Goal: Task Accomplishment & Management: Complete application form

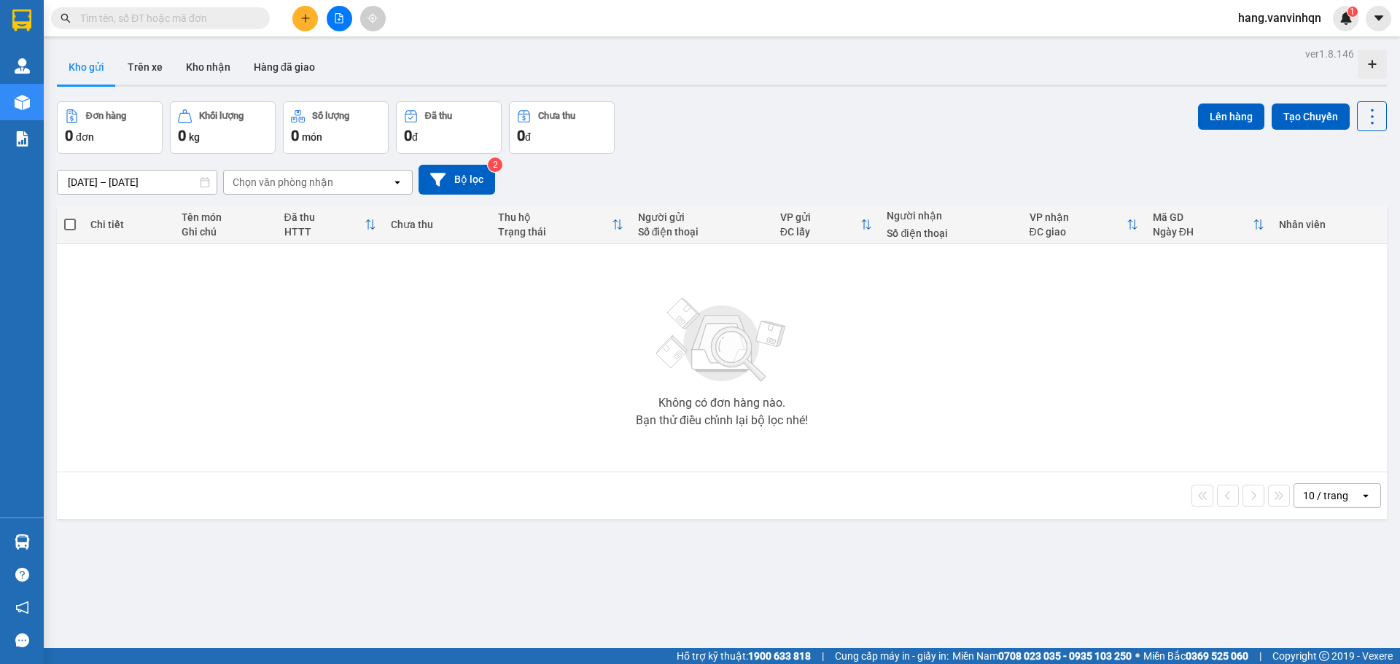
click at [334, 15] on icon "file-add" at bounding box center [339, 18] width 10 height 10
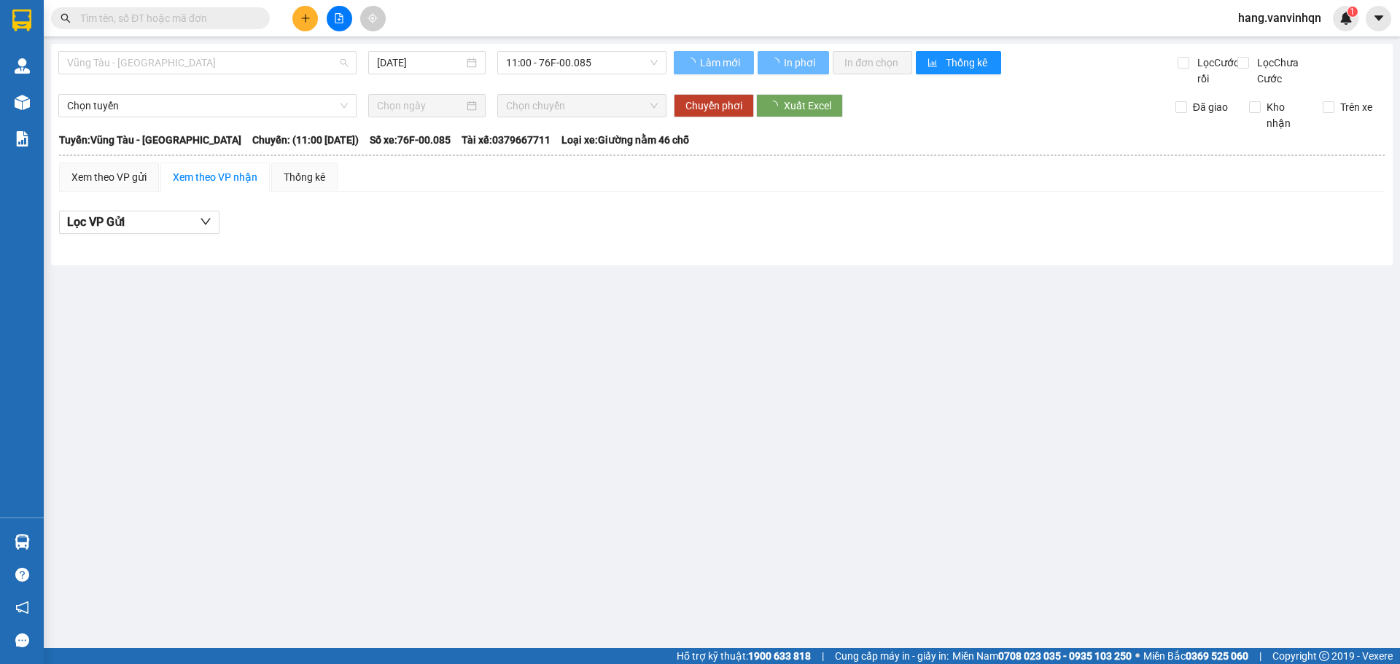
drag, startPoint x: 184, startPoint y: 64, endPoint x: 167, endPoint y: 140, distance: 77.7
click at [182, 73] on span "Vũng Tàu - [GEOGRAPHIC_DATA]" at bounding box center [207, 63] width 281 height 22
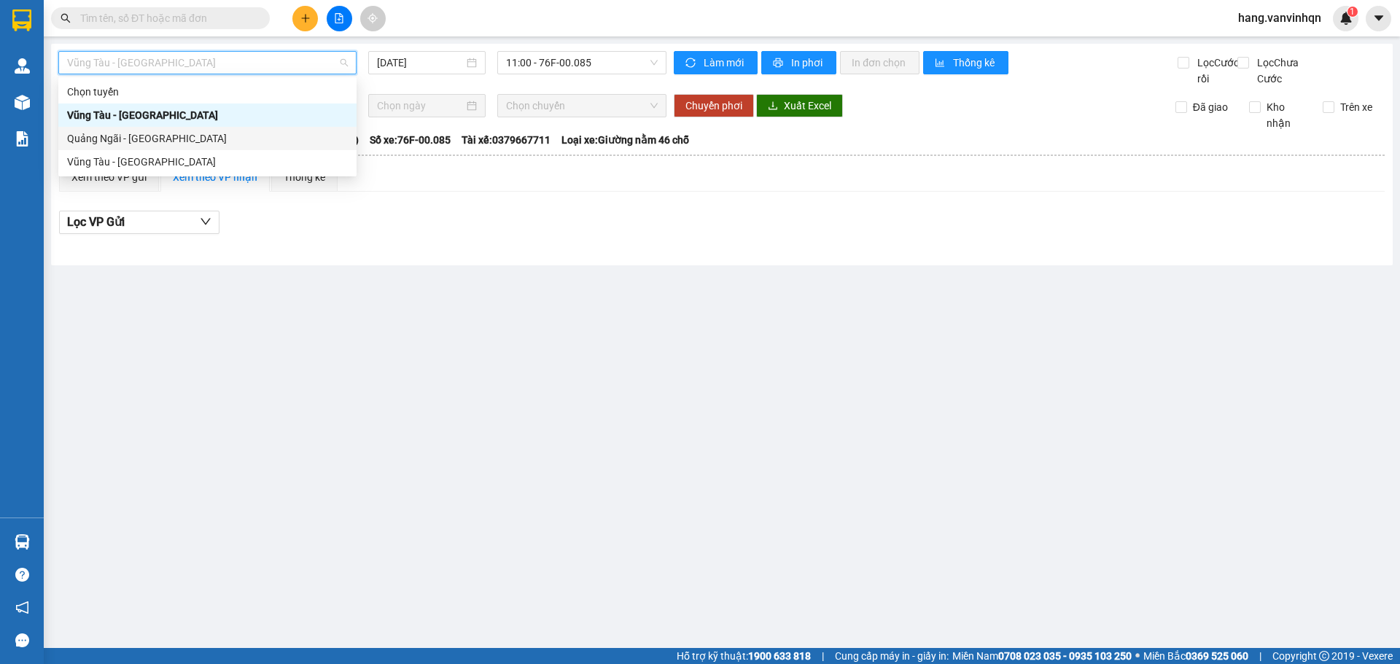
drag, startPoint x: 167, startPoint y: 140, endPoint x: 265, endPoint y: 142, distance: 97.8
click at [171, 140] on div "Quảng Ngãi - [GEOGRAPHIC_DATA]" at bounding box center [207, 139] width 281 height 16
type input "[DATE]"
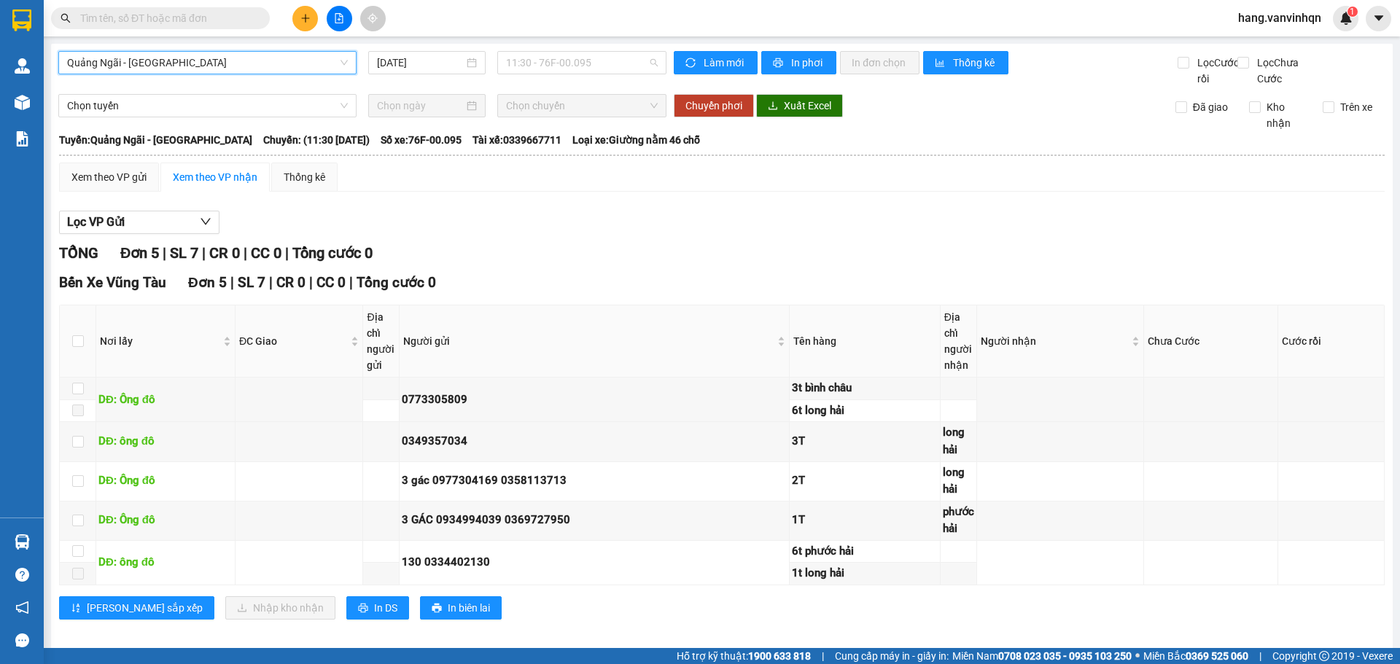
drag, startPoint x: 597, startPoint y: 61, endPoint x: 575, endPoint y: 123, distance: 65.1
click at [594, 62] on span "11:30 - 76F-00.095" at bounding box center [582, 63] width 152 height 22
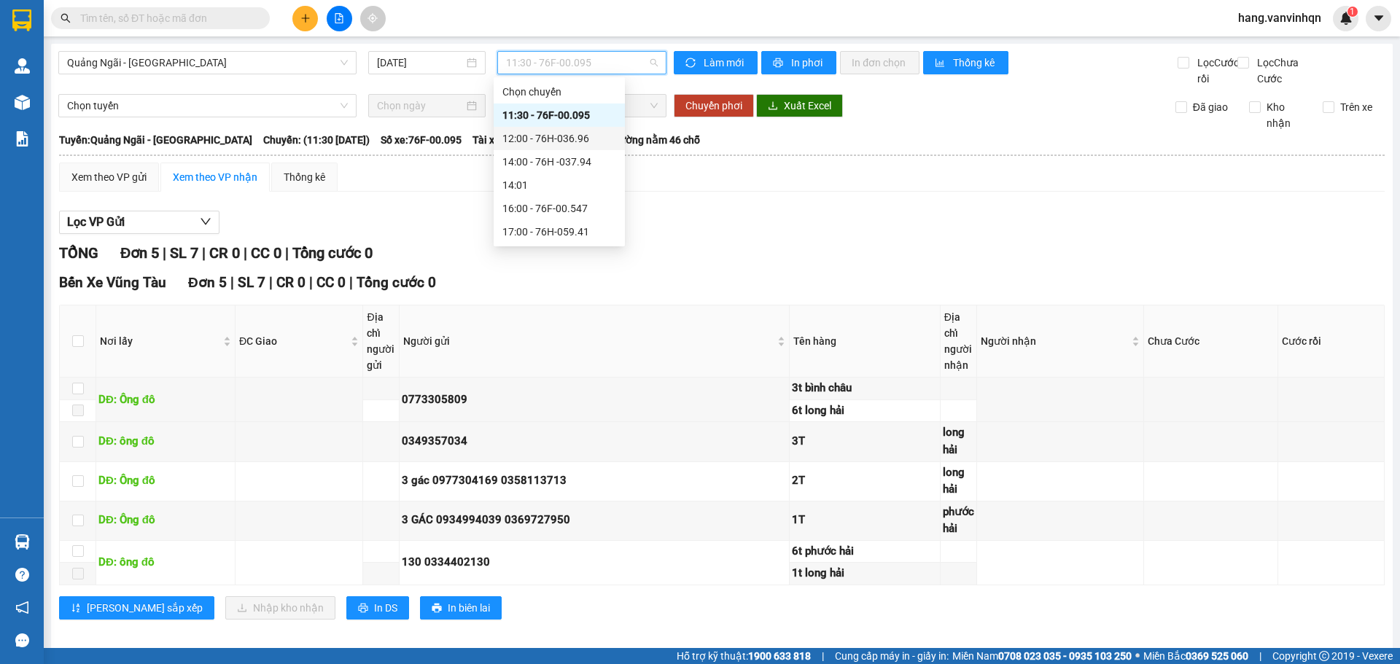
click at [586, 136] on div "12:00 - 76H-036.96" at bounding box center [560, 139] width 114 height 16
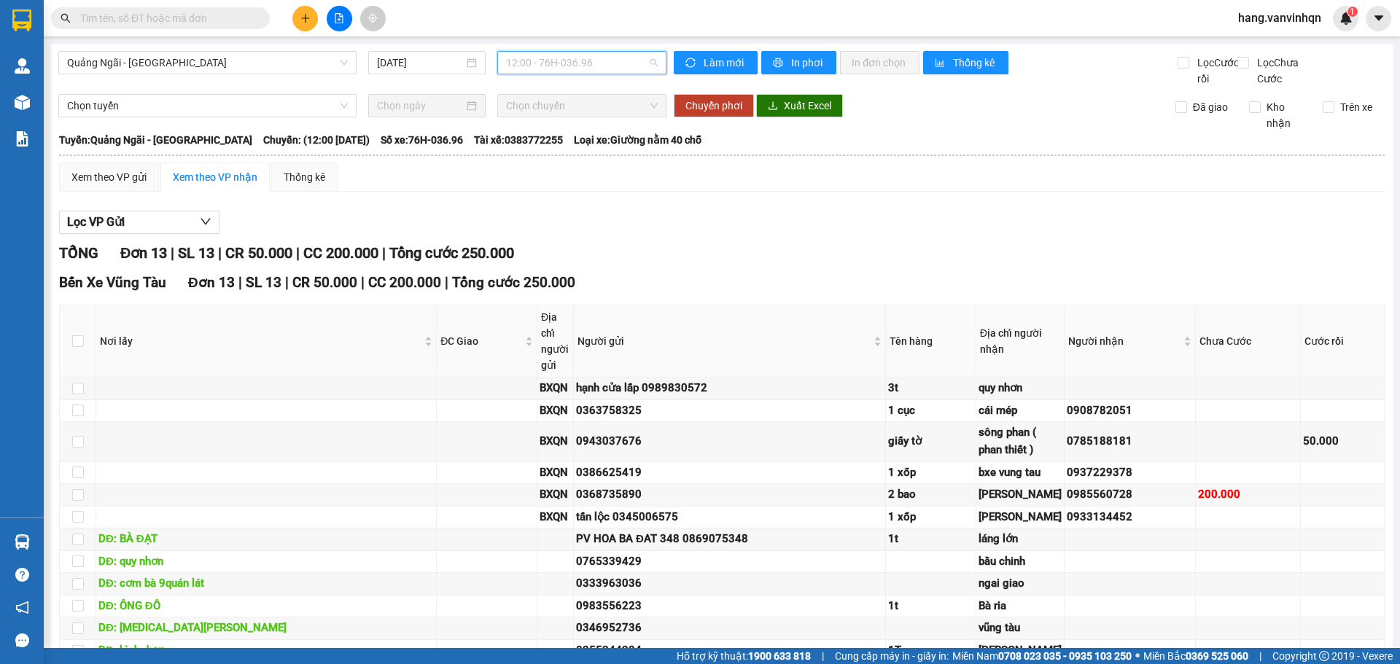
click at [596, 67] on span "12:00 - 76H-036.96" at bounding box center [582, 63] width 152 height 22
click at [588, 158] on div "14:00 - 76H -037.94" at bounding box center [560, 162] width 114 height 16
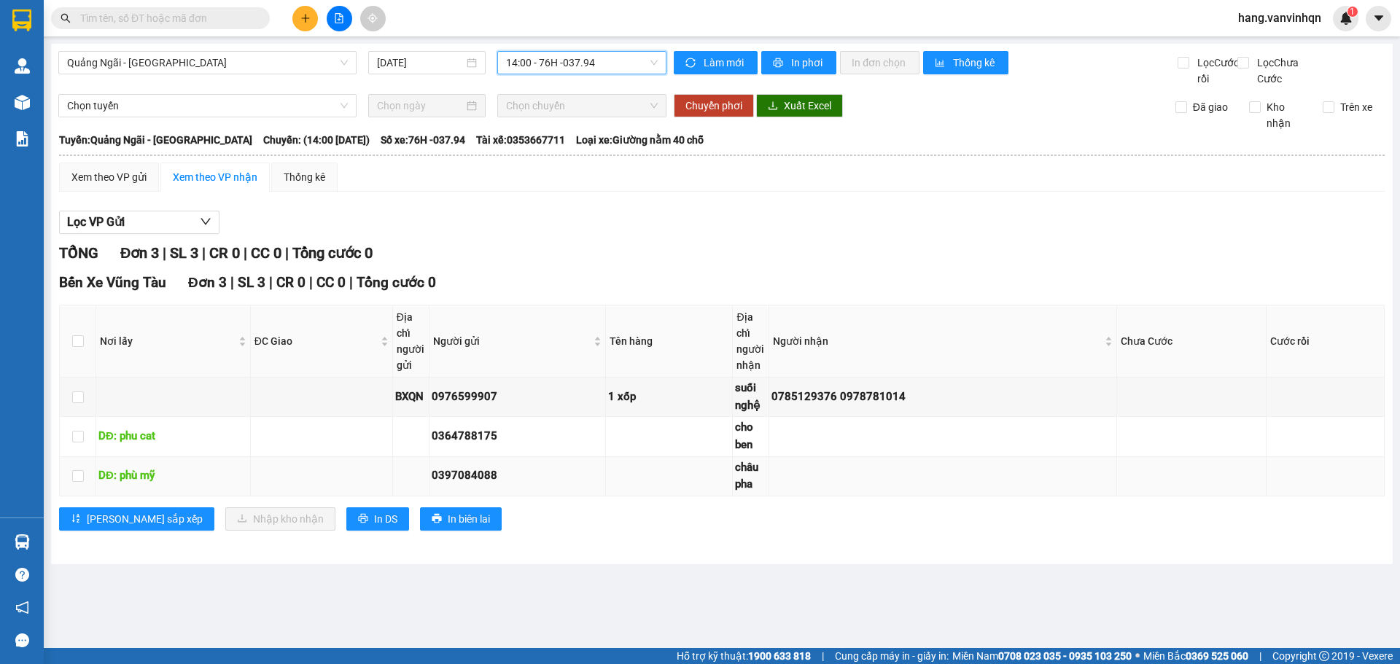
click at [1036, 497] on td at bounding box center [943, 476] width 348 height 39
click at [625, 70] on span "14:00 - 76H -037.94" at bounding box center [582, 63] width 152 height 22
click at [306, 15] on icon "plus" at bounding box center [305, 18] width 1 height 8
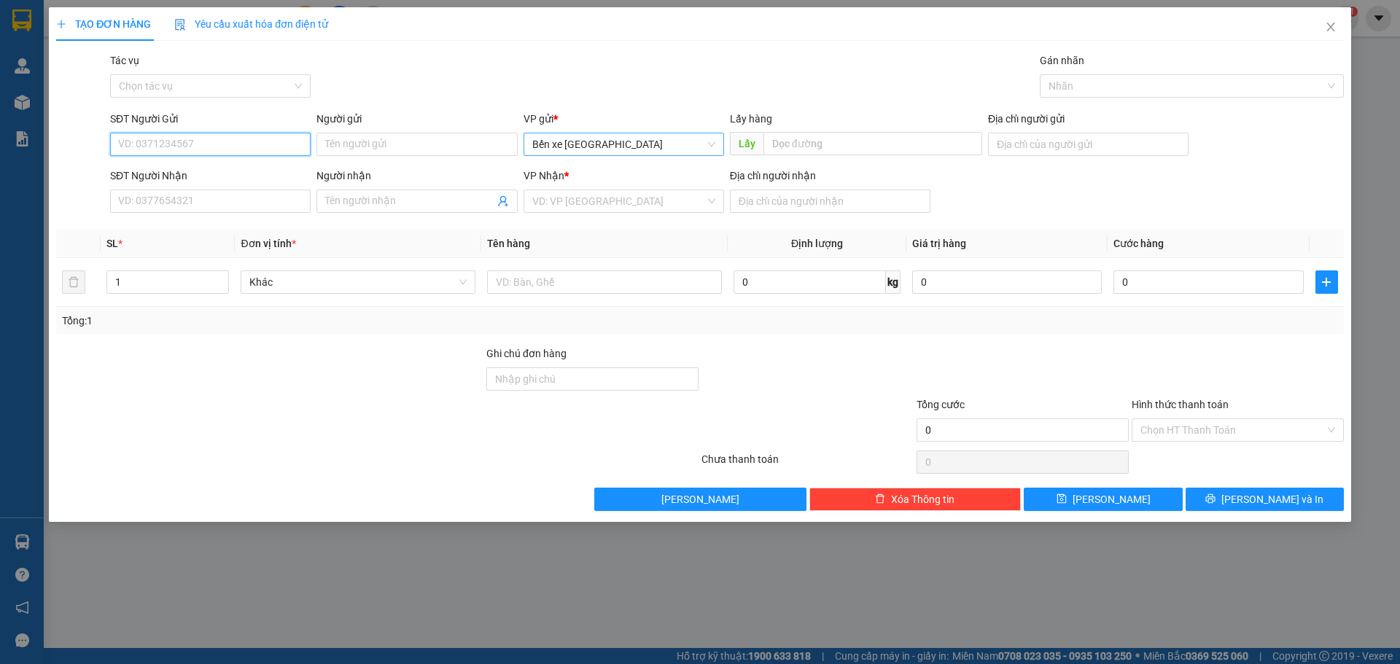
click at [624, 150] on span "Bến xe [GEOGRAPHIC_DATA]" at bounding box center [623, 144] width 183 height 22
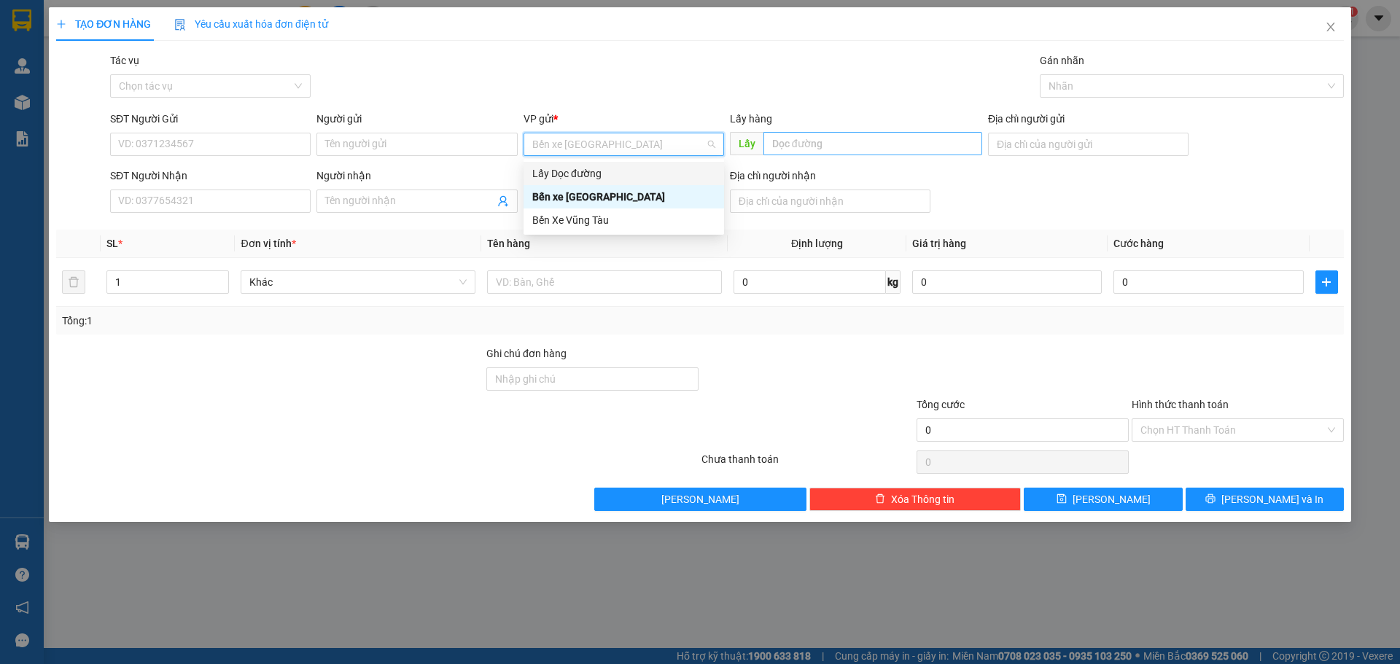
drag, startPoint x: 602, startPoint y: 176, endPoint x: 776, endPoint y: 139, distance: 178.2
click at [602, 175] on div "Lấy Dọc đường" at bounding box center [623, 174] width 183 height 16
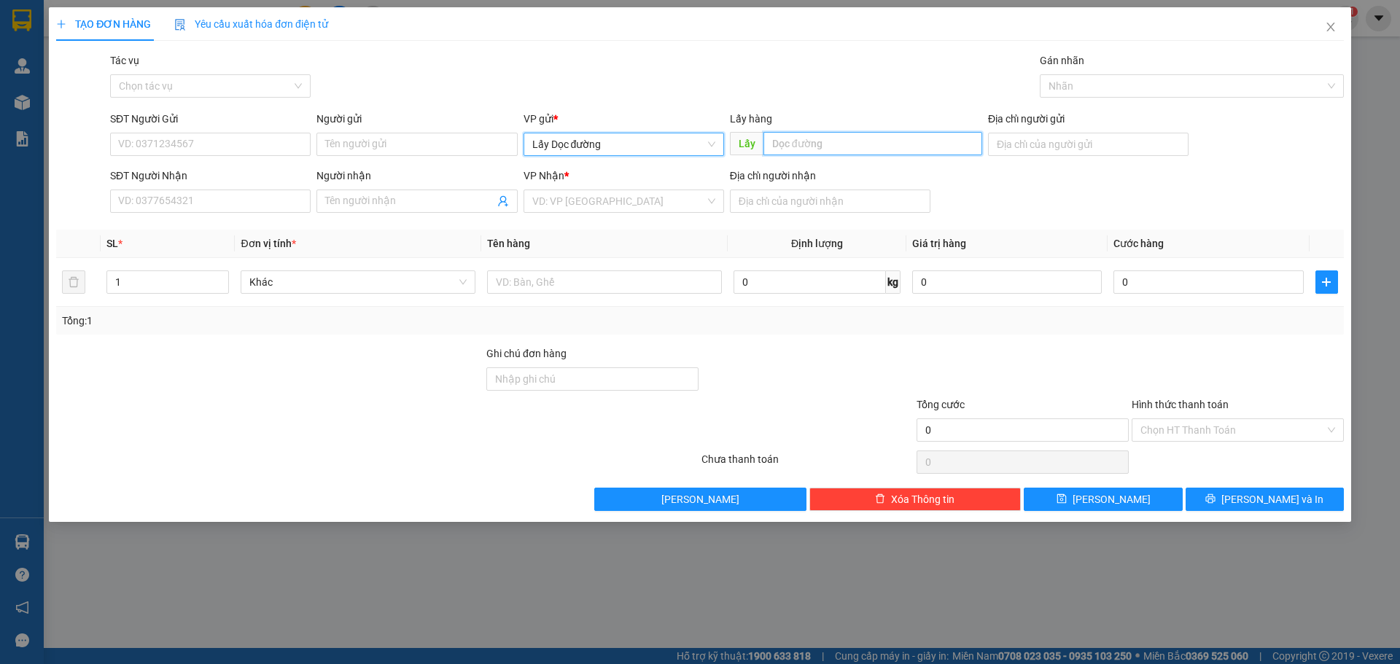
click at [788, 140] on input "text" at bounding box center [873, 143] width 219 height 23
type input "oanh bà đat"
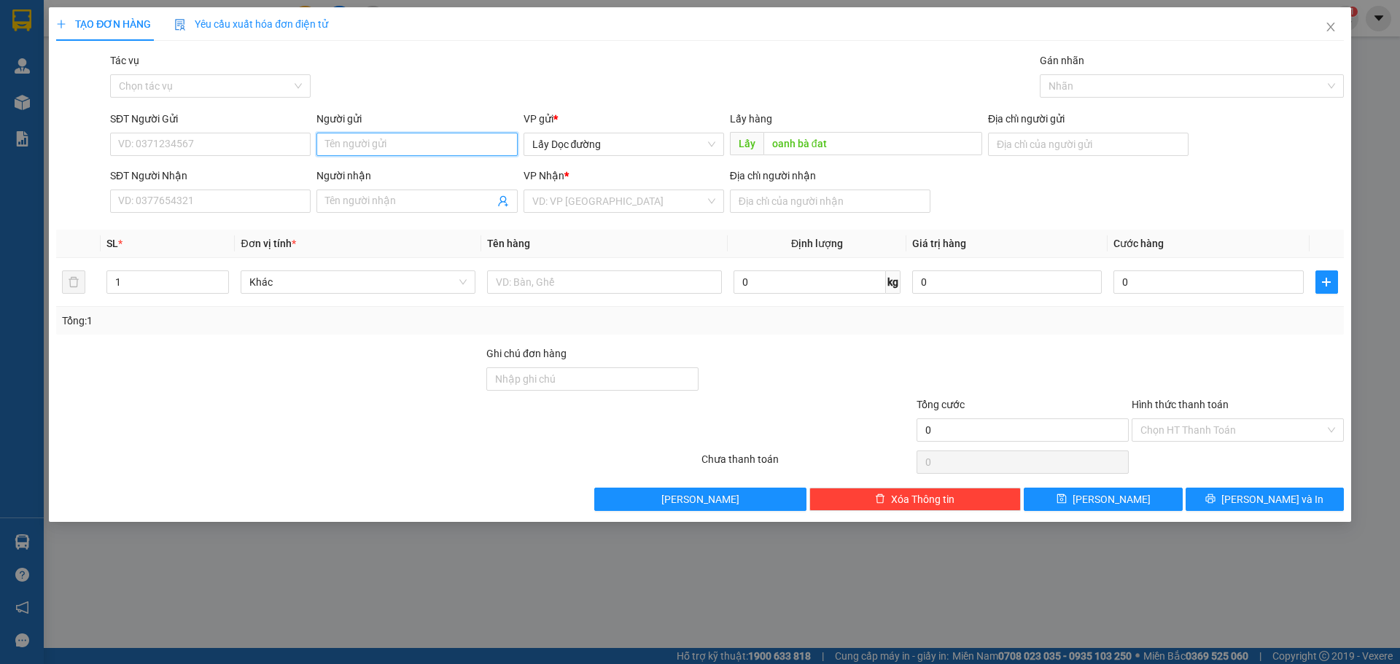
click at [473, 150] on input "Người gửi" at bounding box center [417, 144] width 201 height 23
type input "oanh bà đạt"
click at [195, 152] on input "SĐT Người Gửi" at bounding box center [210, 144] width 201 height 23
click at [267, 141] on input "SĐT Người Gửi" at bounding box center [210, 144] width 201 height 23
type input "0941043969"
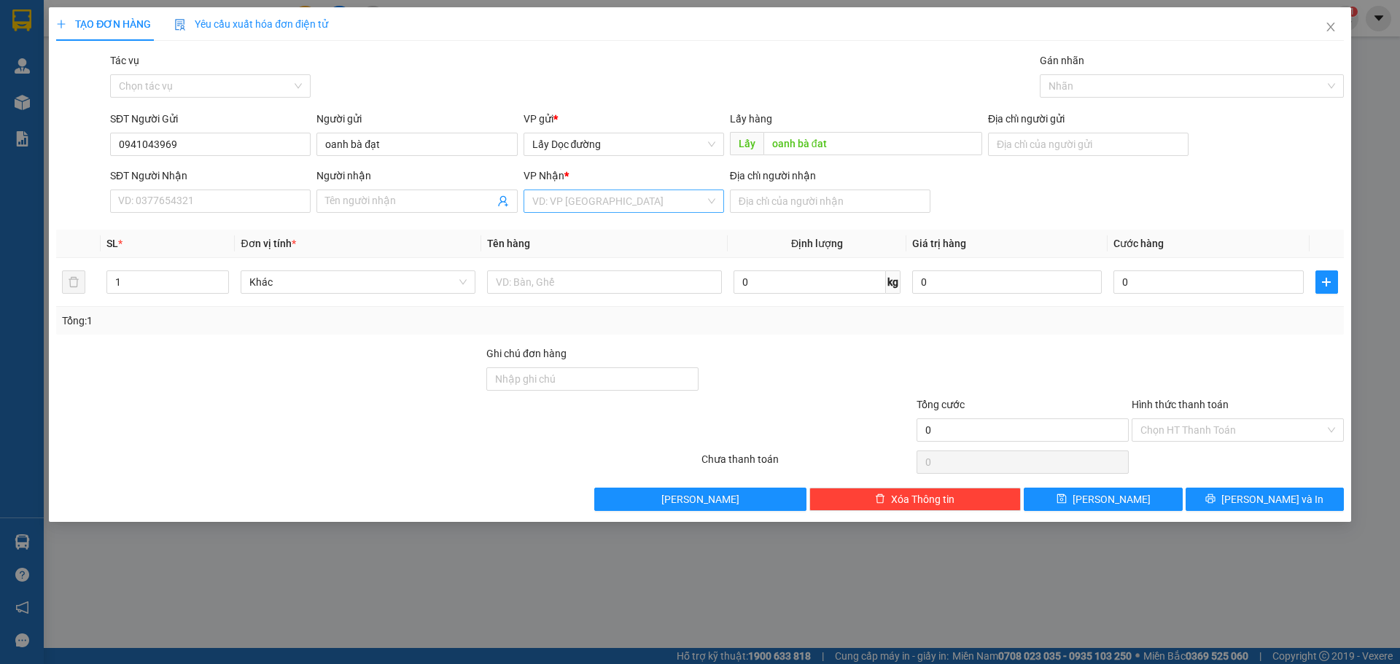
click at [650, 206] on input "search" at bounding box center [618, 201] width 173 height 22
click at [584, 276] on div "Bến Xe Vũng Tàu" at bounding box center [623, 277] width 183 height 16
drag, startPoint x: 831, startPoint y: 200, endPoint x: 827, endPoint y: 209, distance: 10.4
click at [830, 201] on input "Địa chỉ người nhận" at bounding box center [830, 201] width 201 height 23
type input "vũng tàu"
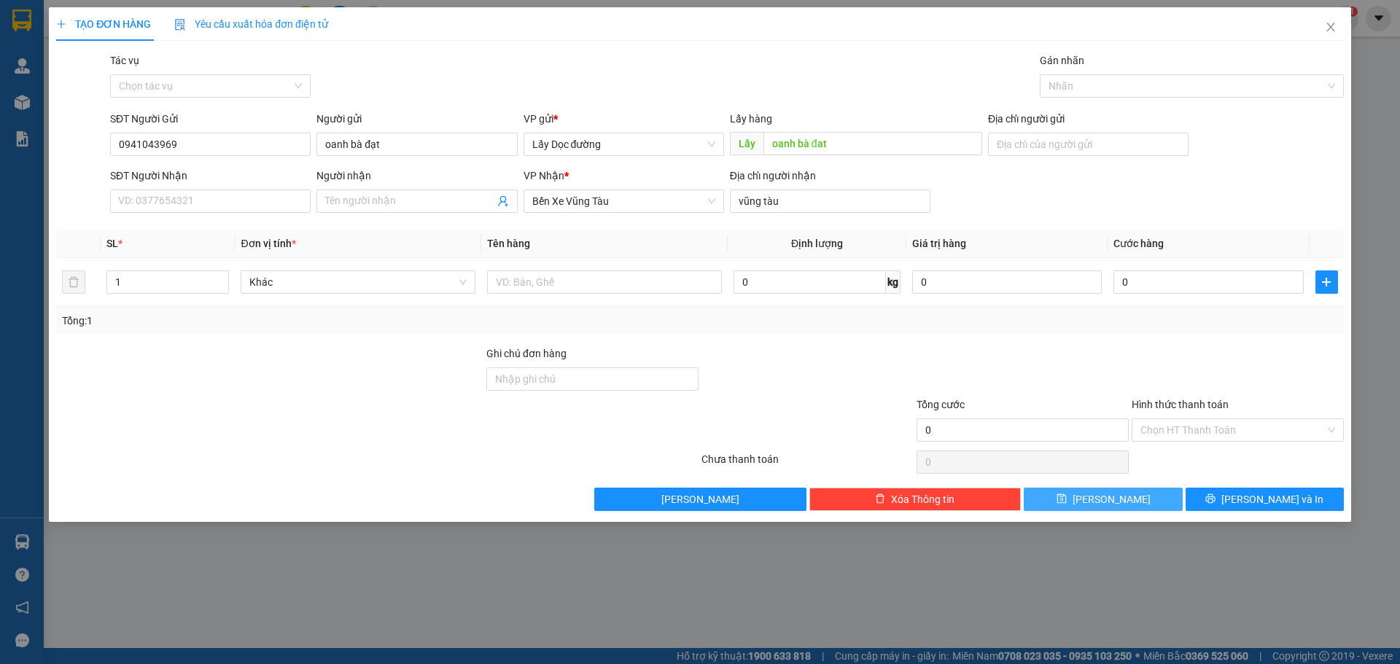
click at [1059, 499] on button "[PERSON_NAME]" at bounding box center [1103, 499] width 158 height 23
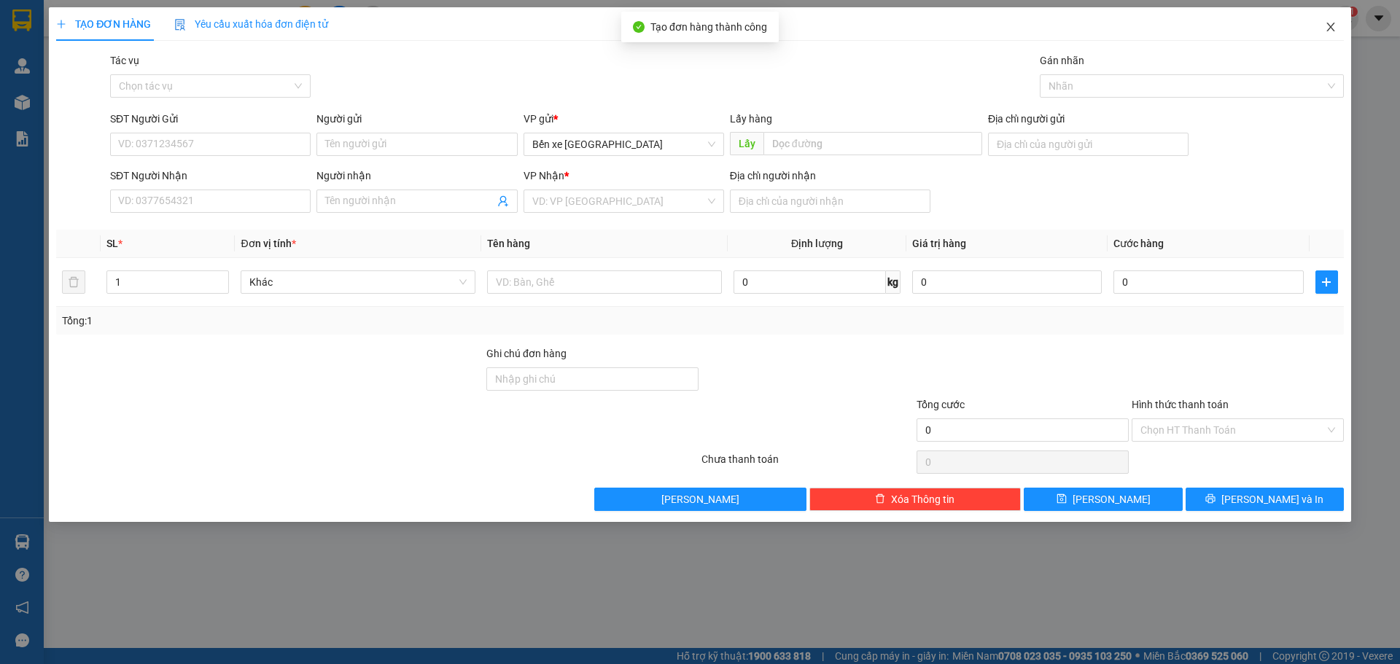
click at [1335, 26] on icon "close" at bounding box center [1331, 27] width 12 height 12
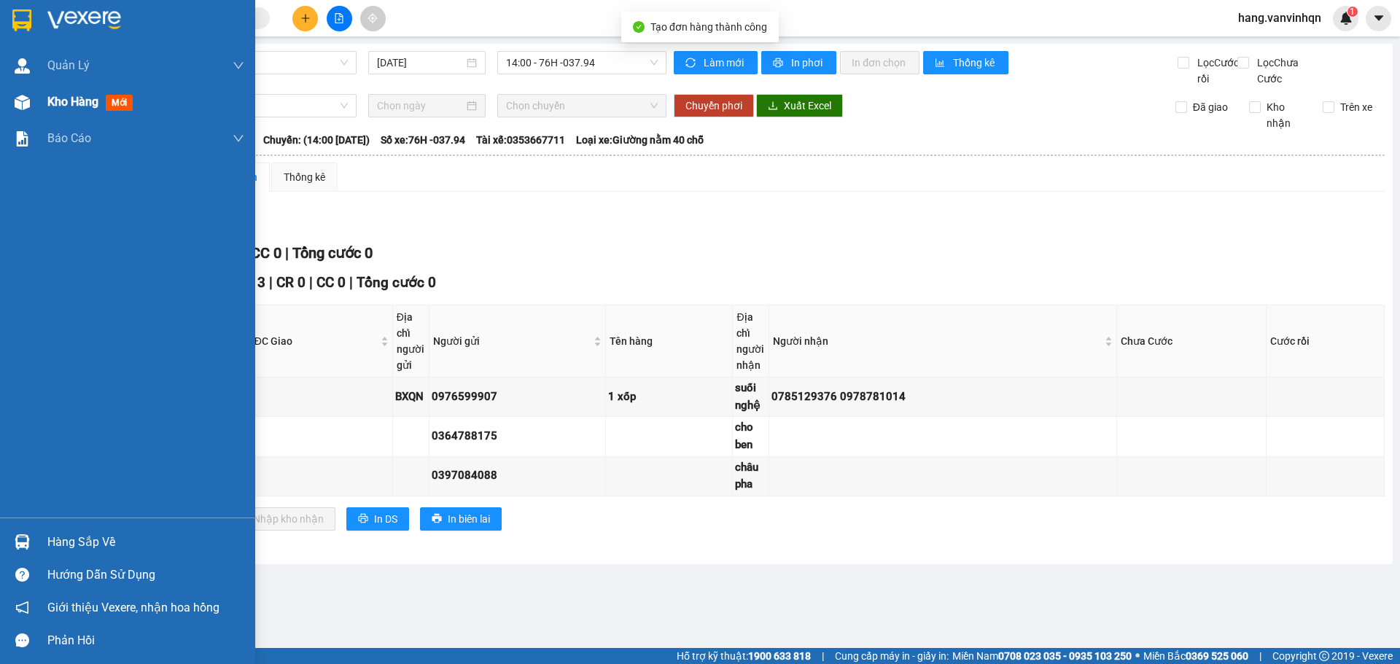
click at [53, 112] on div "Kho hàng mới" at bounding box center [145, 102] width 197 height 36
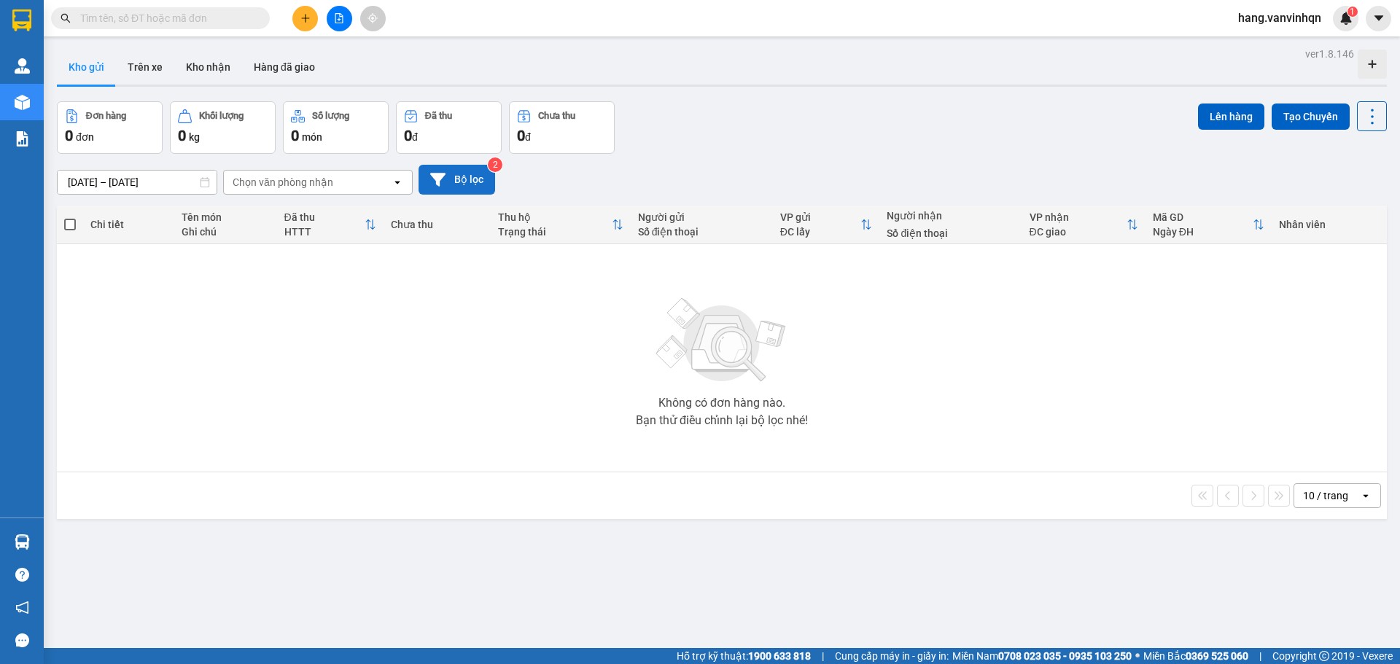
click at [435, 173] on icon at bounding box center [437, 179] width 15 height 15
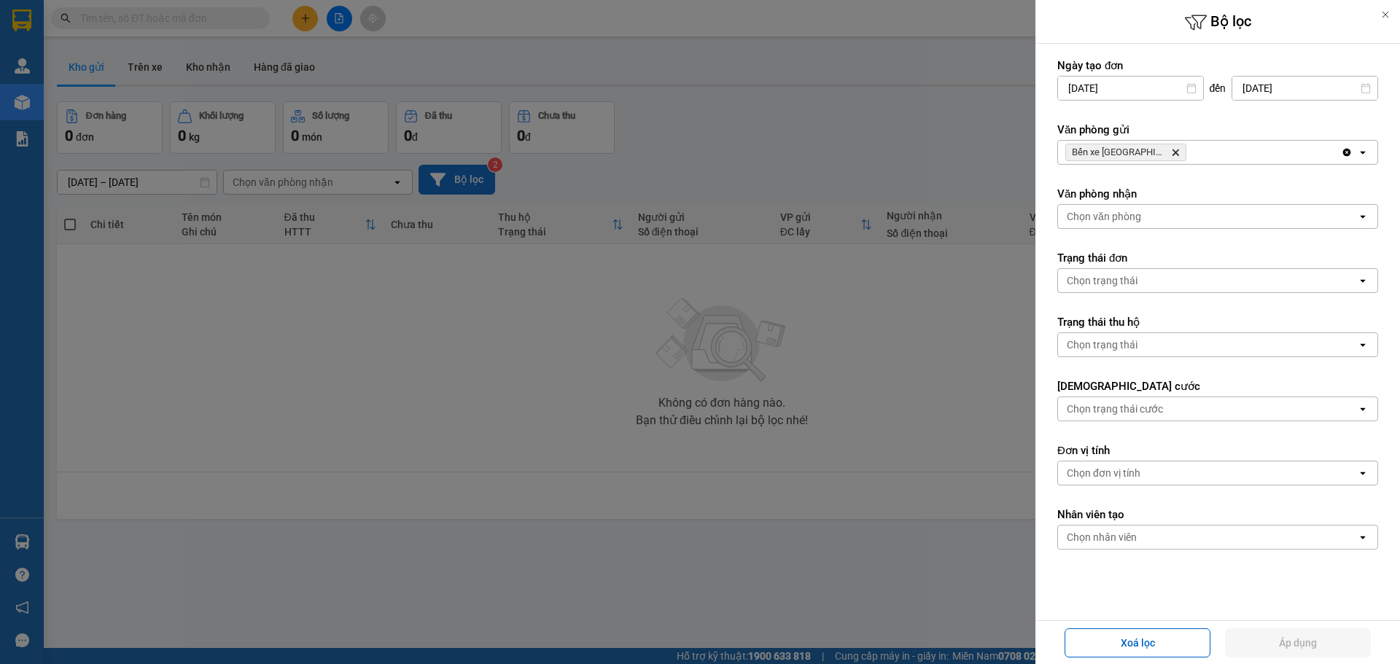
click at [1225, 161] on div "Bến xe [GEOGRAPHIC_DATA] Delete" at bounding box center [1199, 152] width 283 height 23
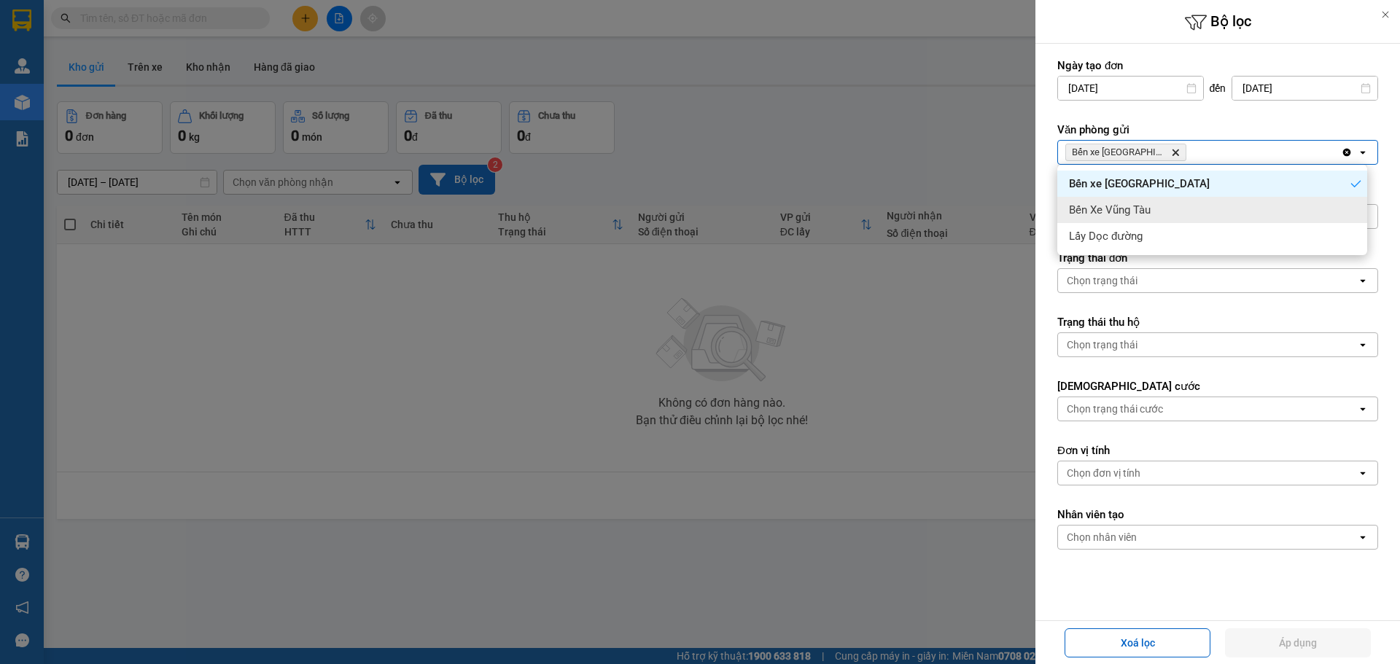
drag, startPoint x: 1180, startPoint y: 209, endPoint x: 1316, endPoint y: 182, distance: 138.5
click at [1182, 209] on div "Bến Xe Vũng Tàu" at bounding box center [1213, 210] width 310 height 26
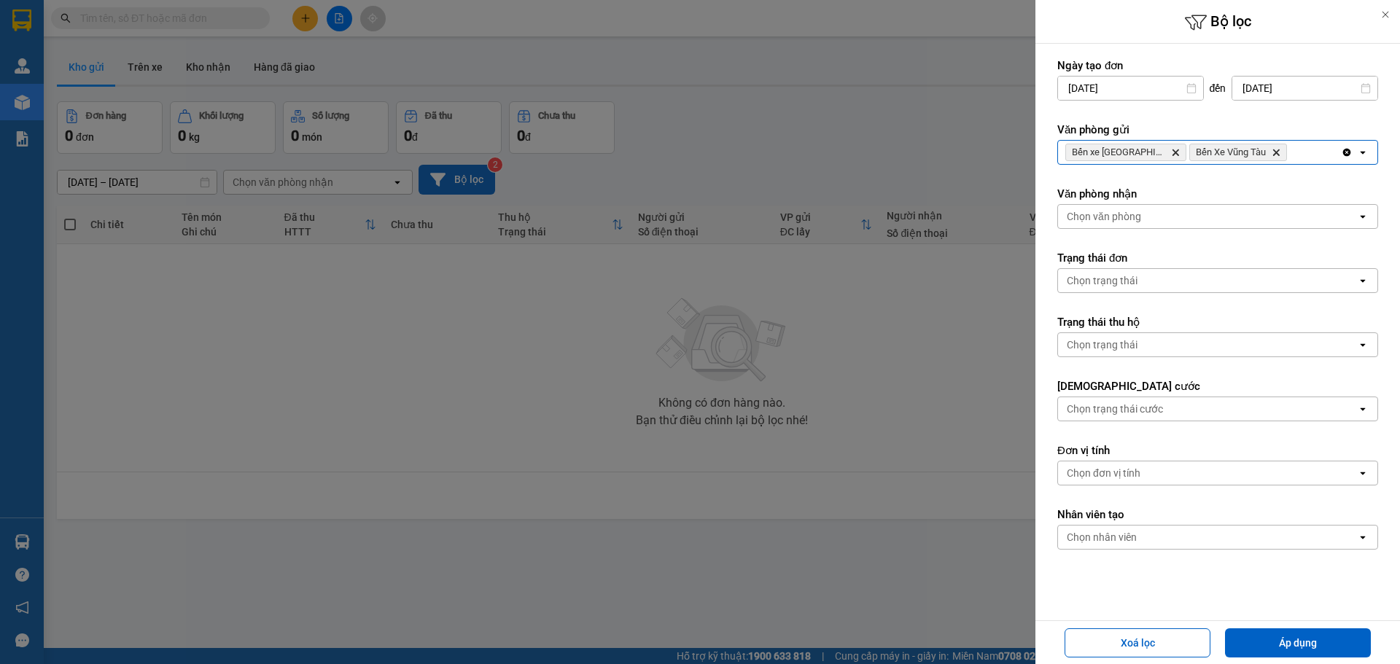
drag, startPoint x: 1306, startPoint y: 155, endPoint x: 1306, endPoint y: 162, distance: 7.3
click at [1306, 160] on div "Bến xe Quảng Ngãi Delete Bến Xe Vũng Tàu Delete" at bounding box center [1199, 152] width 283 height 23
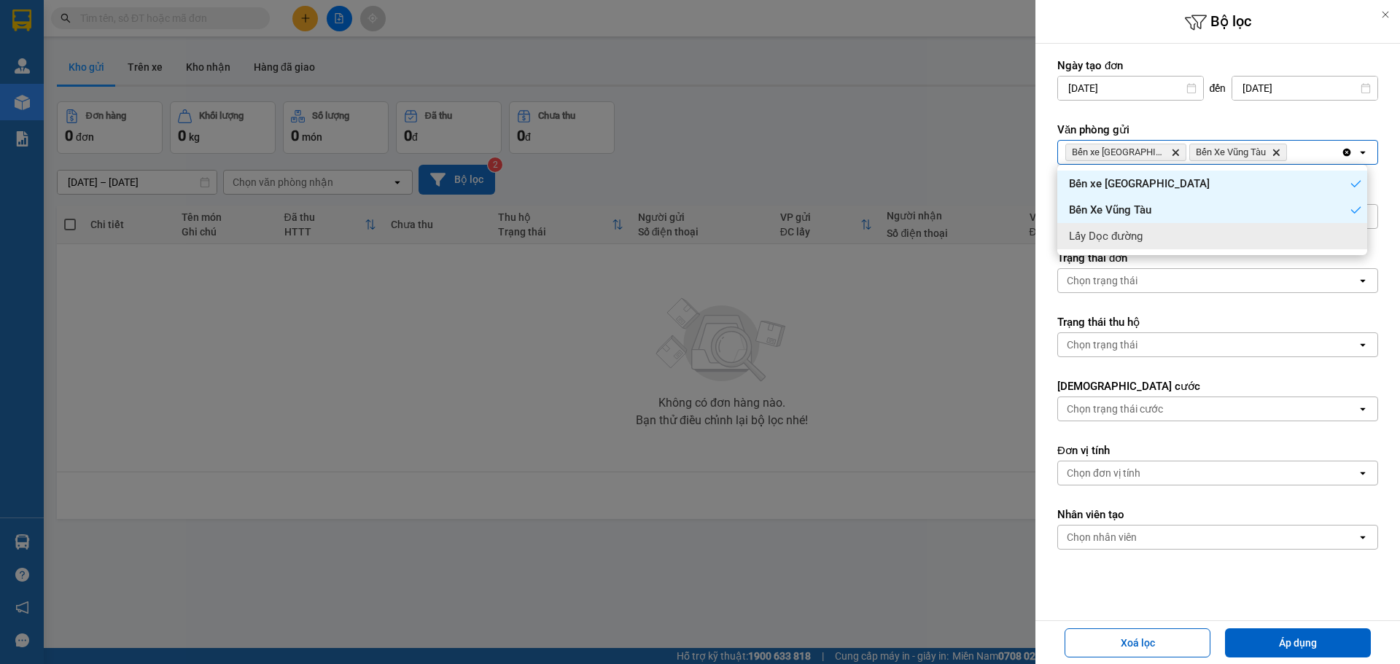
drag, startPoint x: 1276, startPoint y: 228, endPoint x: 1222, endPoint y: 249, distance: 58.0
click at [1276, 229] on div "Lấy Dọc đường" at bounding box center [1213, 236] width 310 height 26
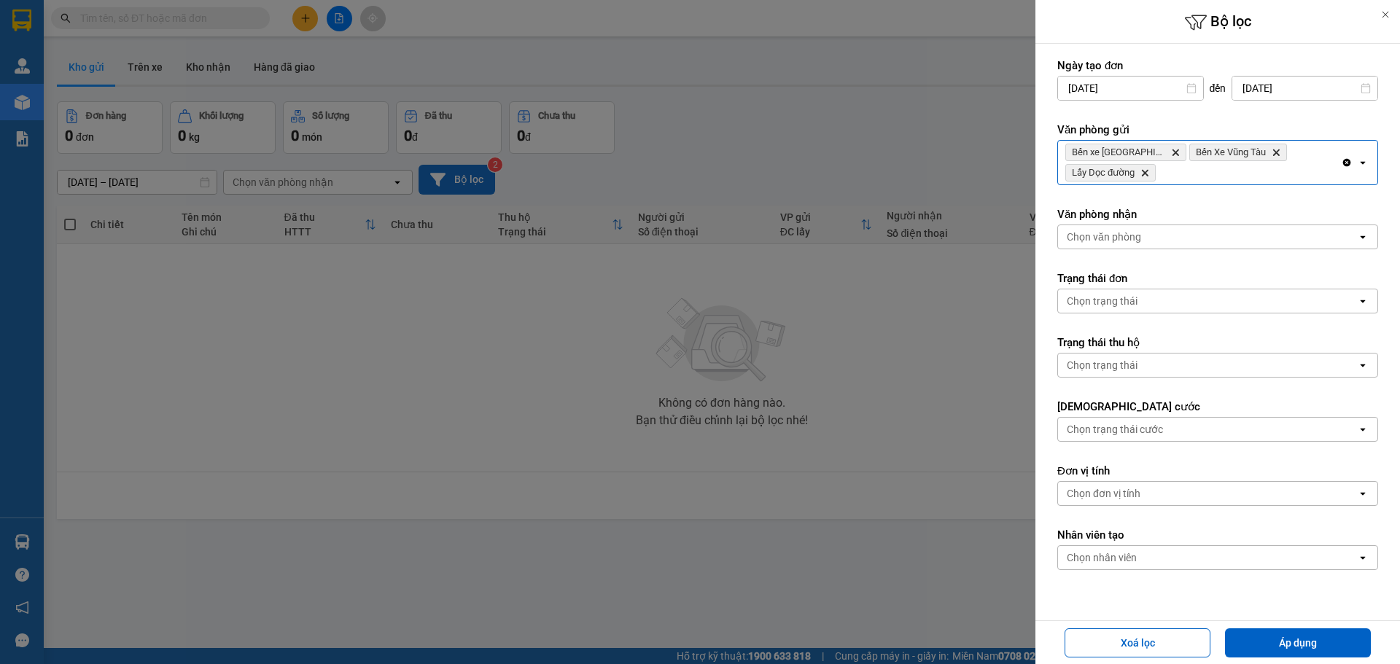
drag, startPoint x: 1206, startPoint y: 227, endPoint x: 1201, endPoint y: 247, distance: 21.1
click at [1206, 231] on div "Chọn văn phòng" at bounding box center [1207, 236] width 299 height 23
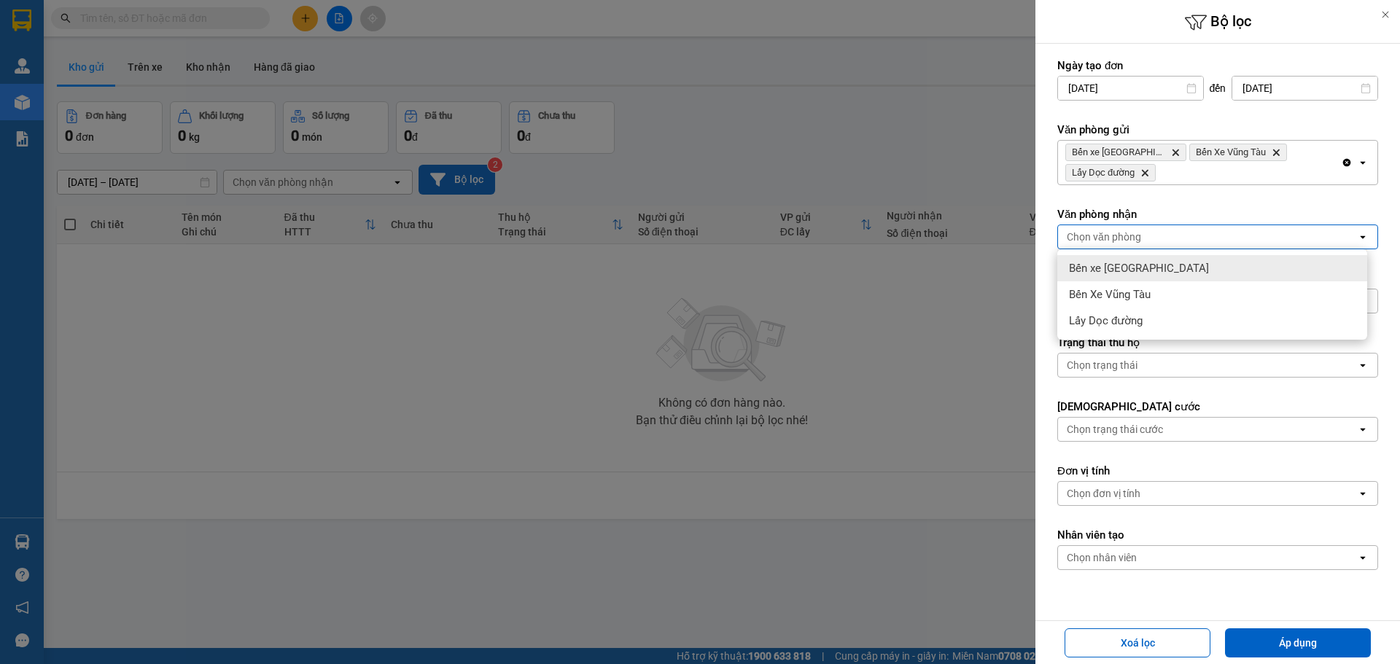
click at [1171, 275] on div "Bến xe [GEOGRAPHIC_DATA]" at bounding box center [1213, 268] width 310 height 26
click at [1171, 292] on div "Bến Xe Vũng Tàu" at bounding box center [1213, 295] width 310 height 26
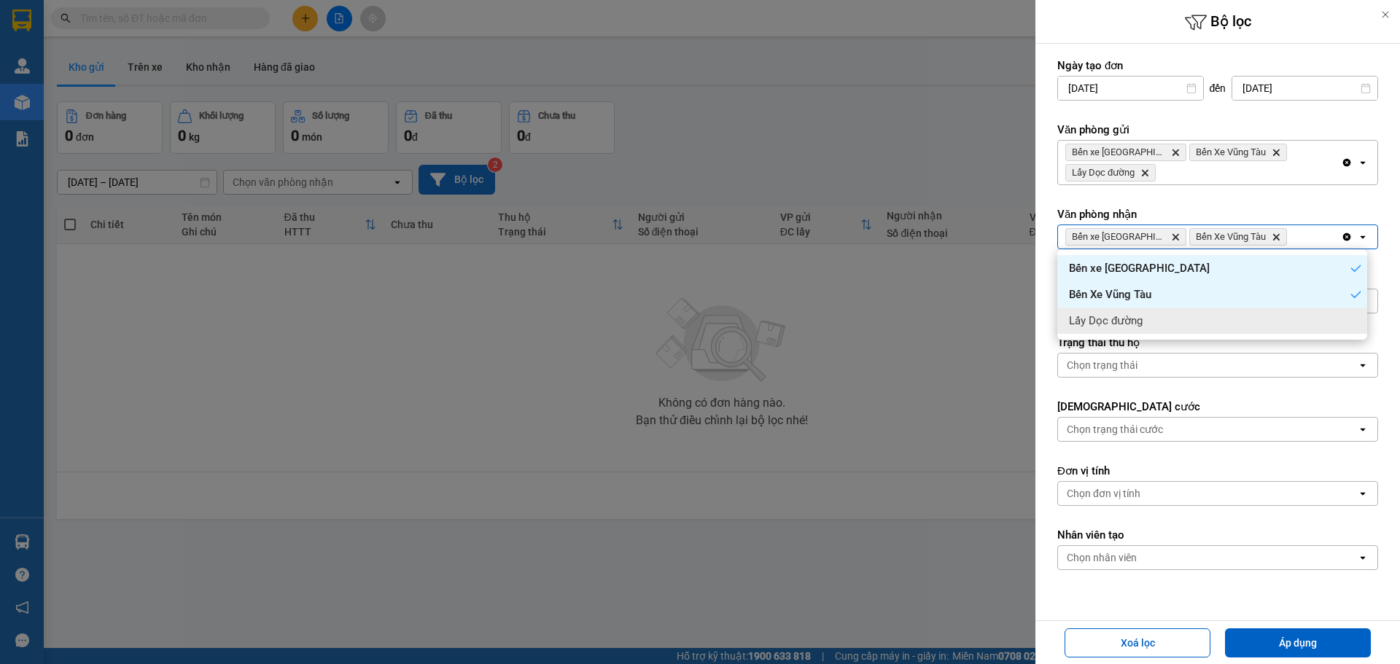
drag, startPoint x: 1171, startPoint y: 275, endPoint x: 1173, endPoint y: 336, distance: 60.6
click at [1173, 336] on ul "Bến xe Quảng Ngãi Bến Xe Vũng Tàu Lấy Dọc đường" at bounding box center [1213, 294] width 310 height 90
click at [1252, 336] on ul "Bến xe Quảng Ngãi Bến Xe Vũng Tàu Lấy Dọc đường" at bounding box center [1213, 294] width 310 height 90
click at [1240, 321] on div "Lấy Dọc đường" at bounding box center [1213, 321] width 310 height 26
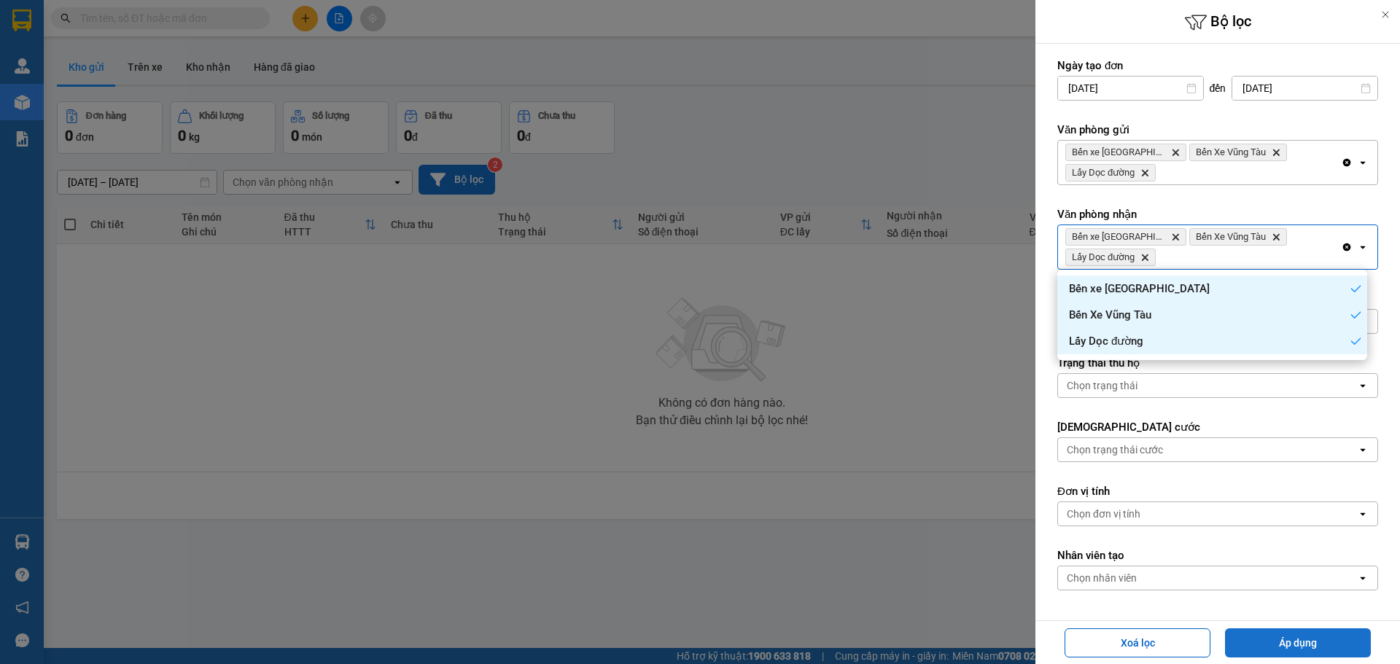
click at [1292, 640] on button "Áp dụng" at bounding box center [1298, 643] width 146 height 29
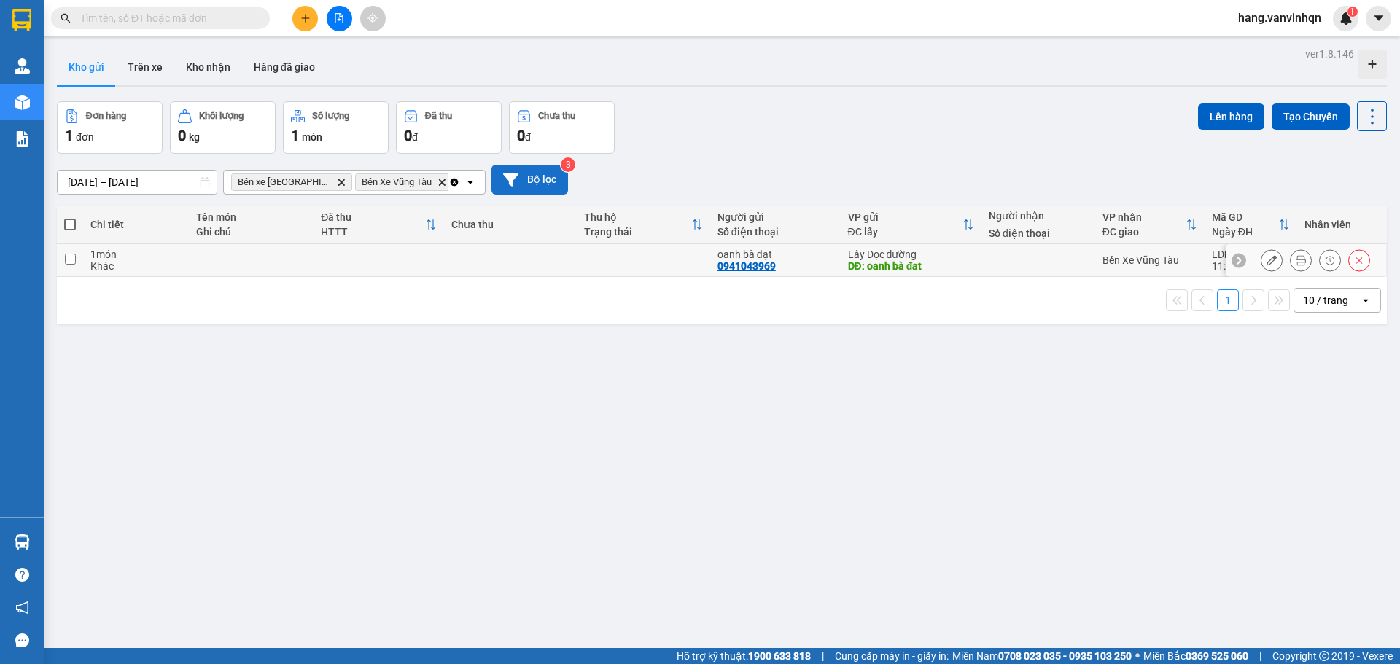
click at [987, 271] on td at bounding box center [1039, 260] width 114 height 33
checkbox input "true"
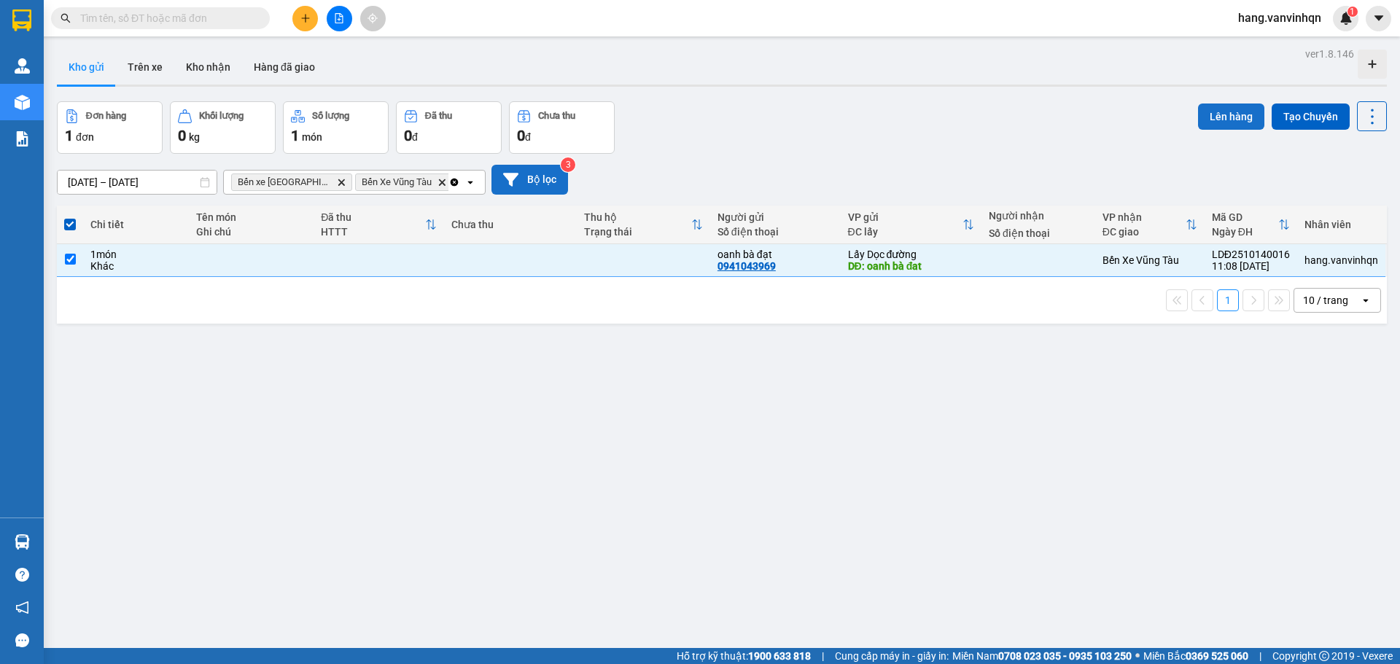
click at [1203, 125] on button "Lên hàng" at bounding box center [1231, 117] width 66 height 26
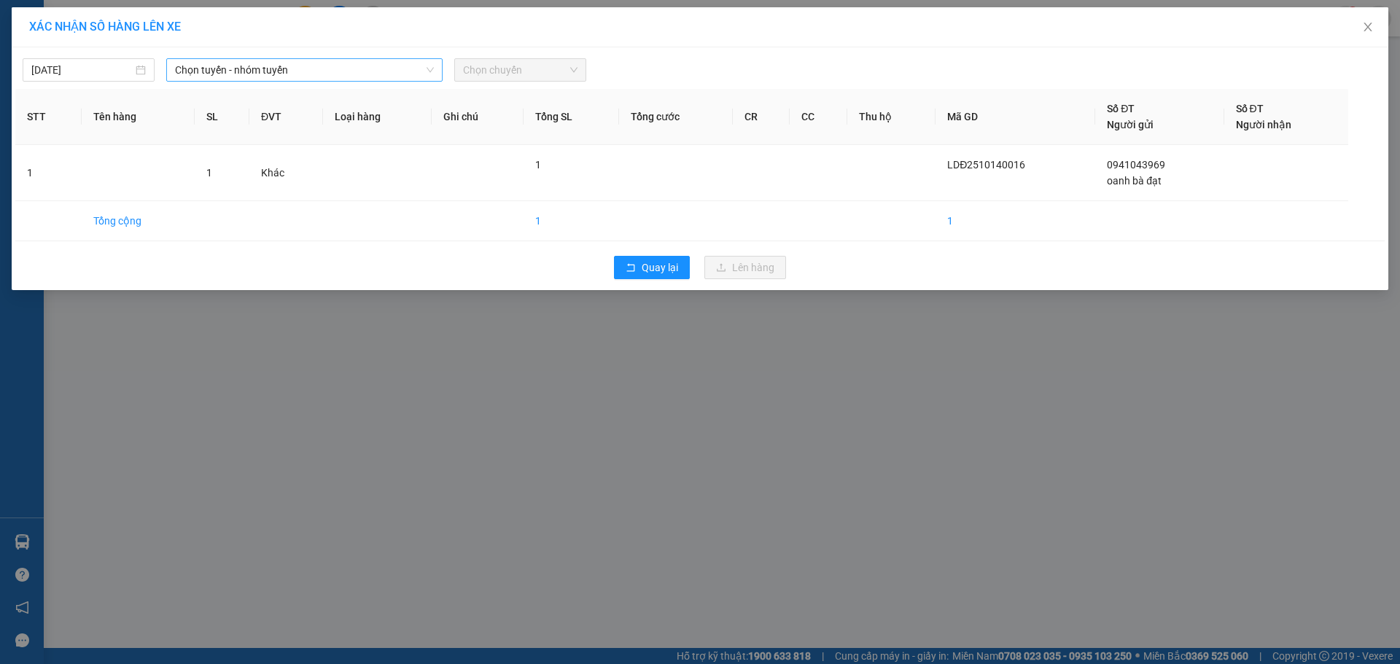
click at [309, 80] on span "Chọn tuyến - nhóm tuyến" at bounding box center [304, 70] width 259 height 22
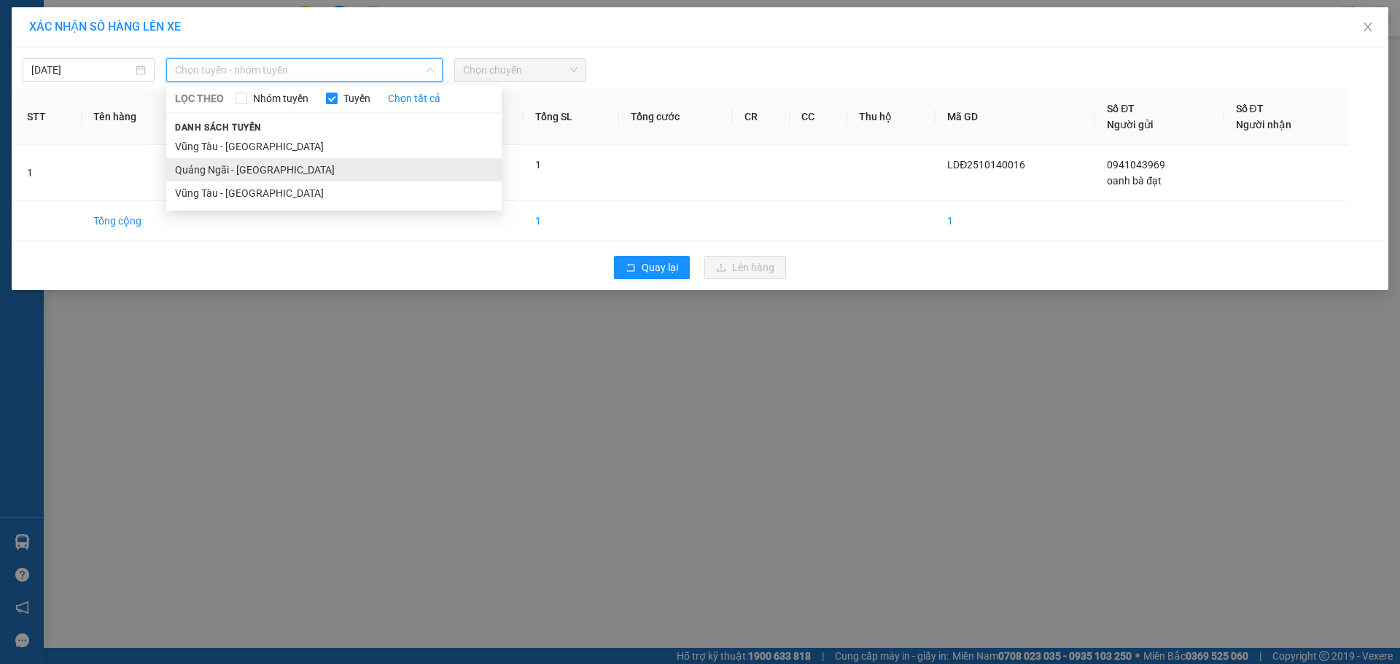
click at [263, 174] on li "Quảng Ngãi - [GEOGRAPHIC_DATA]" at bounding box center [334, 169] width 336 height 23
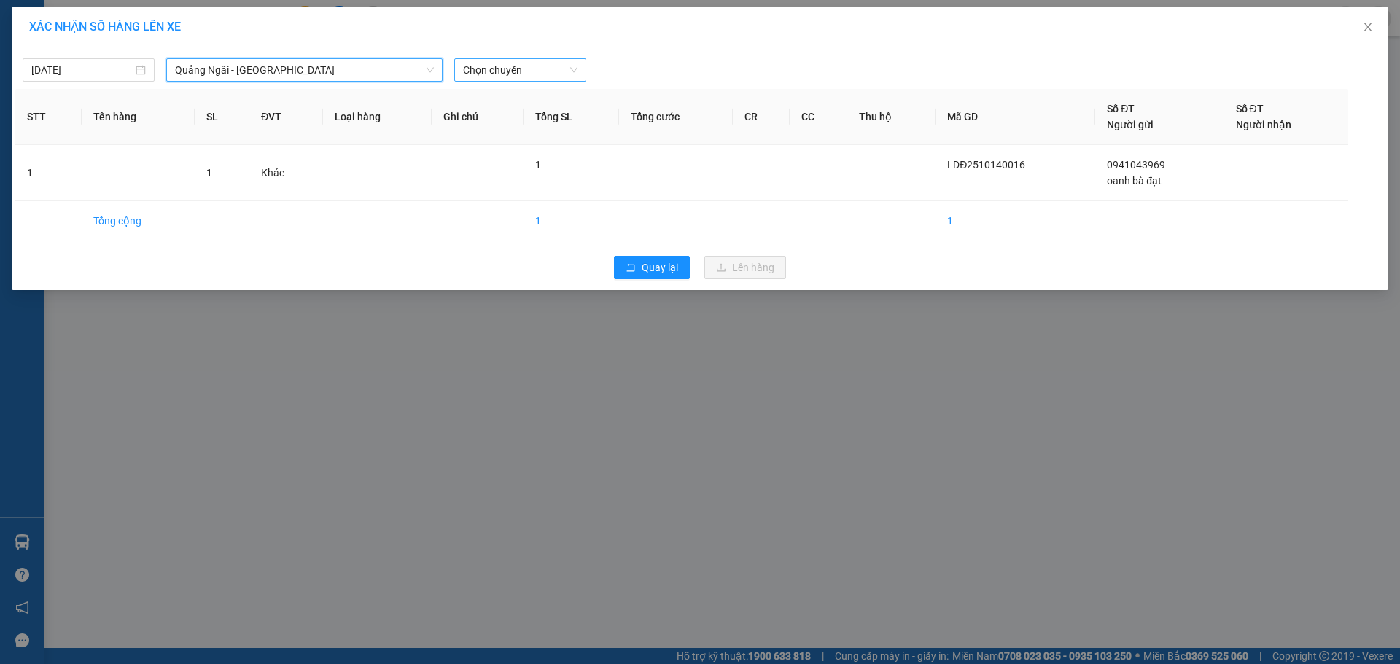
click at [540, 80] on span "Chọn chuyến" at bounding box center [520, 70] width 115 height 22
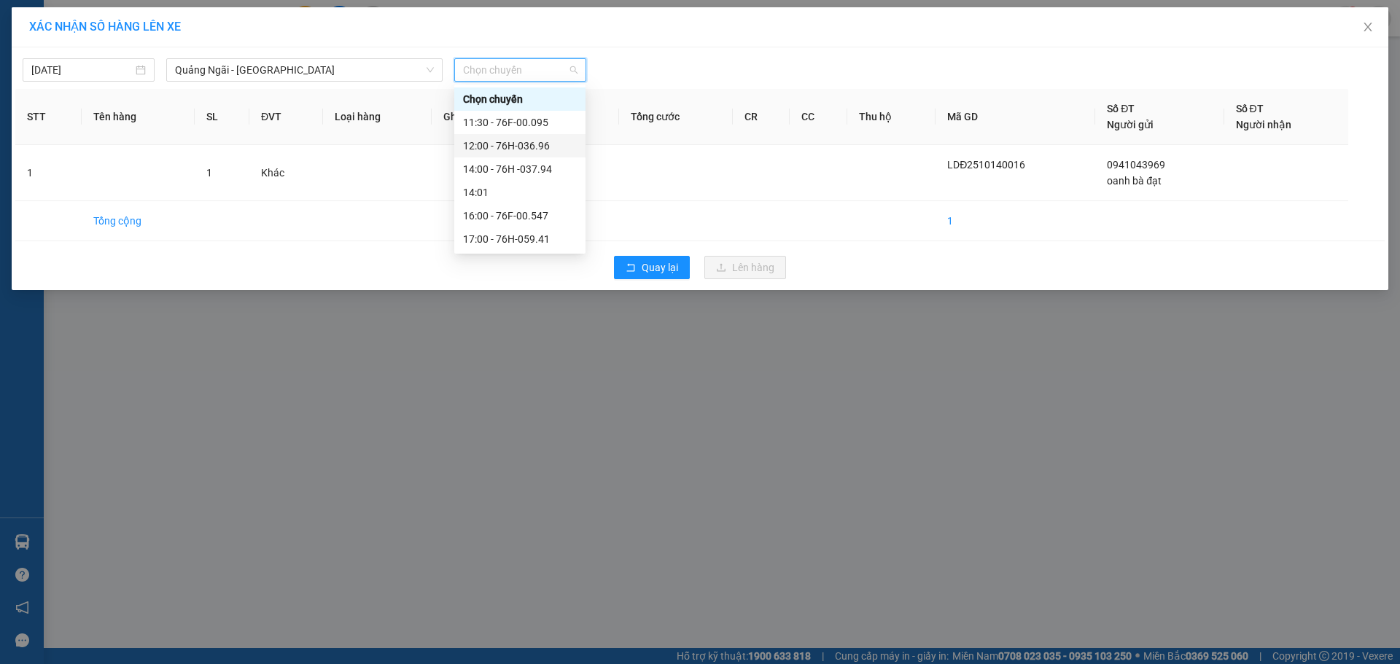
click at [548, 149] on div "12:00 - 76H-036.96" at bounding box center [520, 146] width 114 height 16
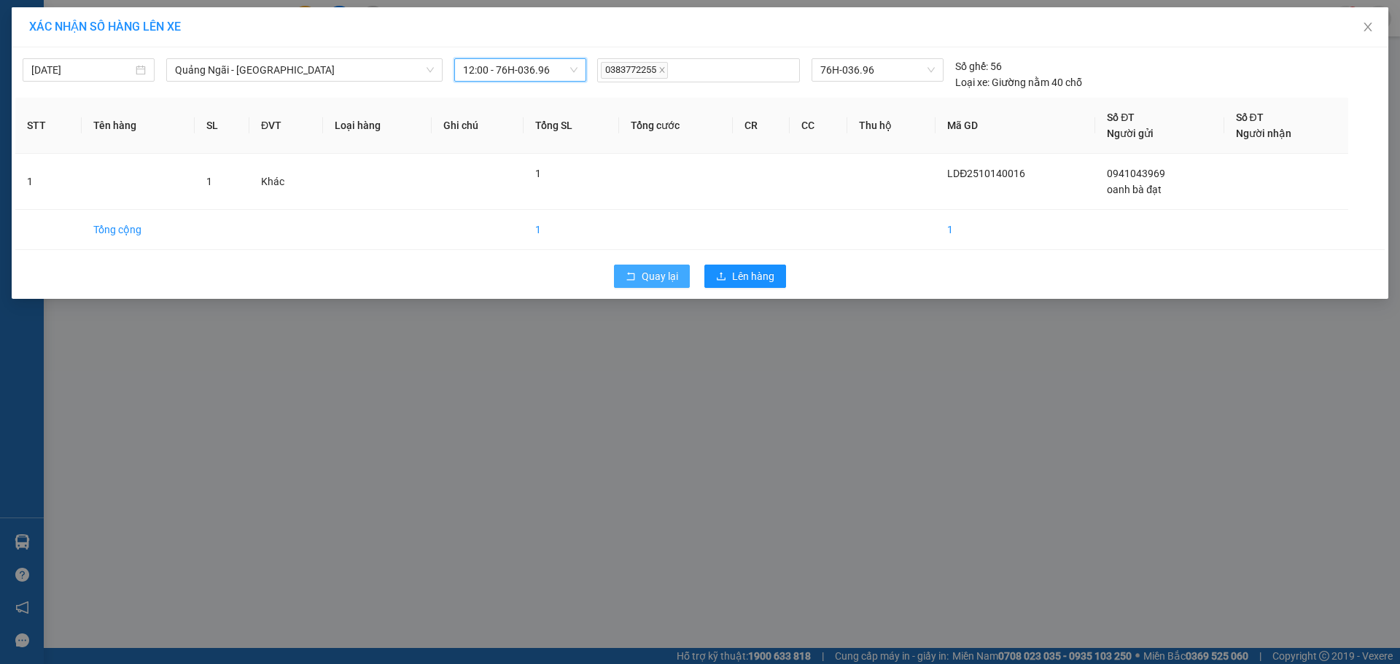
click at [635, 269] on button "Quay lại" at bounding box center [652, 276] width 76 height 23
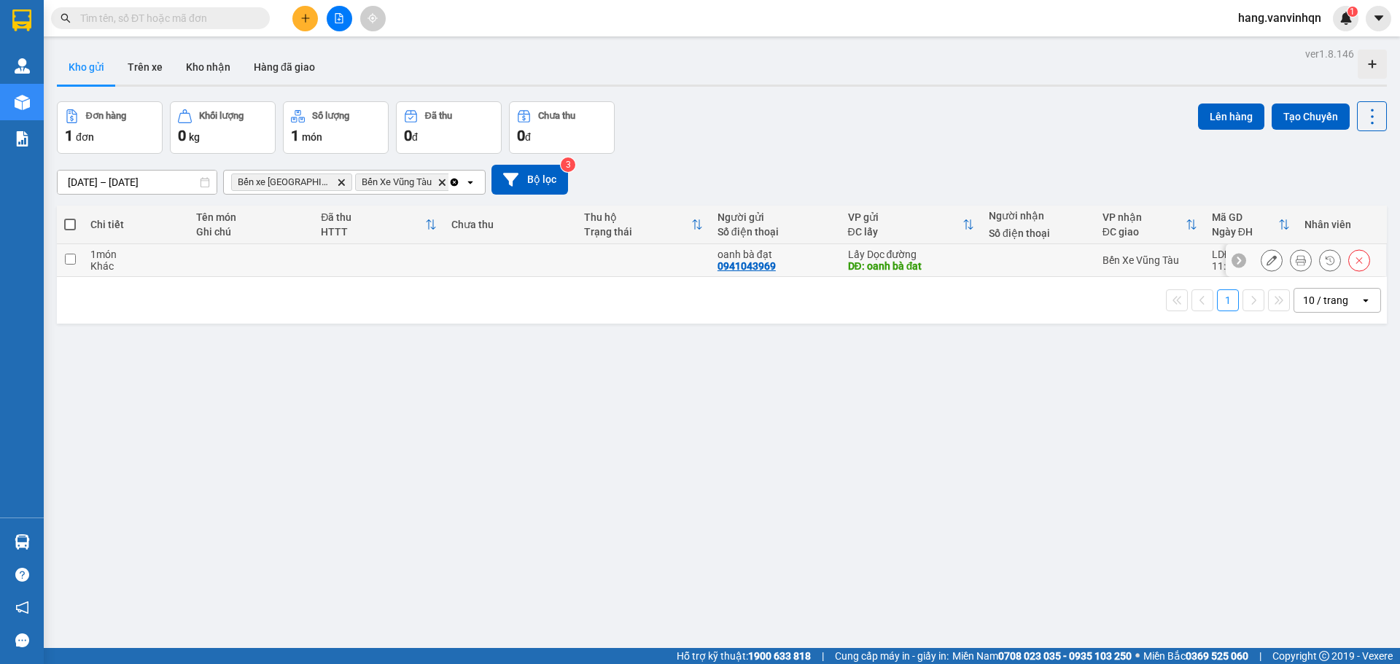
click at [1268, 258] on button at bounding box center [1272, 261] width 20 height 26
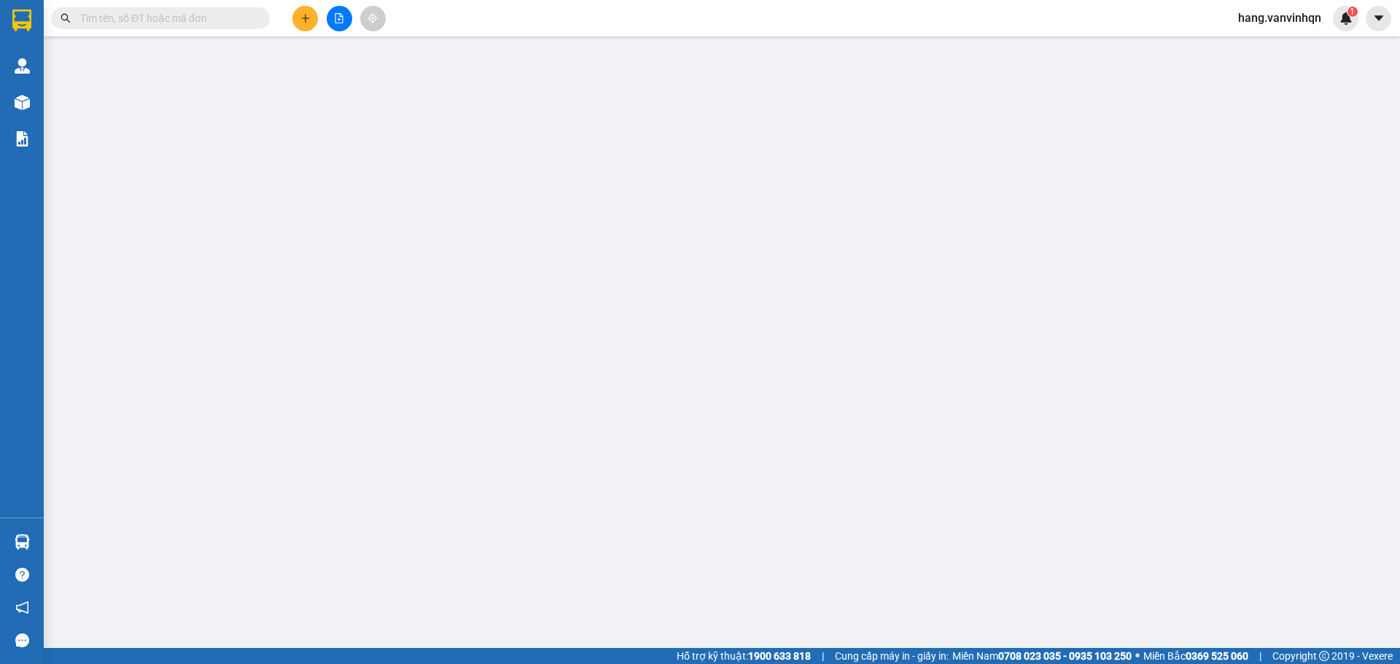
type input "0941043969"
type input "oanh bà đạt"
type input "oanh bà đat"
type input "vũng tàu"
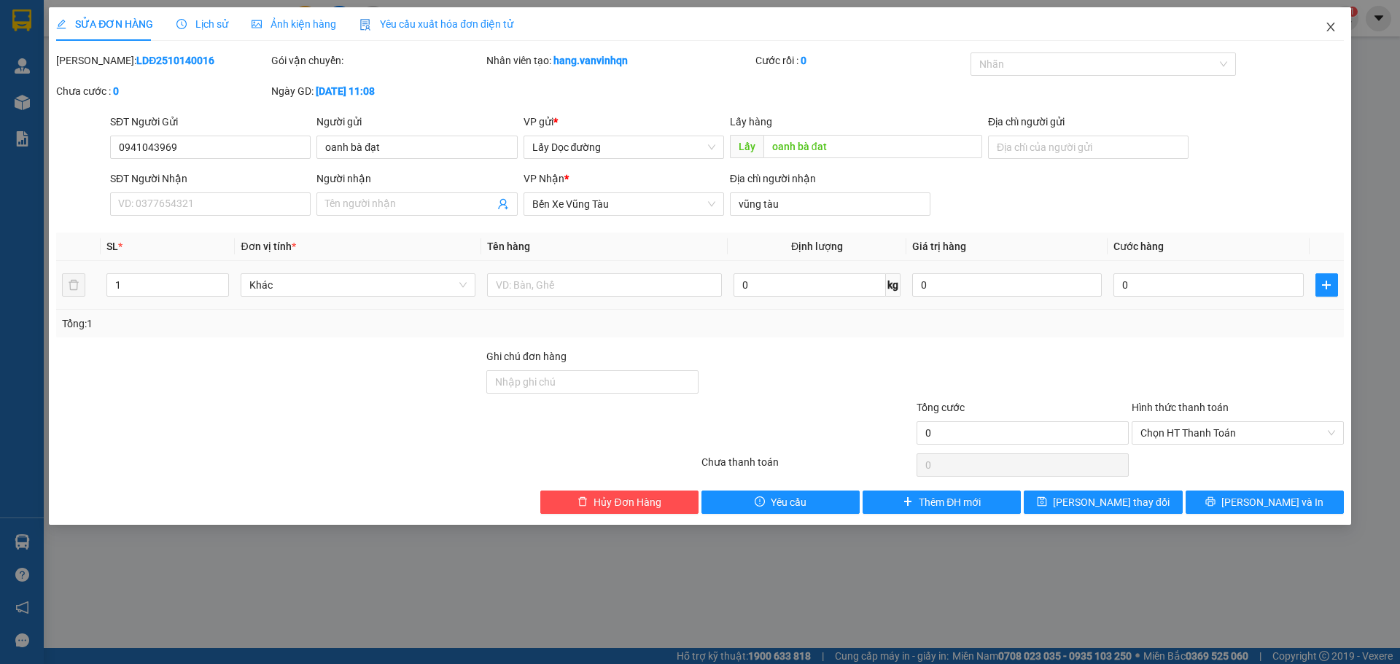
click at [1327, 31] on icon "close" at bounding box center [1331, 27] width 12 height 12
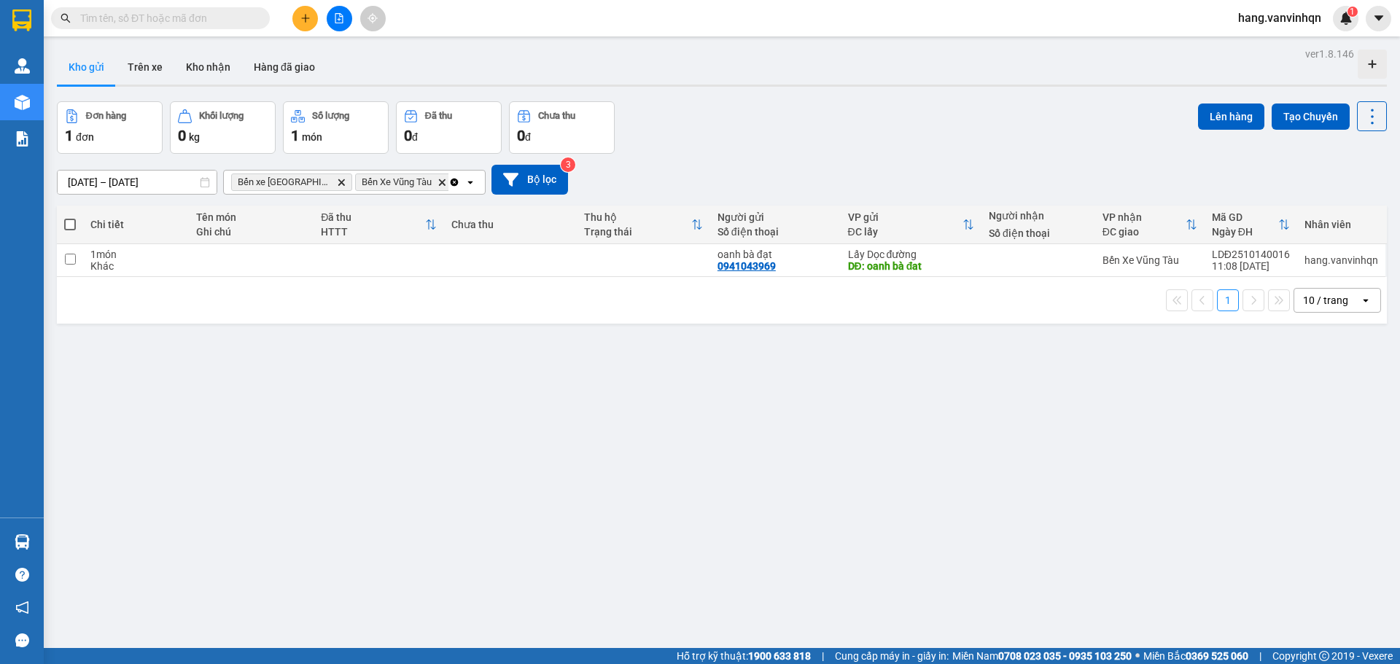
click at [276, 241] on th "Tên món Ghi chú" at bounding box center [251, 225] width 125 height 39
click at [303, 266] on td at bounding box center [251, 260] width 125 height 33
checkbox input "true"
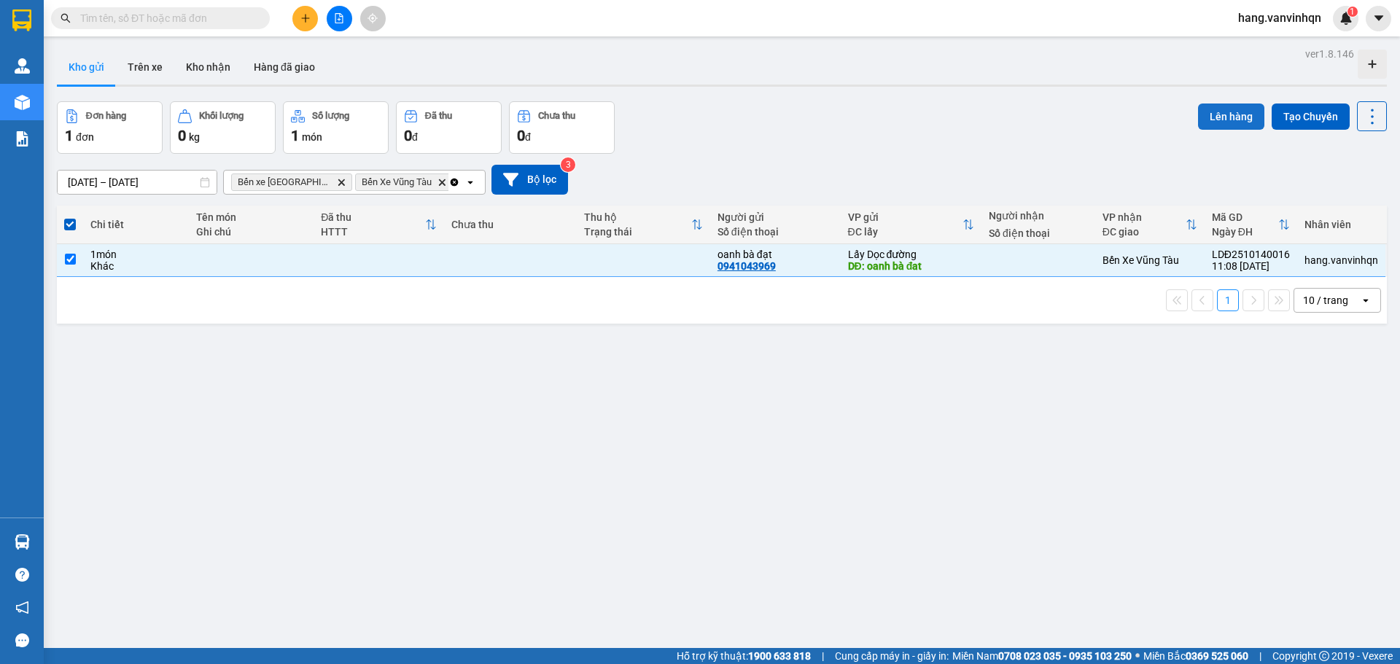
click at [1226, 118] on button "Lên hàng" at bounding box center [1231, 117] width 66 height 26
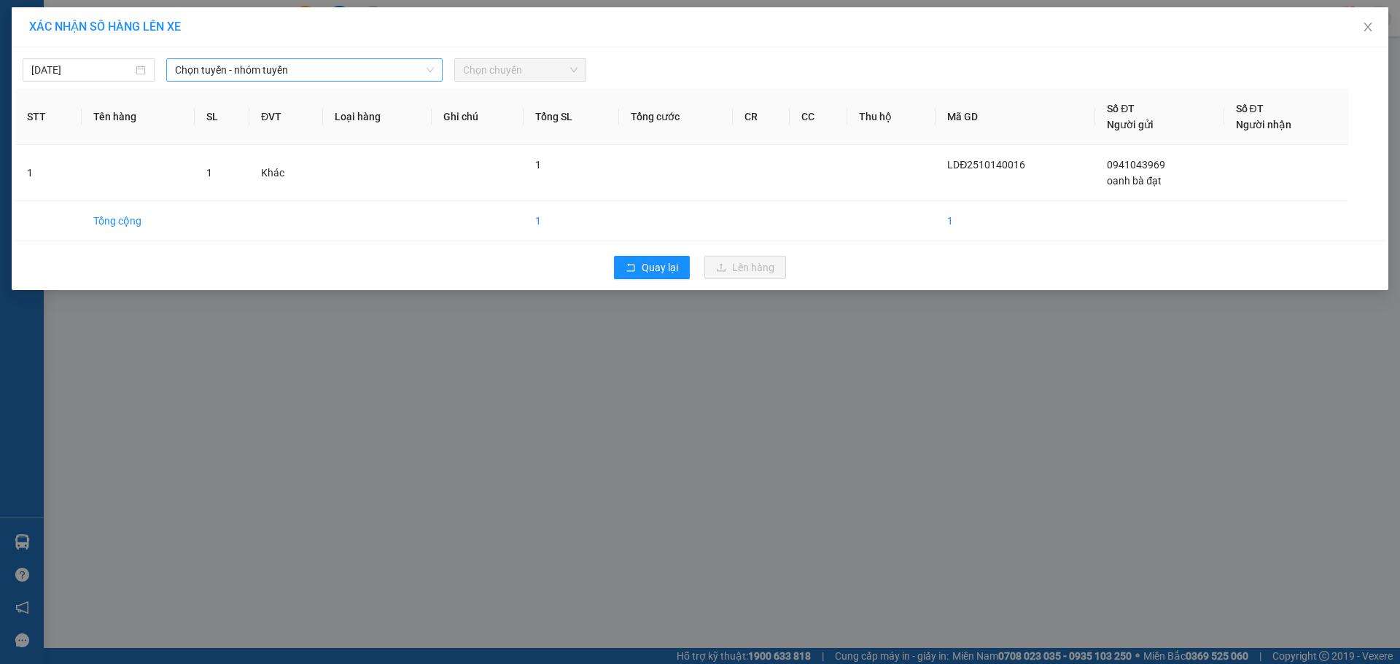
click at [289, 79] on span "Chọn tuyến - nhóm tuyến" at bounding box center [304, 70] width 259 height 22
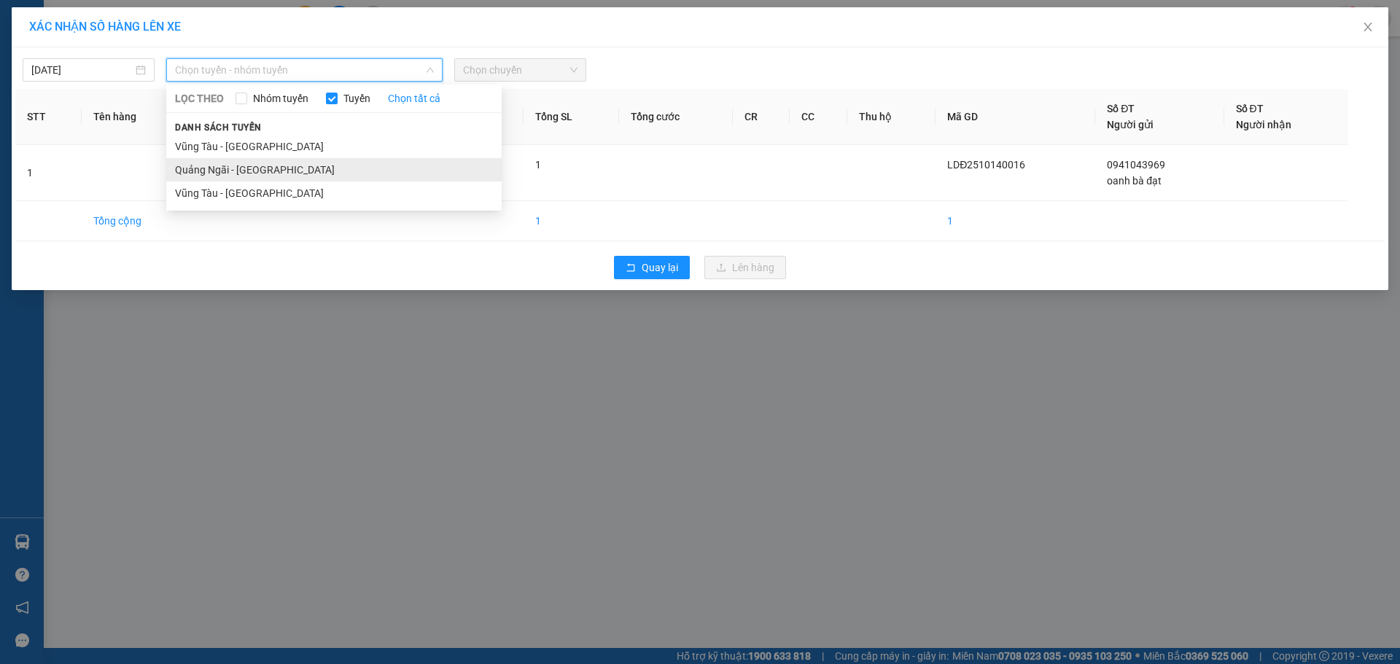
click at [239, 169] on li "Quảng Ngãi - [GEOGRAPHIC_DATA]" at bounding box center [334, 169] width 336 height 23
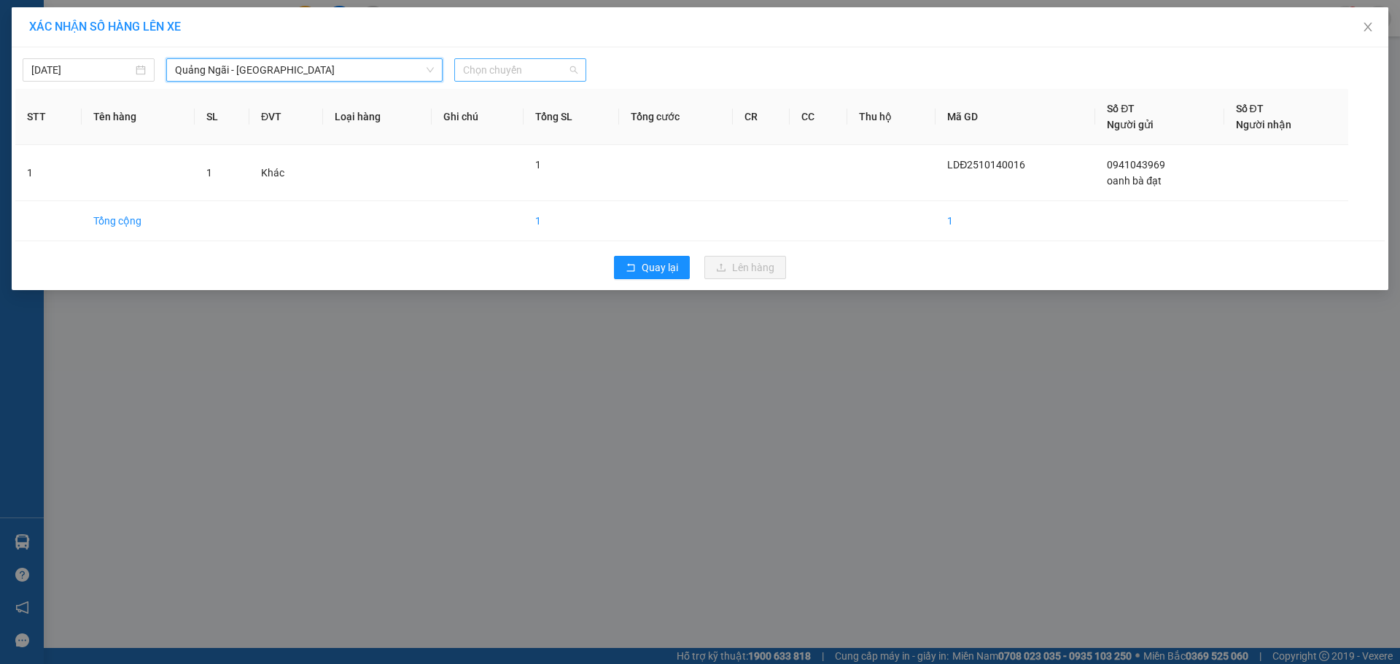
click at [495, 81] on div "Chọn chuyến" at bounding box center [520, 69] width 132 height 23
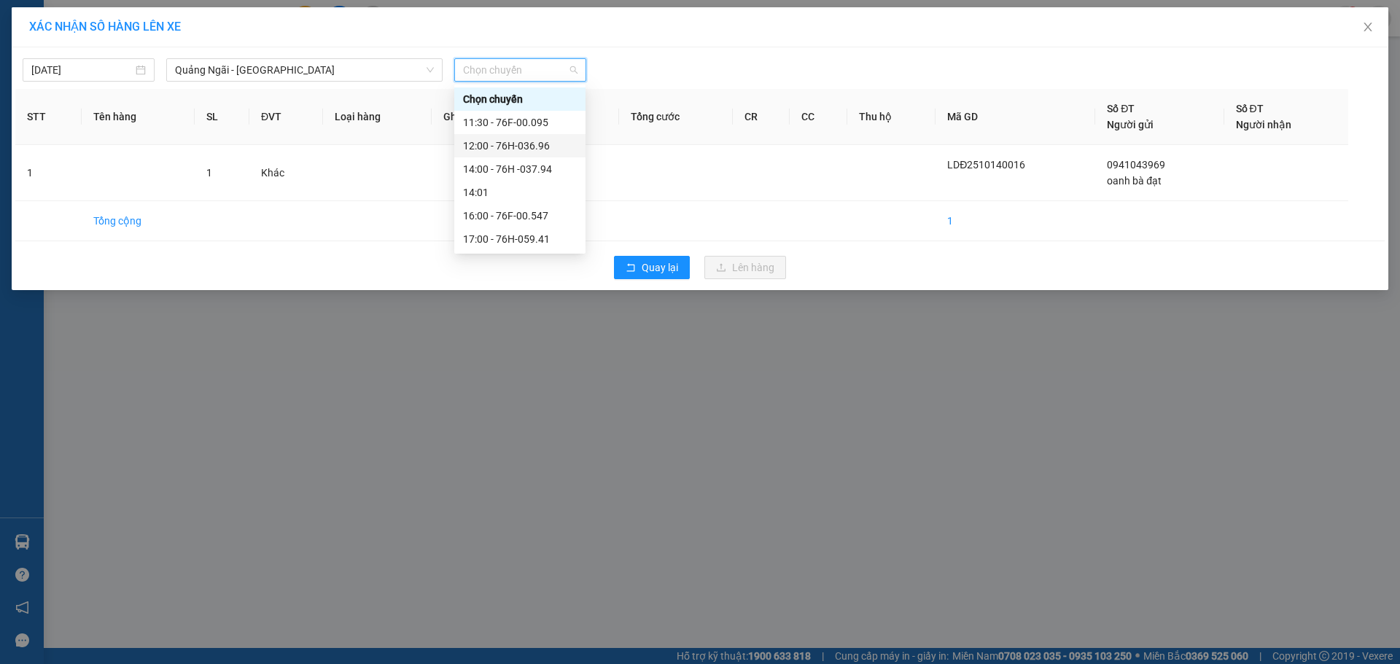
click at [481, 148] on div "12:00 - 76H-036.96" at bounding box center [520, 146] width 114 height 16
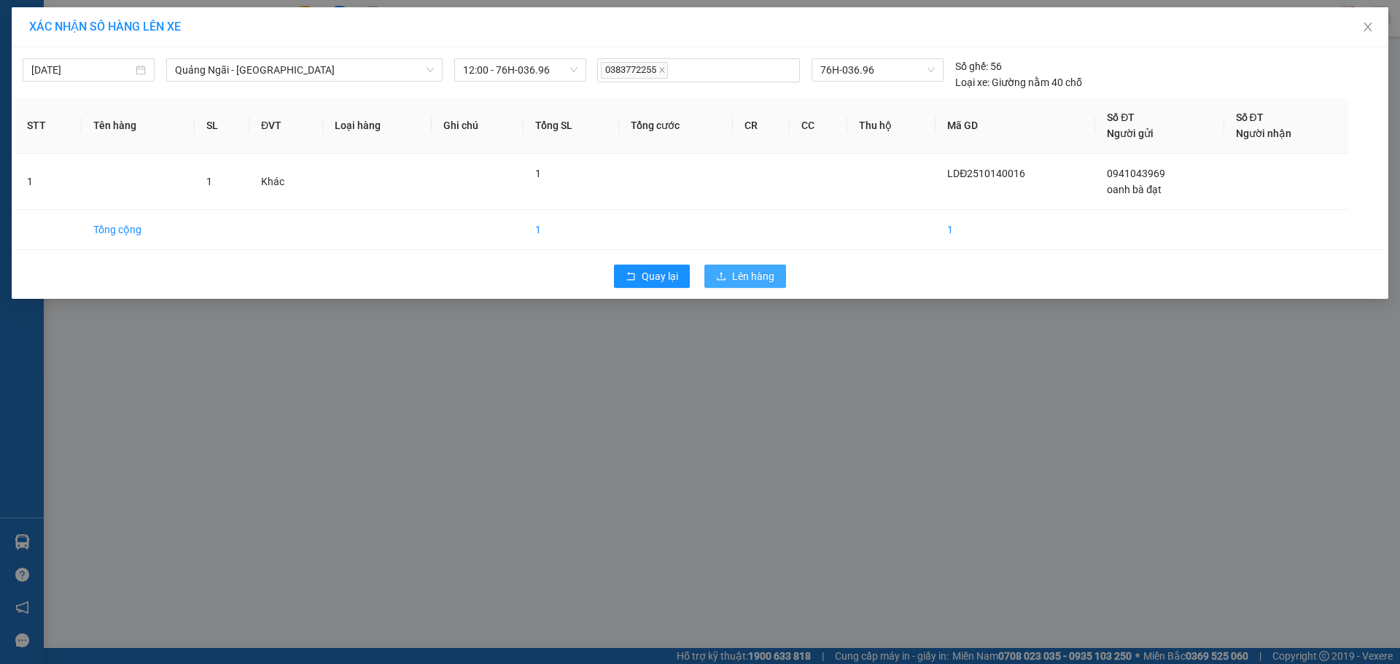
click at [738, 279] on span "Lên hàng" at bounding box center [753, 276] width 42 height 16
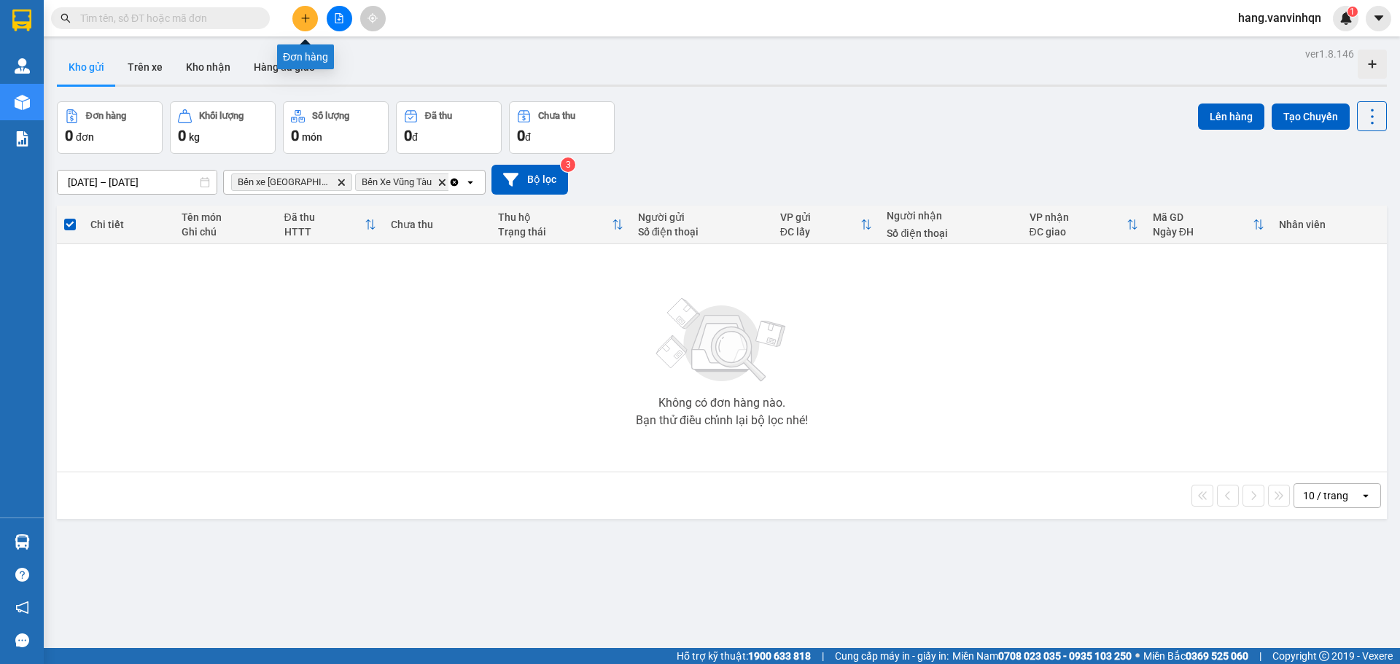
click at [299, 19] on button at bounding box center [305, 19] width 26 height 26
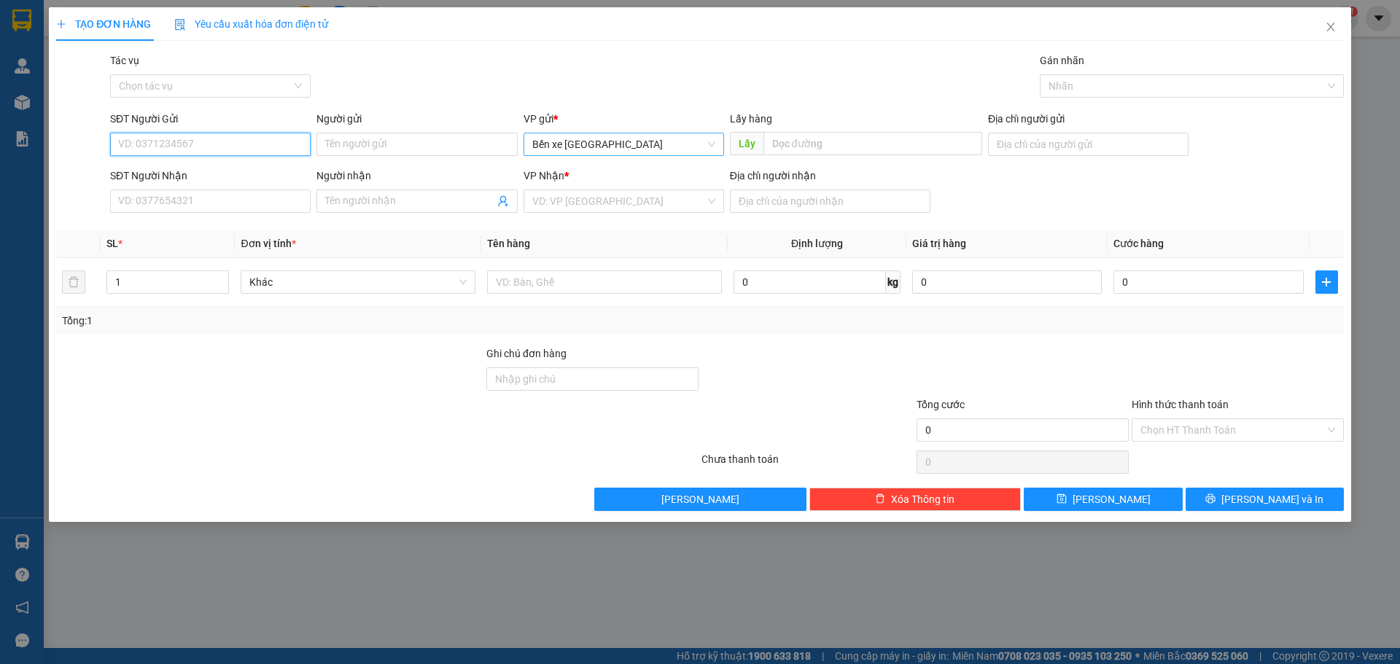
drag, startPoint x: 664, startPoint y: 142, endPoint x: 664, endPoint y: 160, distance: 17.5
click at [664, 145] on span "Bến xe [GEOGRAPHIC_DATA]" at bounding box center [623, 144] width 183 height 22
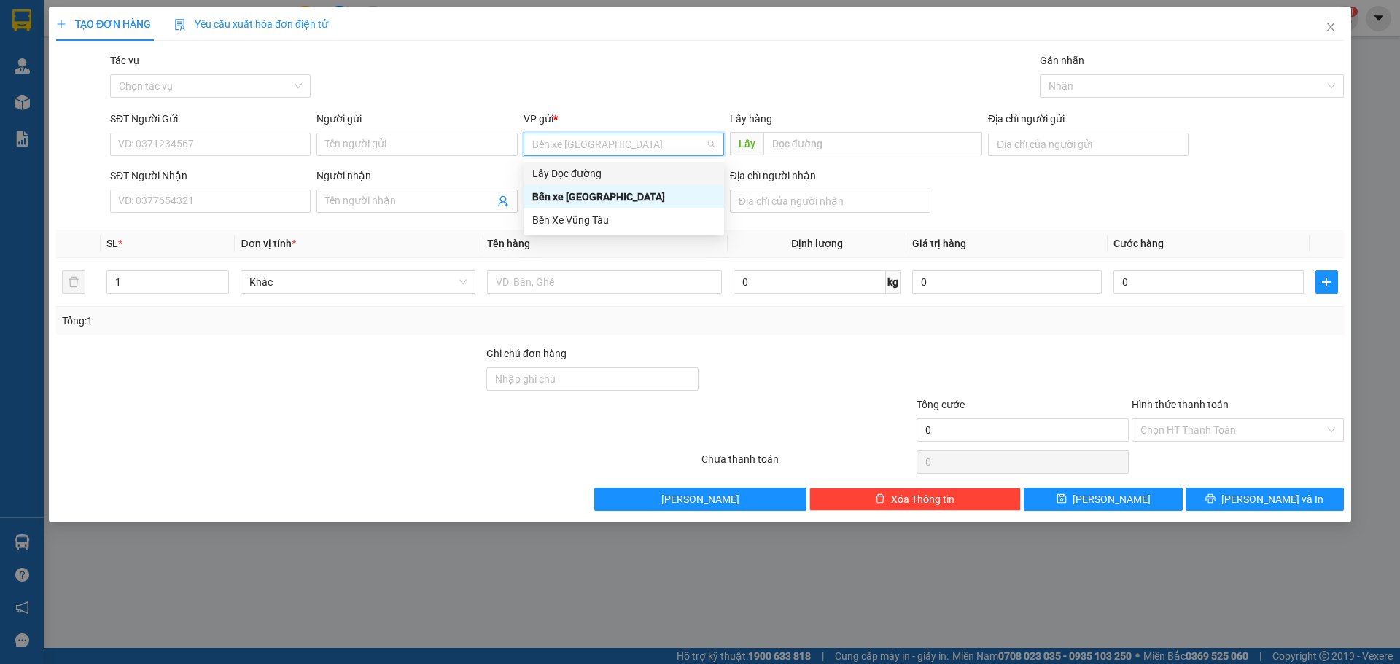
click at [619, 182] on div "Lấy Dọc đường" at bounding box center [624, 173] width 201 height 23
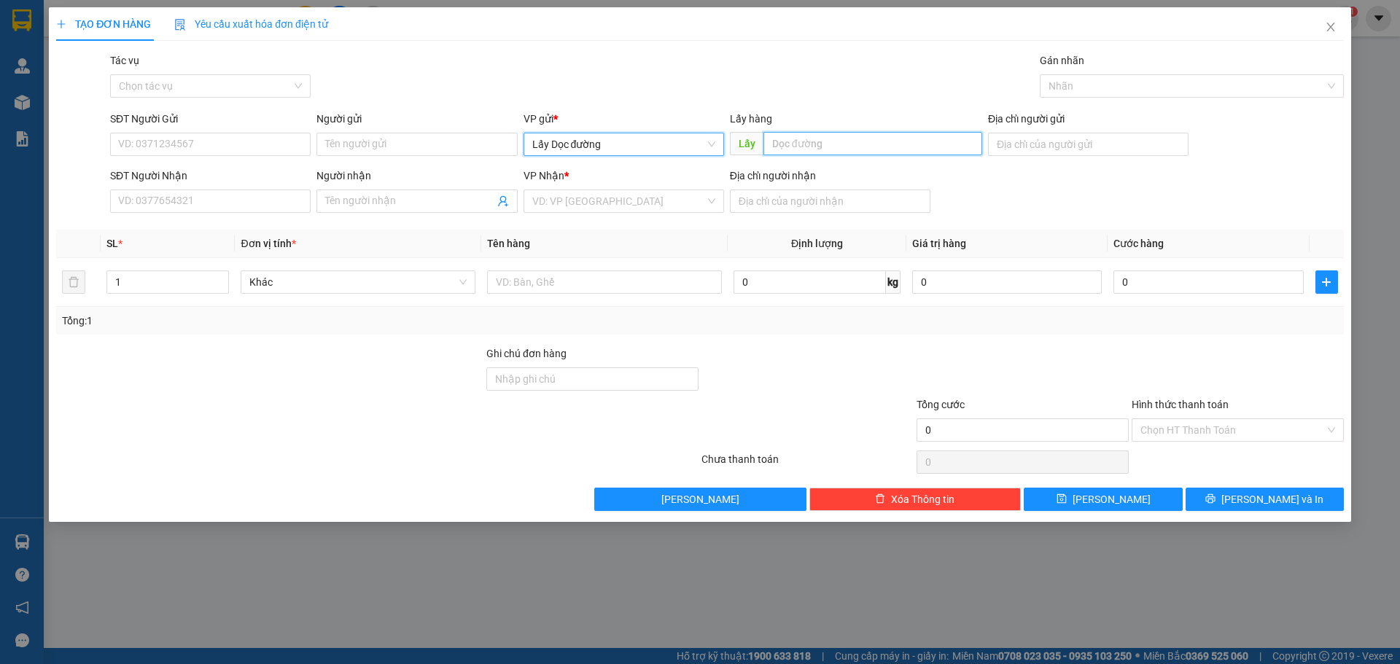
click at [850, 147] on input "text" at bounding box center [873, 143] width 219 height 23
type input "bà đạt"
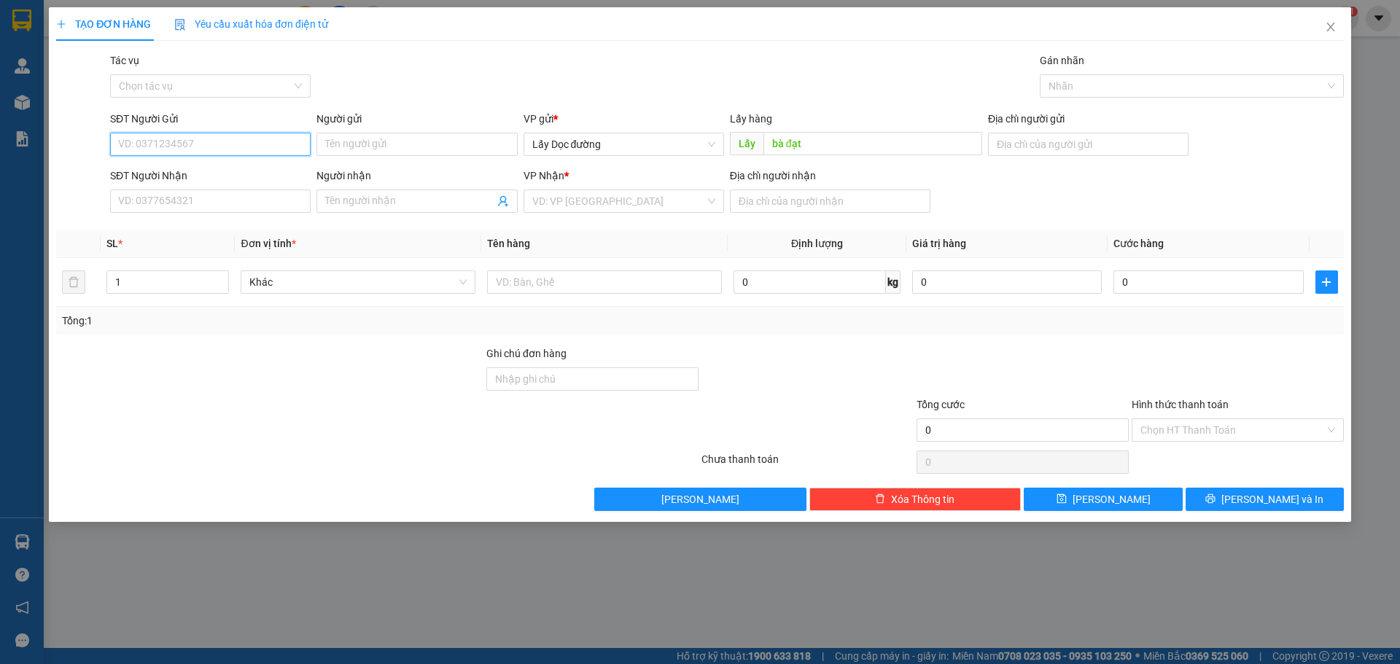
click at [163, 144] on input "SĐT Người Gửi" at bounding box center [210, 144] width 201 height 23
click at [180, 149] on input "SĐT Người Gửi" at bounding box center [210, 144] width 201 height 23
type input "0789494349"
drag, startPoint x: 657, startPoint y: 179, endPoint x: 532, endPoint y: 226, distance: 133.9
click at [656, 182] on div "VP Nhận *" at bounding box center [624, 176] width 201 height 16
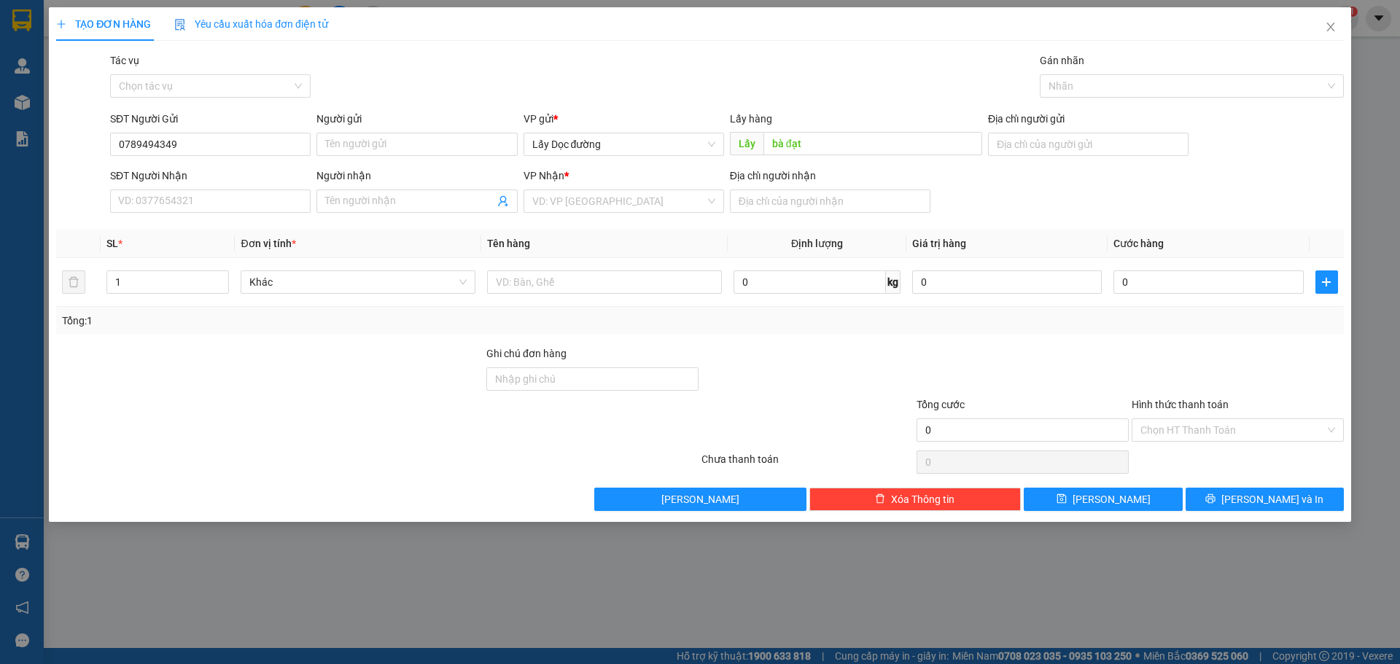
click at [595, 175] on div "VP Nhận *" at bounding box center [624, 176] width 201 height 16
drag, startPoint x: 607, startPoint y: 196, endPoint x: 597, endPoint y: 267, distance: 71.4
click at [607, 197] on input "search" at bounding box center [618, 201] width 173 height 22
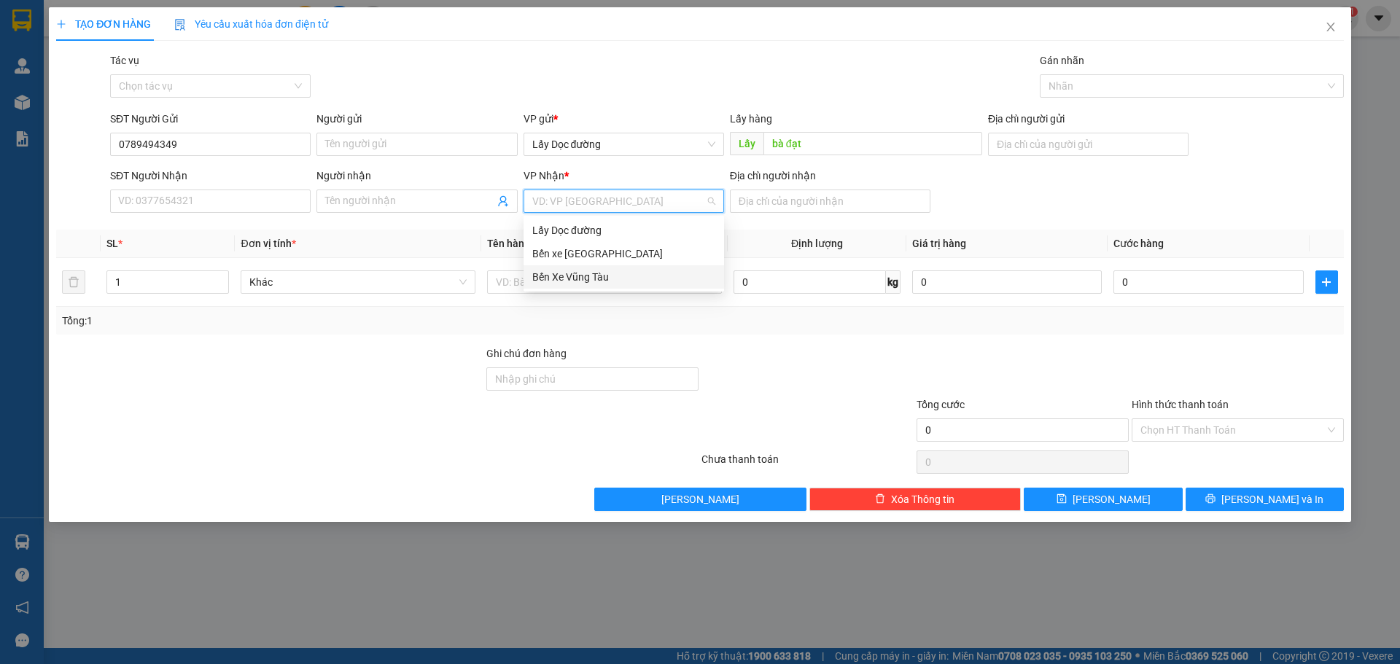
click at [596, 272] on div "Bến Xe Vũng Tàu" at bounding box center [623, 277] width 183 height 16
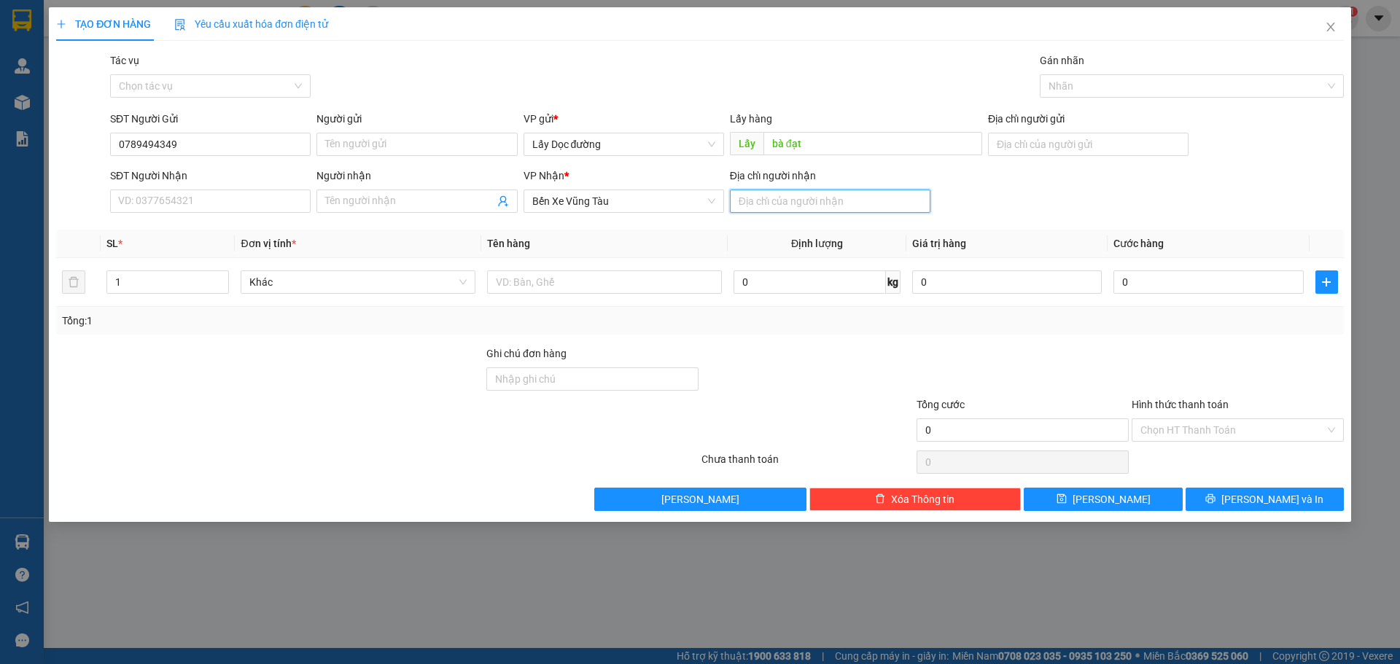
click at [855, 204] on input "Địa chỉ người nhận" at bounding box center [830, 201] width 201 height 23
type input "vũng tàu"
click at [1067, 500] on icon "save" at bounding box center [1062, 499] width 10 height 10
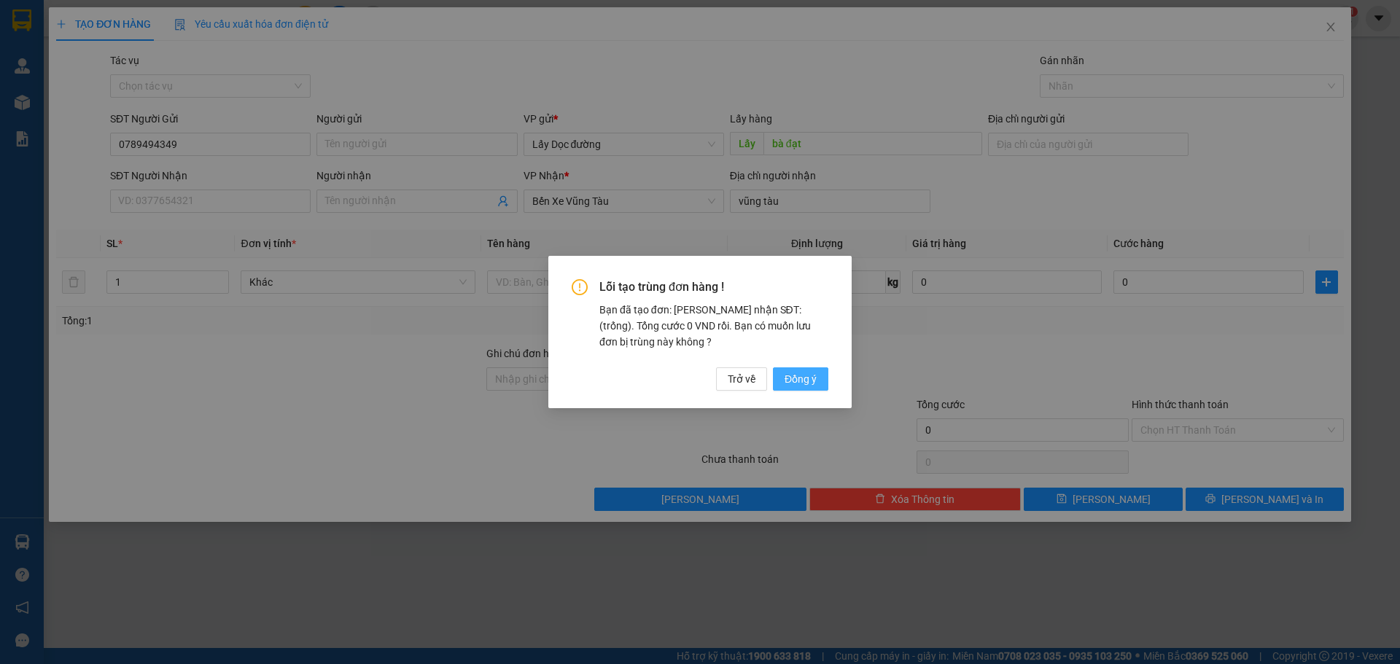
click at [809, 372] on span "Đồng ý" at bounding box center [801, 379] width 32 height 16
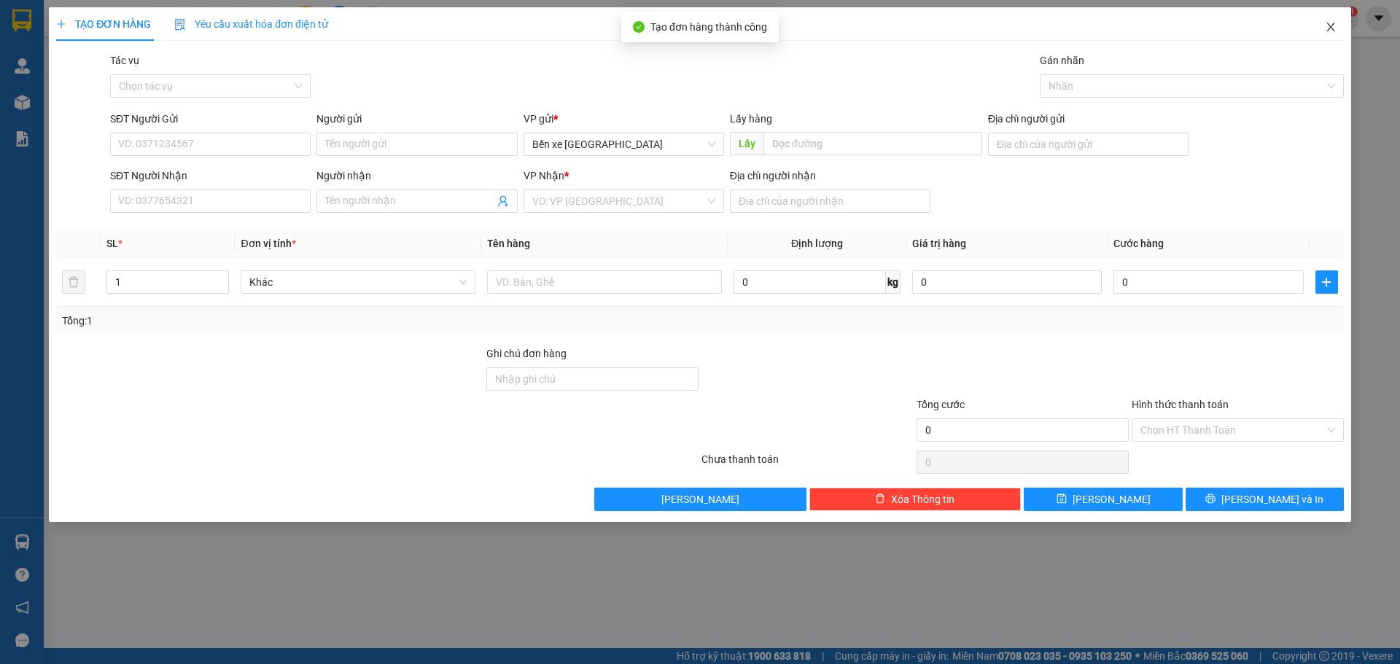
click at [1336, 29] on icon "close" at bounding box center [1331, 27] width 12 height 12
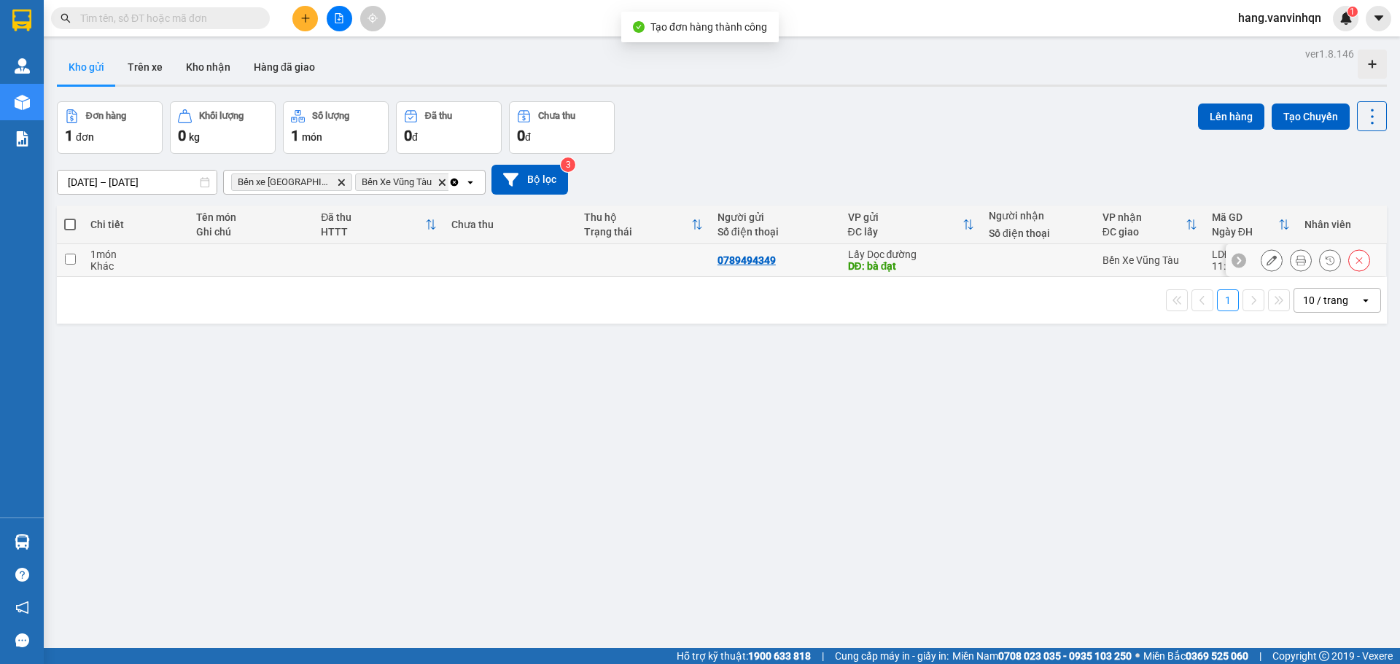
drag, startPoint x: 654, startPoint y: 266, endPoint x: 823, endPoint y: 268, distance: 168.5
click at [656, 266] on td at bounding box center [643, 260] width 133 height 33
checkbox input "true"
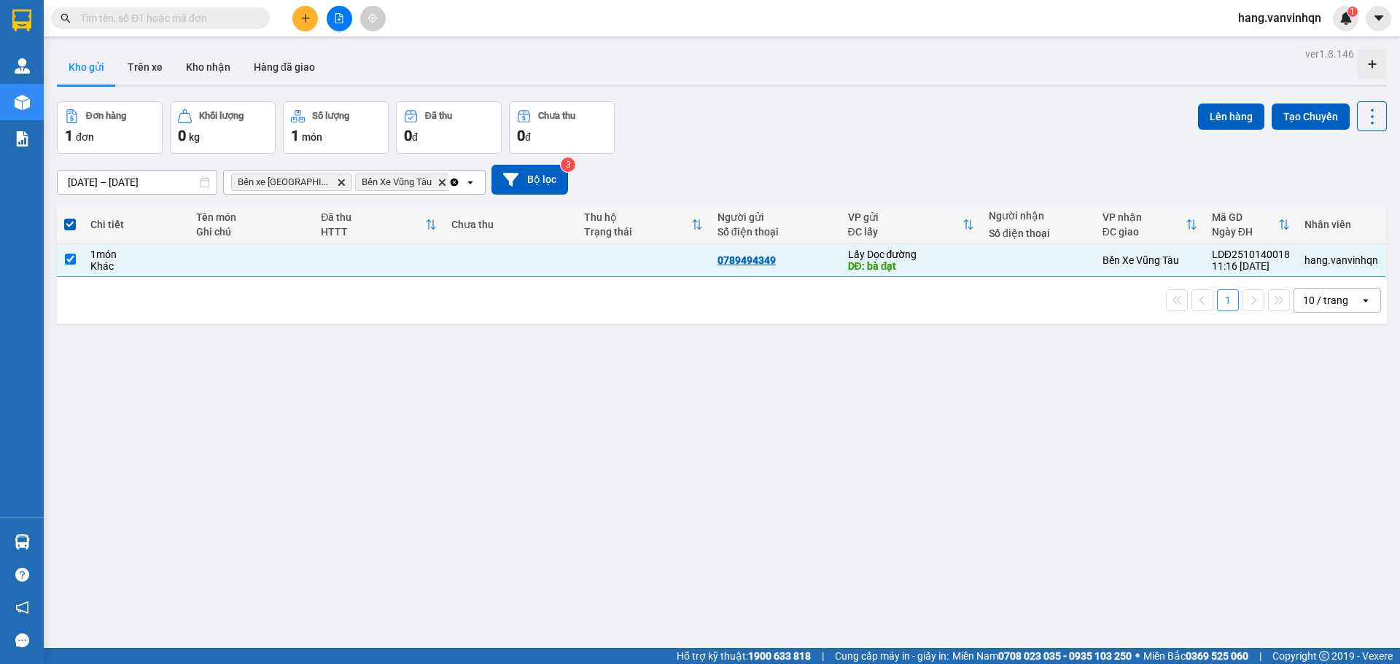
click at [1185, 105] on div "Đơn hàng 1 đơn Khối lượng 0 kg Số lượng 1 món Đã thu 0 đ Chưa thu 0 đ Lên hàng …" at bounding box center [722, 127] width 1330 height 53
click at [1216, 120] on button "Lên hàng" at bounding box center [1231, 117] width 66 height 26
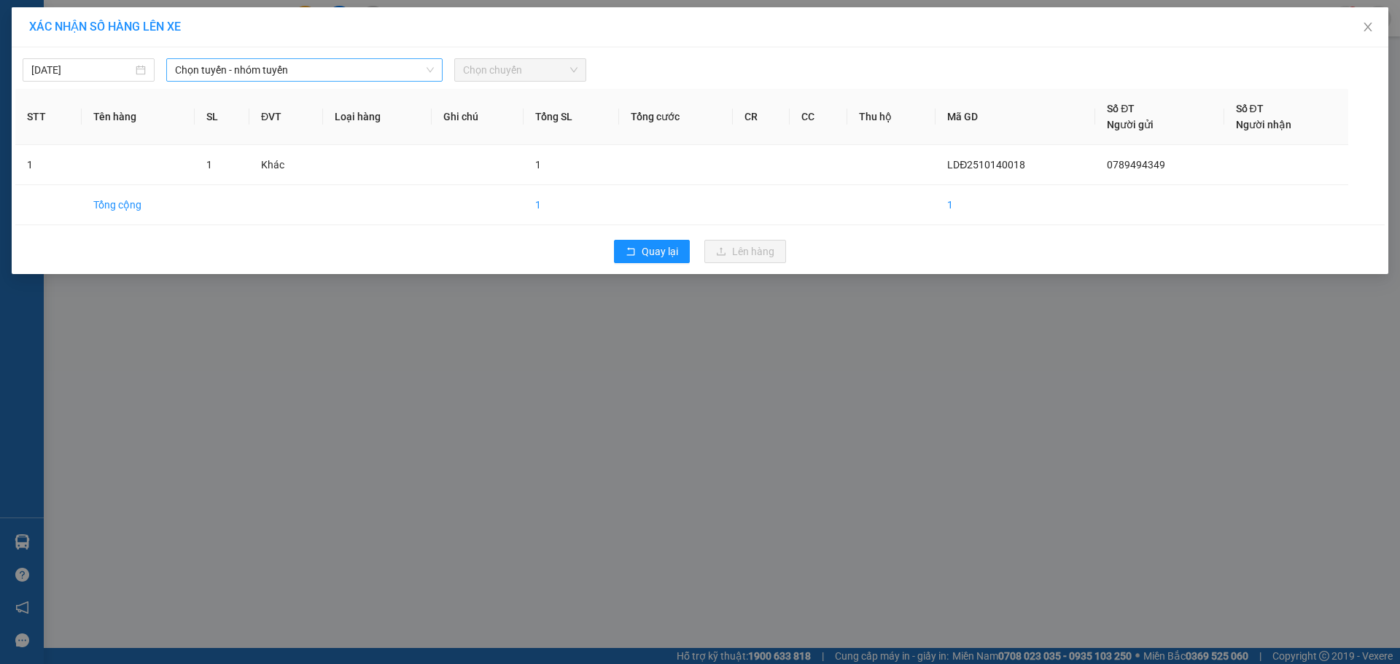
click at [378, 77] on span "Chọn tuyến - nhóm tuyến" at bounding box center [304, 70] width 259 height 22
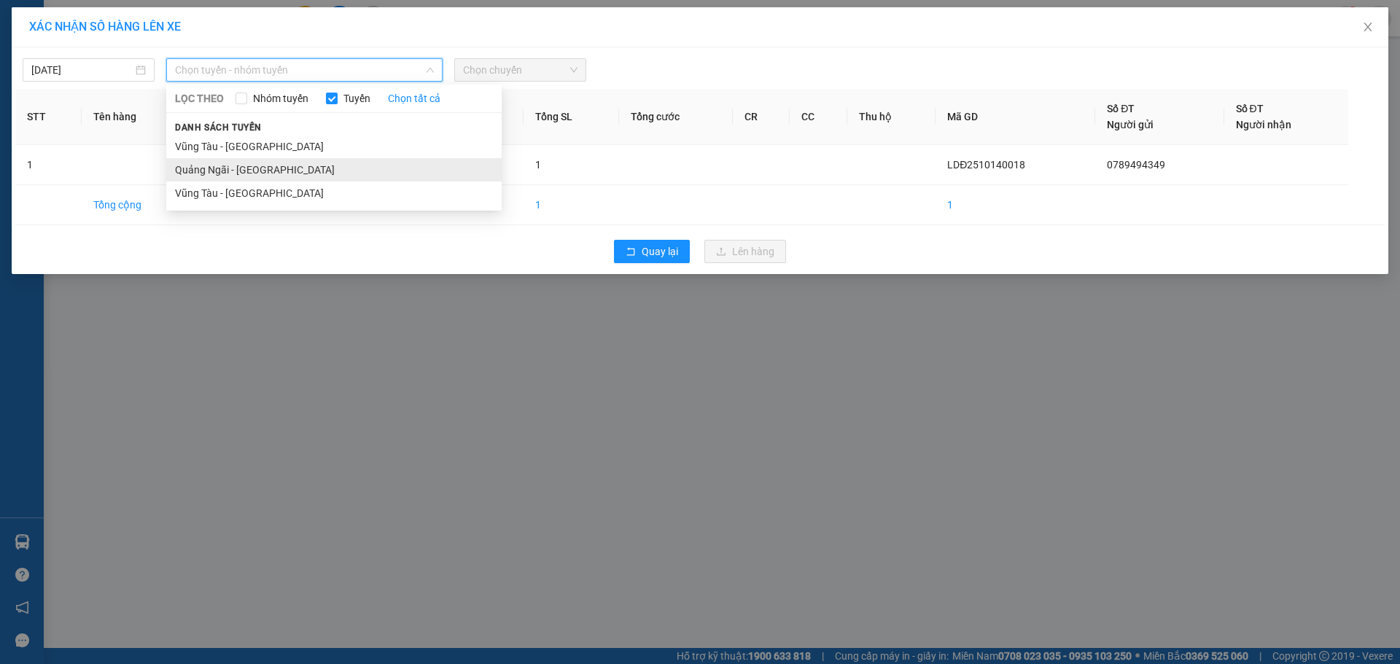
drag, startPoint x: 230, startPoint y: 171, endPoint x: 236, endPoint y: 166, distance: 8.3
click at [236, 166] on li "Quảng Ngãi - [GEOGRAPHIC_DATA]" at bounding box center [334, 169] width 336 height 23
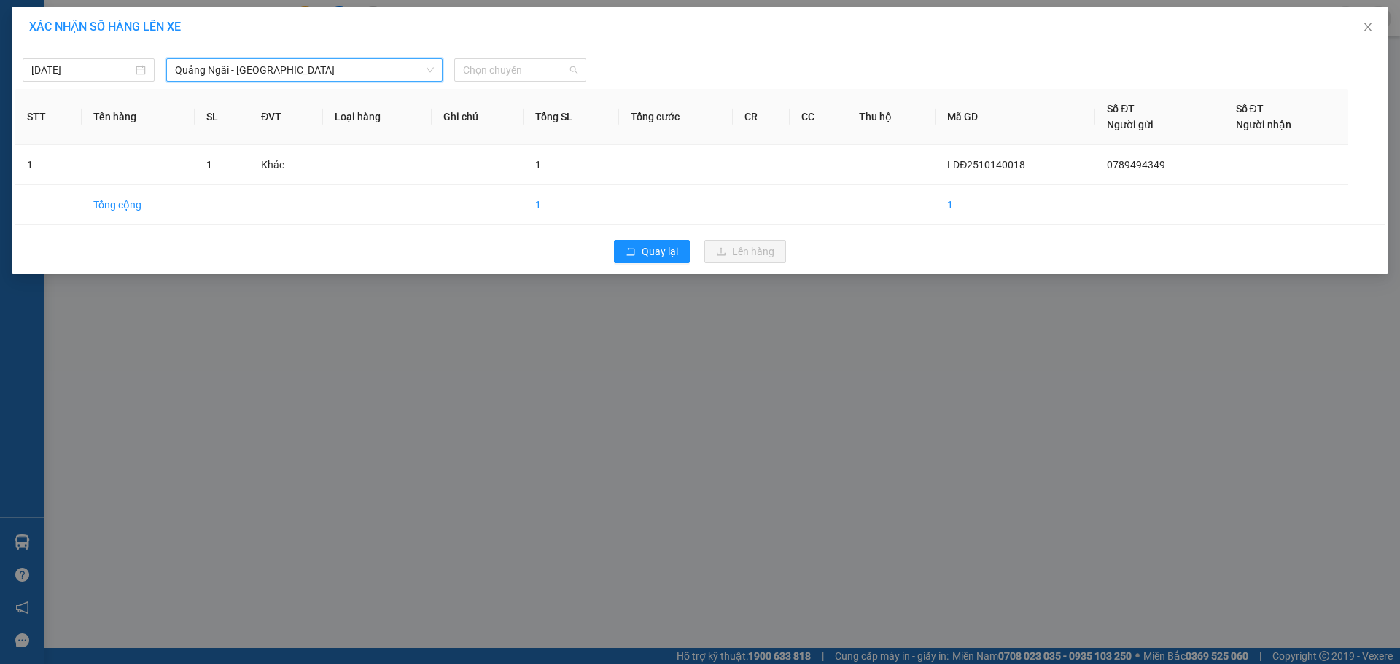
drag, startPoint x: 541, startPoint y: 68, endPoint x: 559, endPoint y: 174, distance: 107.3
click at [540, 74] on span "Chọn chuyến" at bounding box center [520, 70] width 115 height 22
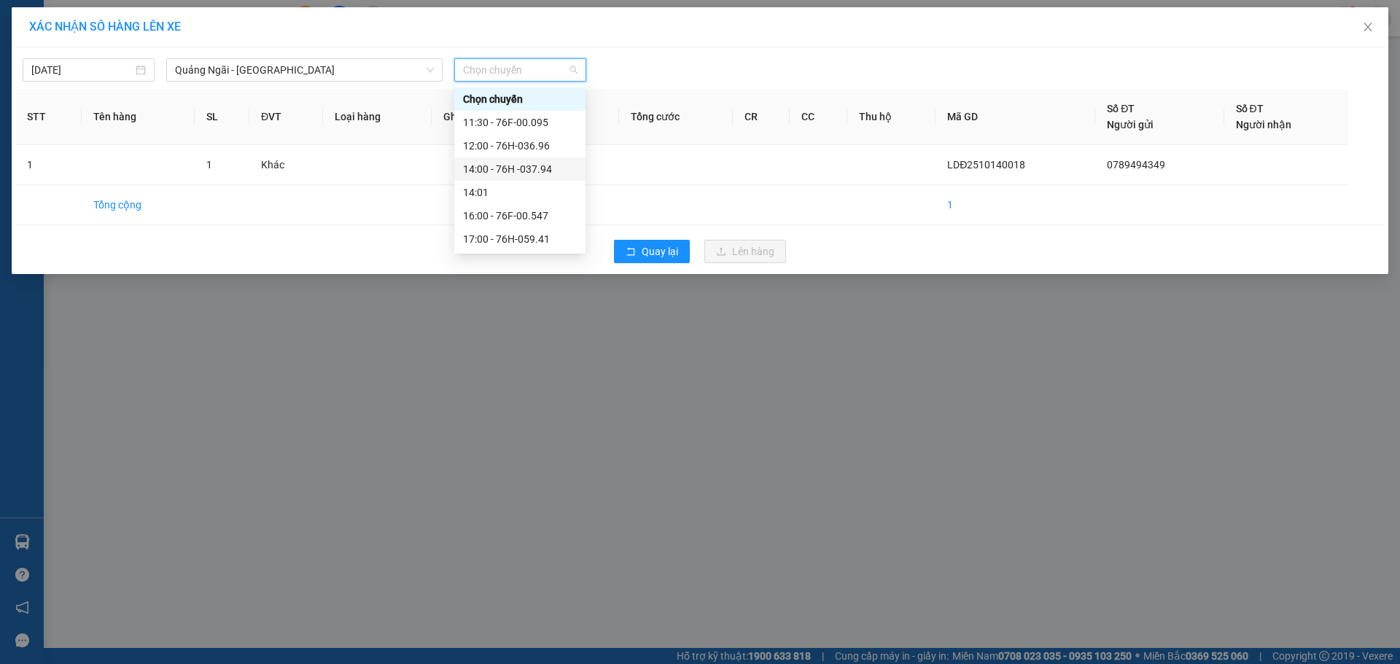
click at [538, 172] on div "14:00 - 76H -037.94" at bounding box center [520, 169] width 114 height 16
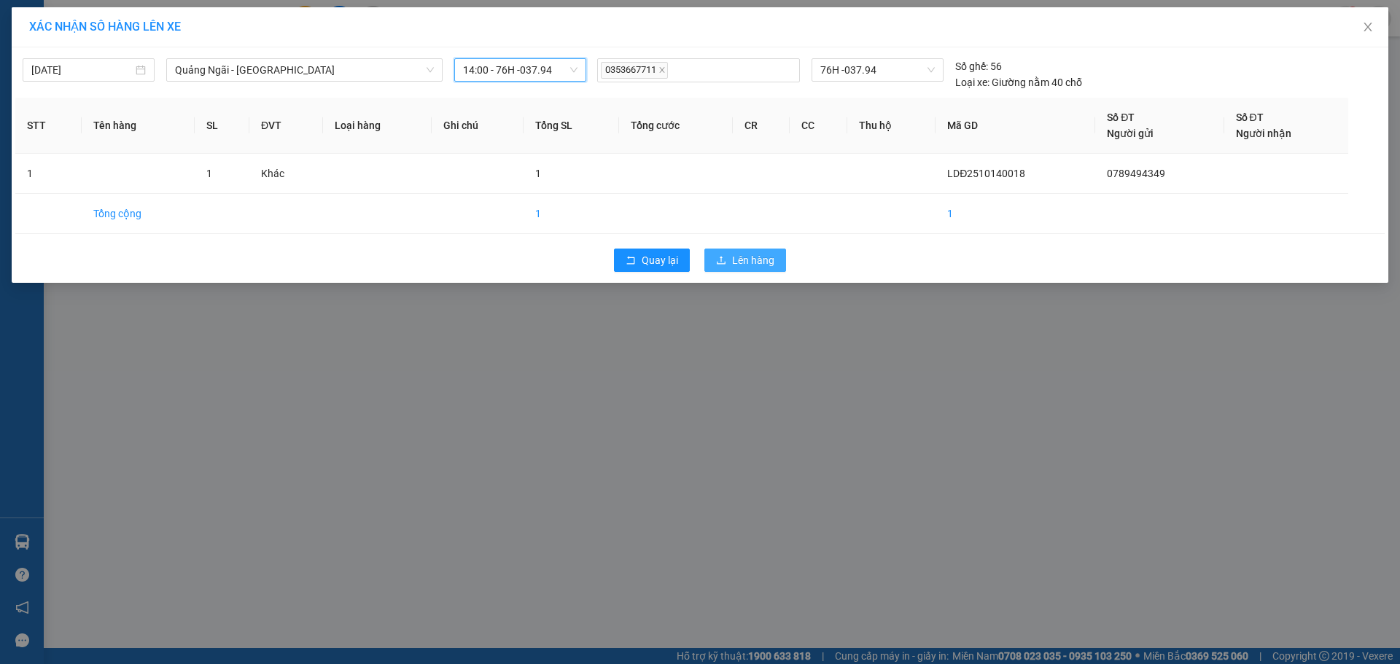
click at [734, 269] on button "Lên hàng" at bounding box center [746, 260] width 82 height 23
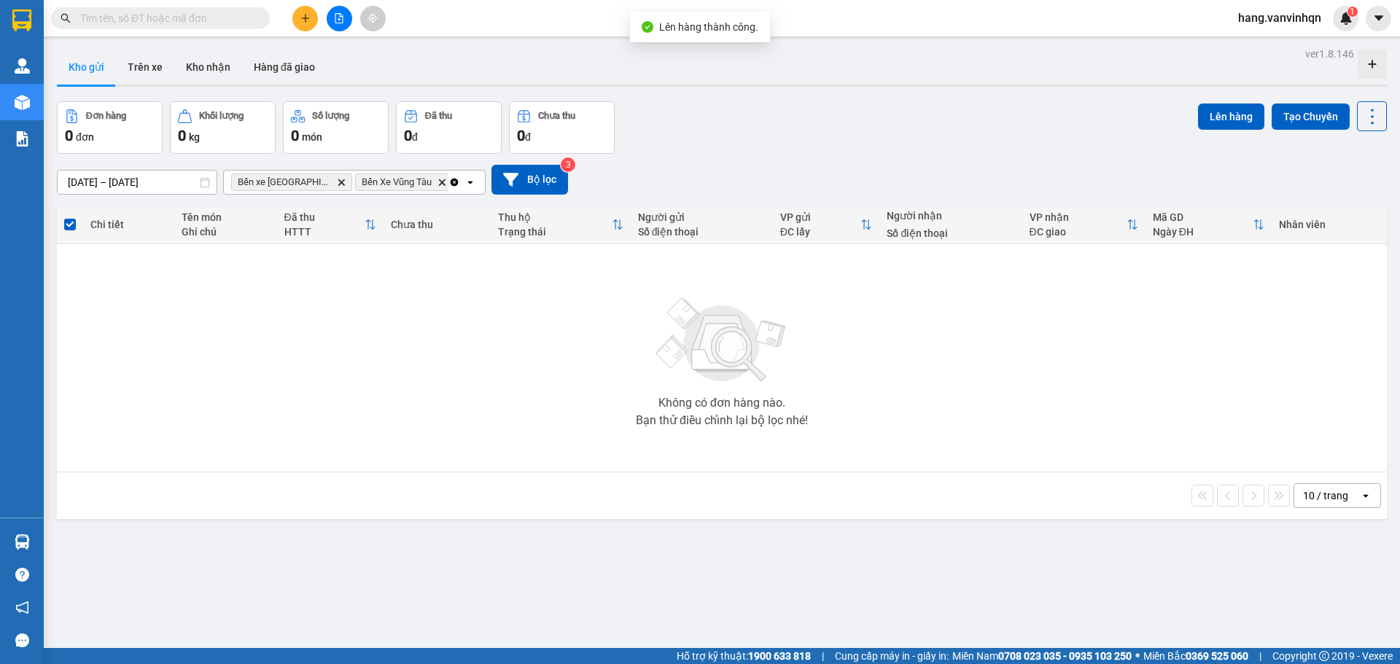
click at [735, 258] on div "Chi tiết Tên món Ghi chú Đã thu HTTT Chưa thu Thu hộ Trạng thái Người gửi Số đi…" at bounding box center [722, 363] width 1330 height 314
click at [307, 12] on button at bounding box center [305, 19] width 26 height 26
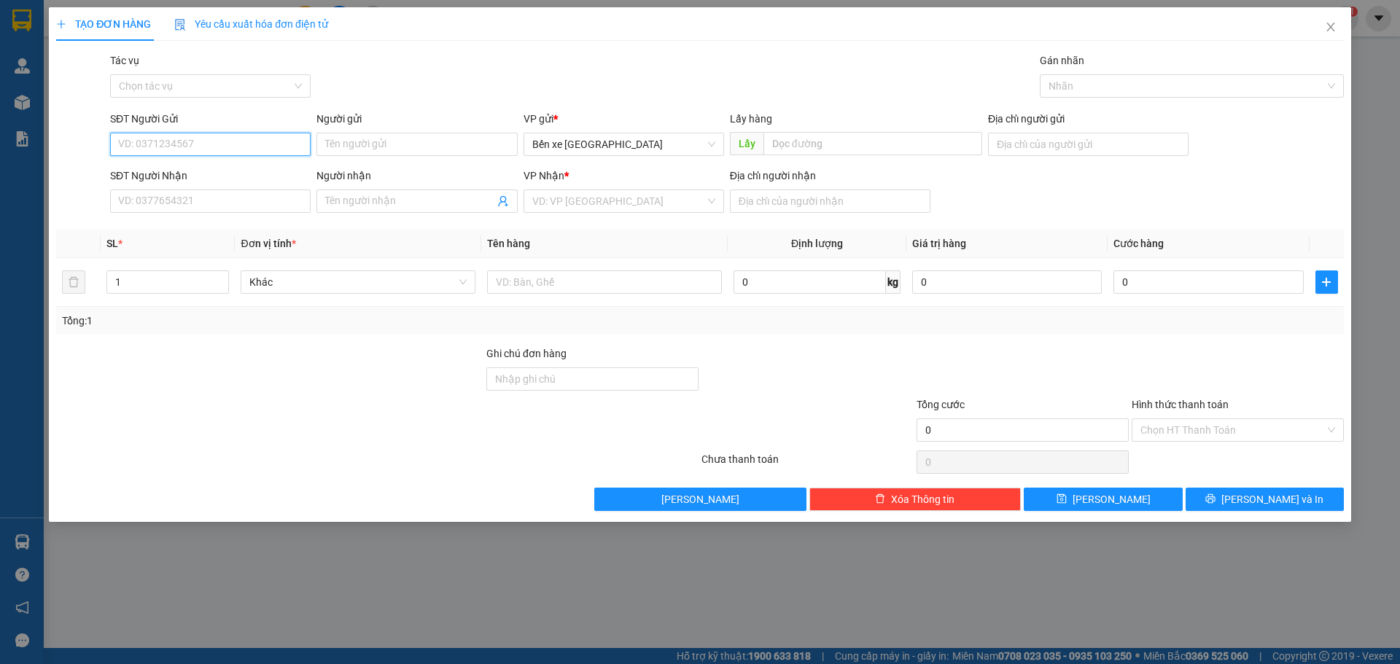
click at [250, 145] on input "SĐT Người Gửi" at bounding box center [210, 144] width 201 height 23
click at [622, 137] on span "Bến xe [GEOGRAPHIC_DATA]" at bounding box center [623, 144] width 183 height 22
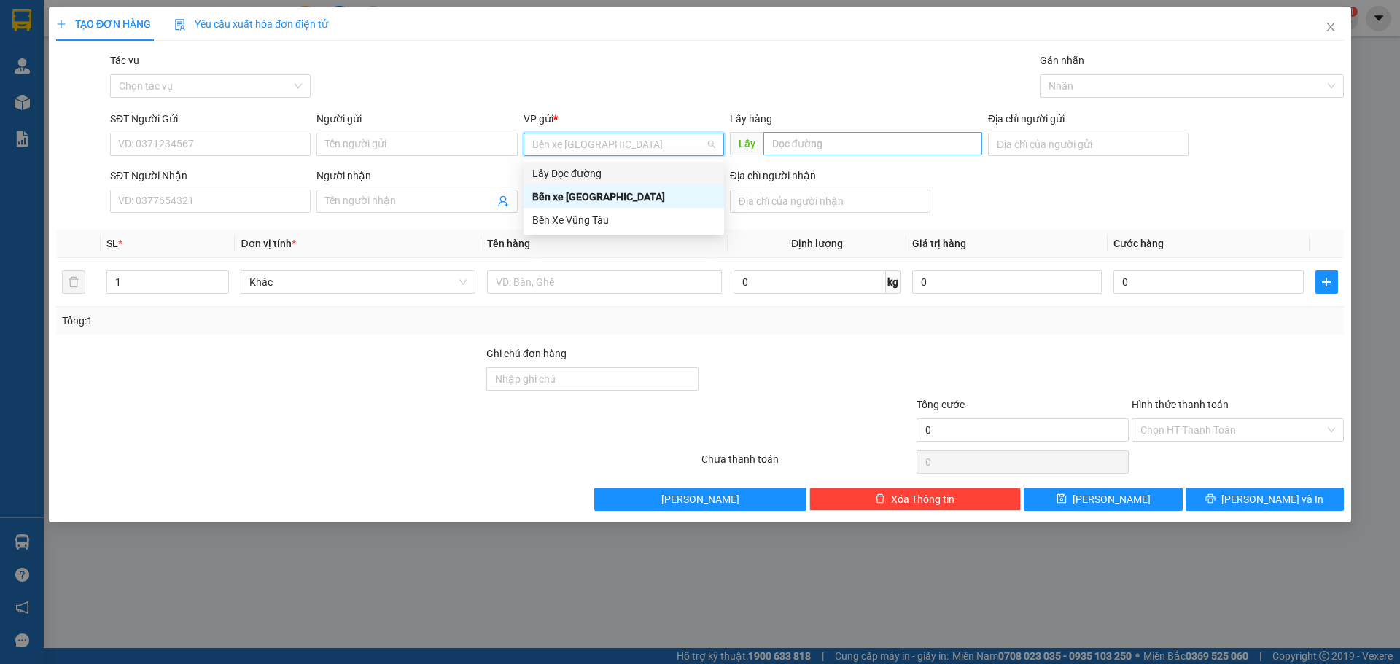
drag, startPoint x: 602, startPoint y: 172, endPoint x: 774, endPoint y: 152, distance: 172.6
click at [607, 172] on div "Lấy Dọc đường" at bounding box center [623, 174] width 183 height 16
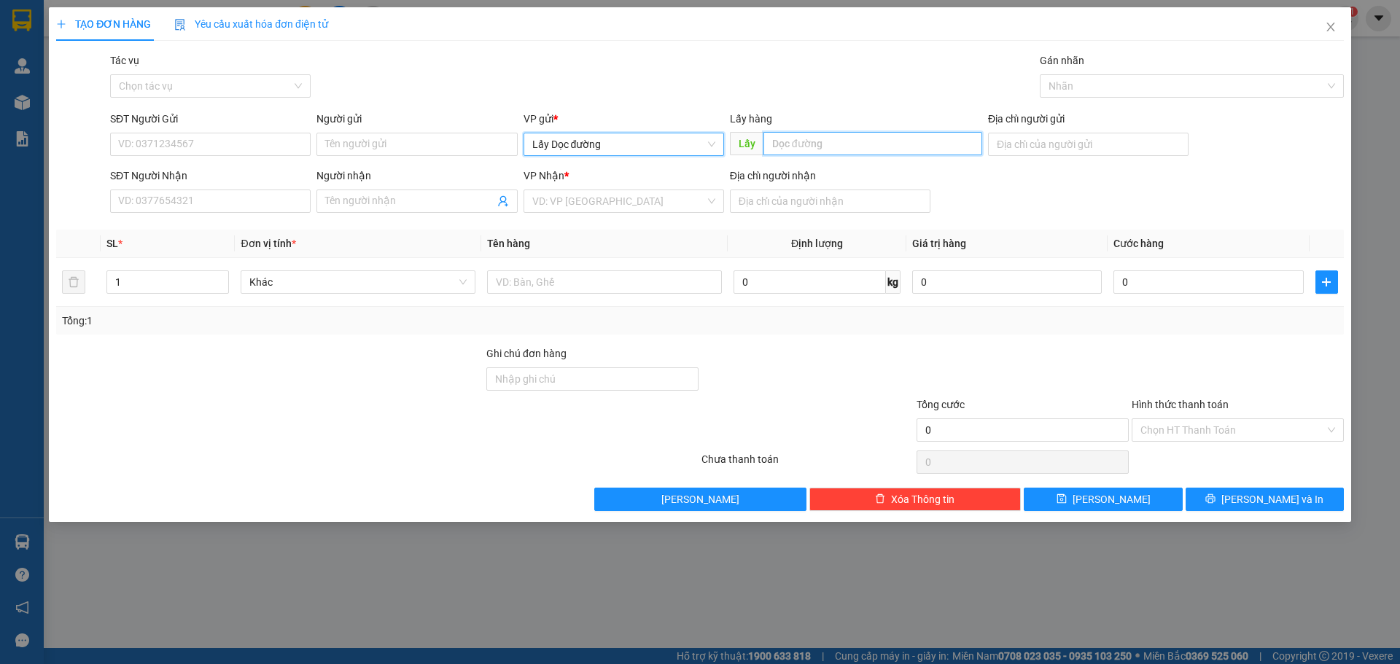
click at [776, 150] on input "text" at bounding box center [873, 143] width 219 height 23
type input "vạn gia"
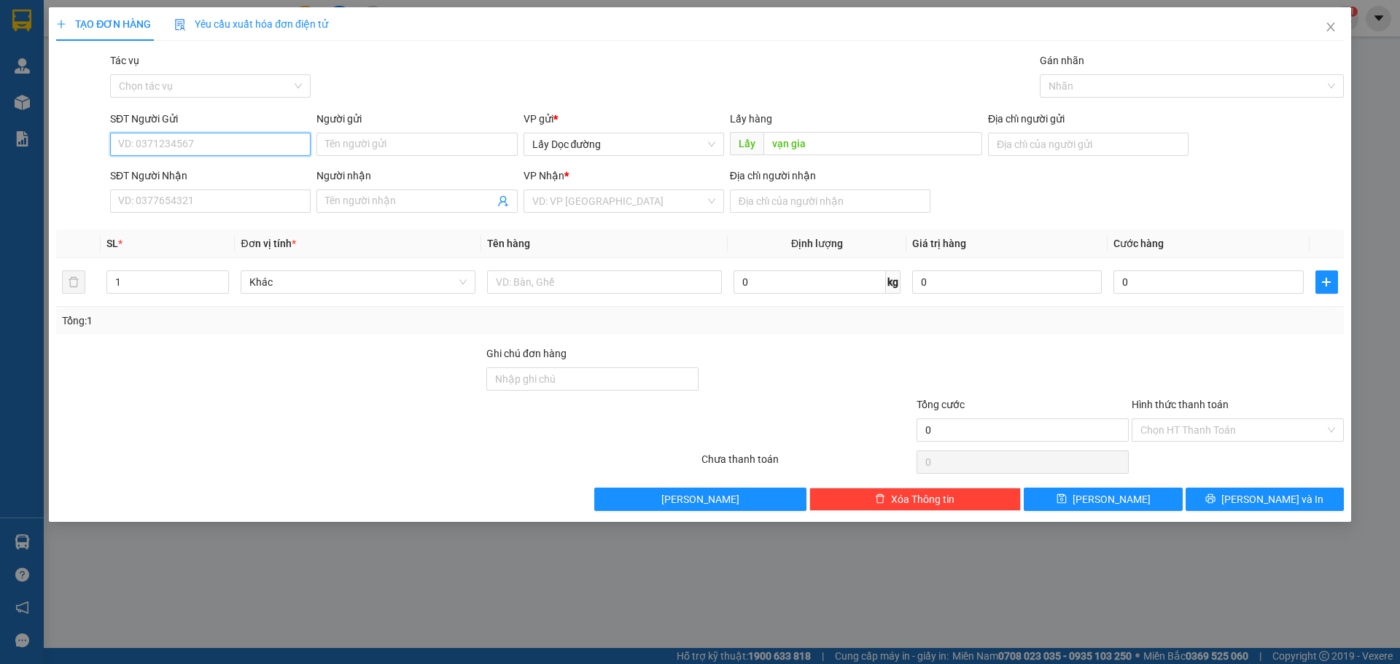
drag, startPoint x: 252, startPoint y: 137, endPoint x: 245, endPoint y: 125, distance: 14.0
click at [250, 137] on input "SĐT Người Gửi" at bounding box center [210, 144] width 201 height 23
type input "0376680336"
click at [604, 191] on input "search" at bounding box center [618, 201] width 173 height 22
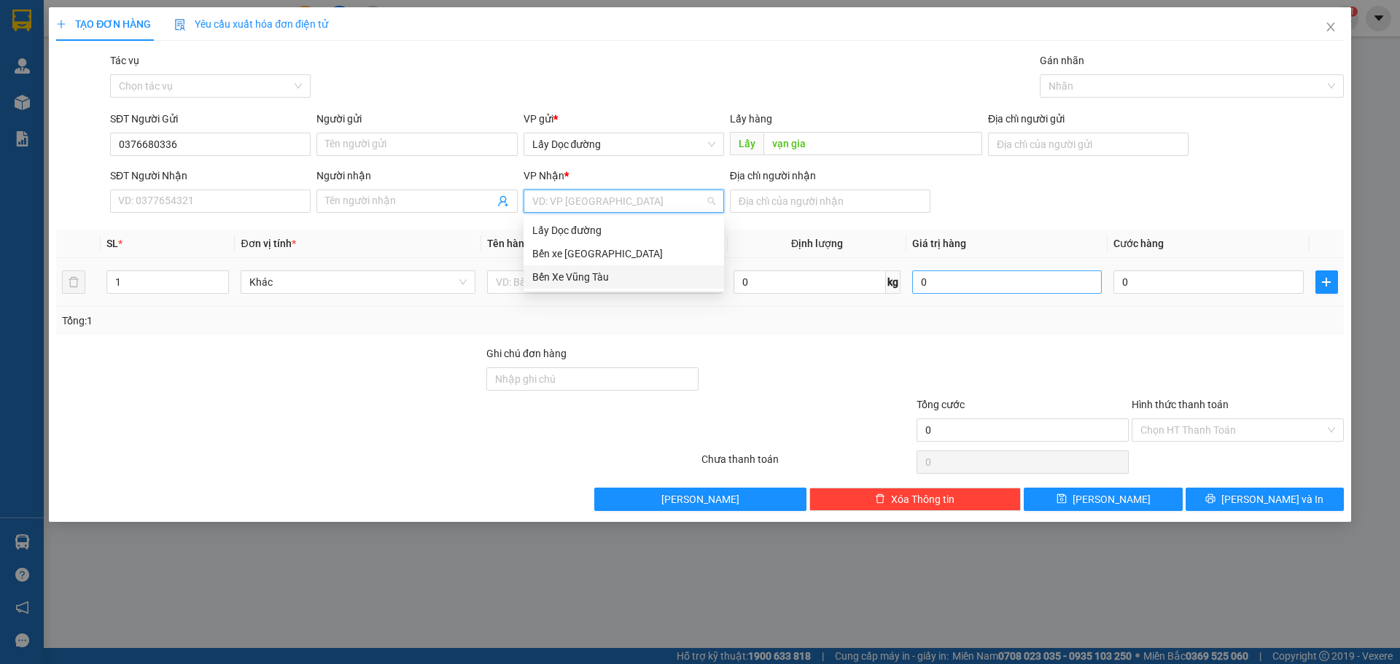
drag, startPoint x: 594, startPoint y: 274, endPoint x: 921, endPoint y: 284, distance: 327.7
click at [605, 274] on div "Bến Xe Vũng Tàu" at bounding box center [623, 277] width 183 height 16
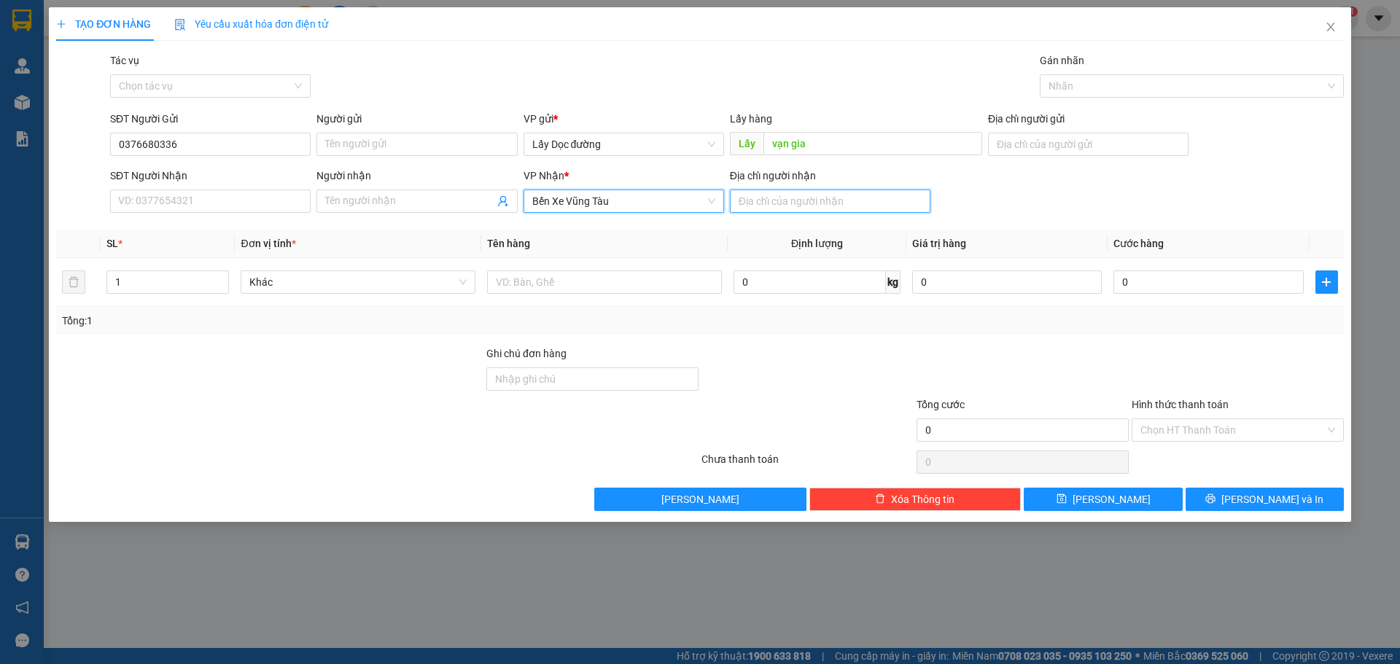
click at [867, 209] on input "Địa chỉ người nhận" at bounding box center [830, 201] width 201 height 23
type input "vũng tàu"
drag, startPoint x: 759, startPoint y: 203, endPoint x: 664, endPoint y: 211, distance: 94.4
click at [664, 211] on div "SĐT Người Nhận VD: 0377654321 Người nhận Tên người nhận VP Nhận * Bến Xe Vũng T…" at bounding box center [727, 193] width 1240 height 51
type input "ba ria"
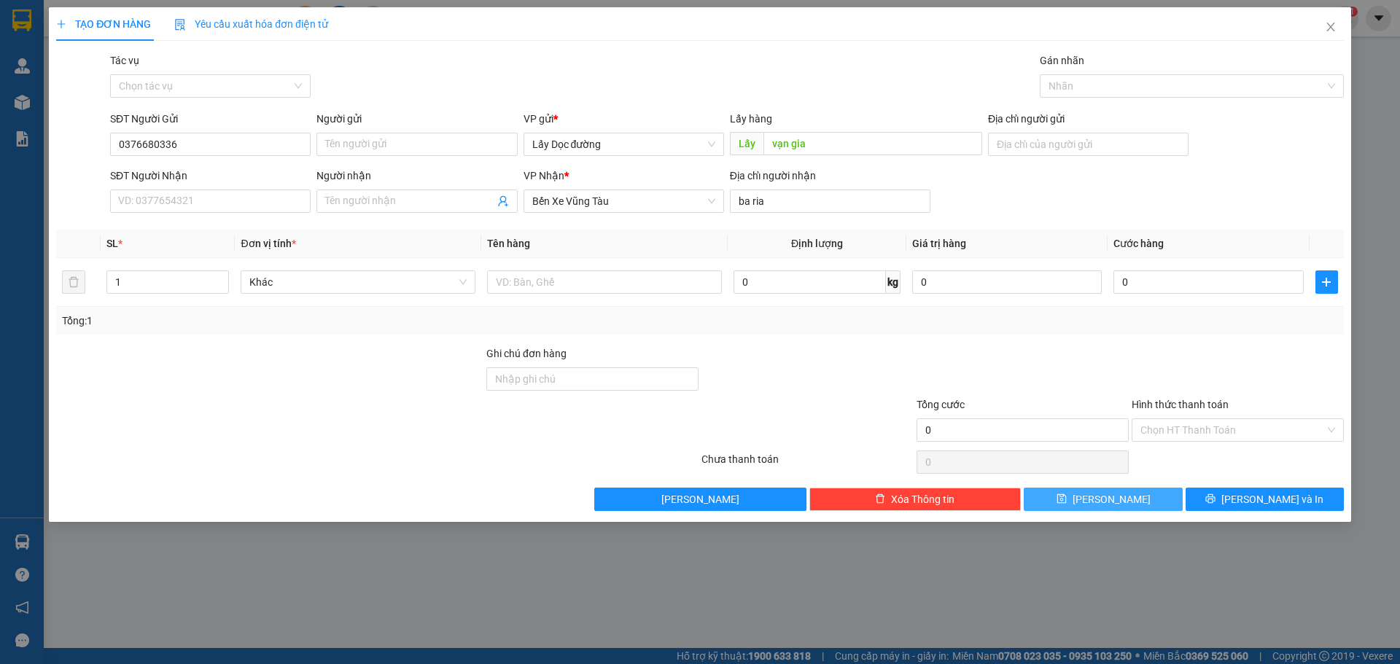
click at [1098, 498] on button "[PERSON_NAME]" at bounding box center [1103, 499] width 158 height 23
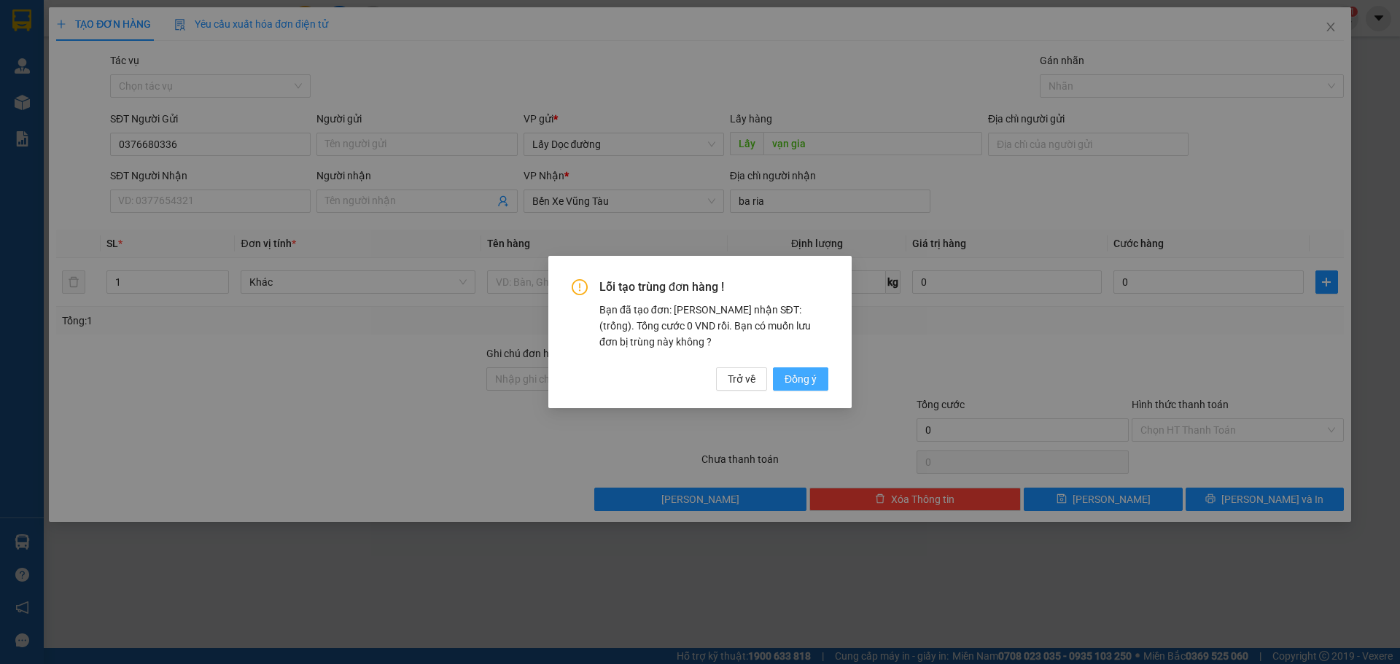
click at [802, 373] on span "Đồng ý" at bounding box center [801, 379] width 32 height 16
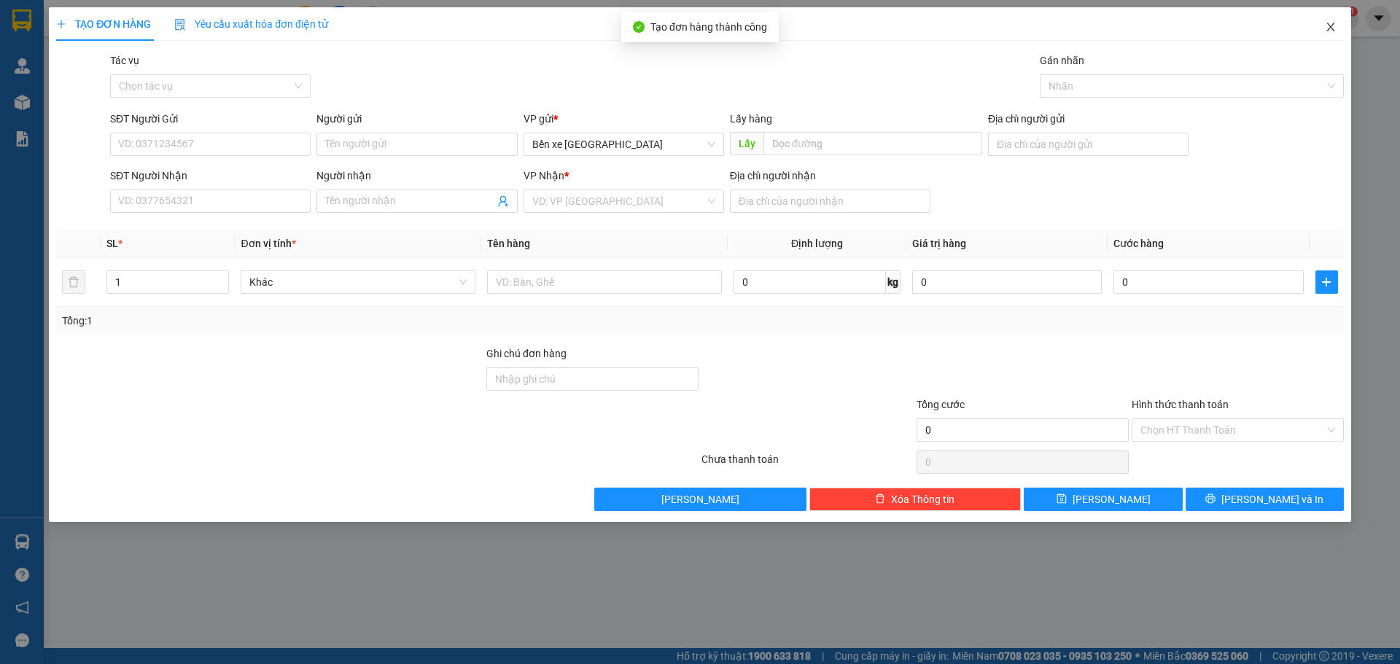
click at [1329, 26] on icon "close" at bounding box center [1331, 27] width 12 height 12
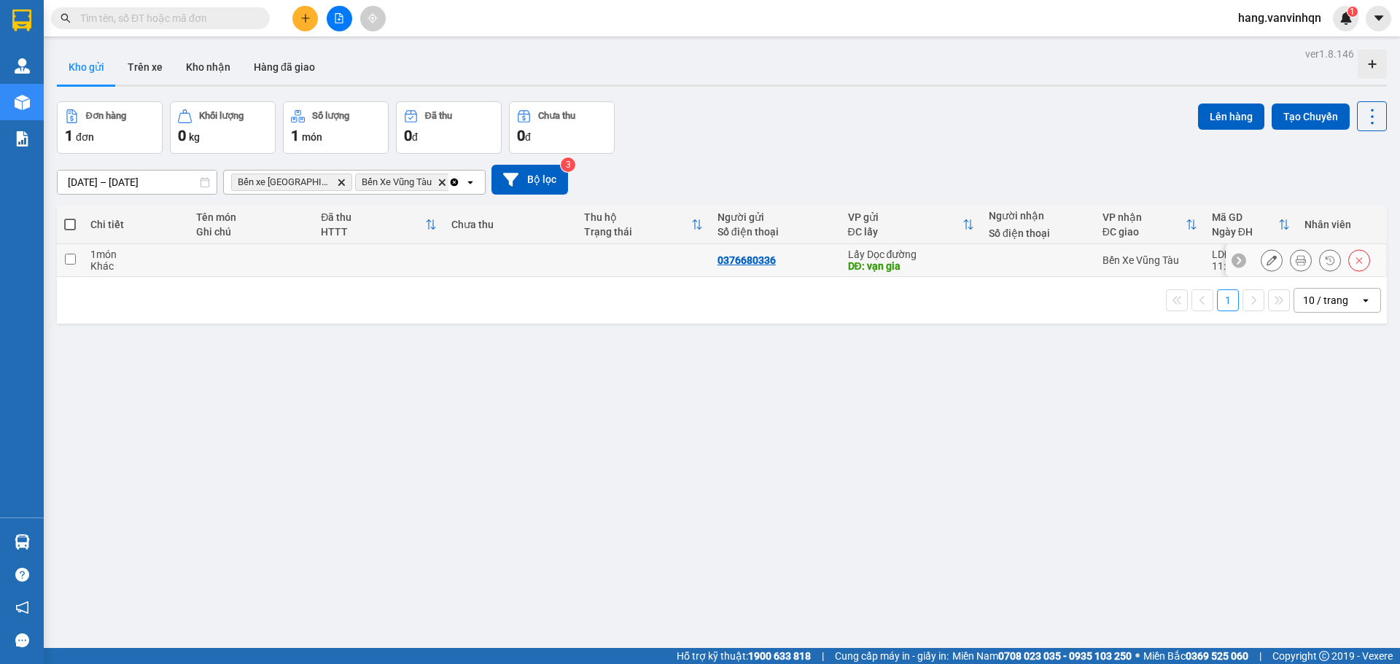
click at [796, 264] on div "0376680336" at bounding box center [776, 261] width 116 height 12
checkbox input "true"
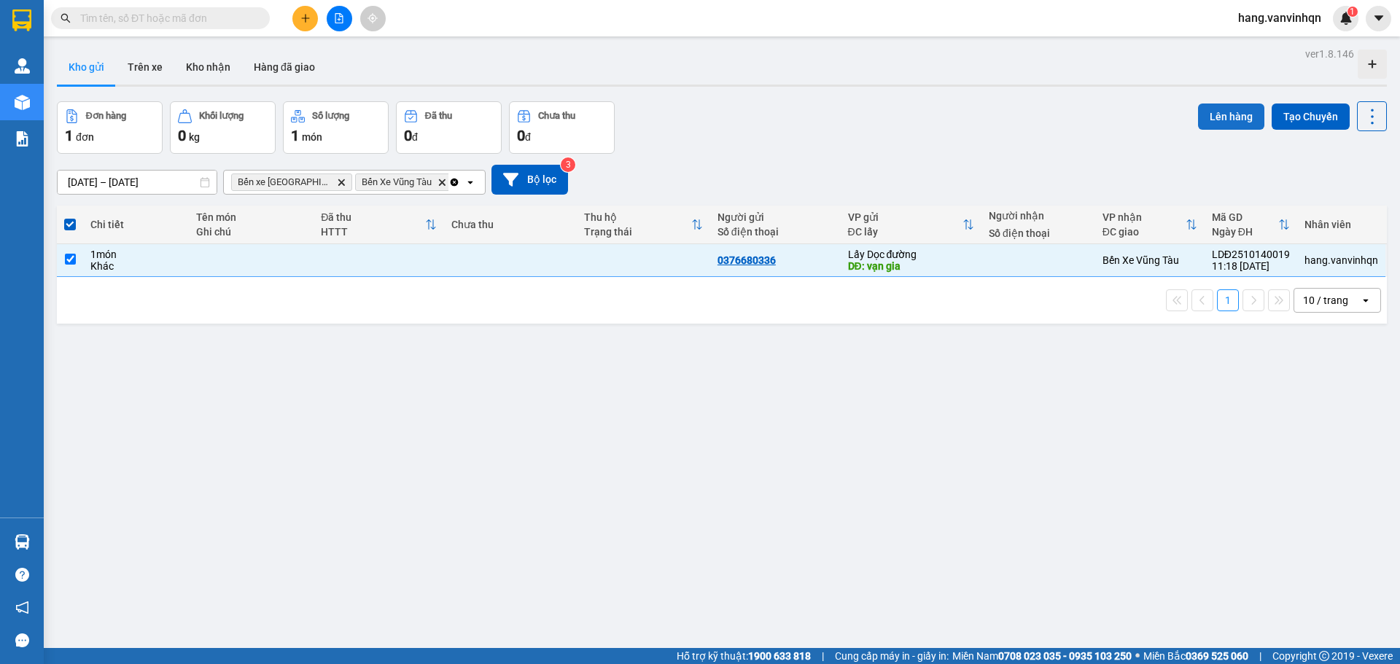
click at [1201, 122] on button "Lên hàng" at bounding box center [1231, 117] width 66 height 26
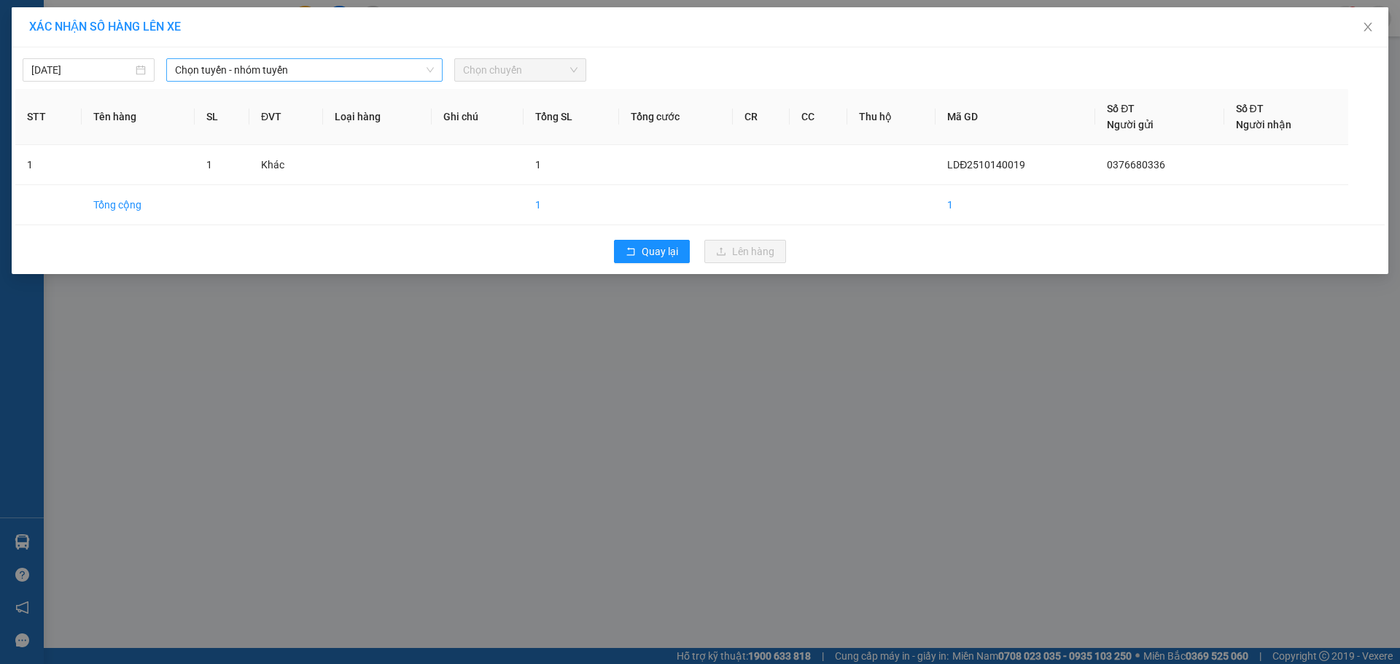
click at [338, 82] on div "Chọn tuyến - nhóm tuyến" at bounding box center [304, 69] width 276 height 23
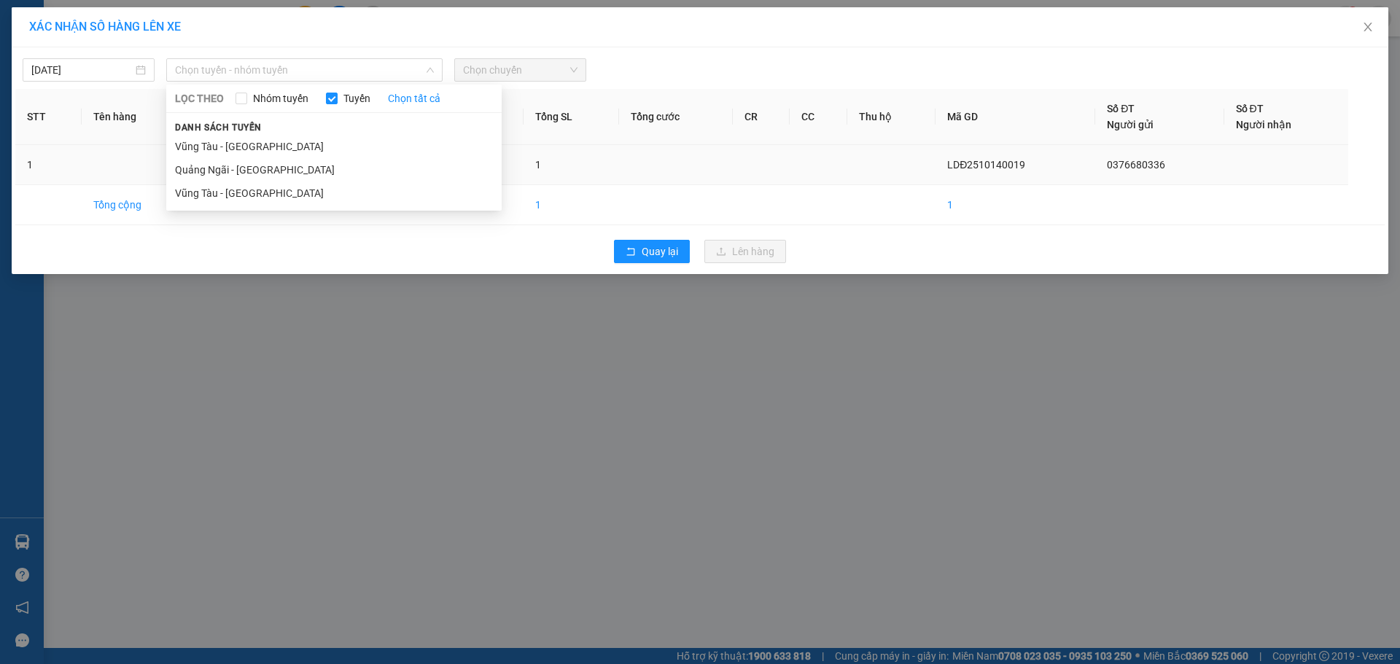
drag, startPoint x: 282, startPoint y: 170, endPoint x: 371, endPoint y: 155, distance: 91.0
click at [281, 170] on li "Quảng Ngãi - [GEOGRAPHIC_DATA]" at bounding box center [334, 169] width 336 height 23
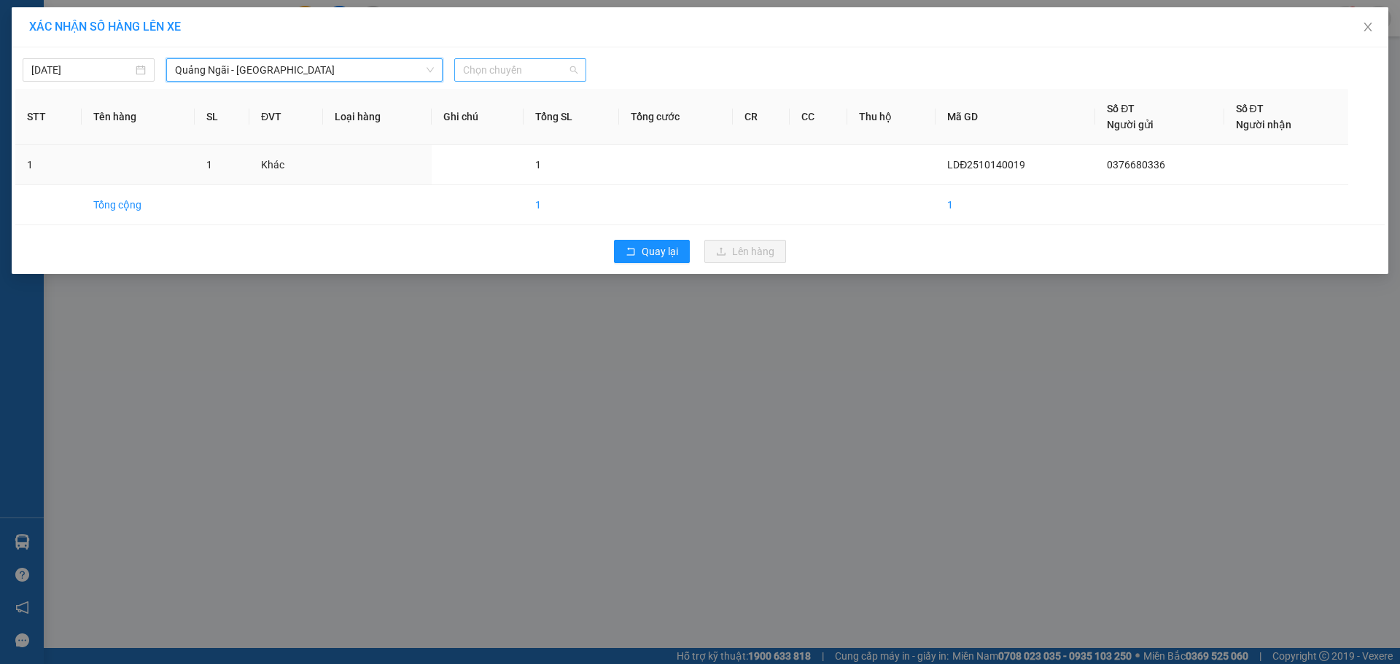
drag, startPoint x: 572, startPoint y: 71, endPoint x: 583, endPoint y: 127, distance: 57.2
click at [571, 71] on span "Chọn chuyến" at bounding box center [520, 70] width 115 height 22
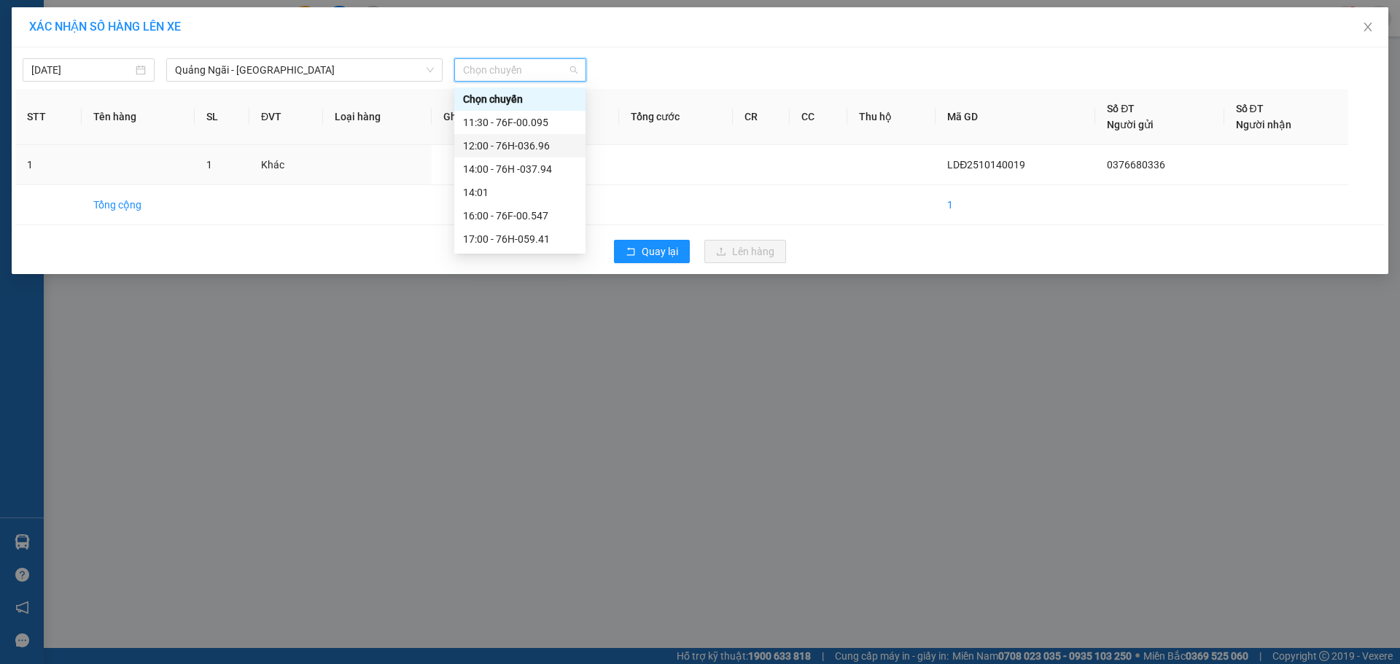
click at [557, 150] on div "12:00 - 76H-036.96" at bounding box center [520, 146] width 114 height 16
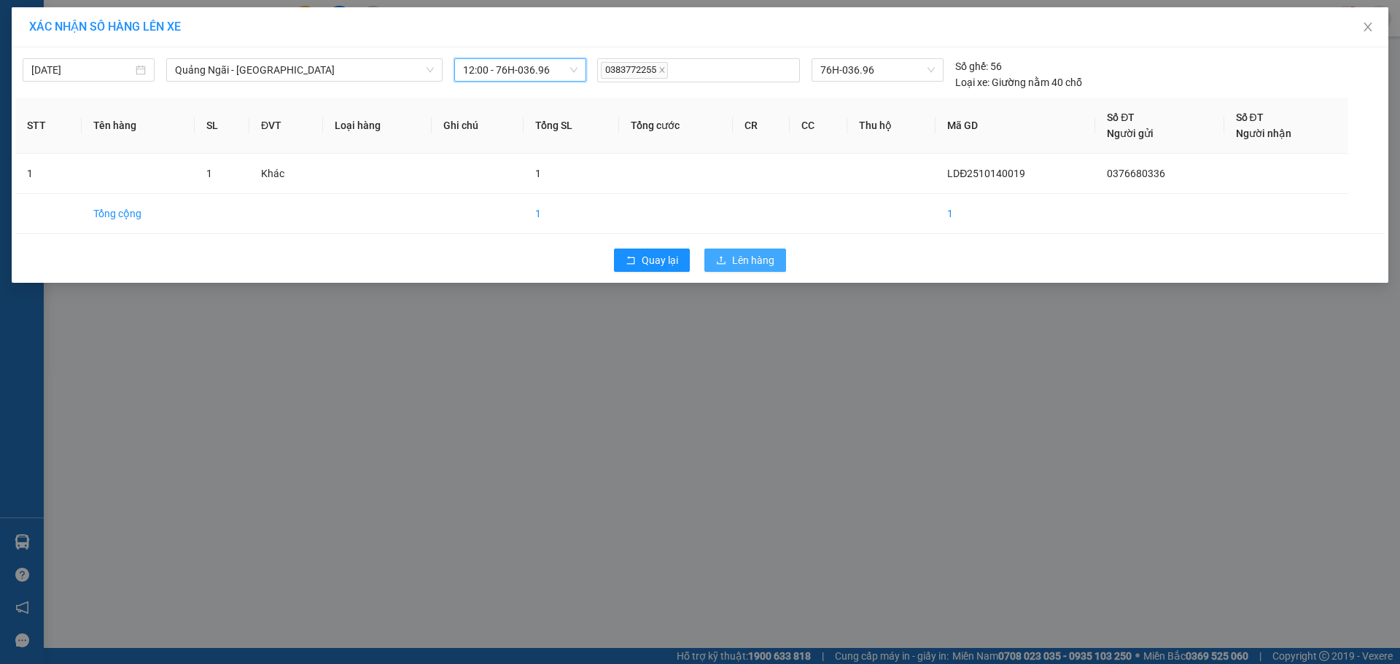
click at [735, 252] on span "Lên hàng" at bounding box center [753, 260] width 42 height 16
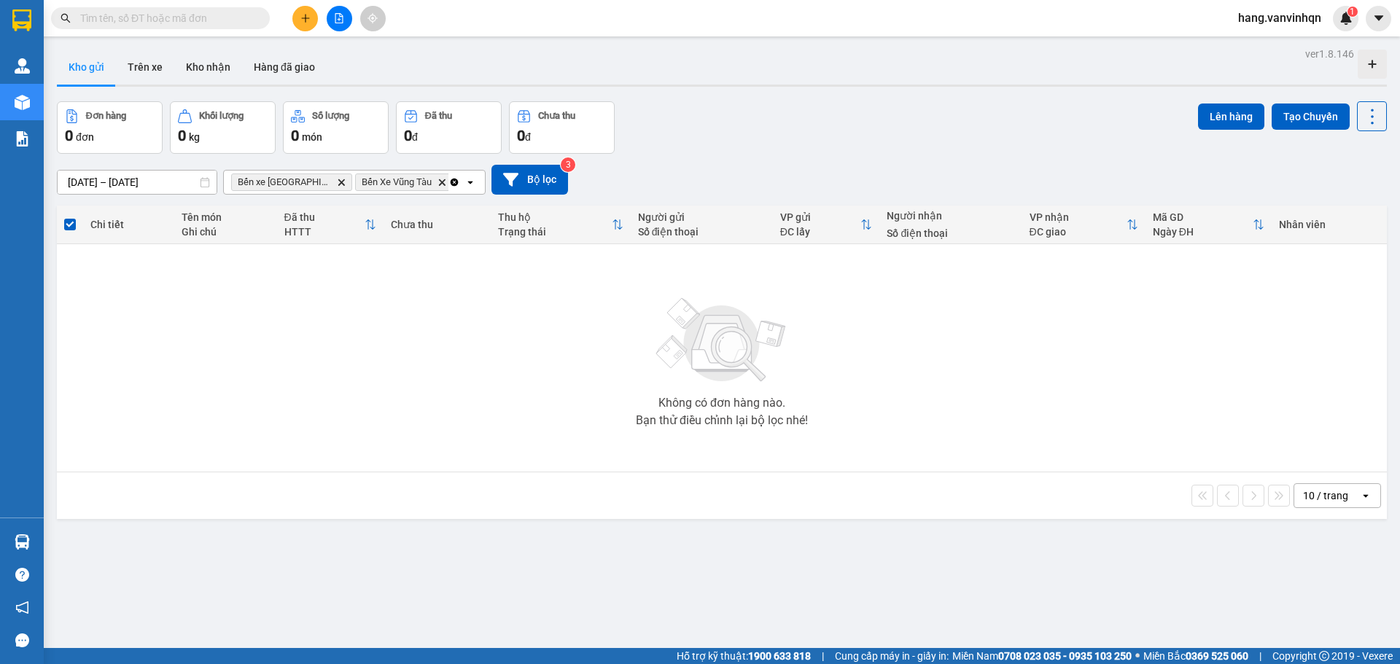
drag, startPoint x: 765, startPoint y: 182, endPoint x: 747, endPoint y: 175, distance: 19.6
click at [767, 182] on div "[DATE] – [DATE] Press the down arrow key to interact with the calendar and sele…" at bounding box center [722, 180] width 1330 height 30
click at [334, 25] on button at bounding box center [340, 19] width 26 height 26
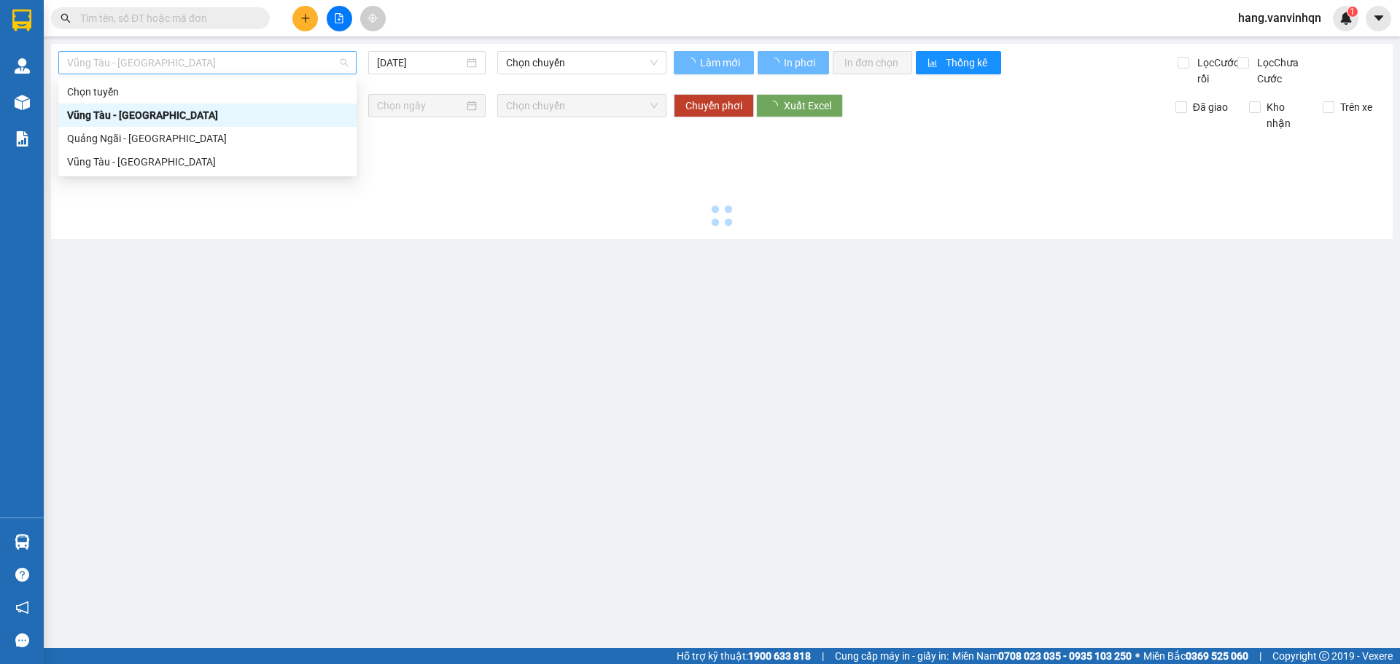
drag, startPoint x: 164, startPoint y: 66, endPoint x: 164, endPoint y: 75, distance: 9.5
click at [164, 75] on div "Vũng Tàu - [GEOGRAPHIC_DATA] [DATE] Chọn chuyến" at bounding box center [362, 69] width 608 height 36
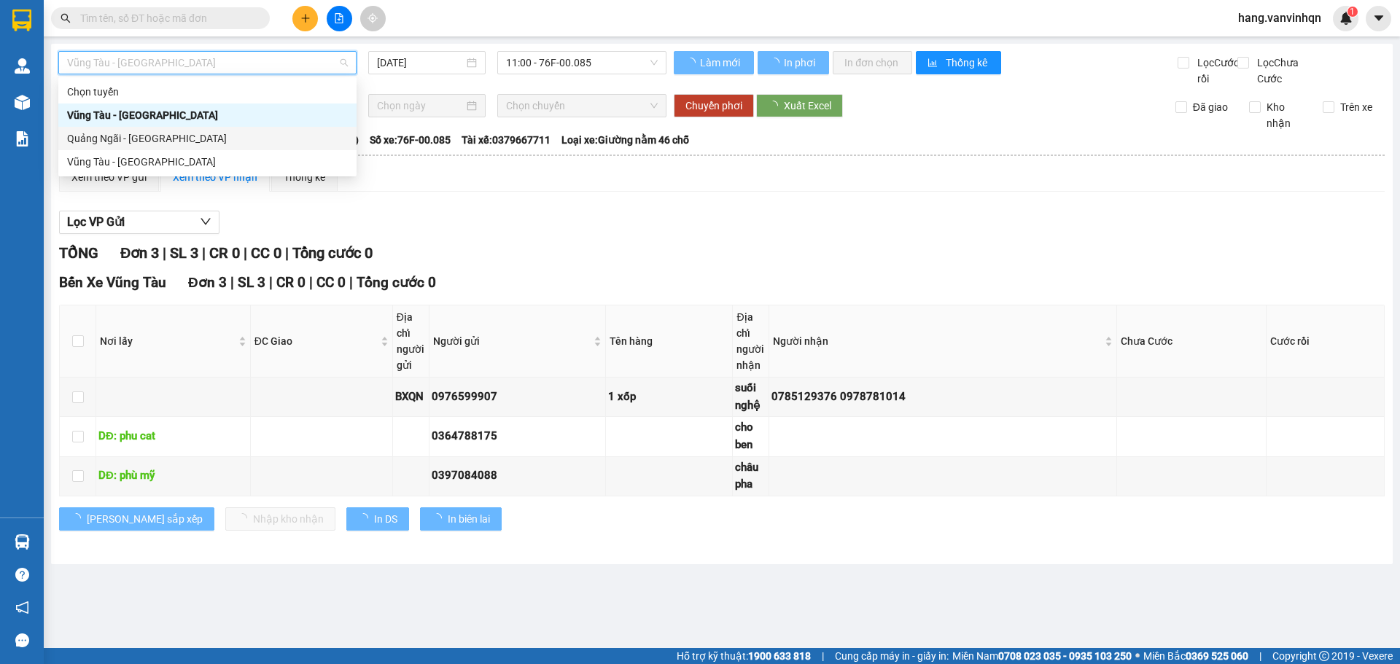
click at [146, 141] on div "Quảng Ngãi - [GEOGRAPHIC_DATA]" at bounding box center [207, 139] width 281 height 16
type input "[DATE]"
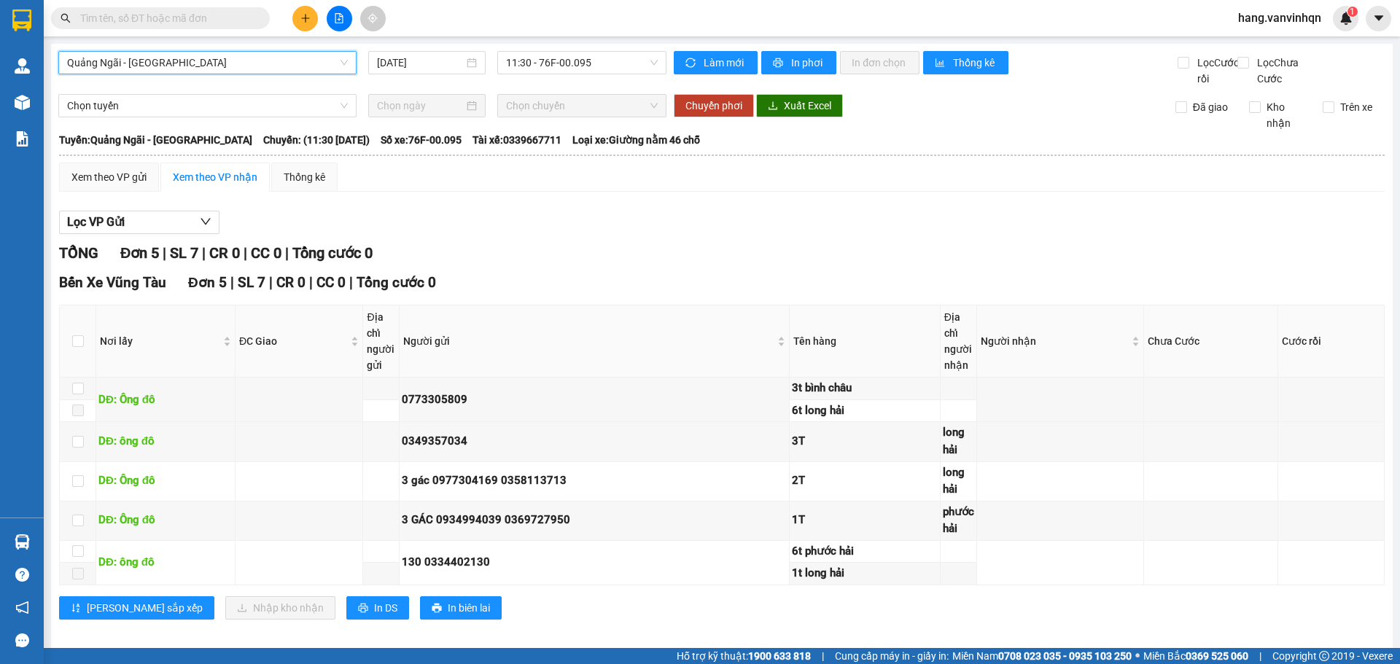
scroll to position [28, 0]
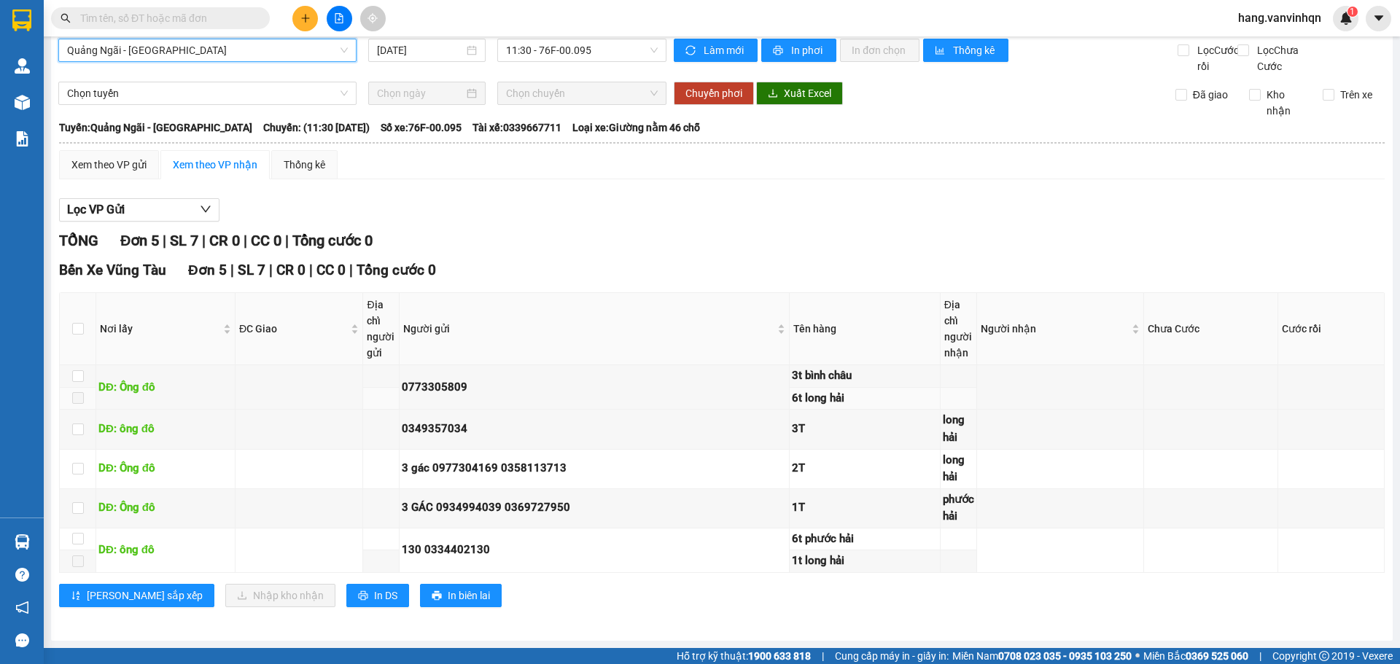
drag, startPoint x: 886, startPoint y: 394, endPoint x: 869, endPoint y: 400, distance: 17.8
click at [876, 398] on div "6t long hải" at bounding box center [865, 399] width 146 height 18
drag, startPoint x: 565, startPoint y: 407, endPoint x: 164, endPoint y: 408, distance: 401.2
click at [534, 408] on td "0773305809" at bounding box center [595, 387] width 390 height 44
drag, startPoint x: 125, startPoint y: 170, endPoint x: 120, endPoint y: 176, distance: 7.8
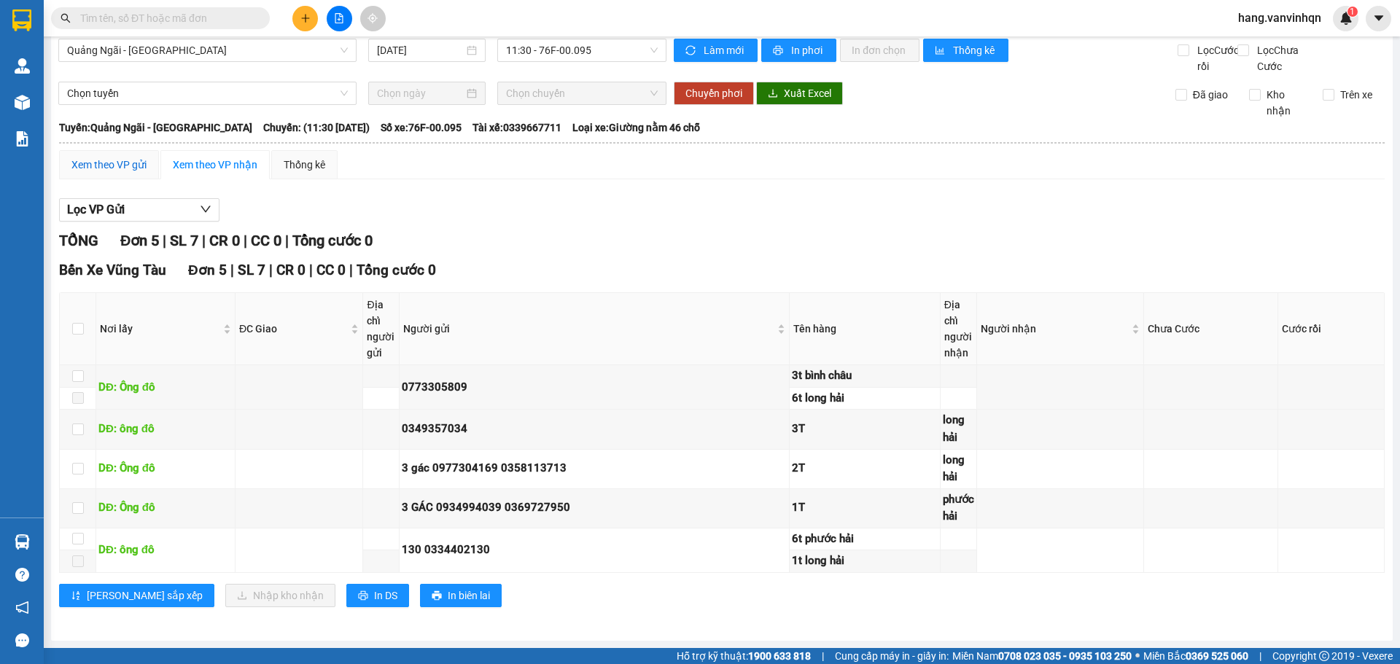
click at [120, 176] on div "Xem theo VP gửi" at bounding box center [109, 164] width 100 height 29
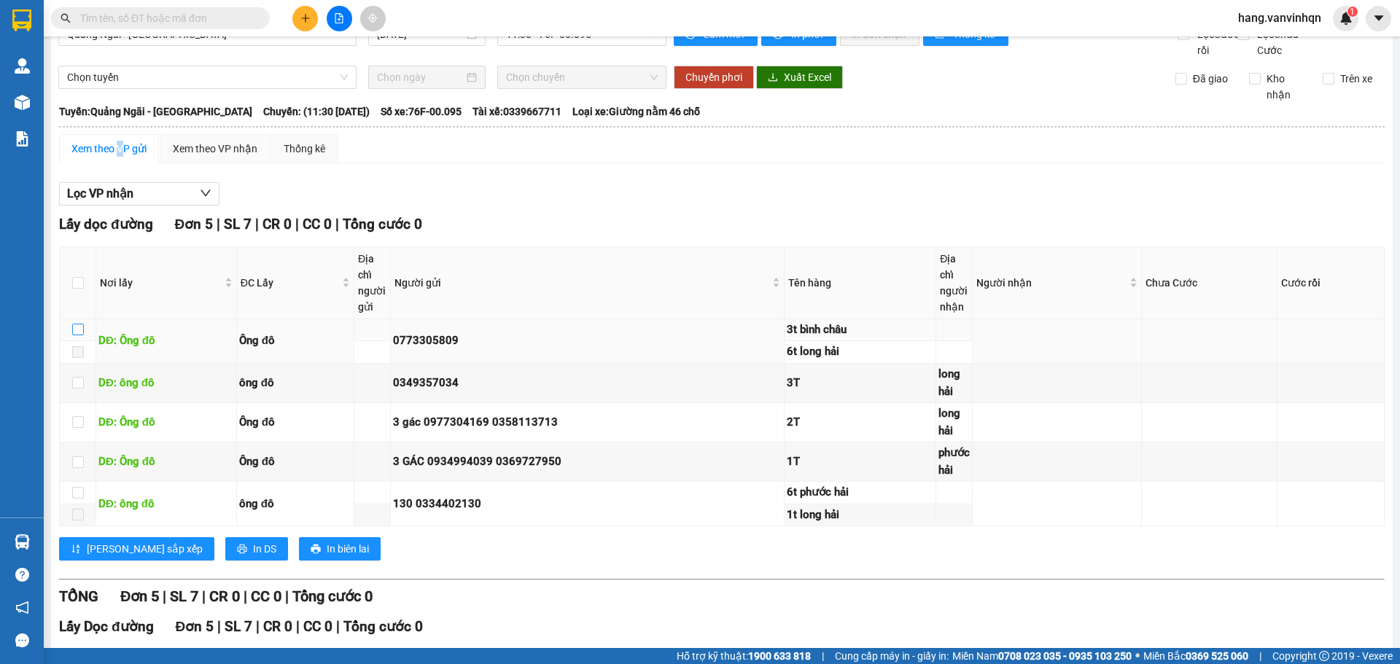
click at [83, 336] on input "checkbox" at bounding box center [78, 330] width 12 height 12
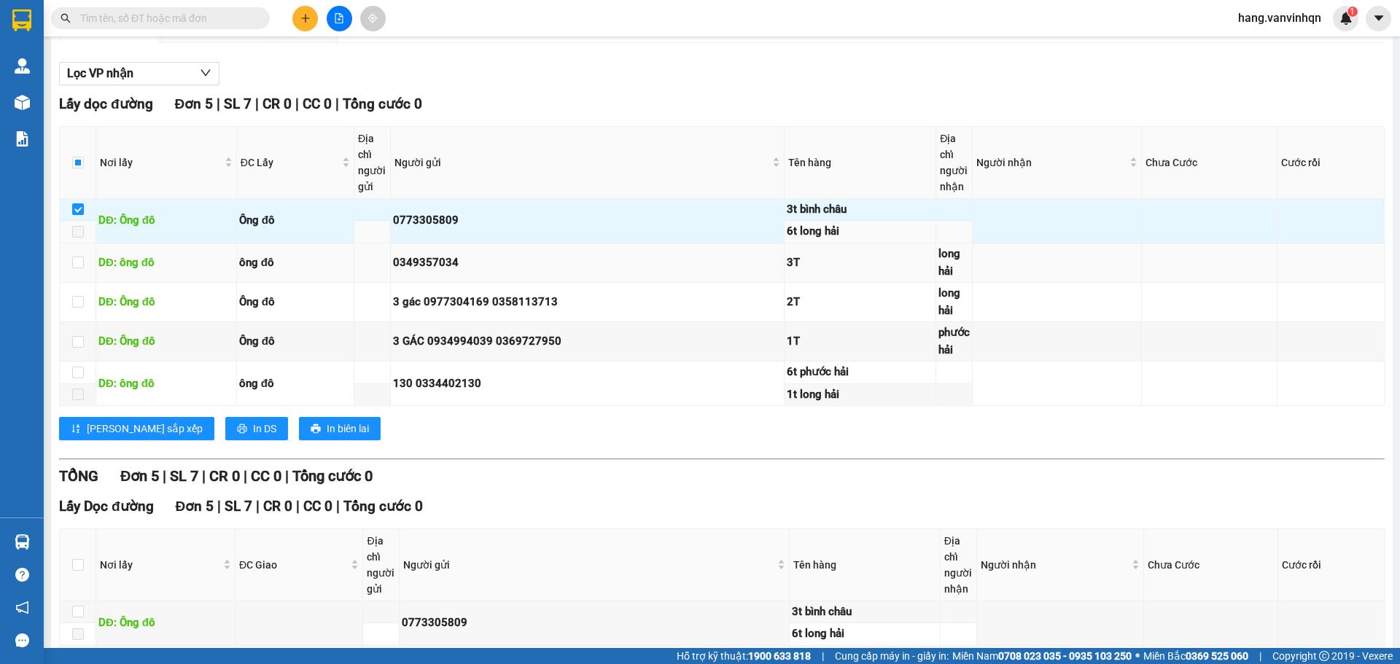
scroll to position [174, 0]
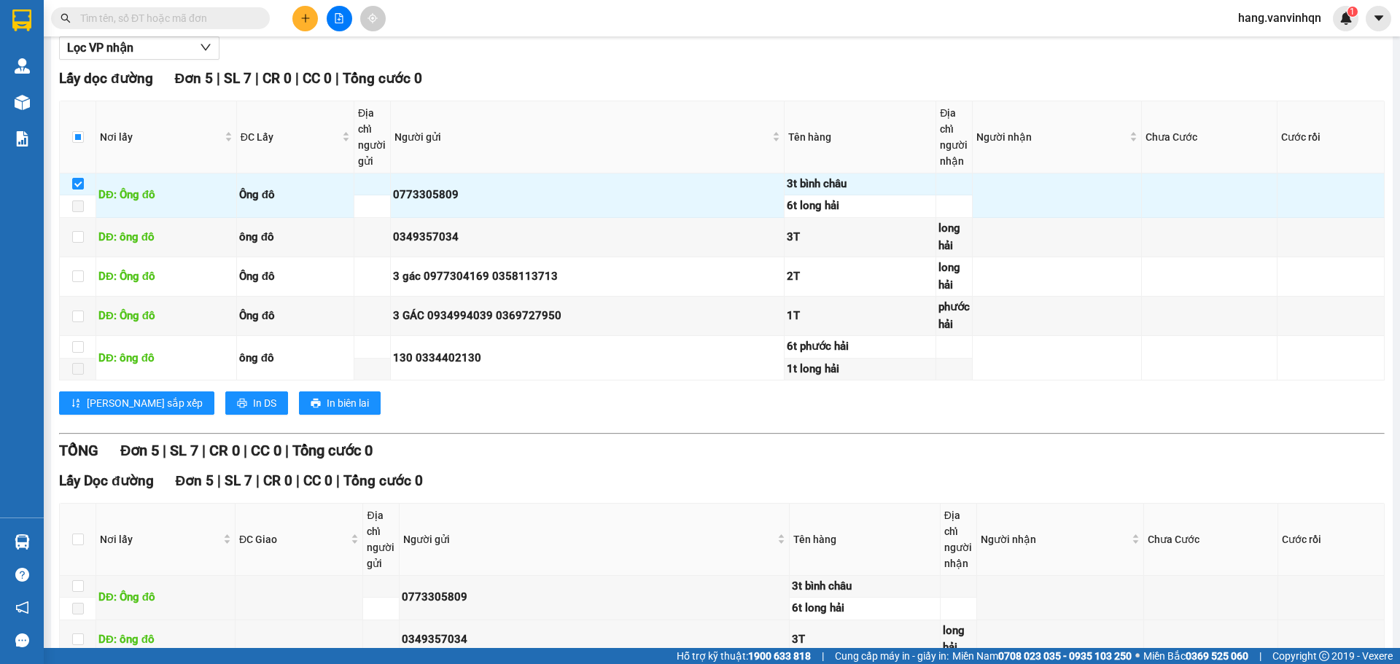
drag, startPoint x: 74, startPoint y: 198, endPoint x: 165, endPoint y: 460, distance: 277.3
click at [74, 190] on input "checkbox" at bounding box center [78, 184] width 12 height 12
checkbox input "false"
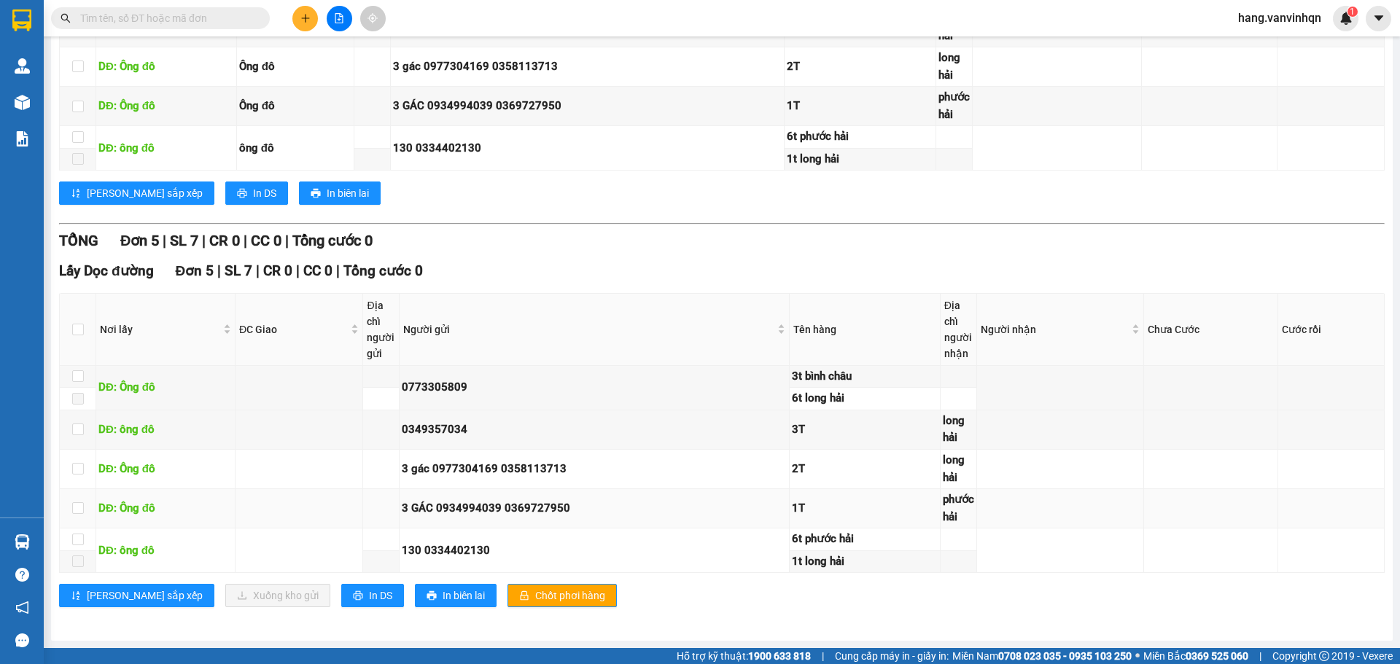
scroll to position [400, 0]
click at [77, 378] on input "checkbox" at bounding box center [78, 377] width 12 height 12
checkbox input "true"
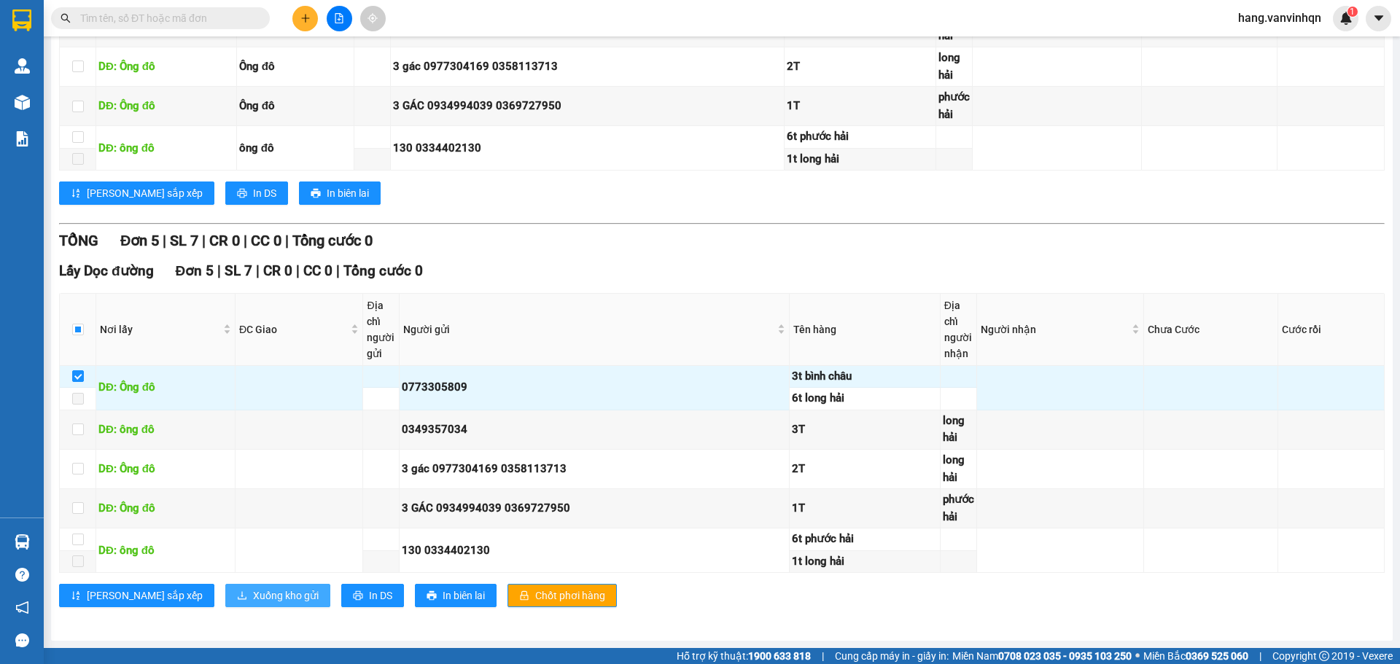
drag, startPoint x: 195, startPoint y: 598, endPoint x: 204, endPoint y: 594, distance: 9.5
click at [253, 594] on span "Xuống kho gửi" at bounding box center [286, 596] width 66 height 16
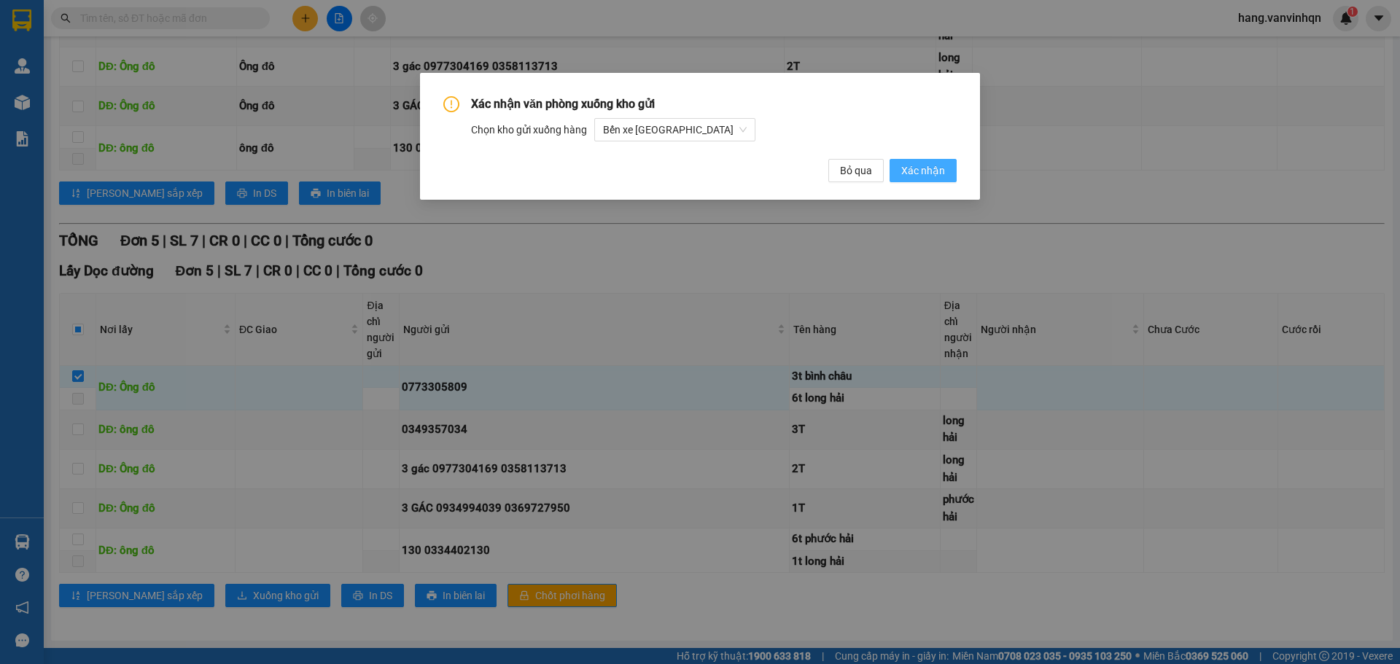
click at [945, 166] on button "Xác nhận" at bounding box center [923, 170] width 67 height 23
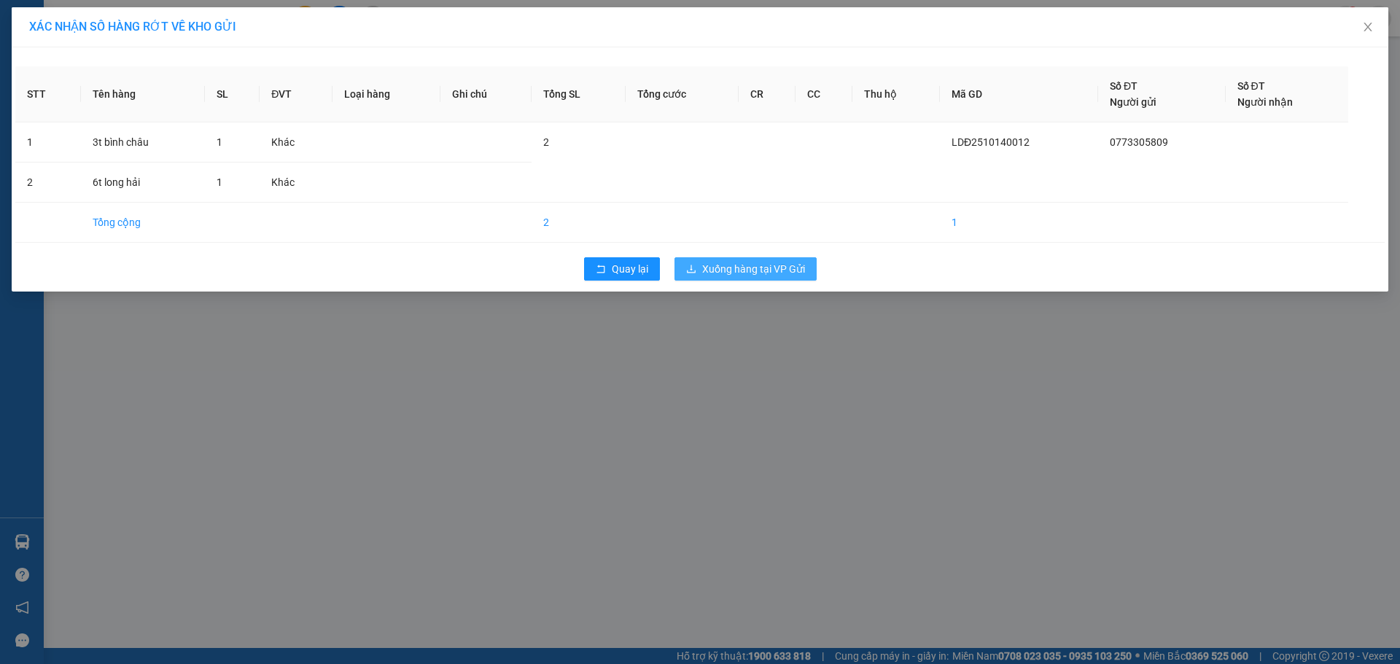
click at [753, 271] on span "Xuống hàng tại VP Gửi" at bounding box center [753, 269] width 103 height 16
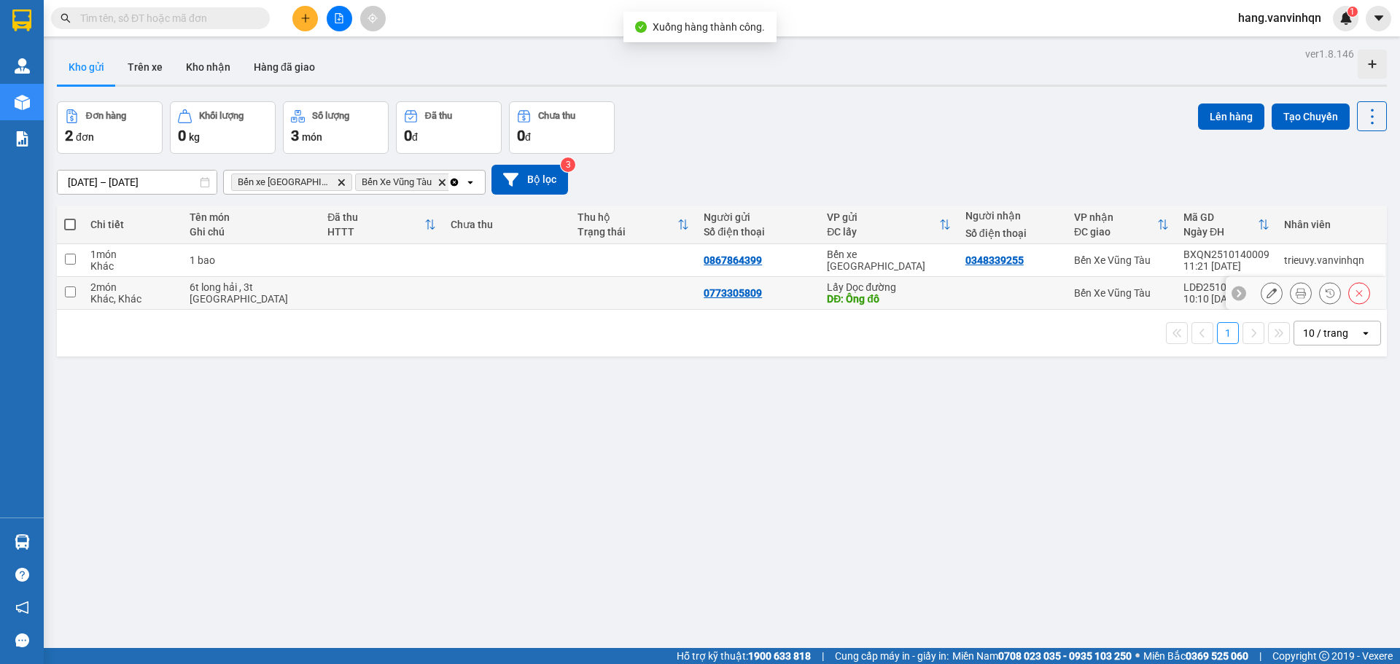
click at [506, 298] on td at bounding box center [506, 293] width 127 height 33
checkbox input "true"
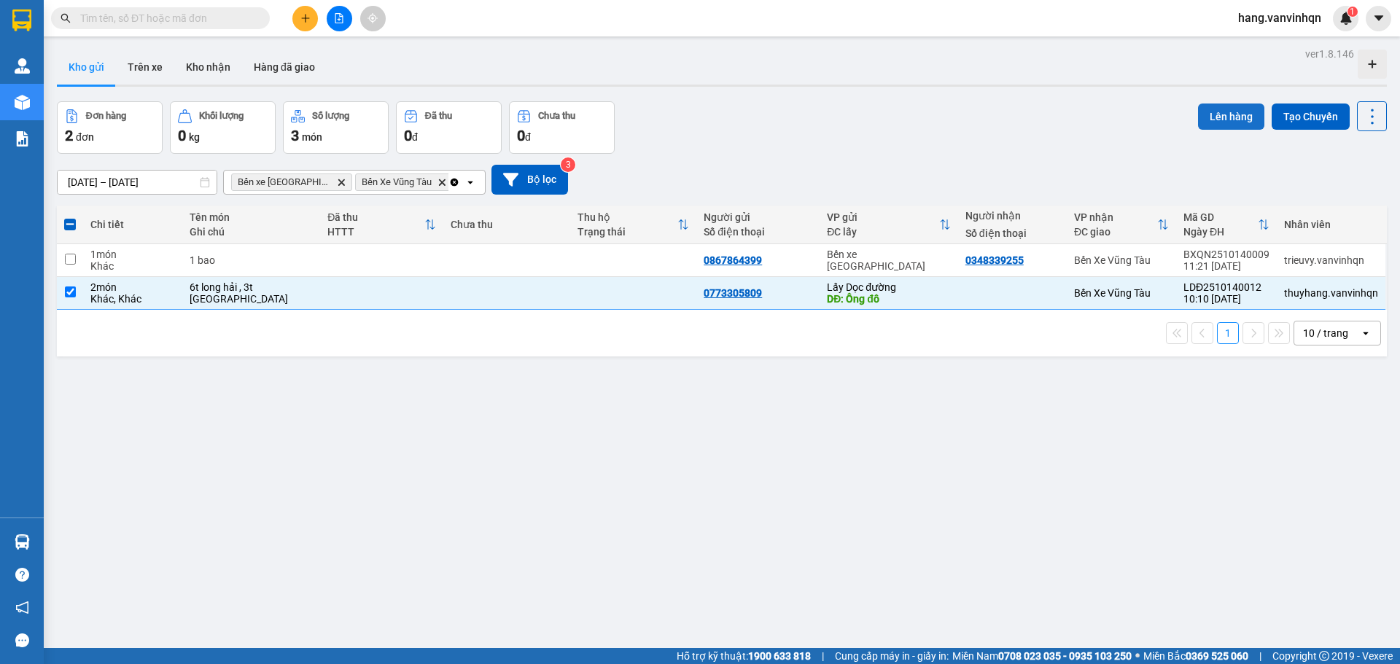
click at [1198, 112] on button "Lên hàng" at bounding box center [1231, 117] width 66 height 26
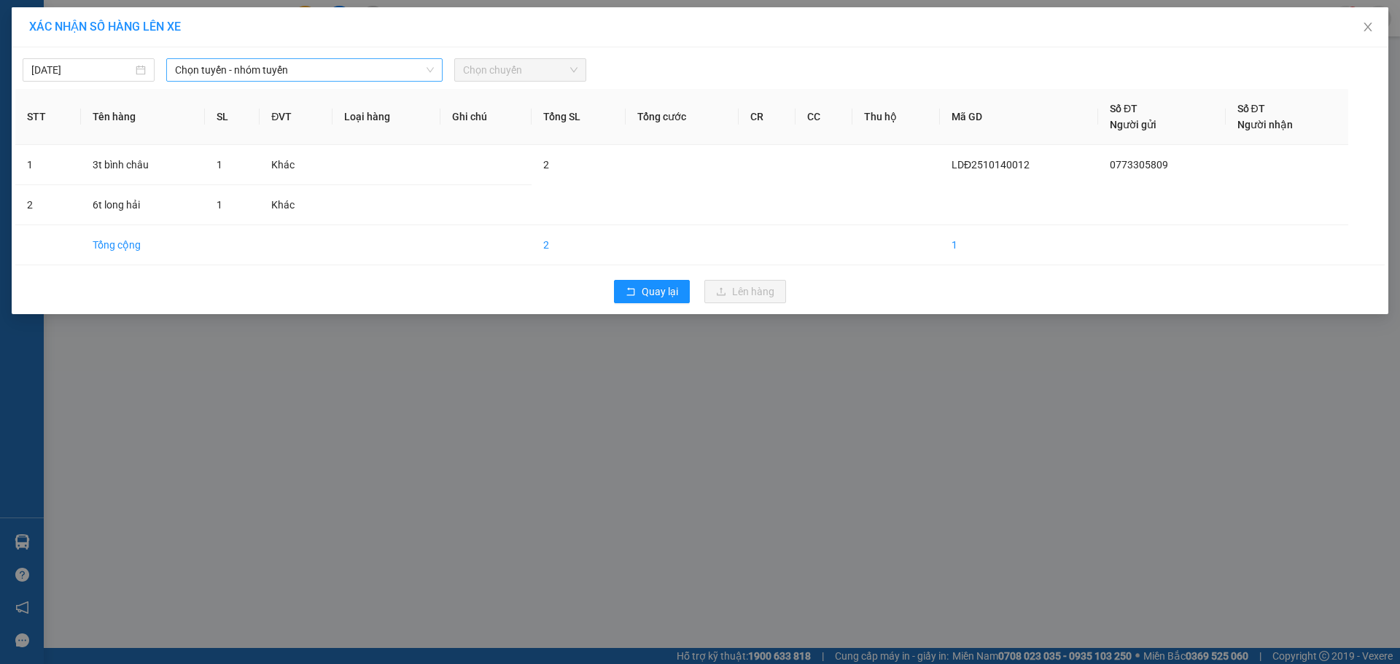
click at [301, 77] on span "Chọn tuyến - nhóm tuyến" at bounding box center [304, 70] width 259 height 22
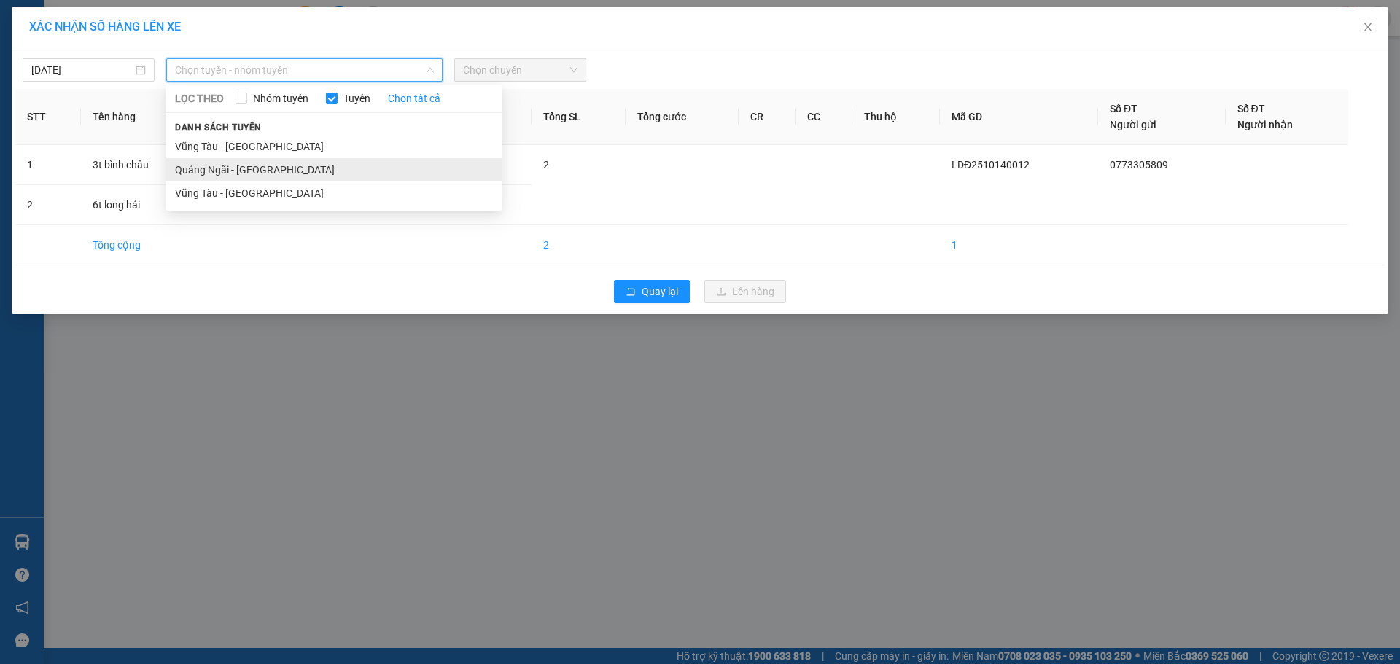
click at [267, 167] on li "Quảng Ngãi - [GEOGRAPHIC_DATA]" at bounding box center [334, 169] width 336 height 23
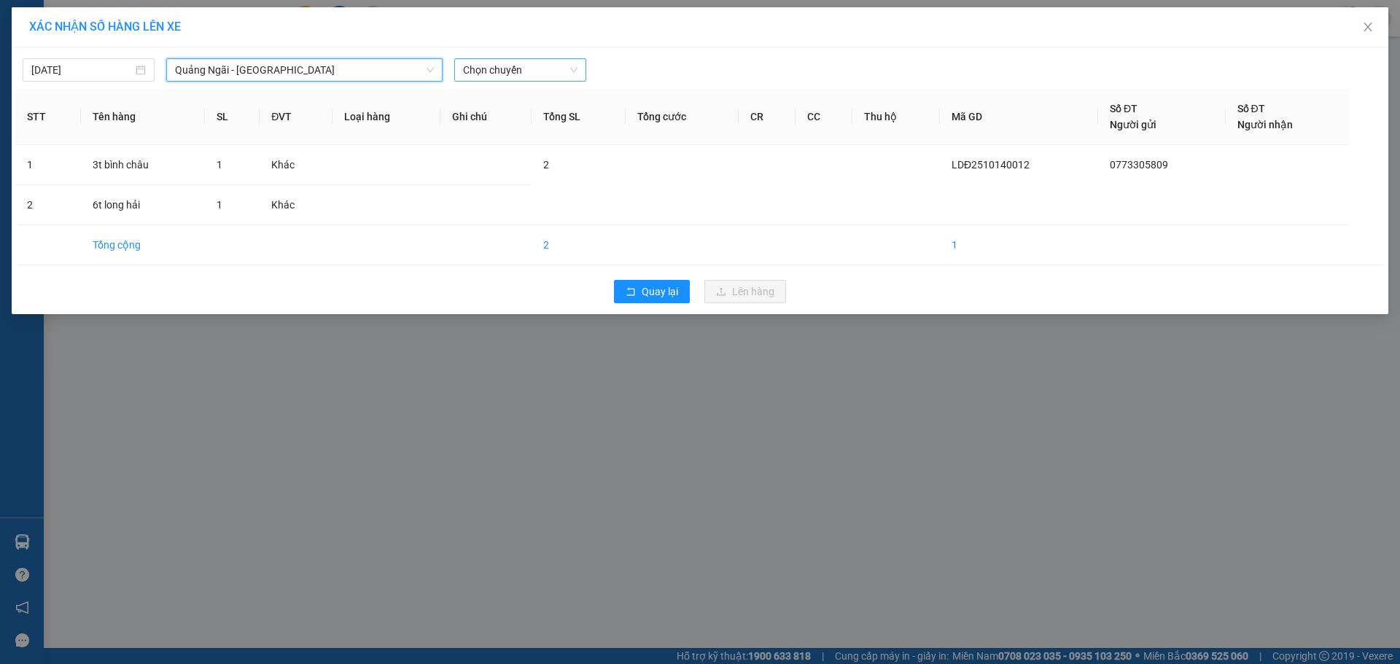
click at [543, 73] on span "Chọn chuyến" at bounding box center [520, 70] width 115 height 22
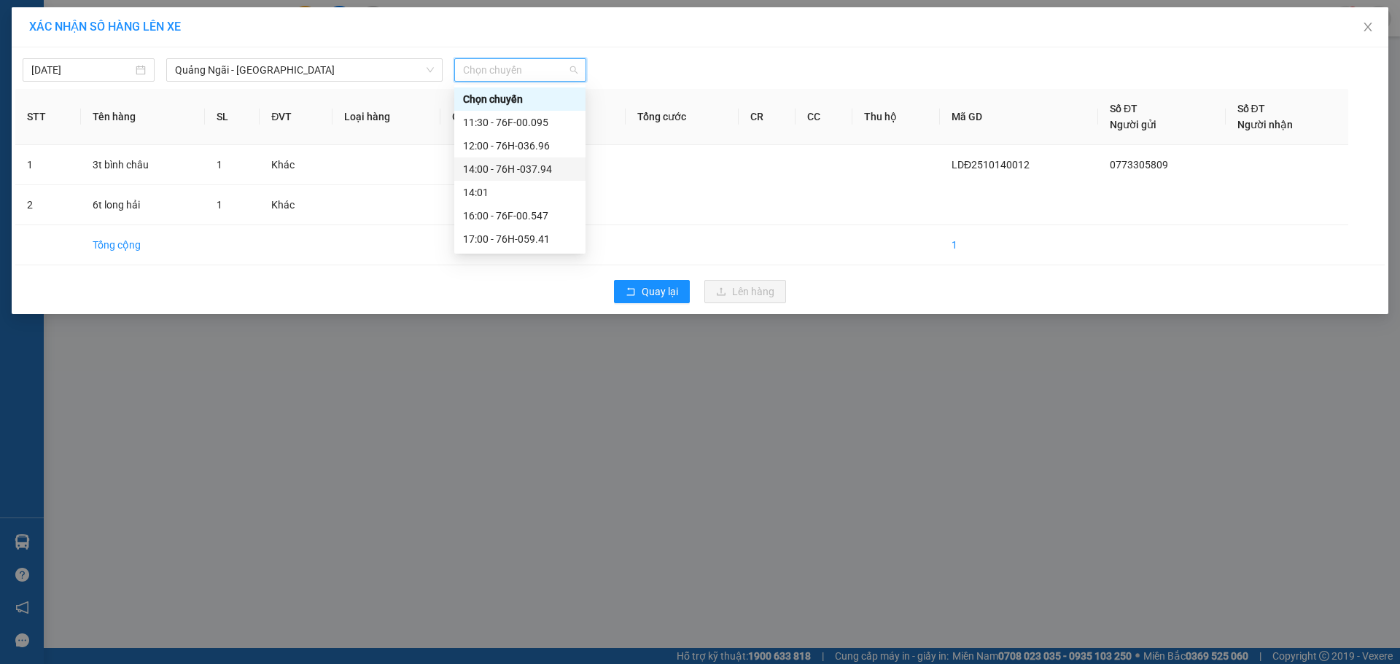
click at [550, 173] on div "14:00 - 76H -037.94" at bounding box center [520, 169] width 114 height 16
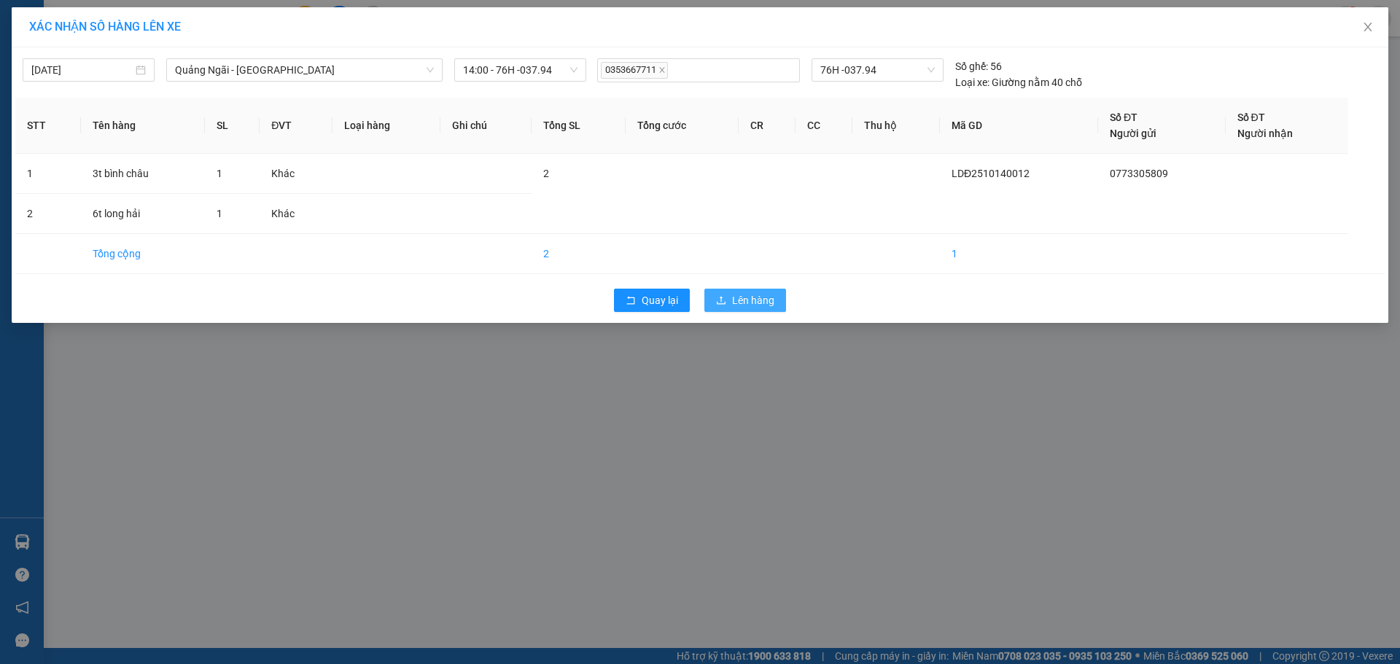
click at [766, 303] on span "Lên hàng" at bounding box center [753, 300] width 42 height 16
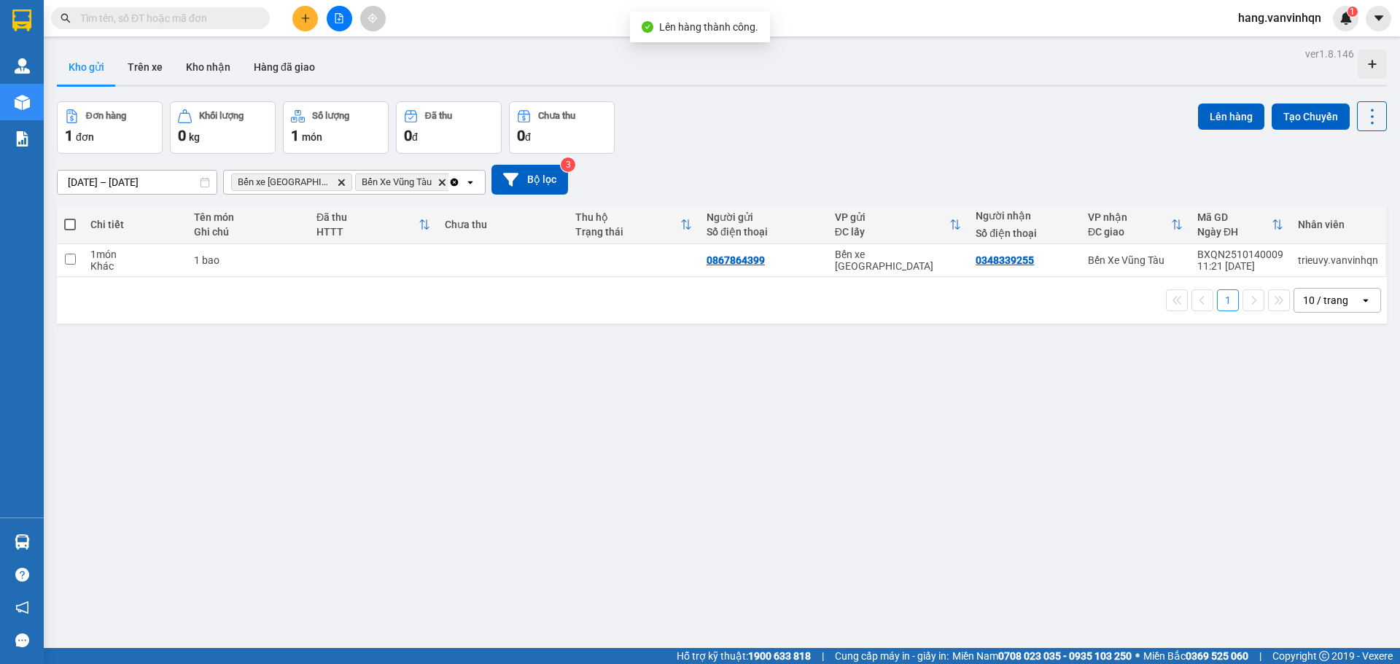
click at [768, 158] on div "[DATE] – [DATE] Press the down arrow key to interact with the calendar and sele…" at bounding box center [722, 180] width 1330 height 52
click at [337, 27] on button at bounding box center [340, 19] width 26 height 26
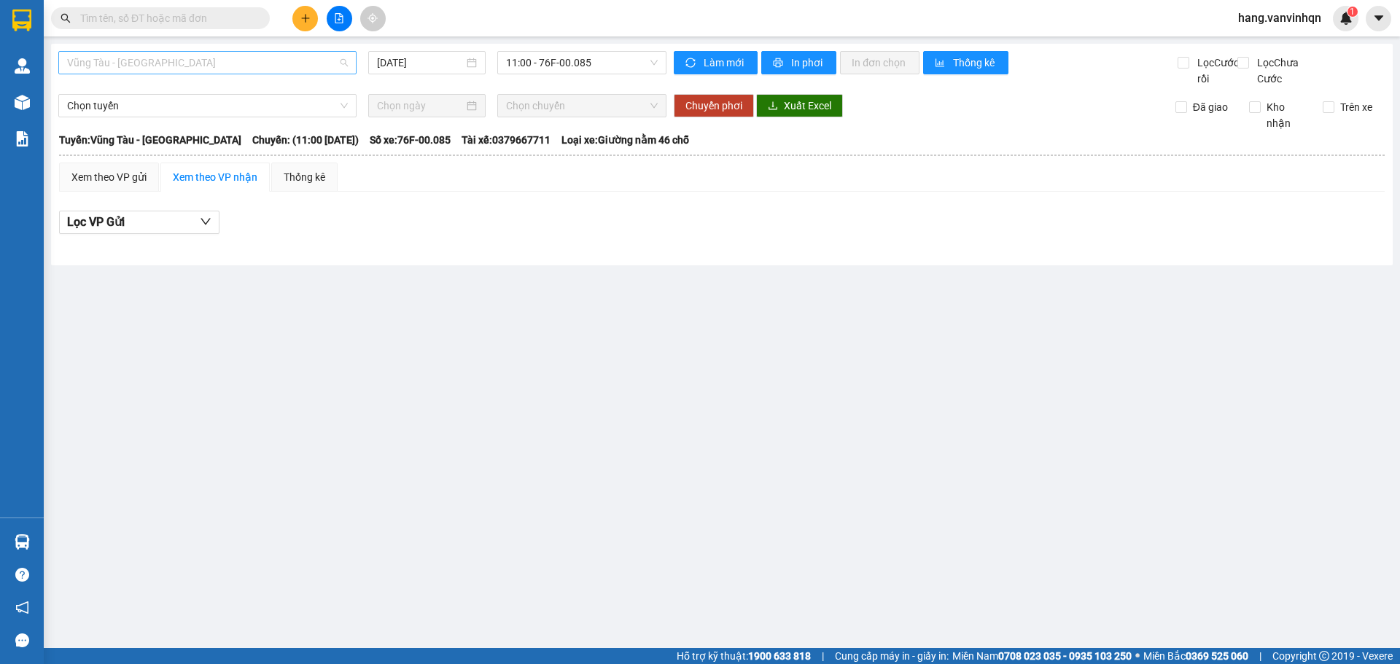
click at [298, 69] on span "Vũng Tàu - [GEOGRAPHIC_DATA]" at bounding box center [207, 63] width 281 height 22
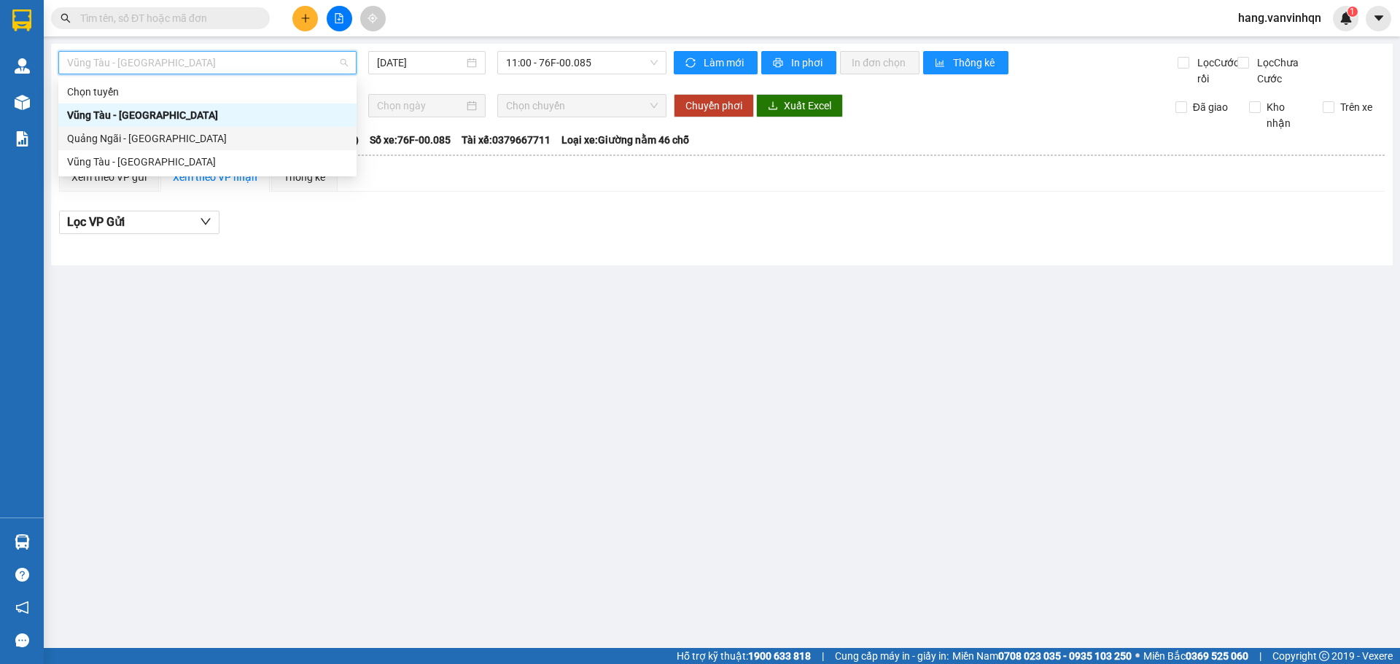
click at [152, 141] on div "Quảng Ngãi - [GEOGRAPHIC_DATA]" at bounding box center [207, 139] width 281 height 16
type input "[DATE]"
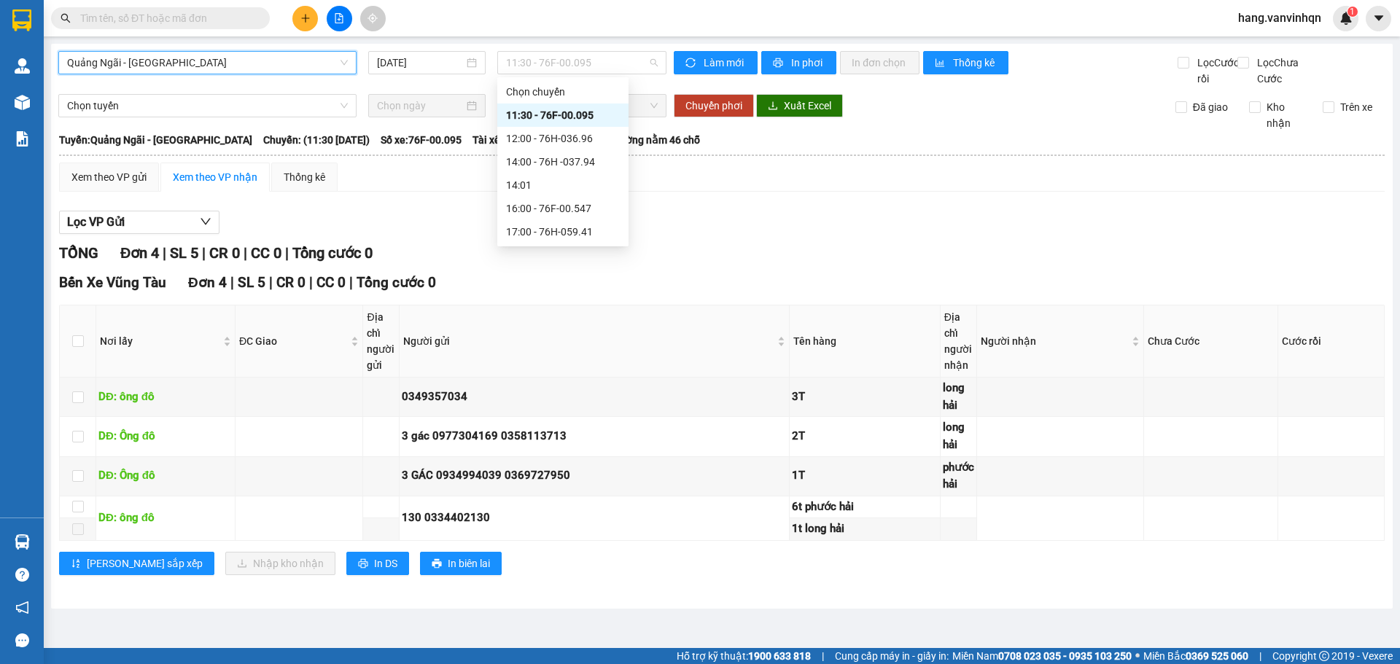
drag, startPoint x: 608, startPoint y: 66, endPoint x: 558, endPoint y: 83, distance: 52.6
click at [572, 80] on body "Kết quả tìm kiếm ( 3689 ) Bộ lọc Mã ĐH Trạng thái Món hàng Tổng cước Chưa cước …" at bounding box center [700, 332] width 1400 height 664
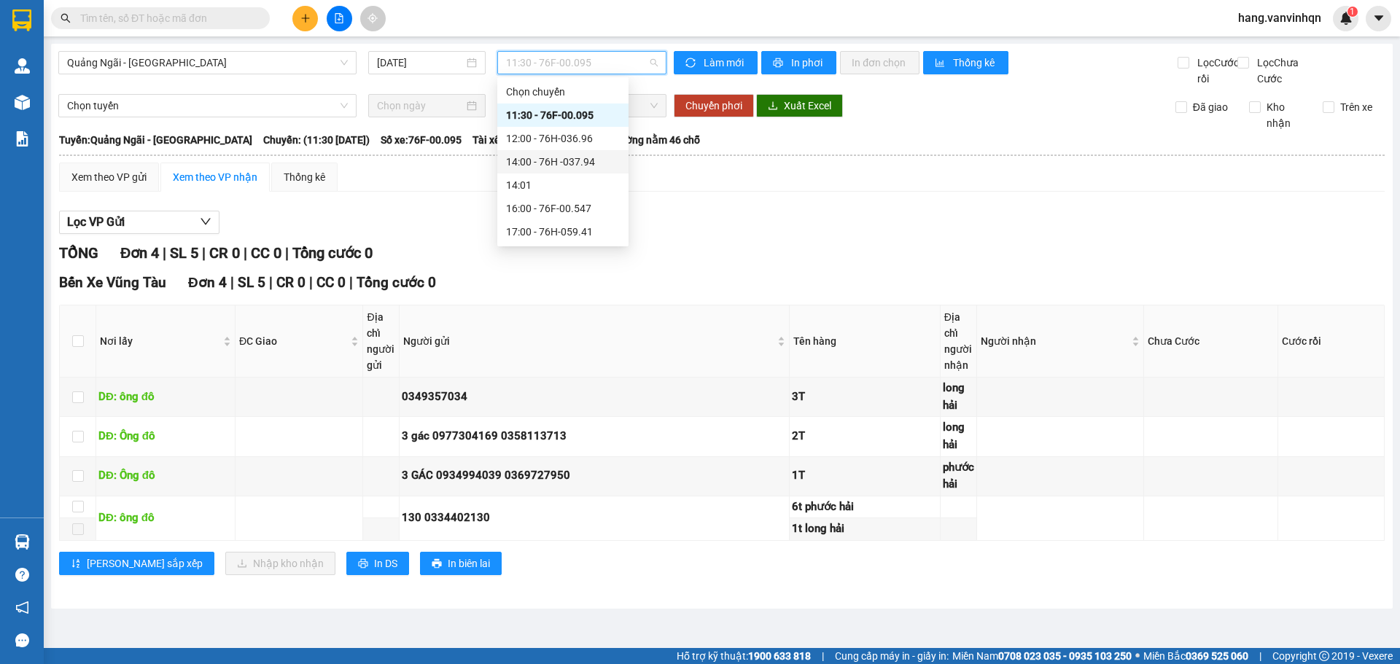
click at [568, 163] on div "14:00 - 76H -037.94" at bounding box center [563, 162] width 114 height 16
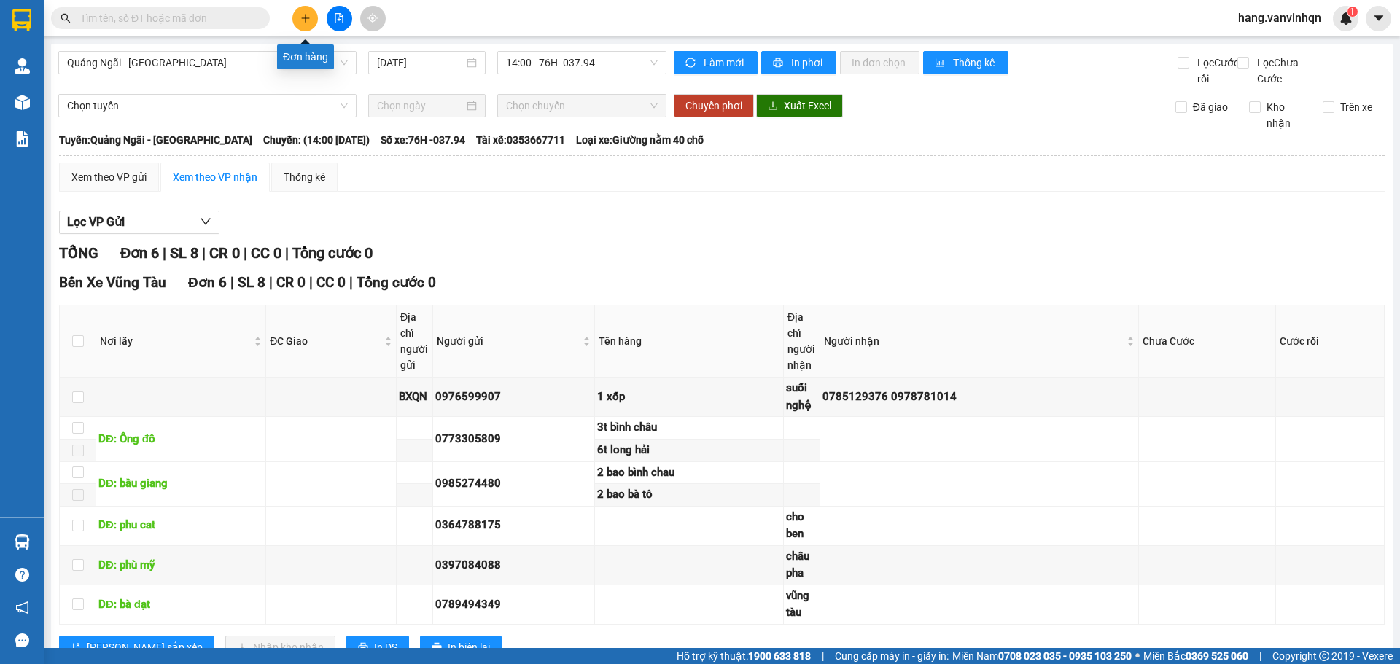
click at [306, 12] on button at bounding box center [305, 19] width 26 height 26
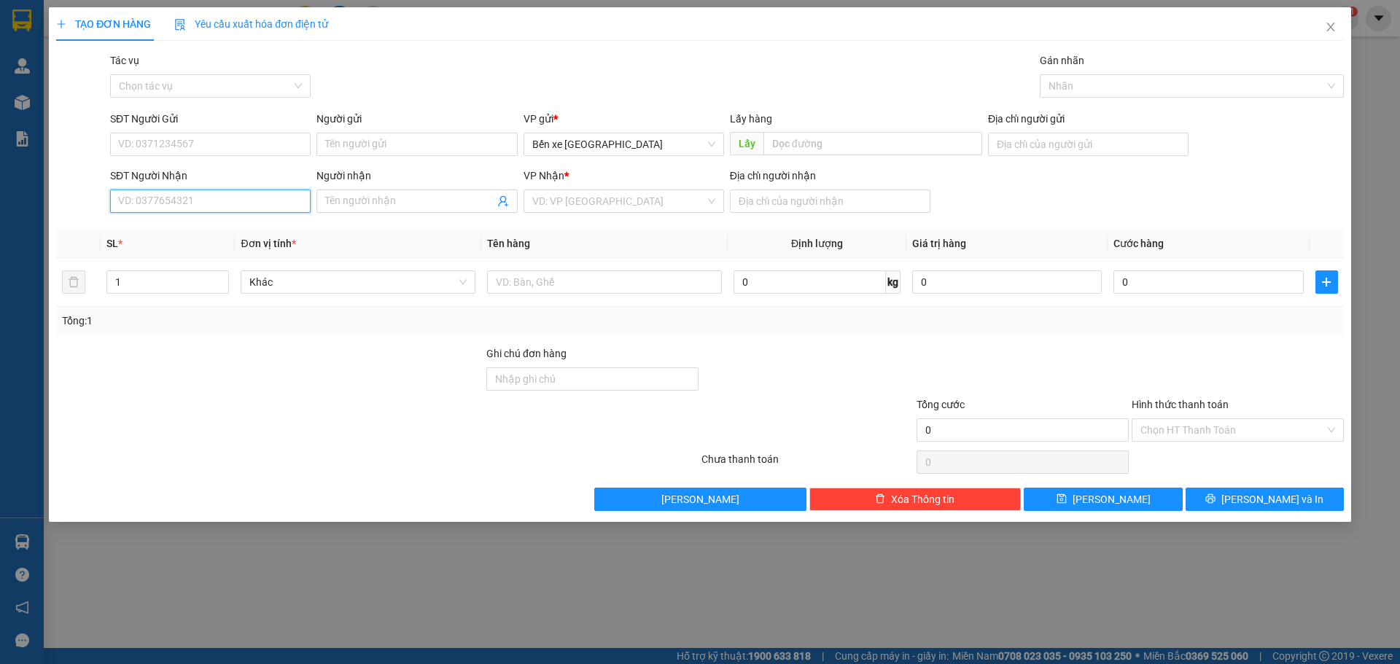
drag, startPoint x: 225, startPoint y: 198, endPoint x: 255, endPoint y: 179, distance: 35.4
click at [243, 187] on div "SĐT Người Nhận VD: 0377654321" at bounding box center [210, 193] width 201 height 51
type input "0"
click at [1341, 28] on span "Close" at bounding box center [1331, 27] width 41 height 41
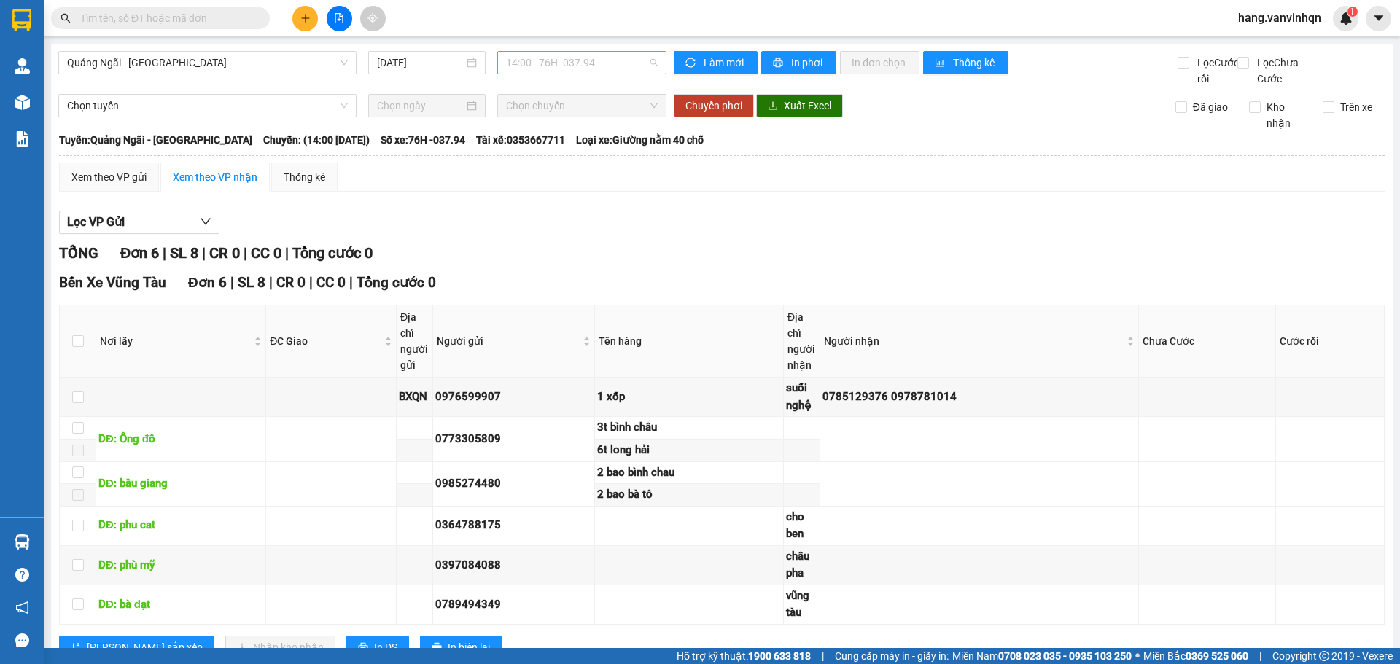
click at [614, 66] on span "14:00 - 76H -037.94" at bounding box center [582, 63] width 152 height 22
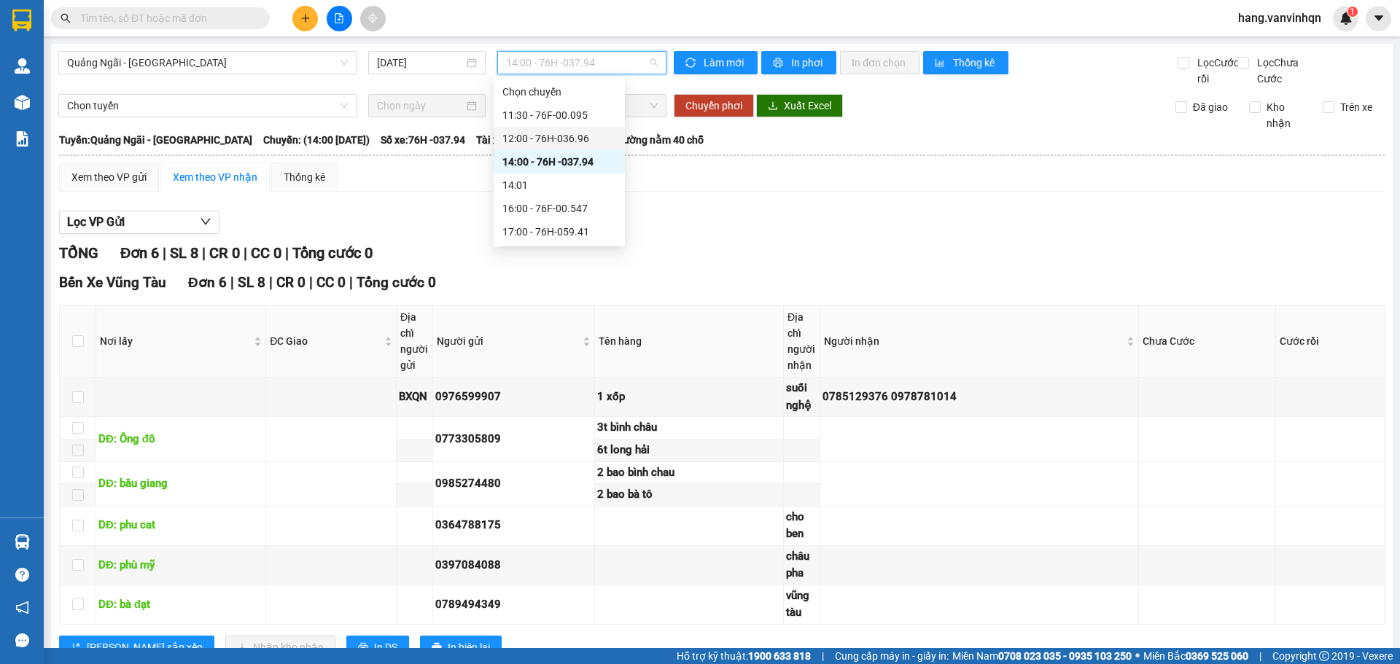
click at [584, 141] on div "12:00 - 76H-036.96" at bounding box center [560, 139] width 114 height 16
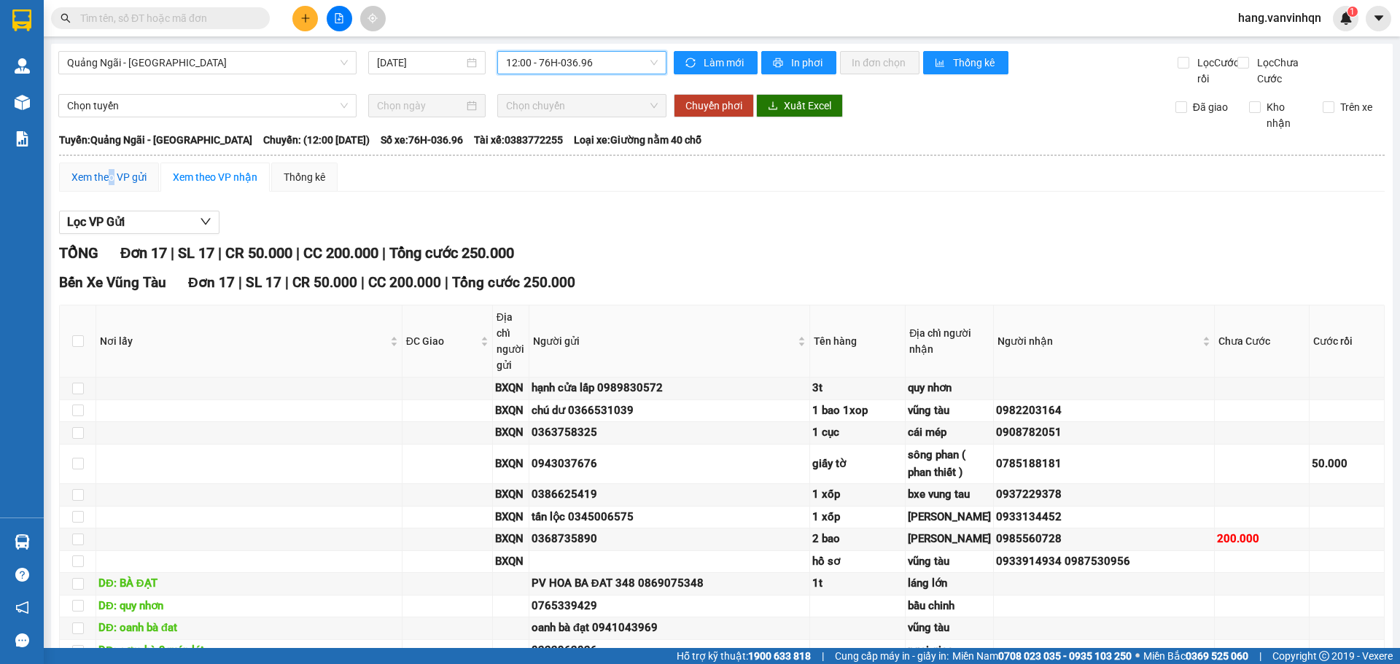
click at [112, 185] on div "Xem theo VP gửi" at bounding box center [108, 177] width 75 height 16
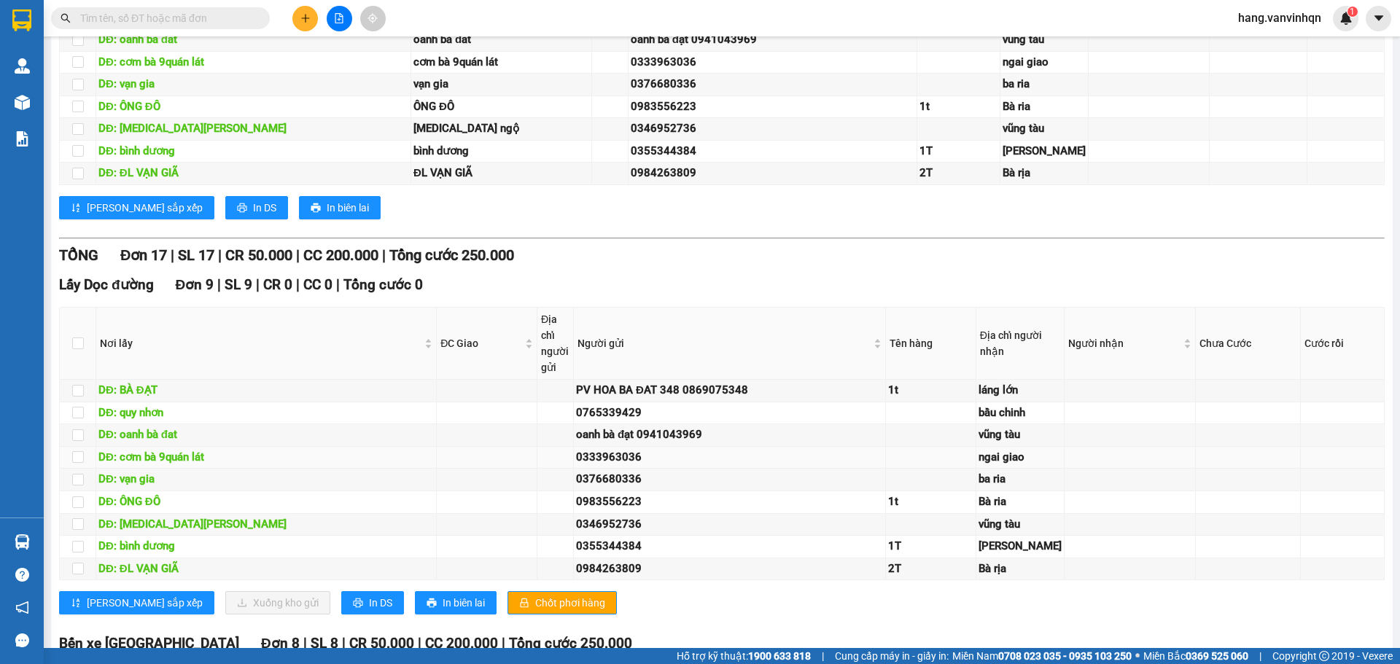
scroll to position [584, 0]
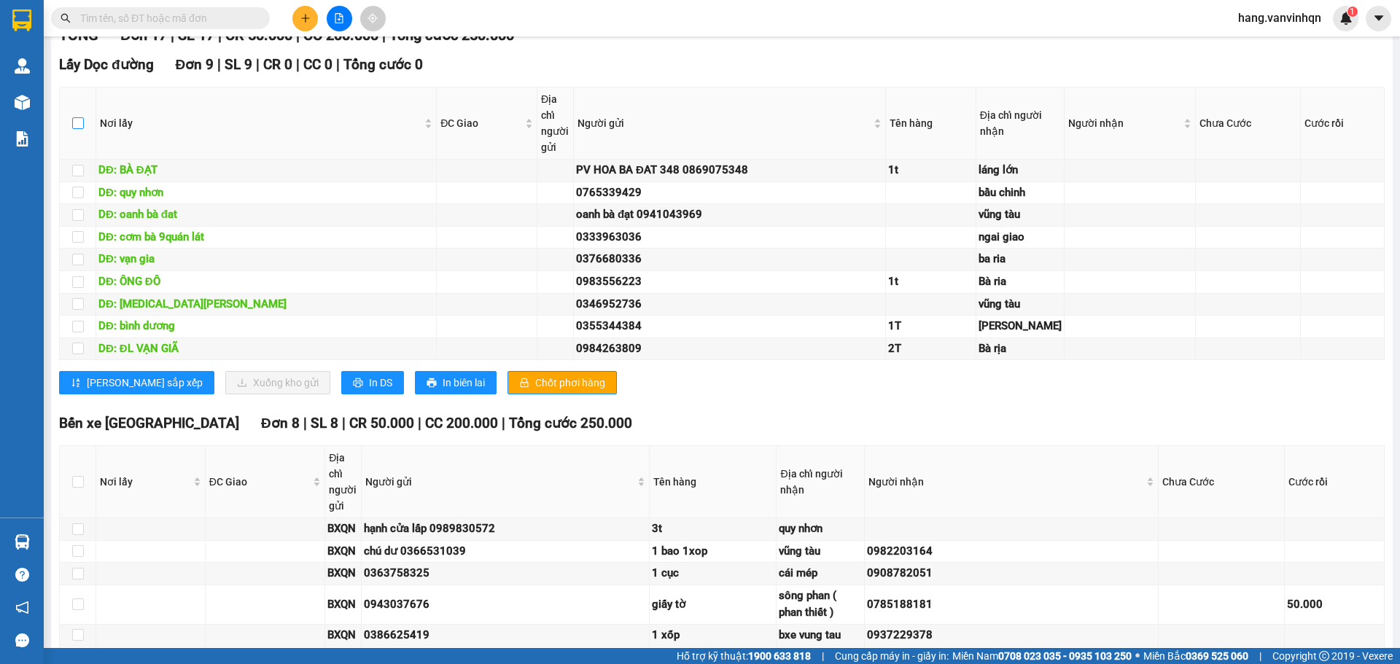
click at [79, 129] on input "checkbox" at bounding box center [78, 123] width 12 height 12
checkbox input "true"
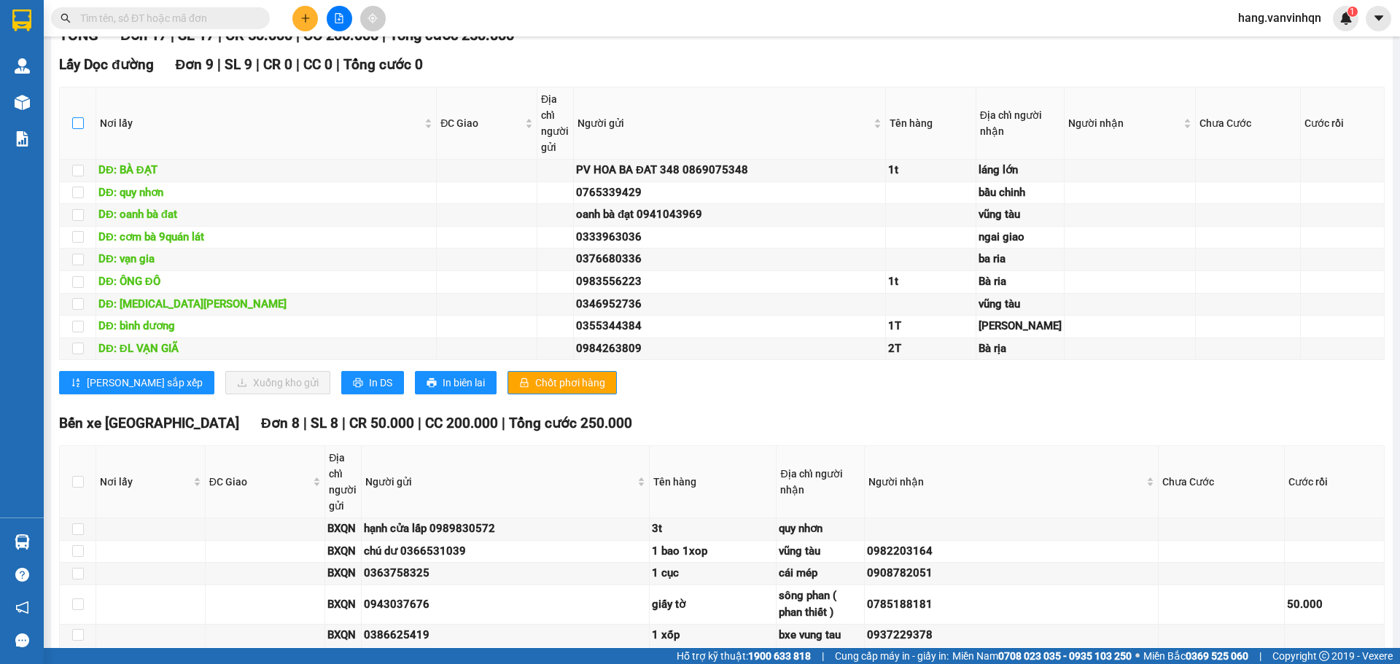
checkbox input "true"
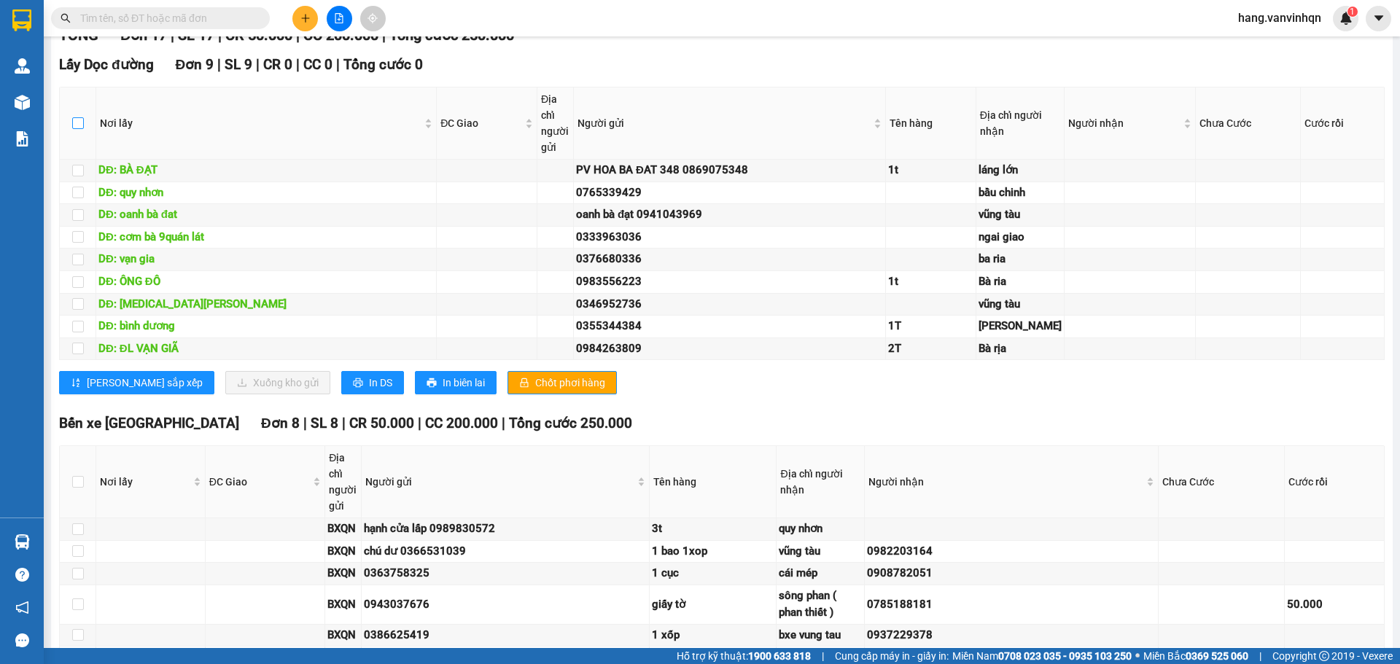
checkbox input "true"
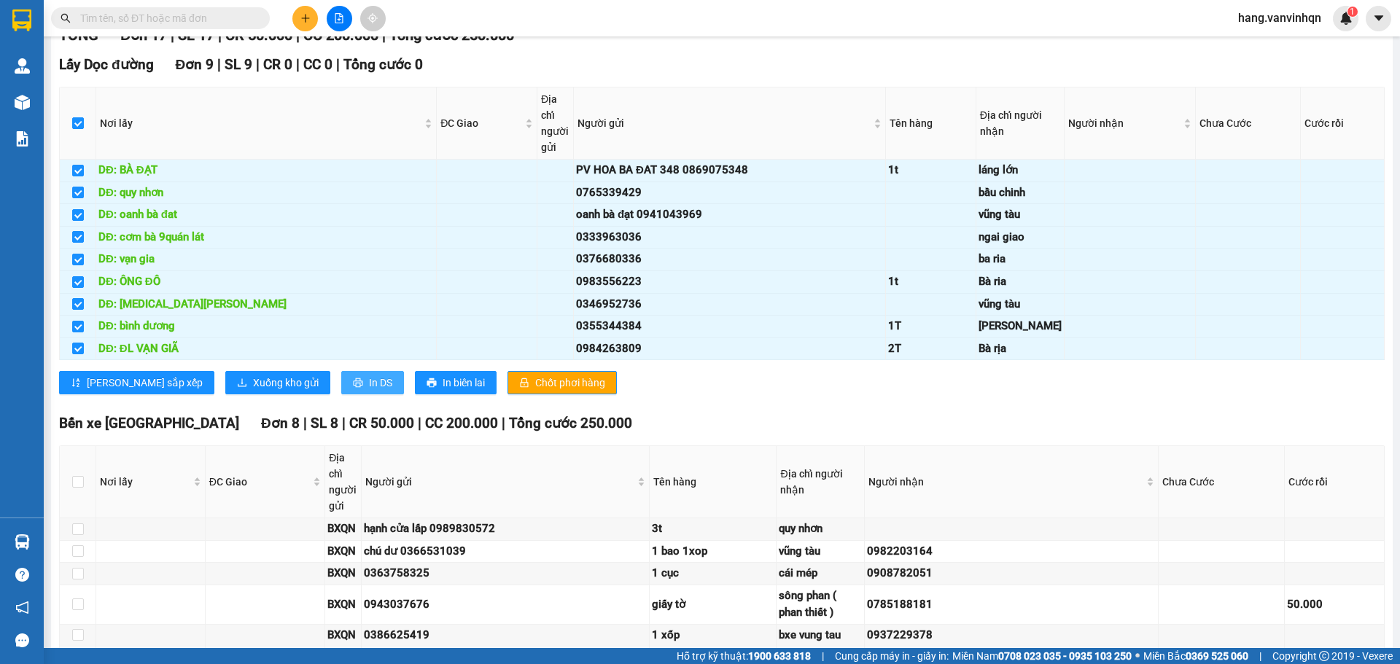
click at [369, 391] on span "In DS" at bounding box center [380, 383] width 23 height 16
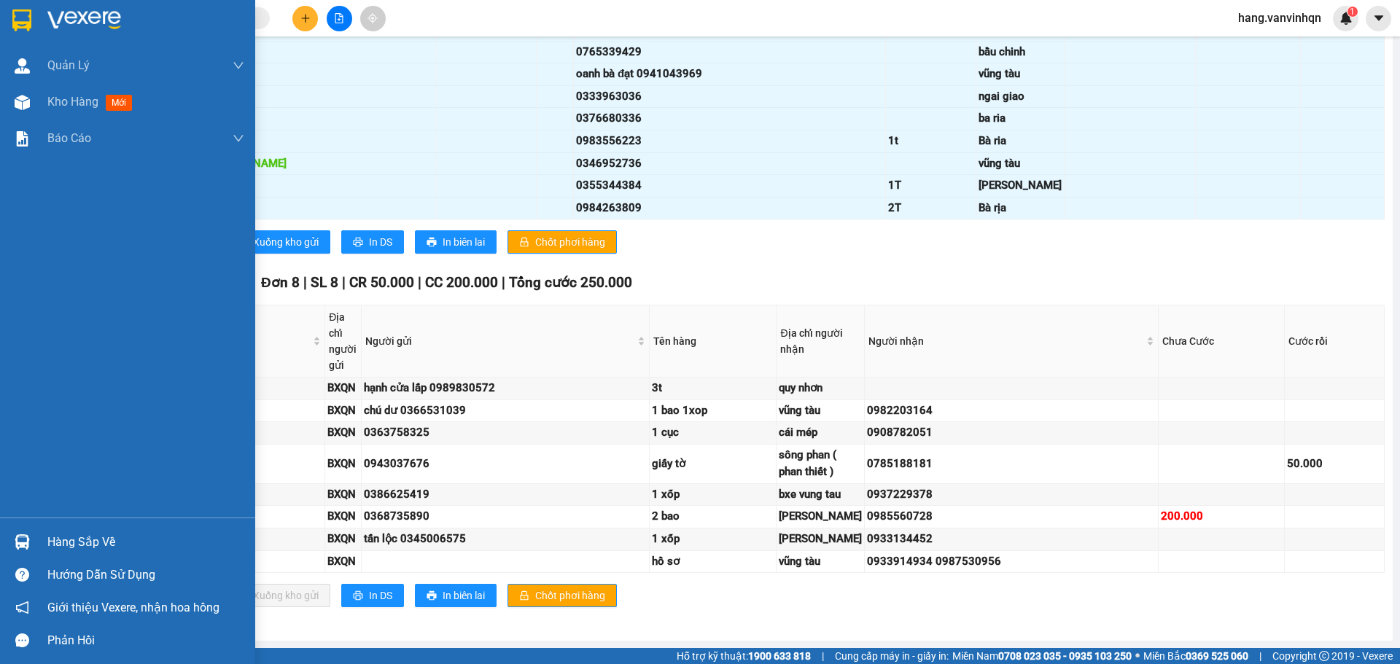
scroll to position [948, 0]
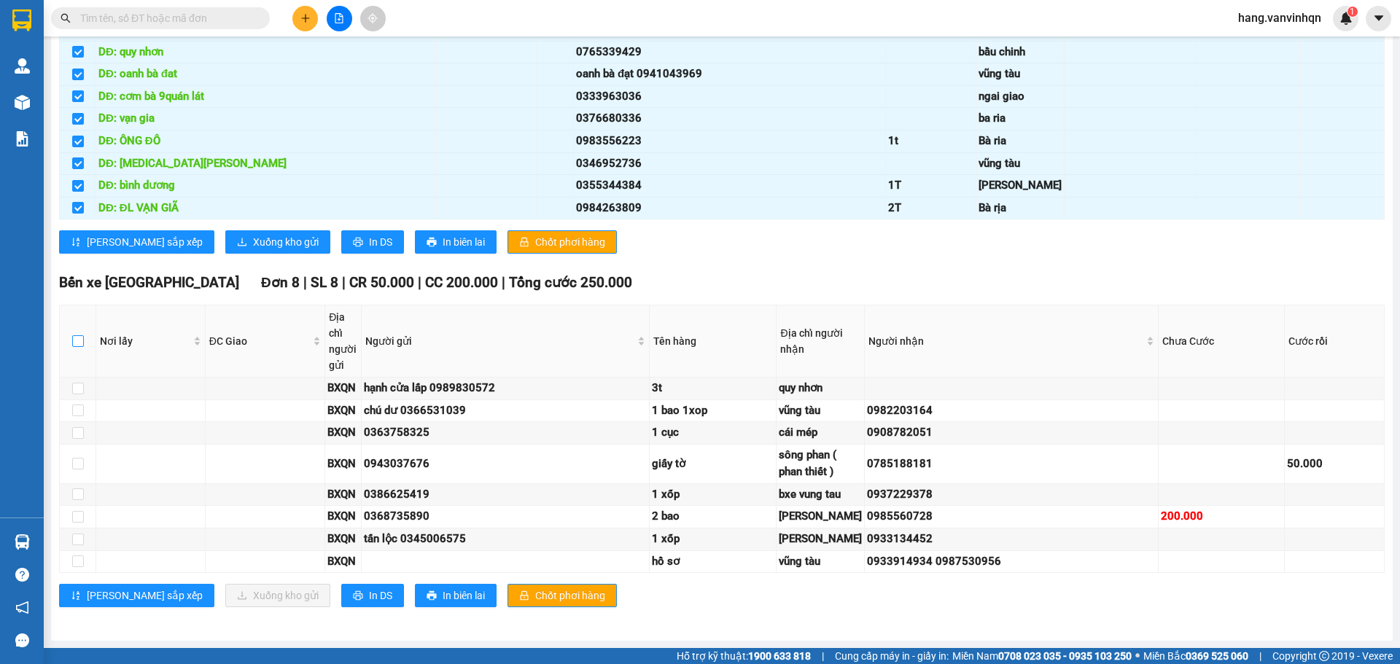
click at [73, 341] on input "checkbox" at bounding box center [78, 342] width 12 height 12
checkbox input "true"
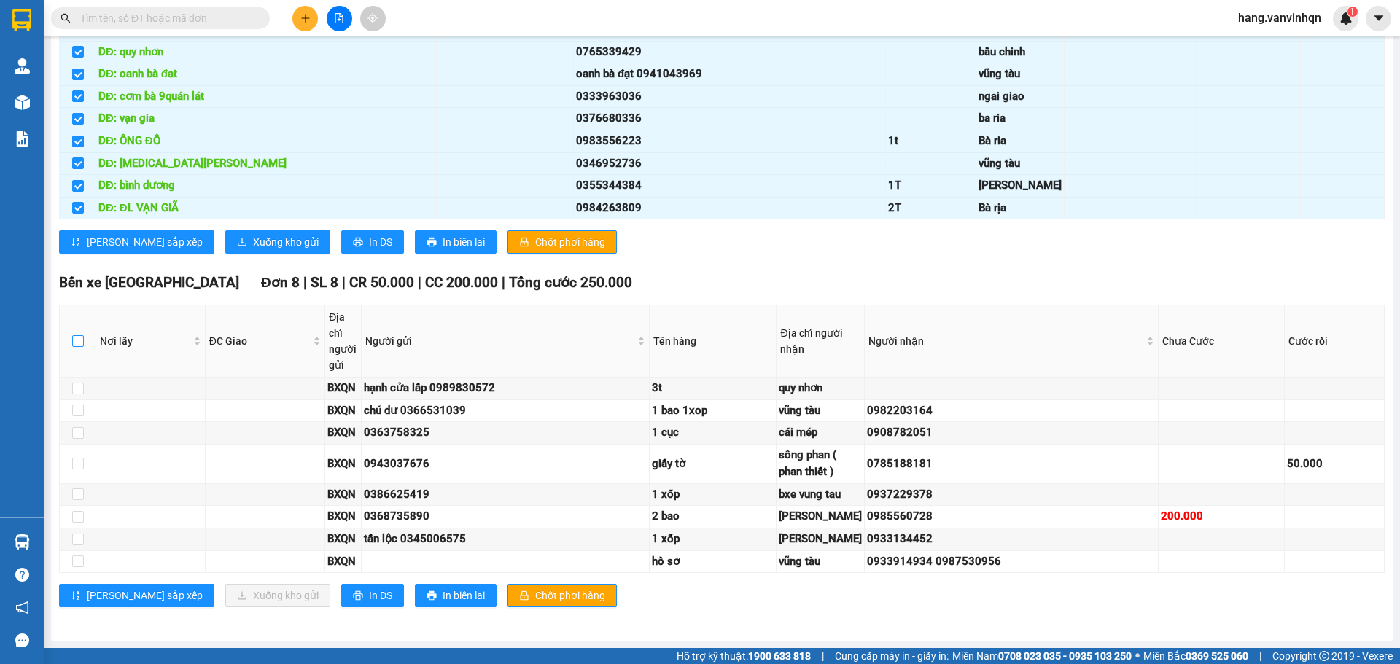
checkbox input "true"
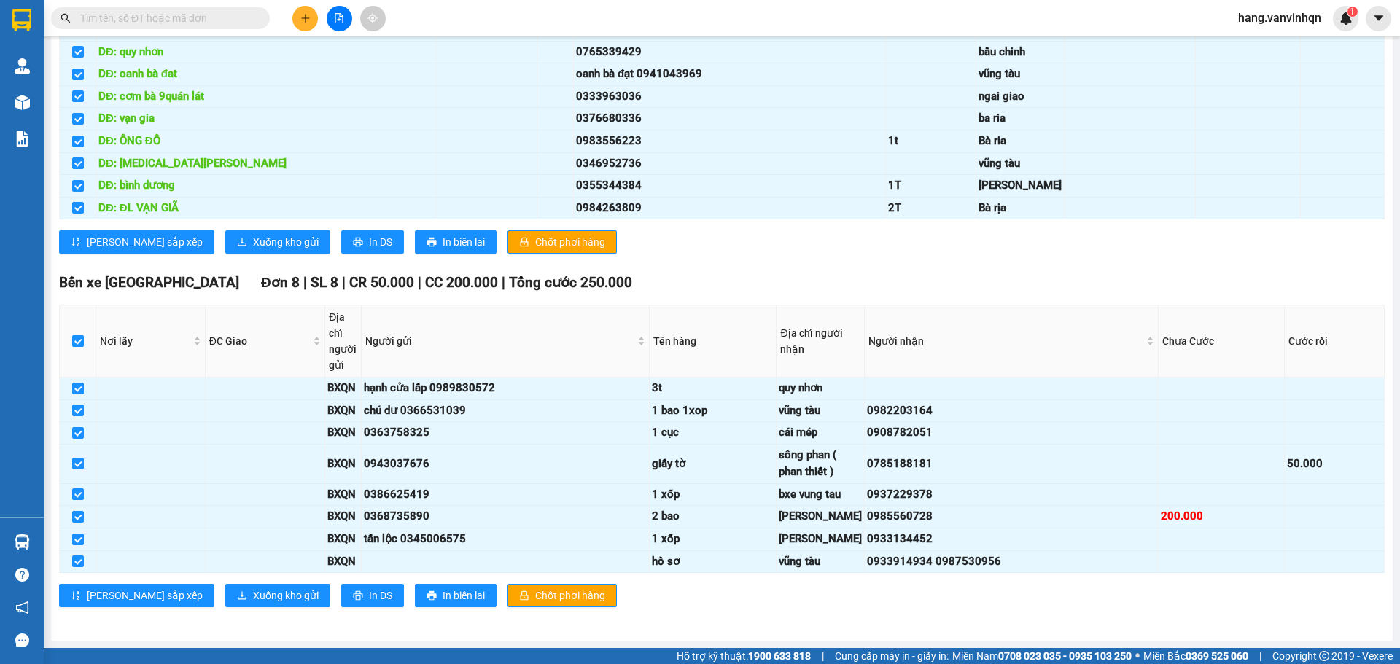
scroll to position [584, 0]
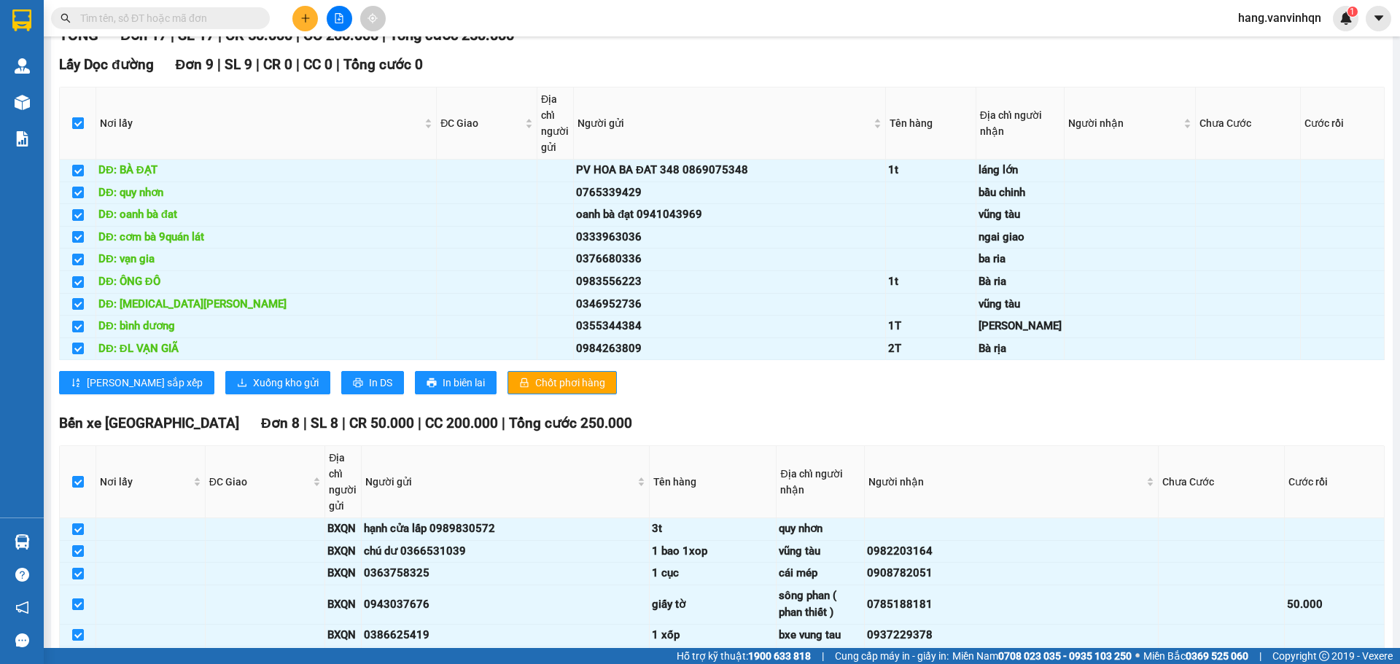
click at [72, 129] on input "checkbox" at bounding box center [78, 123] width 12 height 12
checkbox input "false"
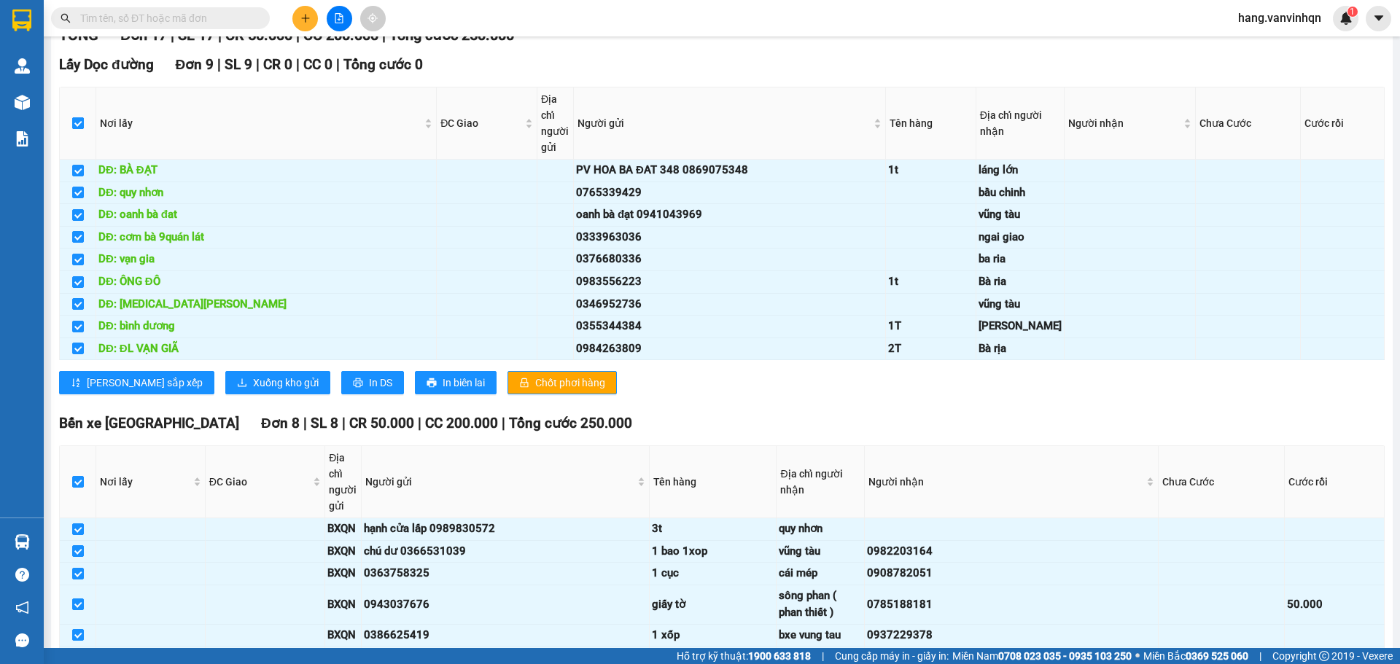
checkbox input "false"
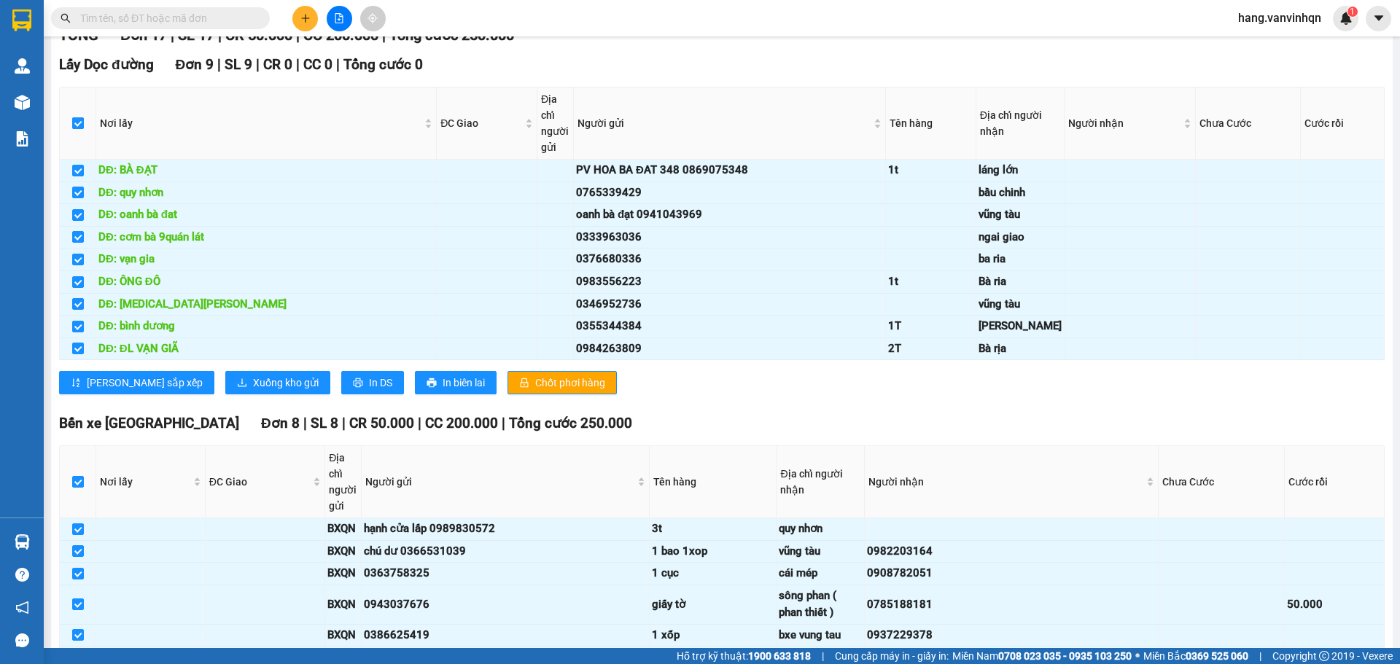
checkbox input "false"
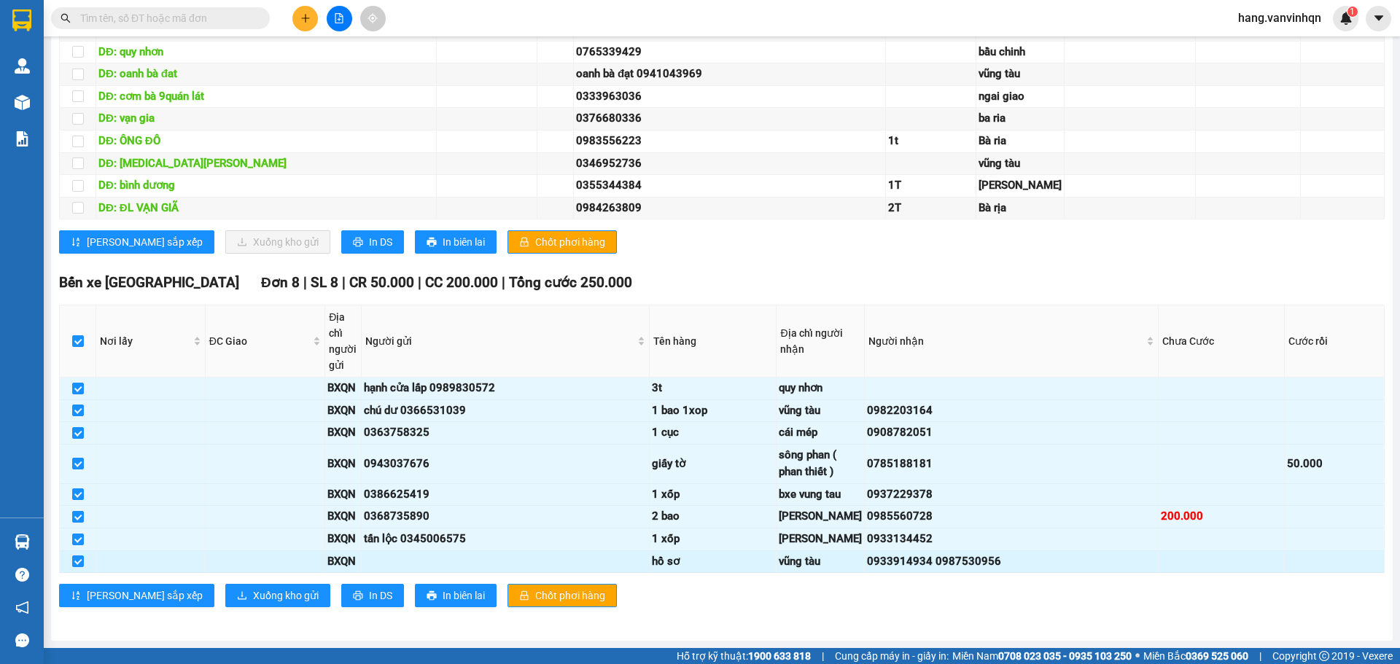
scroll to position [1136, 0]
click at [353, 594] on icon "printer" at bounding box center [358, 596] width 10 height 10
click at [347, 16] on button at bounding box center [340, 19] width 26 height 26
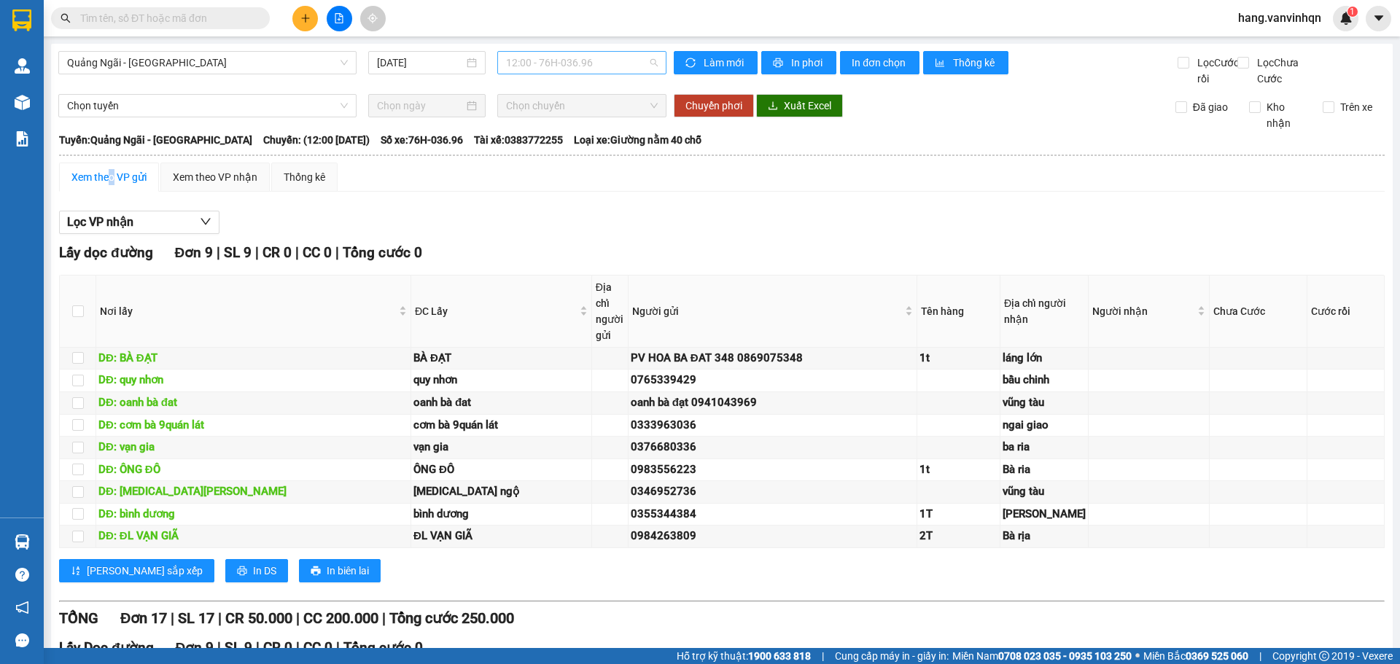
click at [602, 64] on span "12:00 - 76H-036.96" at bounding box center [582, 63] width 152 height 22
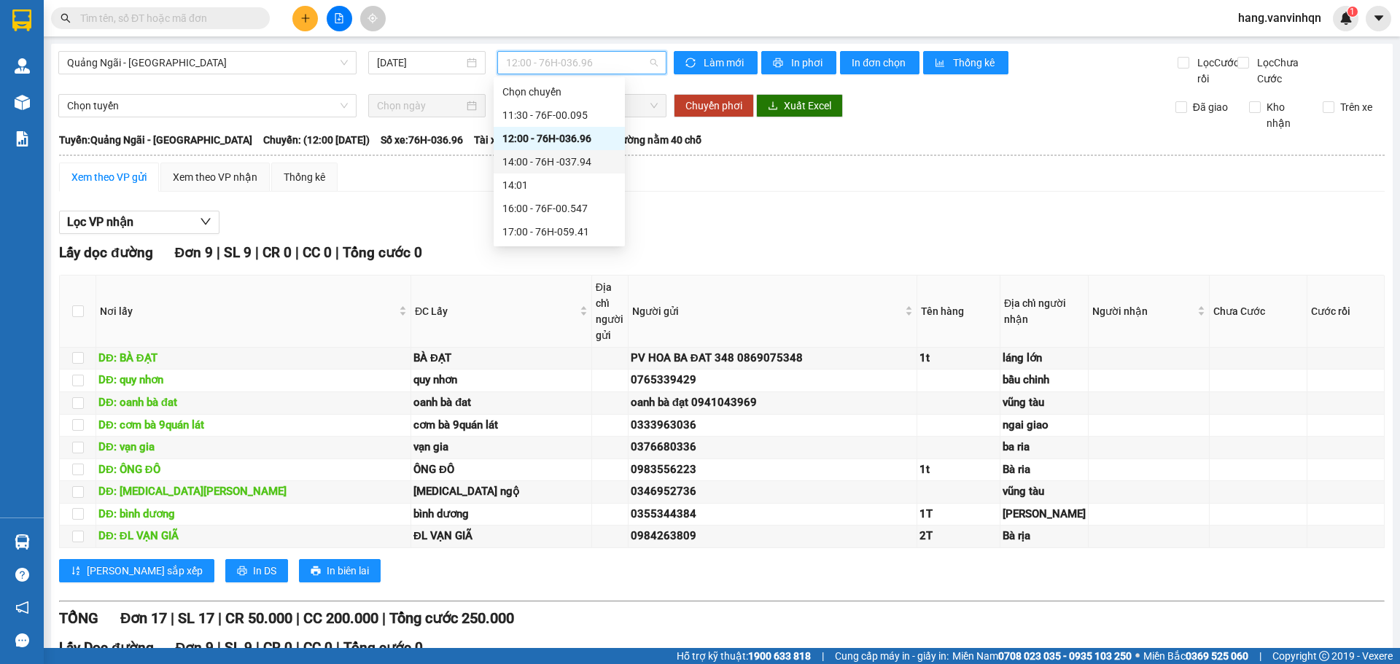
click at [578, 160] on div "14:00 - 76H -037.94" at bounding box center [560, 162] width 114 height 16
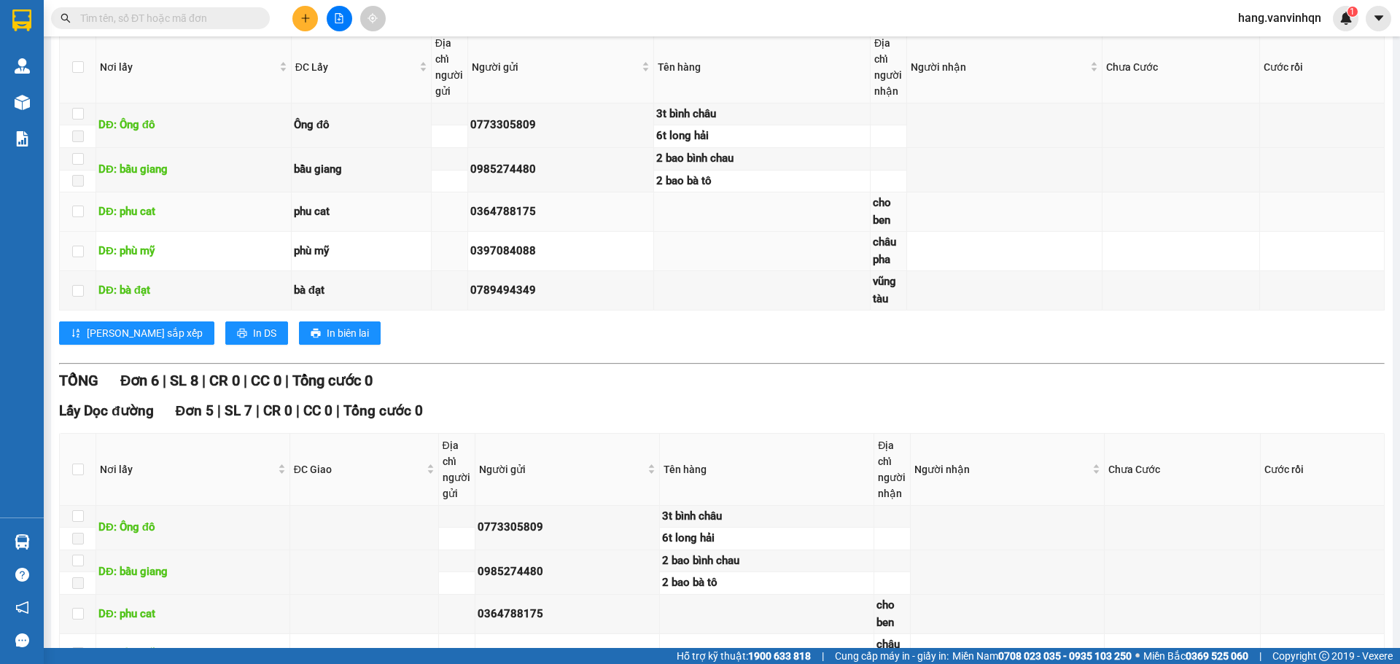
scroll to position [219, 0]
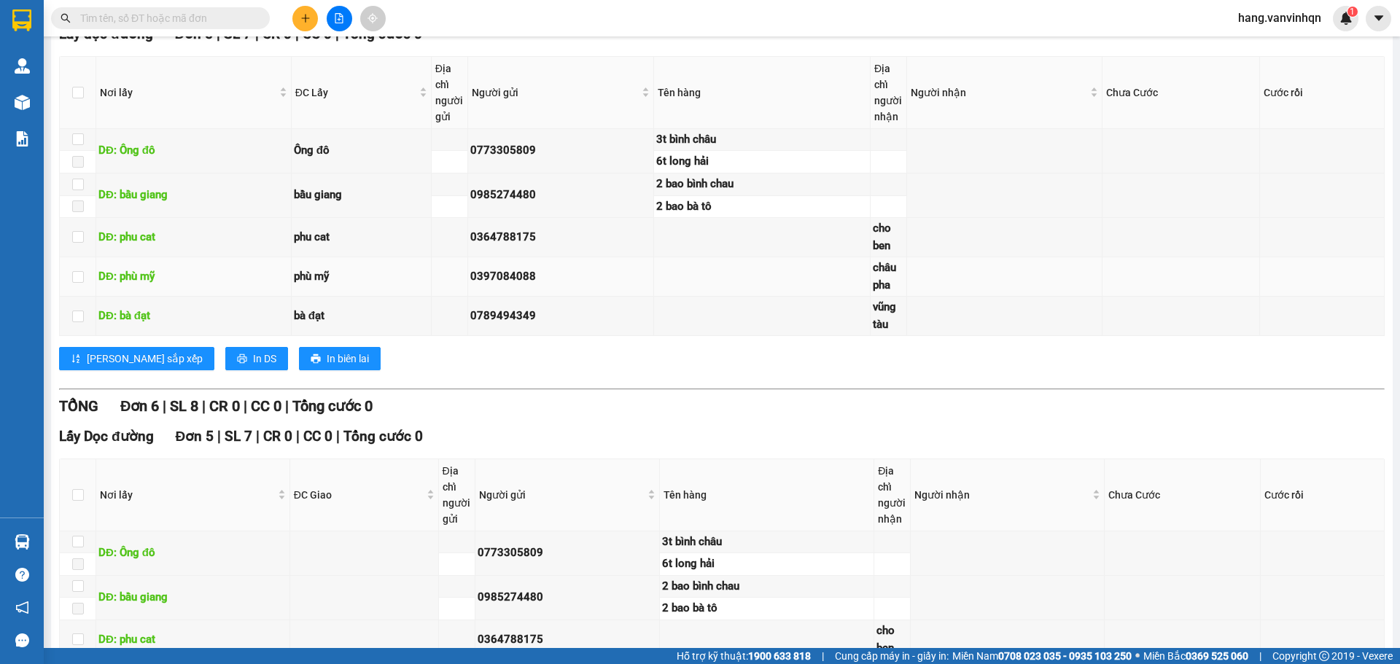
click at [1158, 294] on td at bounding box center [1182, 276] width 158 height 39
drag, startPoint x: 934, startPoint y: 294, endPoint x: 896, endPoint y: 336, distance: 56.8
click at [924, 314] on tbody "DĐ: Ông đô Ông đô 0773305809 3t [GEOGRAPHIC_DATA] 6t [GEOGRAPHIC_DATA] DĐ: bầu …" at bounding box center [722, 233] width 1325 height 208
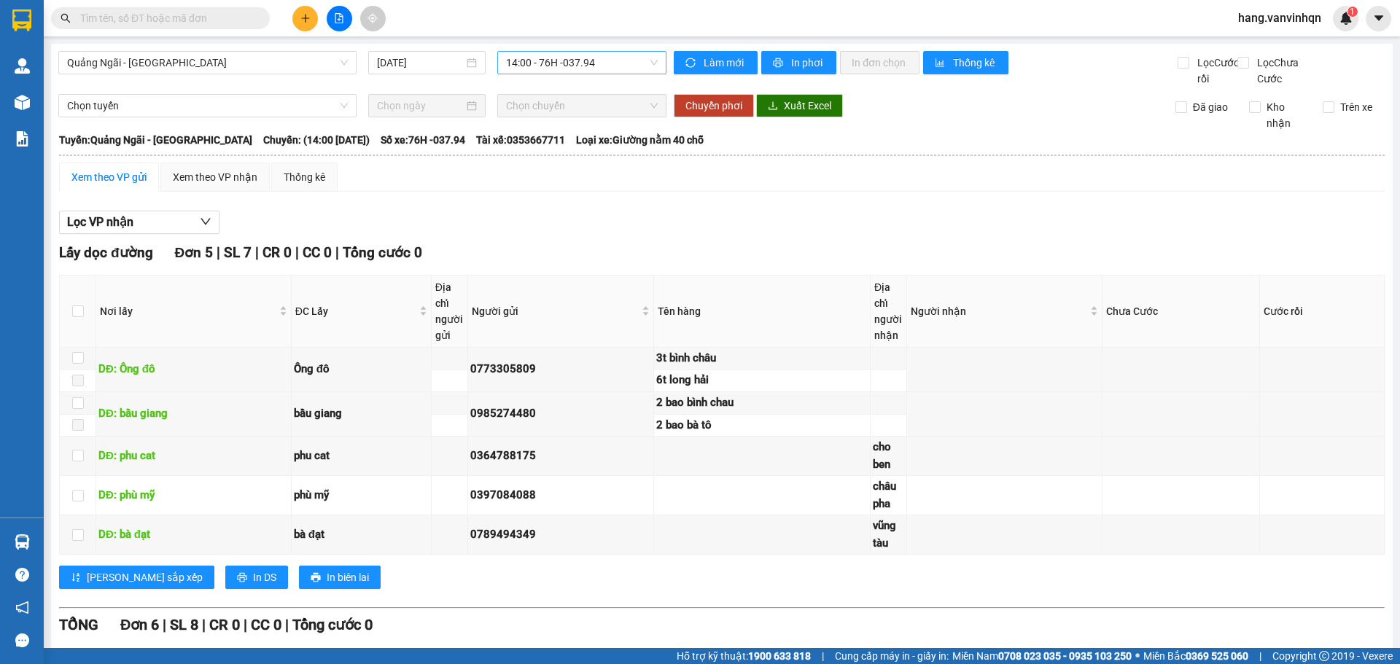
drag, startPoint x: 613, startPoint y: 70, endPoint x: 613, endPoint y: 61, distance: 8.8
click at [613, 61] on div "Quảng Ngãi - [GEOGRAPHIC_DATA] [DATE] 14:00 - 76H -037.94" at bounding box center [362, 69] width 608 height 36
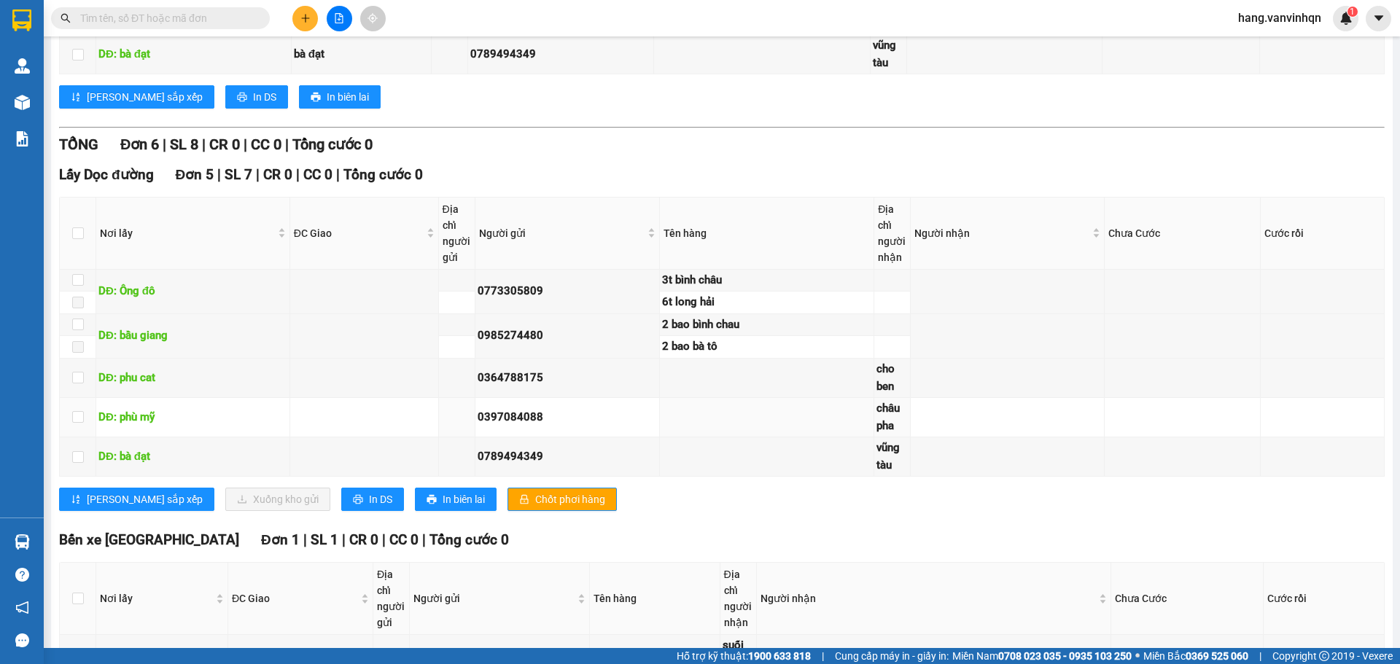
scroll to position [598, 0]
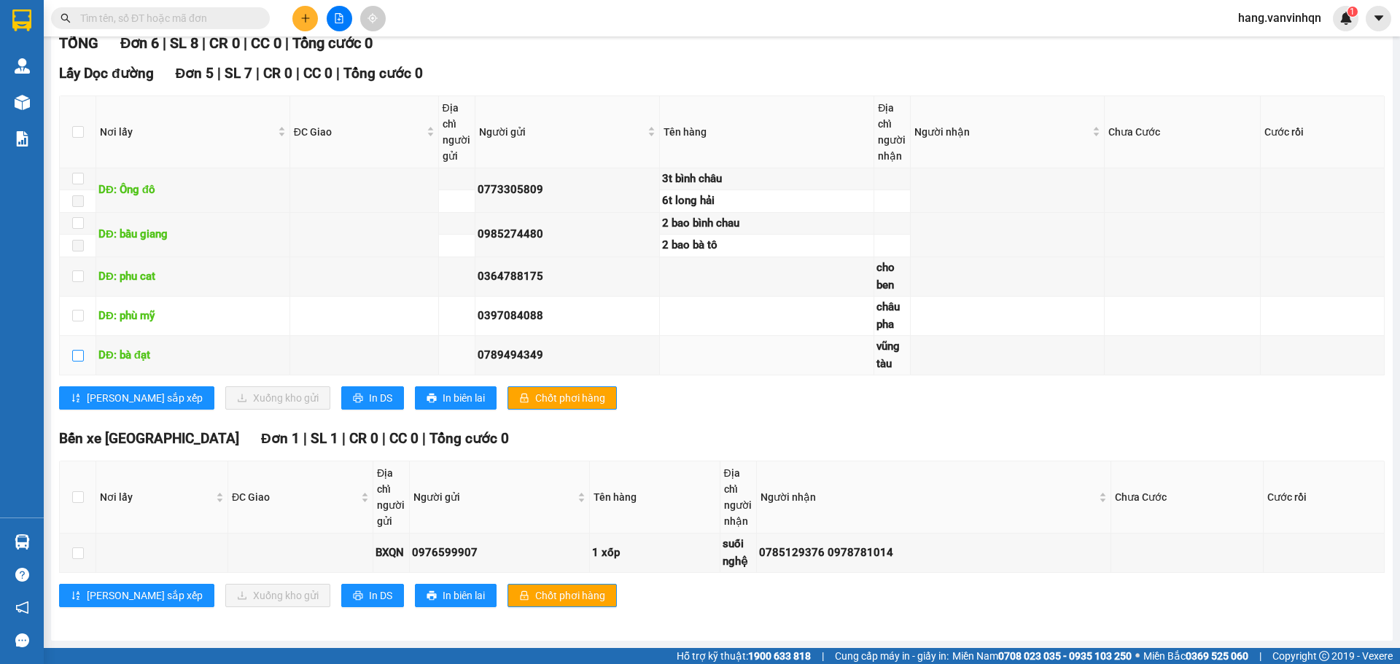
drag, startPoint x: 83, startPoint y: 356, endPoint x: 322, endPoint y: 386, distance: 240.4
click at [90, 356] on td at bounding box center [78, 355] width 36 height 39
drag, startPoint x: 791, startPoint y: 366, endPoint x: 741, endPoint y: 365, distance: 50.3
click at [780, 365] on td at bounding box center [767, 355] width 215 height 39
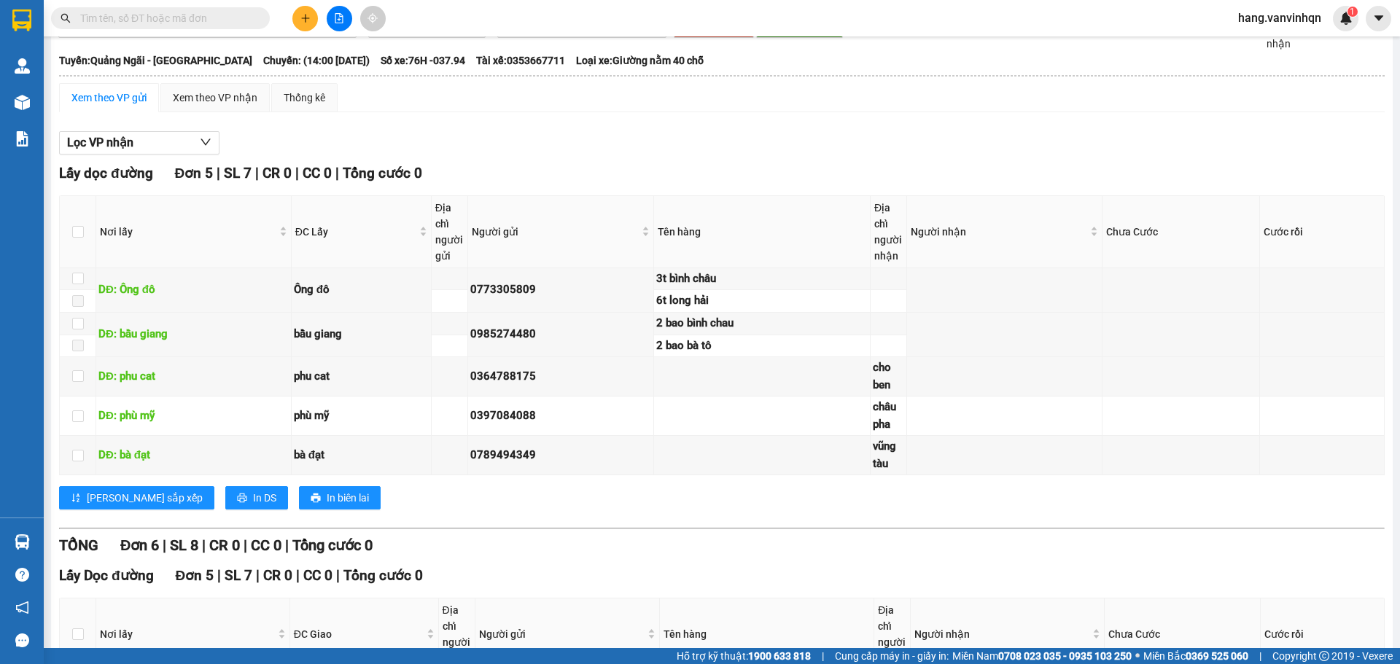
scroll to position [15, 0]
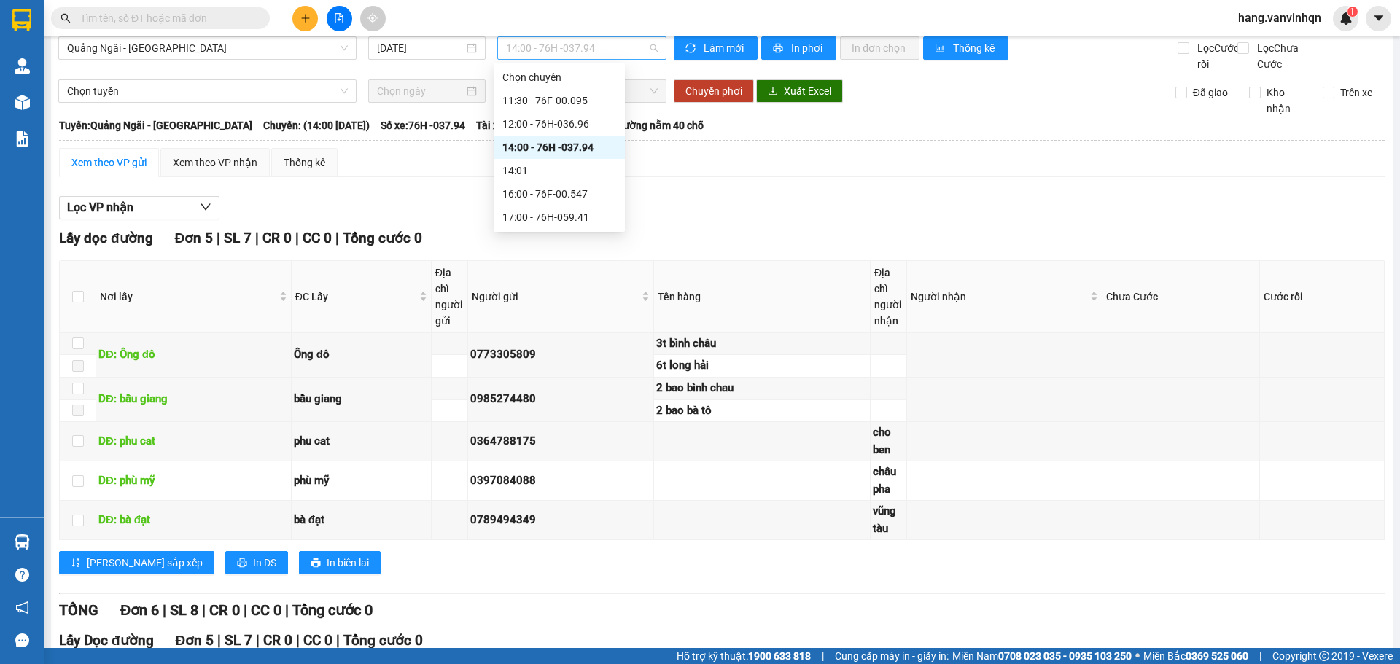
click at [615, 51] on span "14:00 - 76H -037.94" at bounding box center [582, 48] width 152 height 22
click at [573, 148] on div "14:00 - 76H -037.94" at bounding box center [560, 147] width 114 height 16
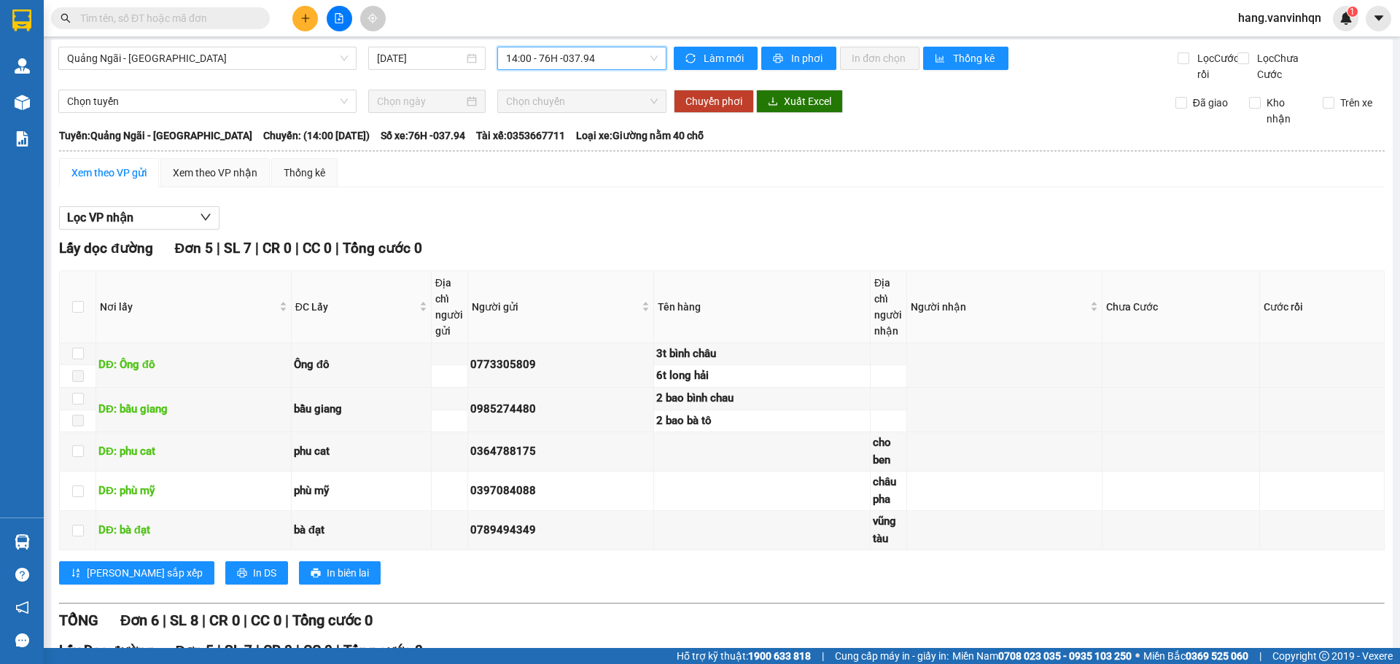
scroll to position [0, 0]
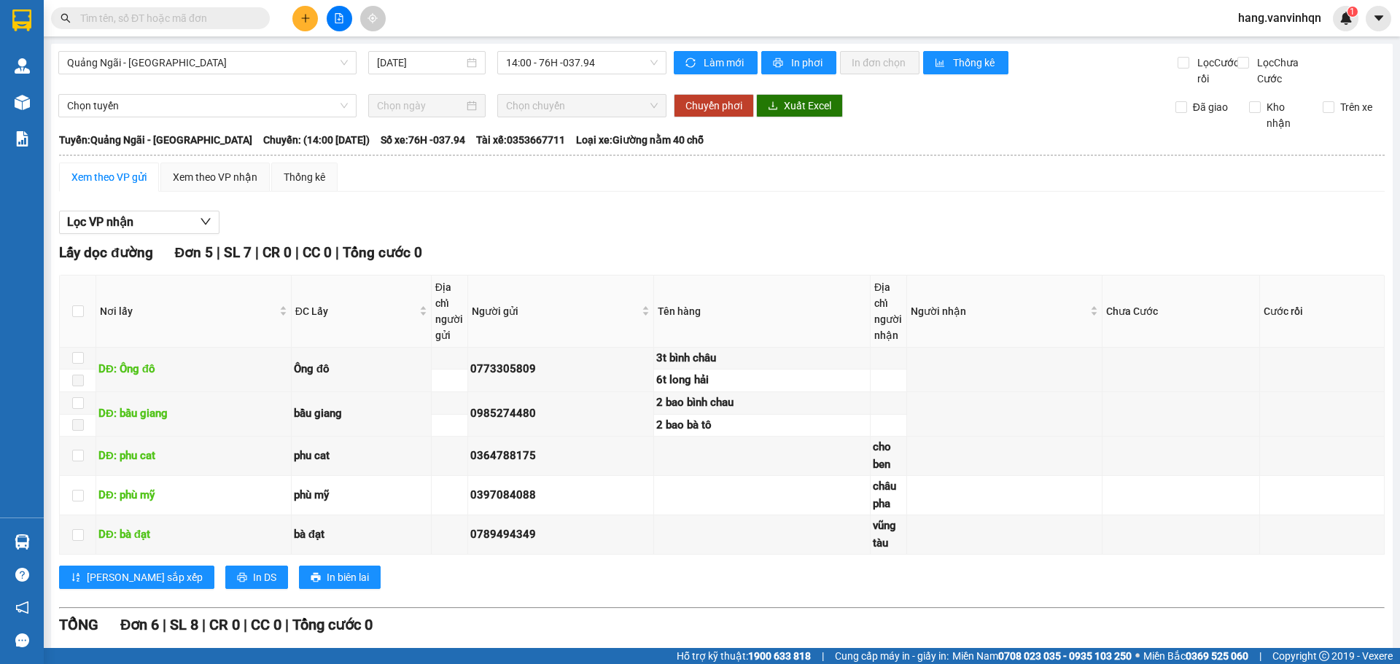
click at [595, 87] on div "Quảng Ngãi - [GEOGRAPHIC_DATA] [DATE] 14:00 - 76H -037.94" at bounding box center [362, 69] width 608 height 36
click at [596, 61] on span "14:00 - 76H -037.94" at bounding box center [582, 63] width 152 height 22
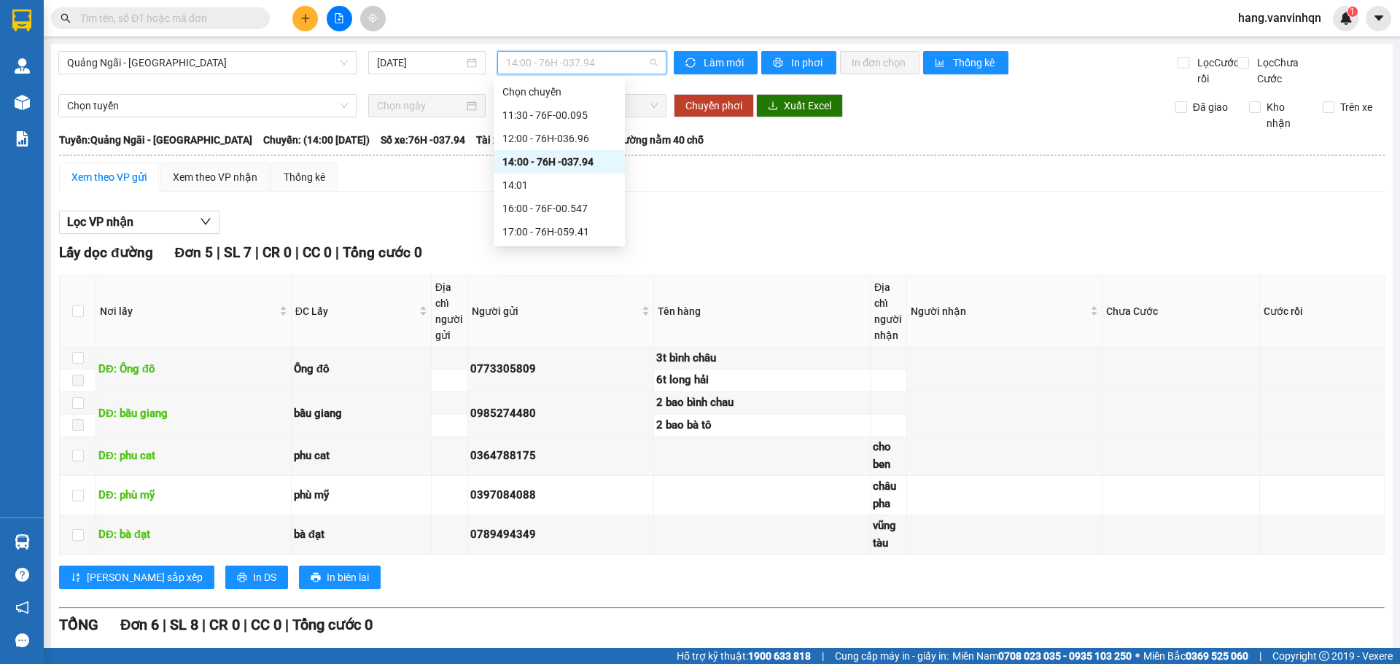
click at [588, 160] on div "14:00 - 76H -037.94" at bounding box center [560, 162] width 114 height 16
click at [596, 65] on span "14:00 - 76H -037.94" at bounding box center [582, 63] width 152 height 22
click at [559, 161] on div "14:00 - 76H -037.94" at bounding box center [560, 162] width 114 height 16
click at [602, 65] on span "14:00 - 76H -037.94" at bounding box center [582, 63] width 152 height 22
drag, startPoint x: 557, startPoint y: 158, endPoint x: 554, endPoint y: 139, distance: 19.9
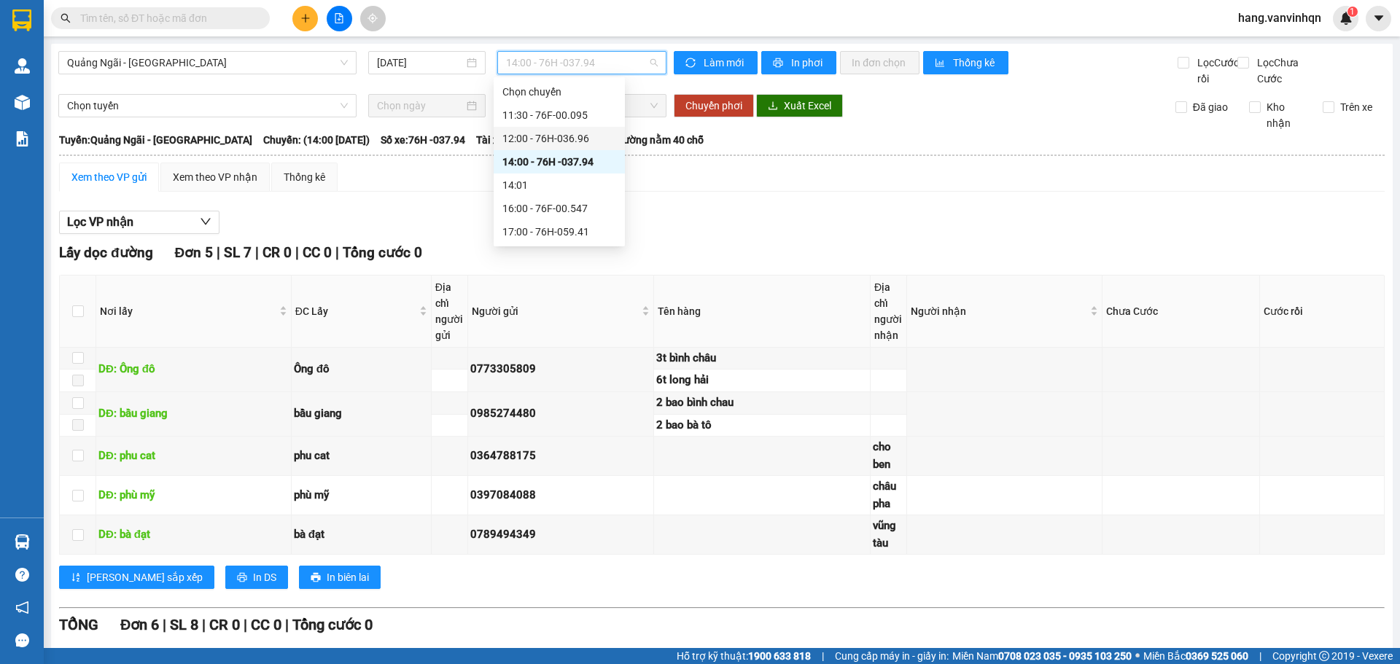
click at [554, 139] on div "Chọn chuyến 11:30 - 76F-00.095 12:00 - 76H-036.96 14:00 - 76H -037.94 14:01 16:…" at bounding box center [559, 161] width 131 height 163
click at [554, 139] on div "12:00 - 76H-036.96" at bounding box center [560, 139] width 114 height 16
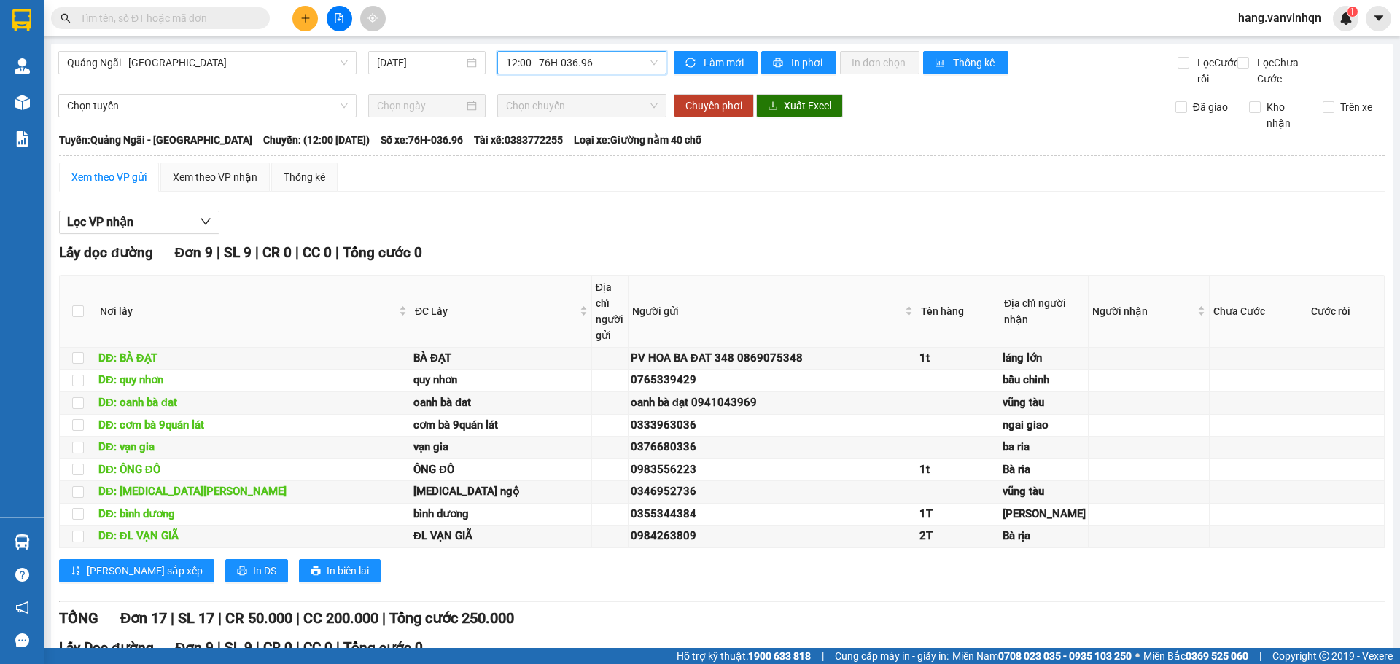
drag, startPoint x: 629, startPoint y: 62, endPoint x: 624, endPoint y: 77, distance: 15.9
click at [629, 63] on span "12:00 - 76H-036.96" at bounding box center [582, 63] width 152 height 22
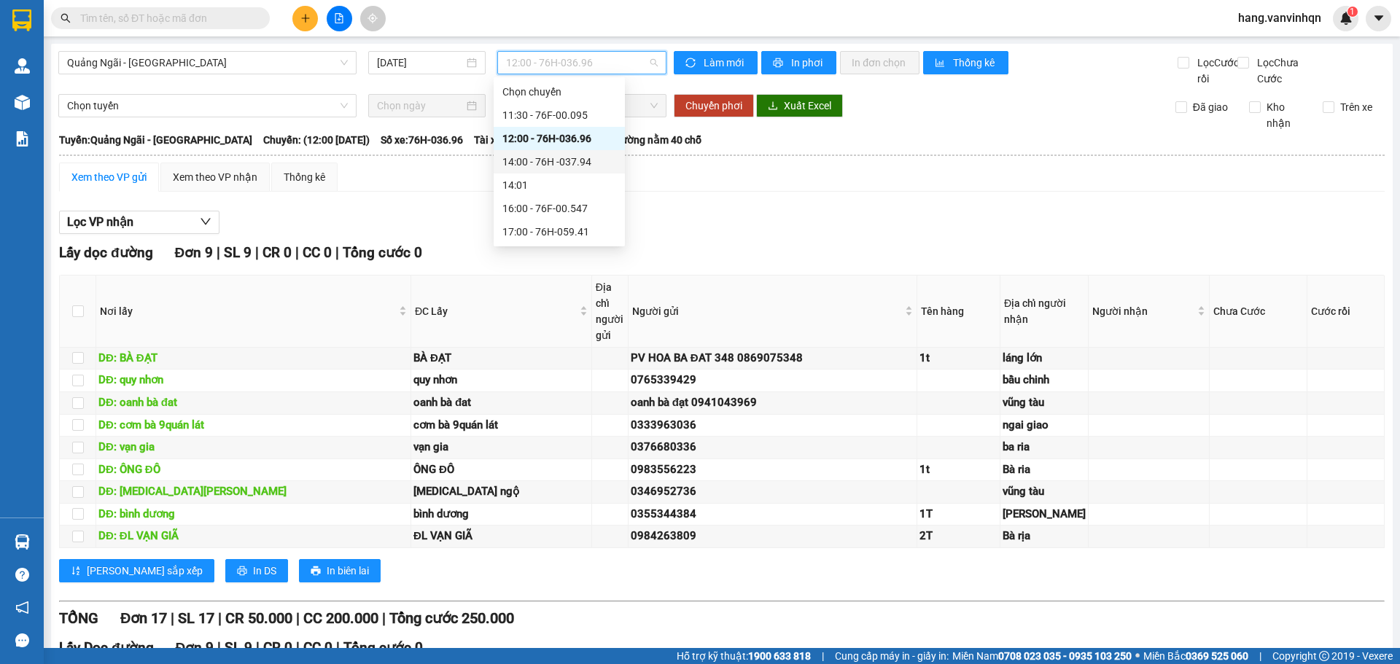
click at [573, 158] on div "14:00 - 76H -037.94" at bounding box center [560, 162] width 114 height 16
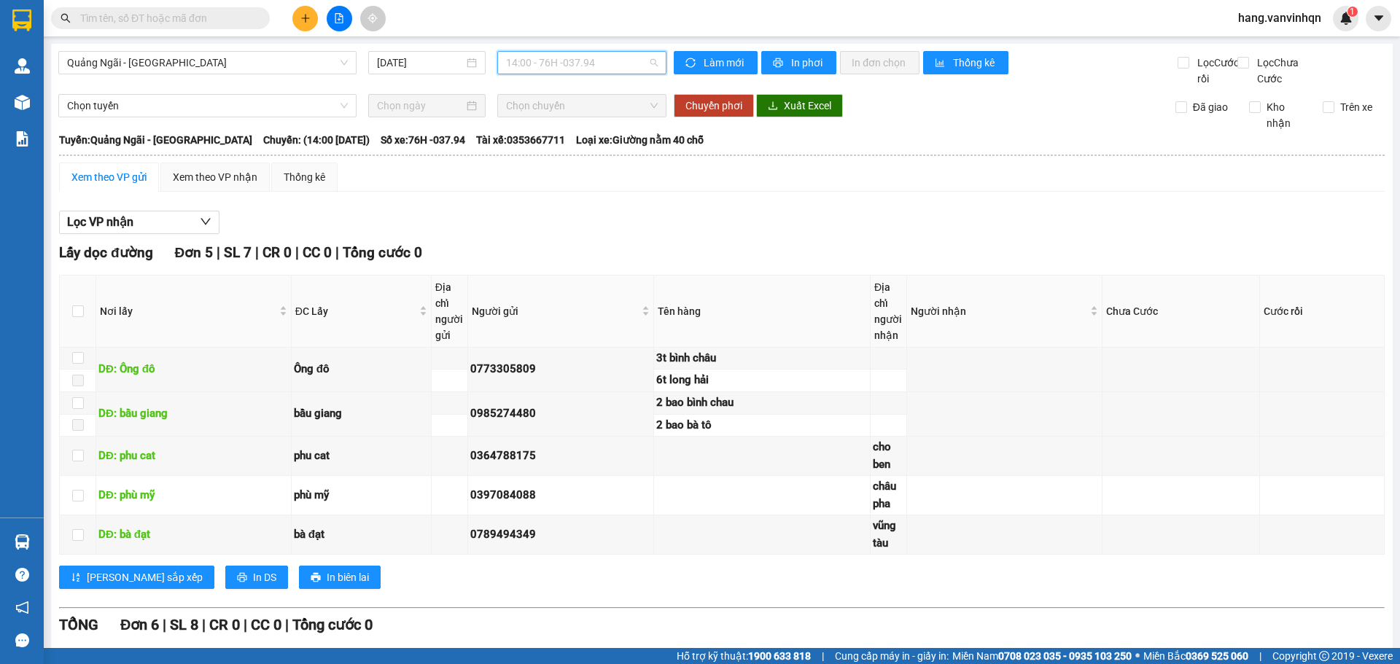
drag, startPoint x: 594, startPoint y: 69, endPoint x: 584, endPoint y: 170, distance: 101.9
click at [595, 71] on span "14:00 - 76H -037.94" at bounding box center [582, 63] width 152 height 22
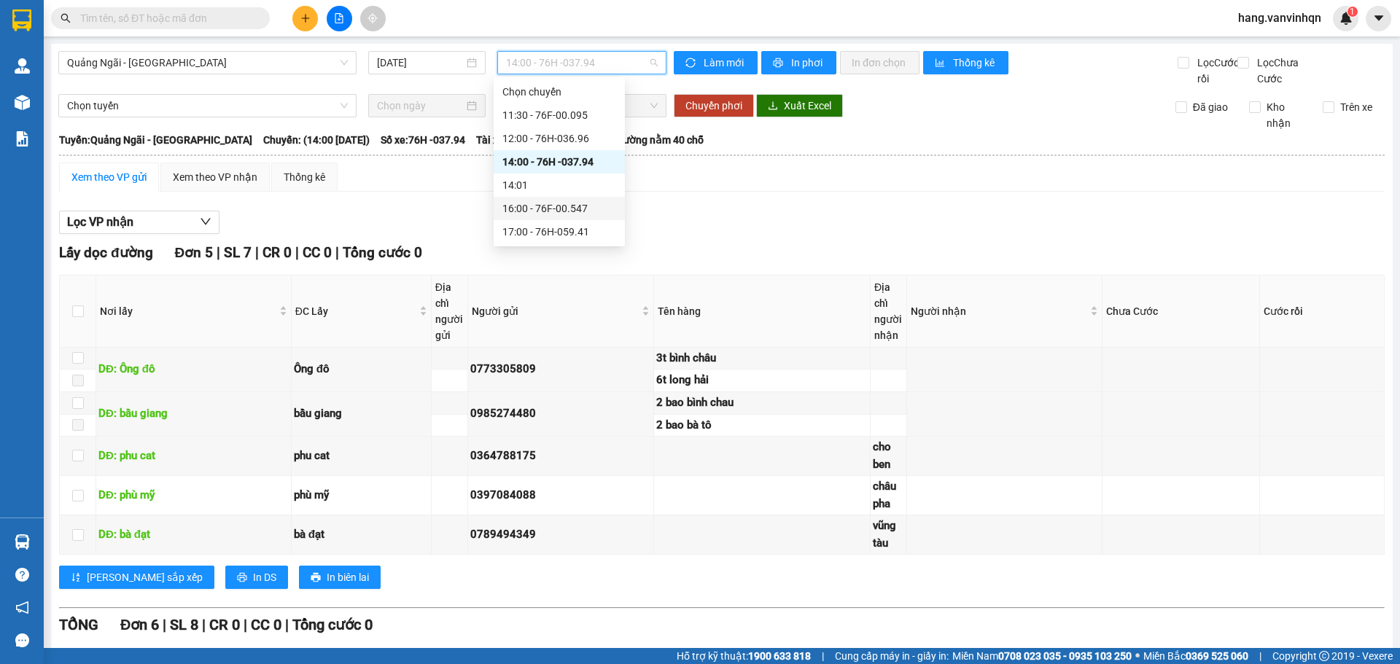
click at [580, 209] on div "16:00 - 76F-00.547" at bounding box center [560, 209] width 114 height 16
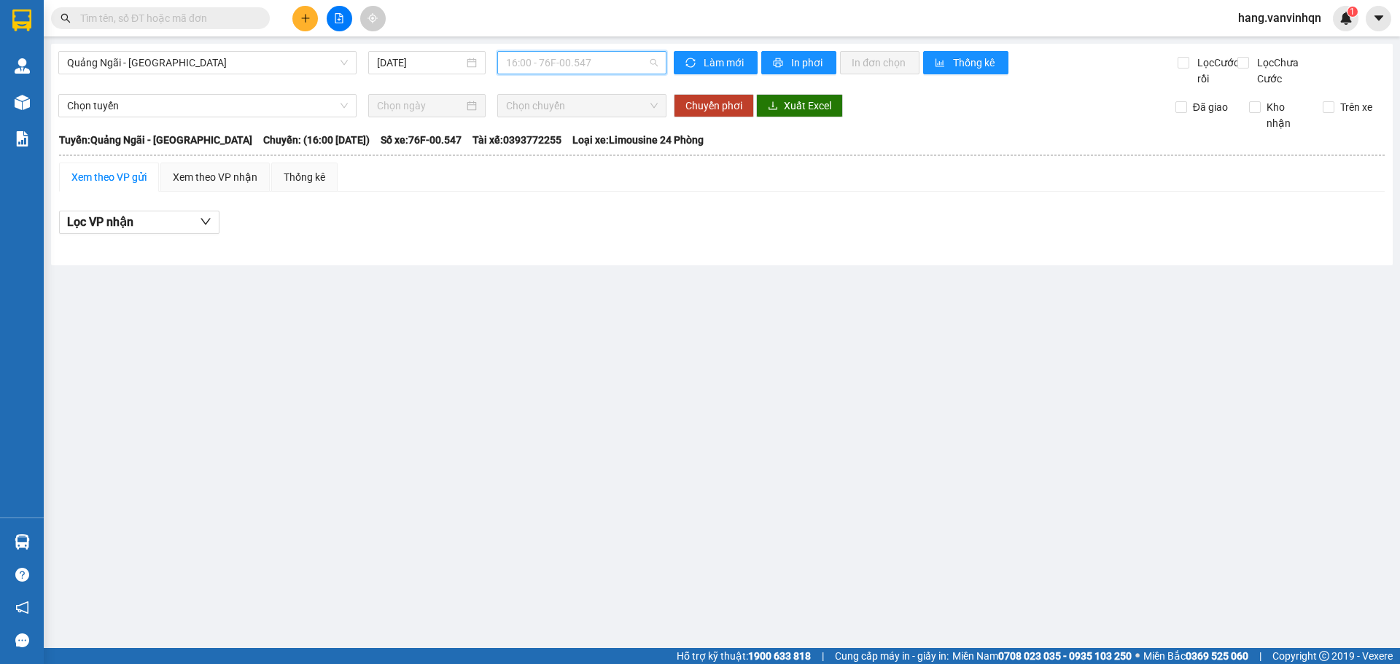
click at [627, 66] on span "16:00 - 76F-00.547" at bounding box center [582, 63] width 152 height 22
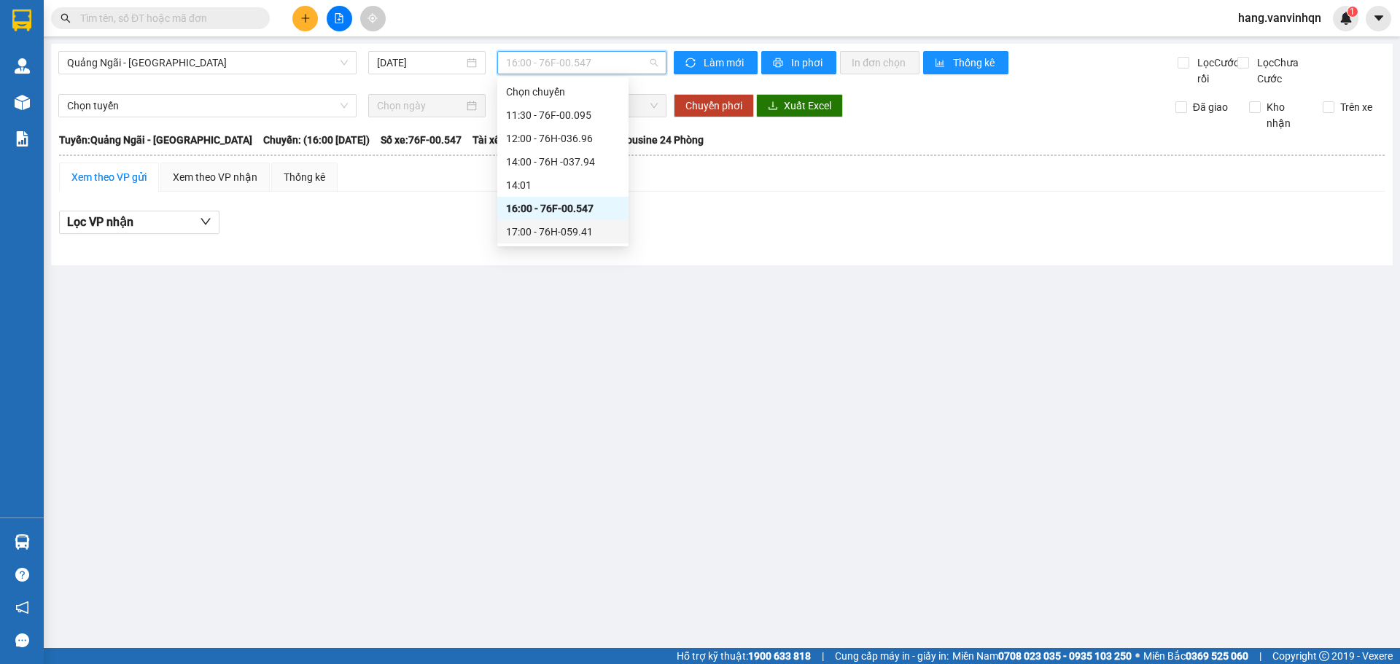
click at [572, 234] on div "17:00 - 76H-059.41" at bounding box center [563, 232] width 114 height 16
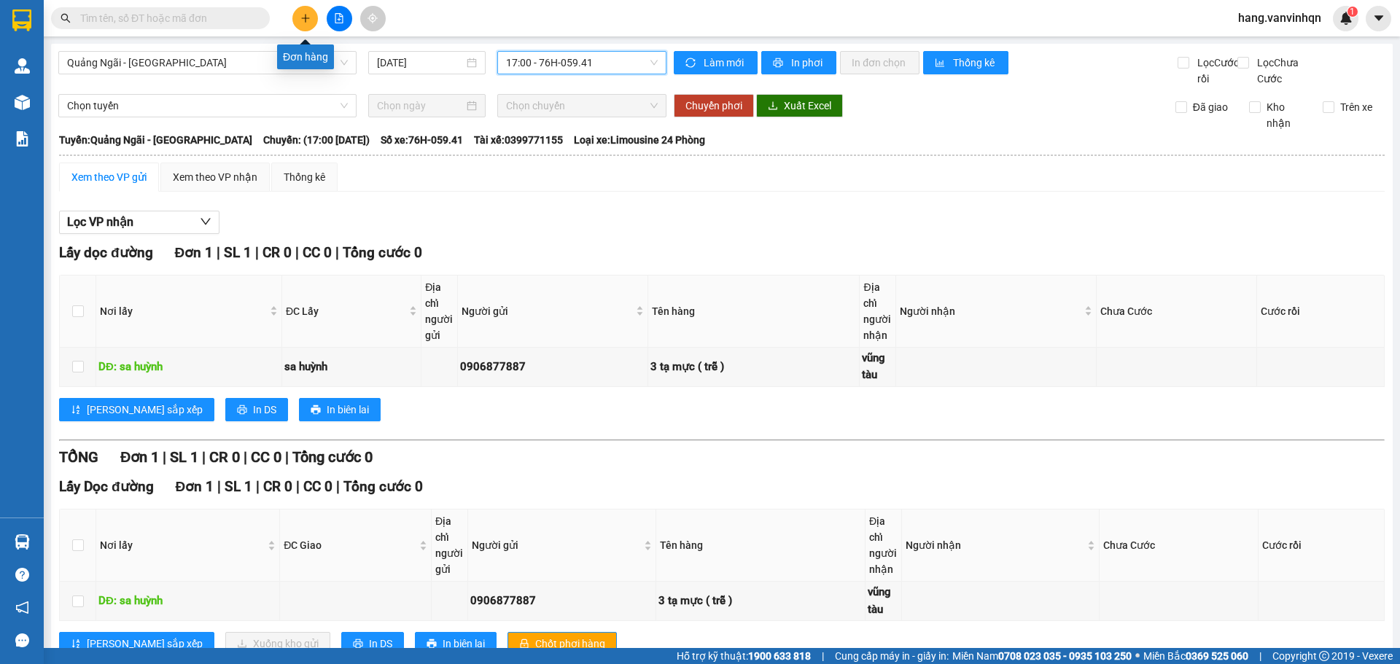
click at [310, 20] on icon "plus" at bounding box center [306, 18] width 10 height 10
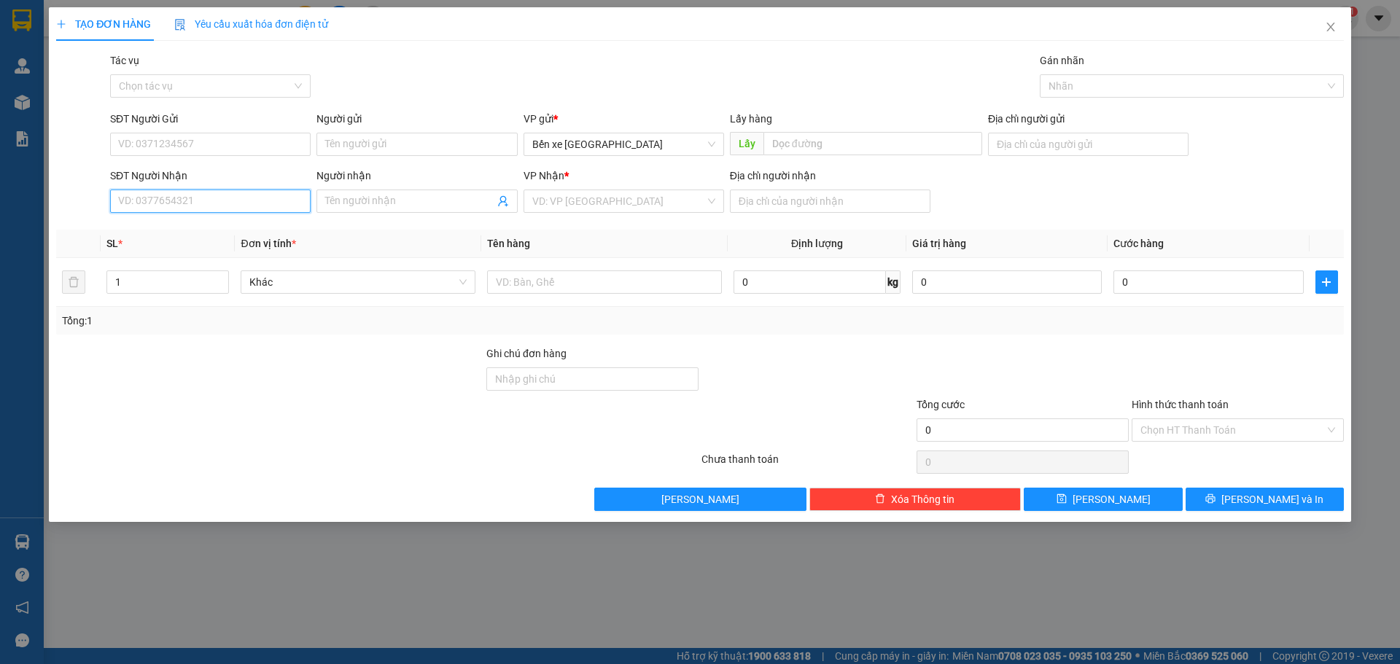
click at [260, 200] on input "SĐT Người Nhận" at bounding box center [210, 201] width 201 height 23
paste input "0964307062"
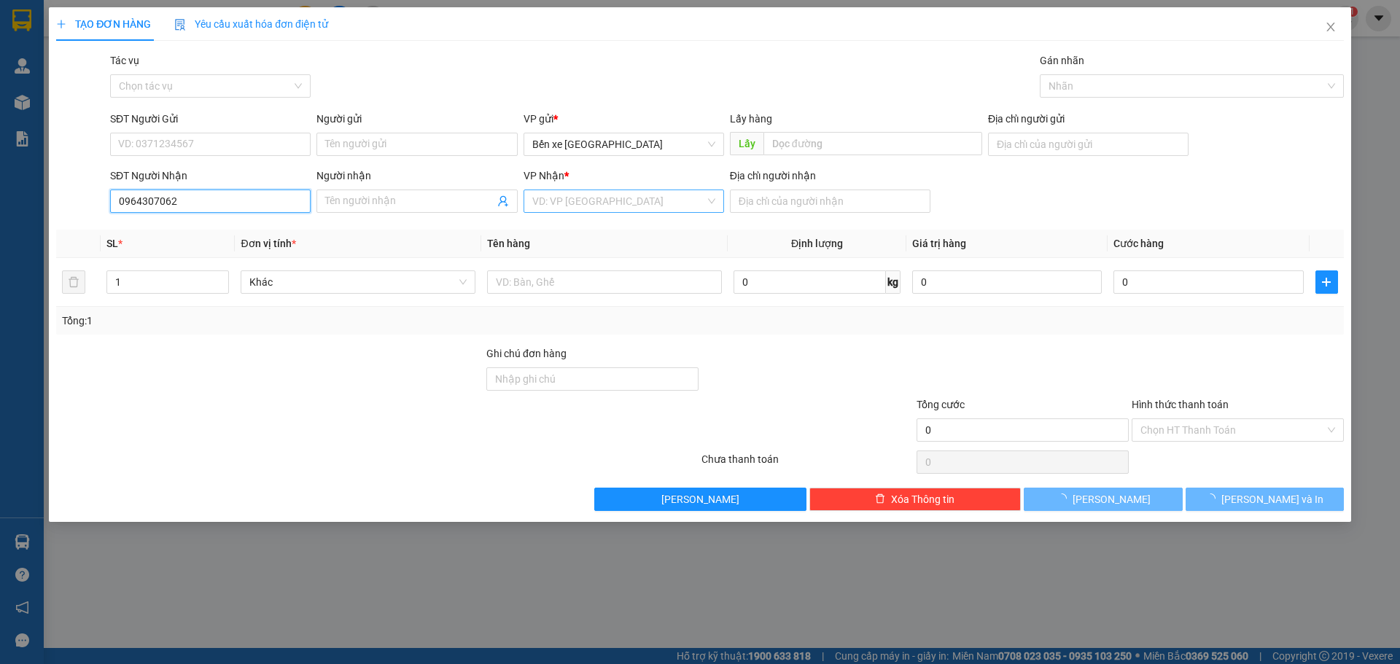
type input "0964307062"
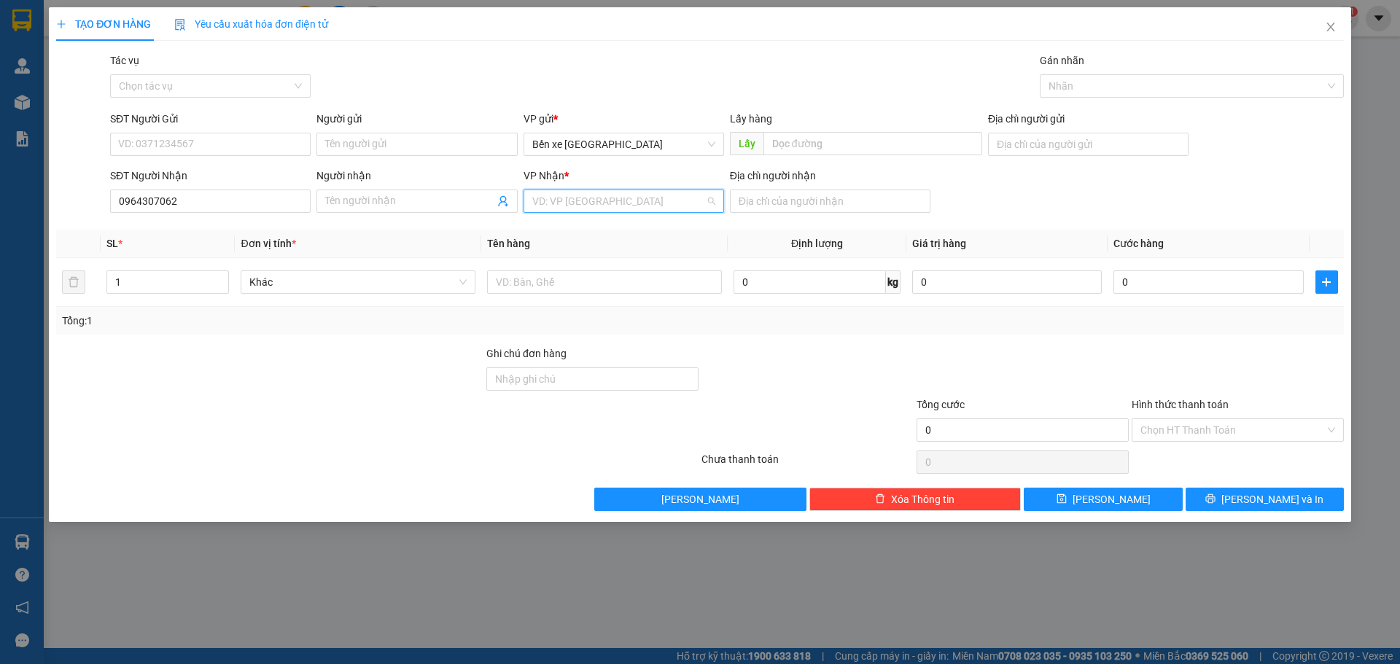
click at [632, 200] on input "search" at bounding box center [618, 201] width 173 height 22
click at [575, 276] on div "Bến Xe Vũng Tàu" at bounding box center [623, 277] width 183 height 16
click at [778, 196] on input "Địa chỉ người nhận" at bounding box center [830, 201] width 201 height 23
type input "[PERSON_NAME]"
click at [411, 195] on input "Người nhận" at bounding box center [409, 201] width 168 height 16
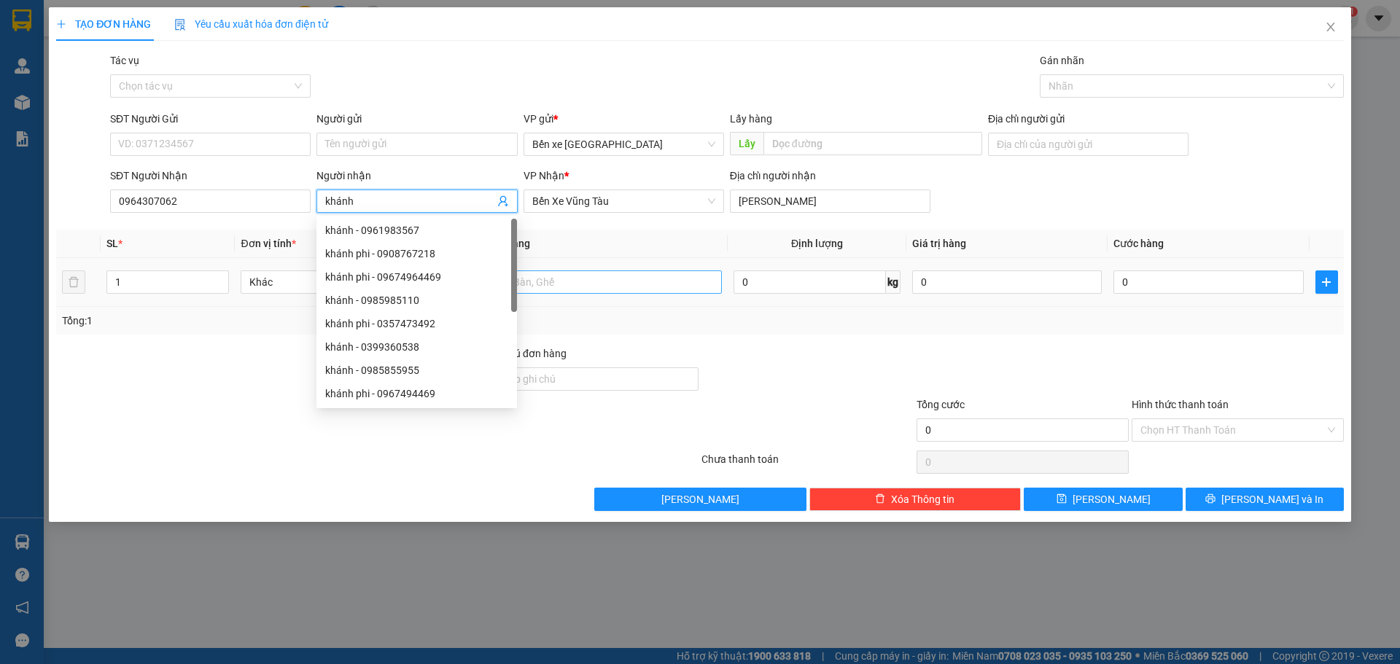
type input "khánh"
click at [646, 283] on input "text" at bounding box center [604, 282] width 235 height 23
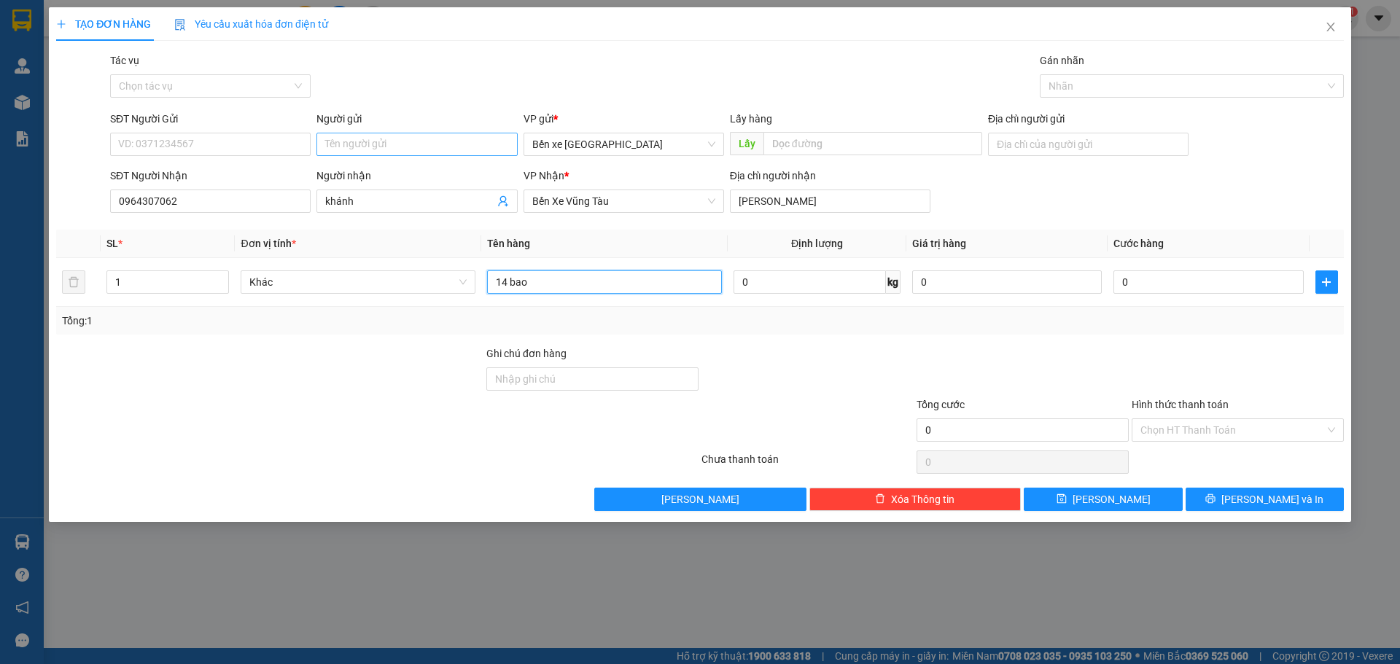
type input "14 bao"
click at [481, 153] on input "Người gửi" at bounding box center [417, 144] width 201 height 23
type input "xe [PERSON_NAME]"
click at [1122, 505] on button "[PERSON_NAME]" at bounding box center [1103, 499] width 158 height 23
click at [1339, 36] on span "Close" at bounding box center [1331, 27] width 41 height 41
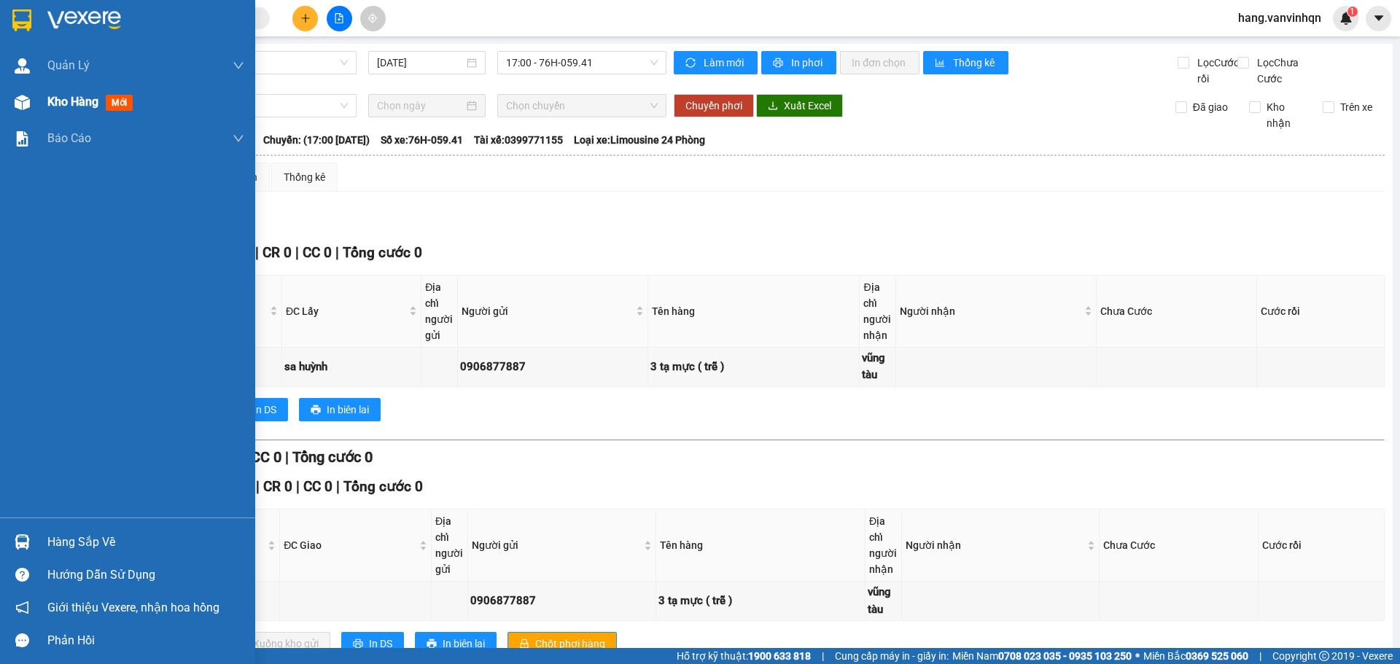
click at [102, 101] on div "Kho hàng mới" at bounding box center [92, 102] width 91 height 18
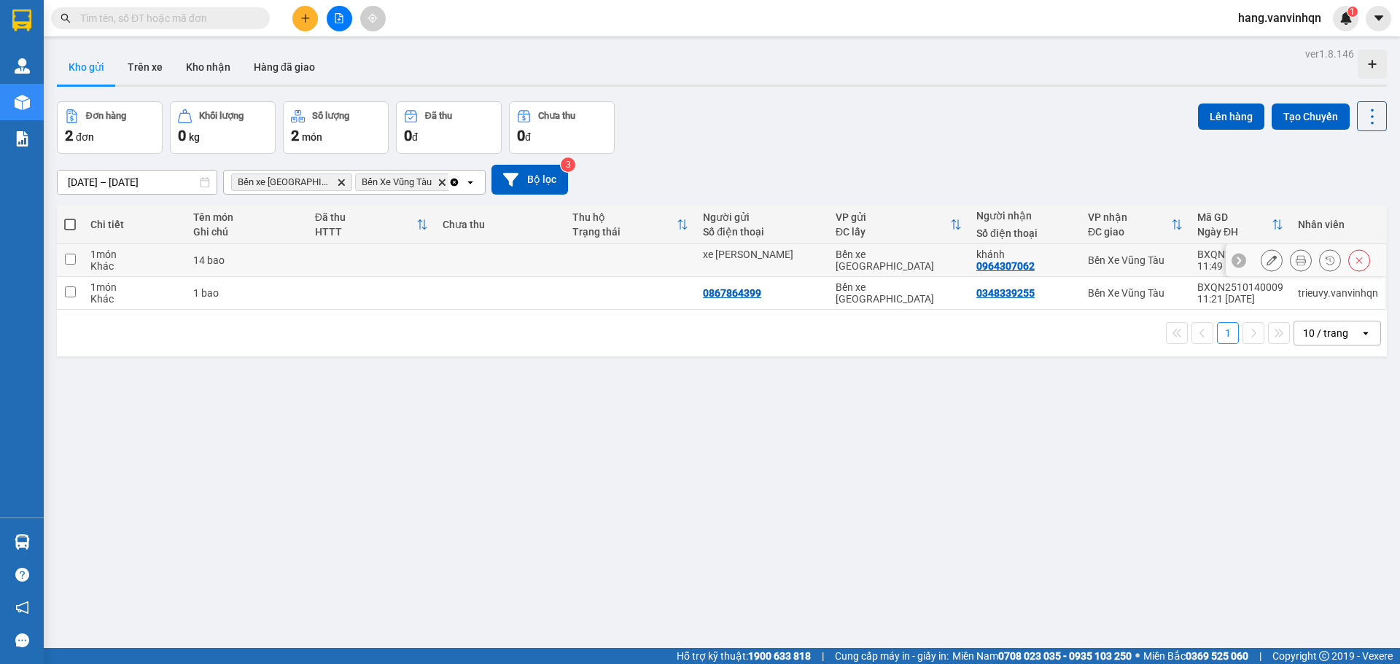
click at [815, 253] on div "xe [PERSON_NAME]" at bounding box center [762, 255] width 118 height 12
checkbox input "true"
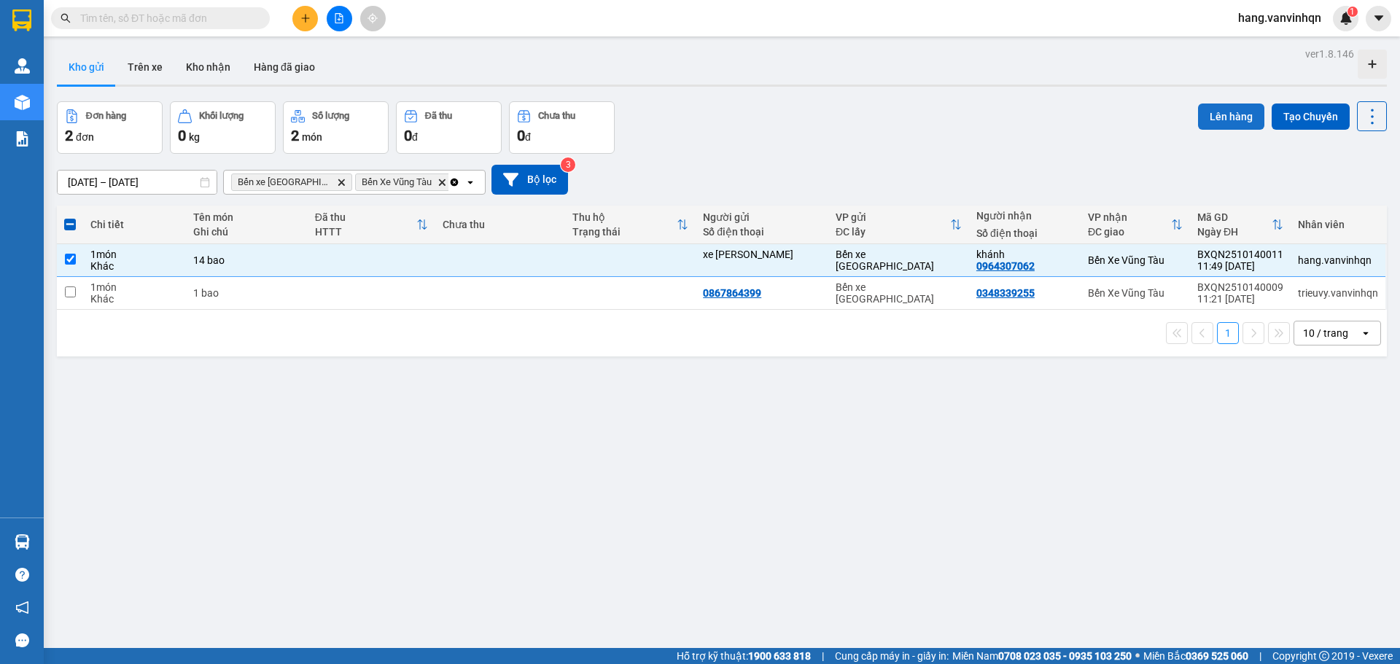
click at [1211, 117] on button "Lên hàng" at bounding box center [1231, 117] width 66 height 26
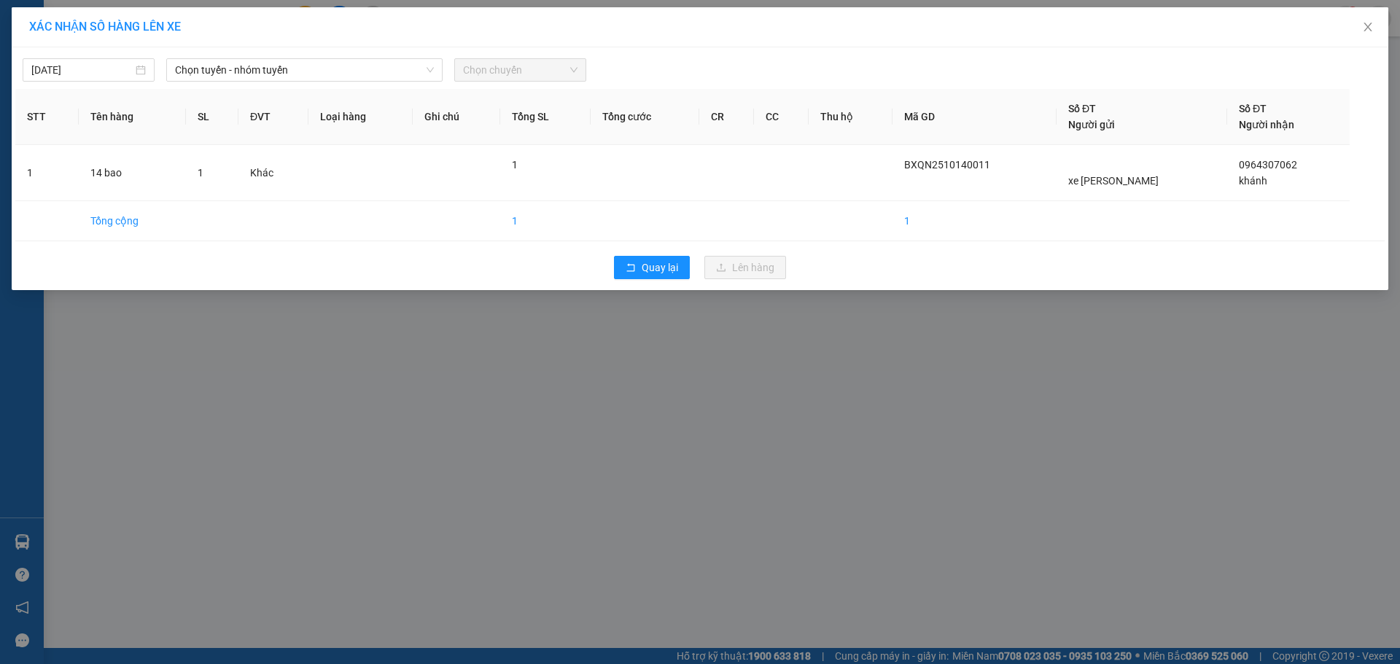
drag, startPoint x: 338, startPoint y: 76, endPoint x: 327, endPoint y: 84, distance: 13.6
click at [336, 77] on span "Chọn tuyến - nhóm tuyến" at bounding box center [304, 70] width 259 height 22
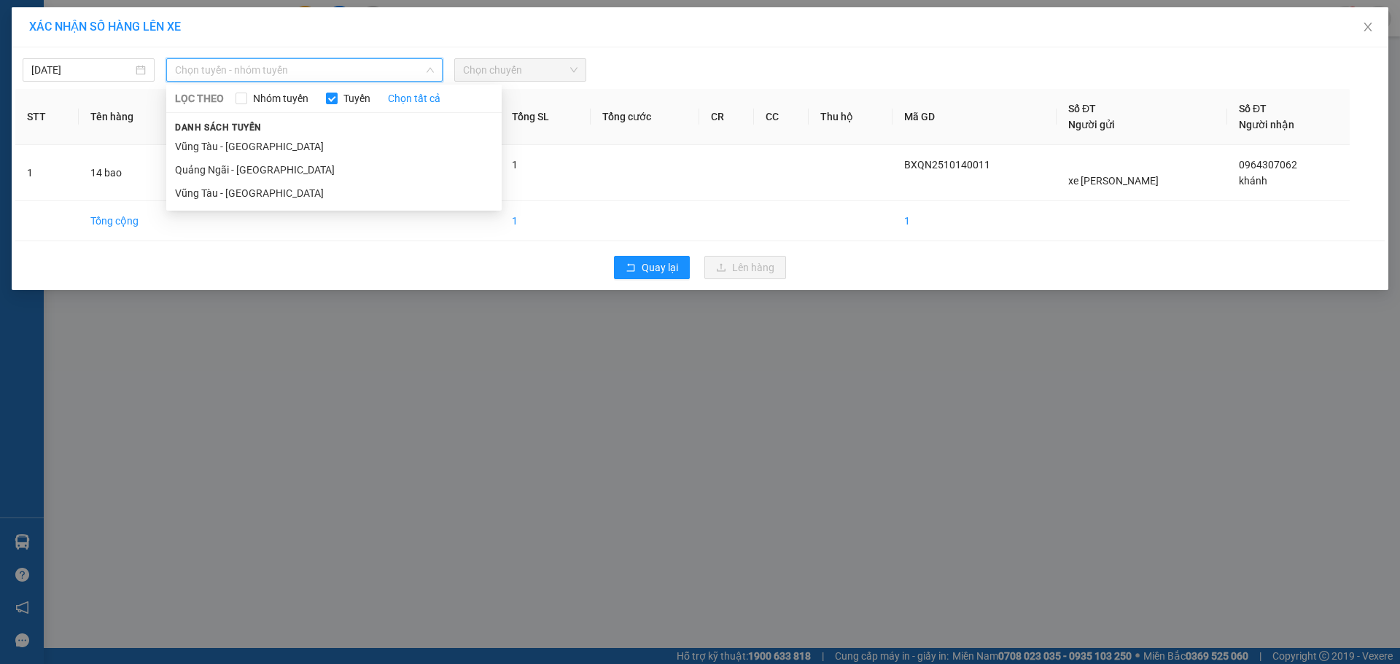
drag, startPoint x: 243, startPoint y: 168, endPoint x: 558, endPoint y: 115, distance: 319.6
click at [257, 168] on li "Quảng Ngãi - [GEOGRAPHIC_DATA]" at bounding box center [334, 169] width 336 height 23
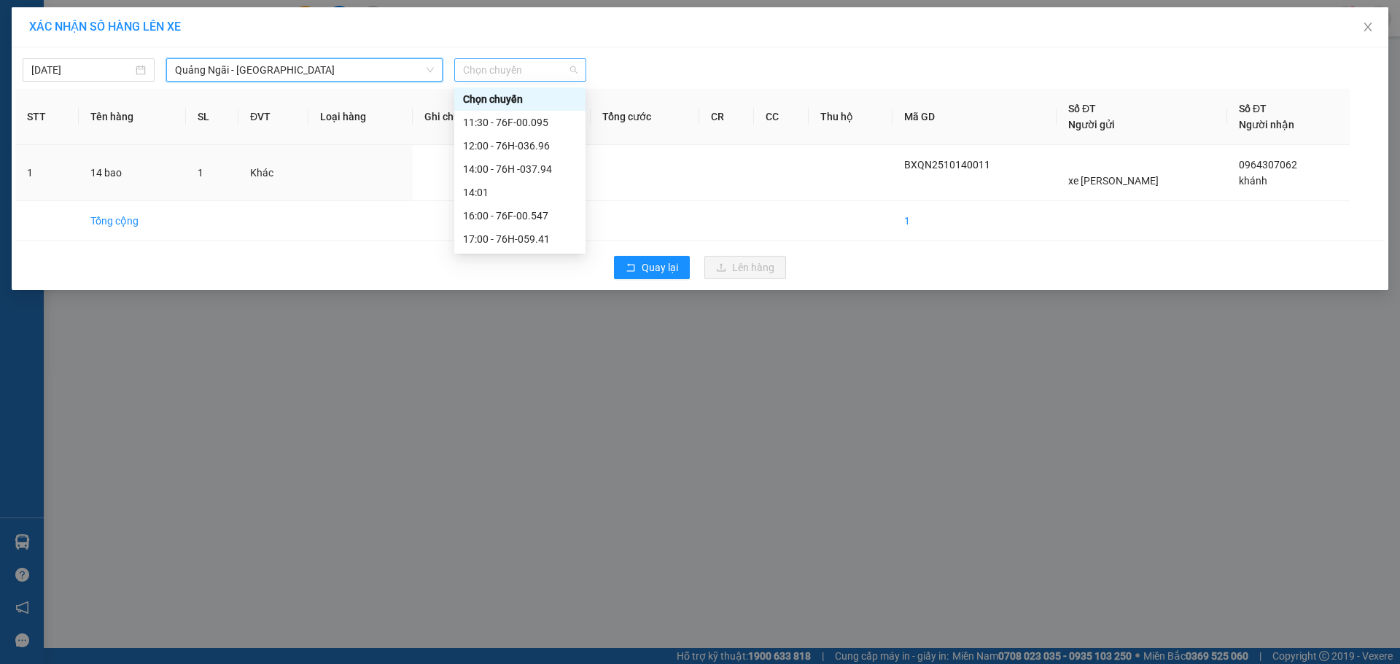
drag, startPoint x: 535, startPoint y: 75, endPoint x: 501, endPoint y: 151, distance: 83.2
click at [530, 82] on div "[DATE] [GEOGRAPHIC_DATA] - [GEOGRAPHIC_DATA] [GEOGRAPHIC_DATA] - [GEOGRAPHIC_DA…" at bounding box center [700, 168] width 1377 height 243
drag, startPoint x: 519, startPoint y: 220, endPoint x: 753, endPoint y: 284, distance: 242.6
click at [520, 220] on div "16:00 - 76F-00.547" at bounding box center [520, 216] width 114 height 16
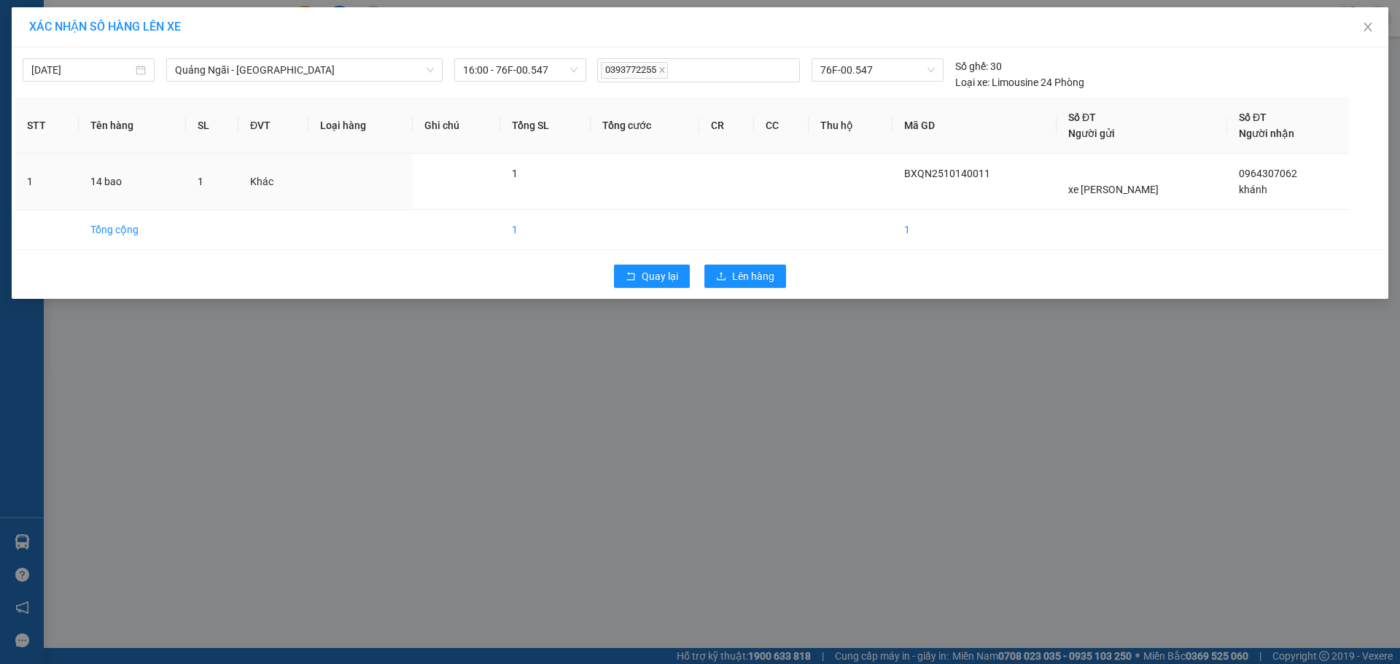
click at [746, 288] on div "Quay lại Lên hàng" at bounding box center [700, 276] width 1370 height 38
click at [748, 281] on span "Lên hàng" at bounding box center [753, 276] width 42 height 16
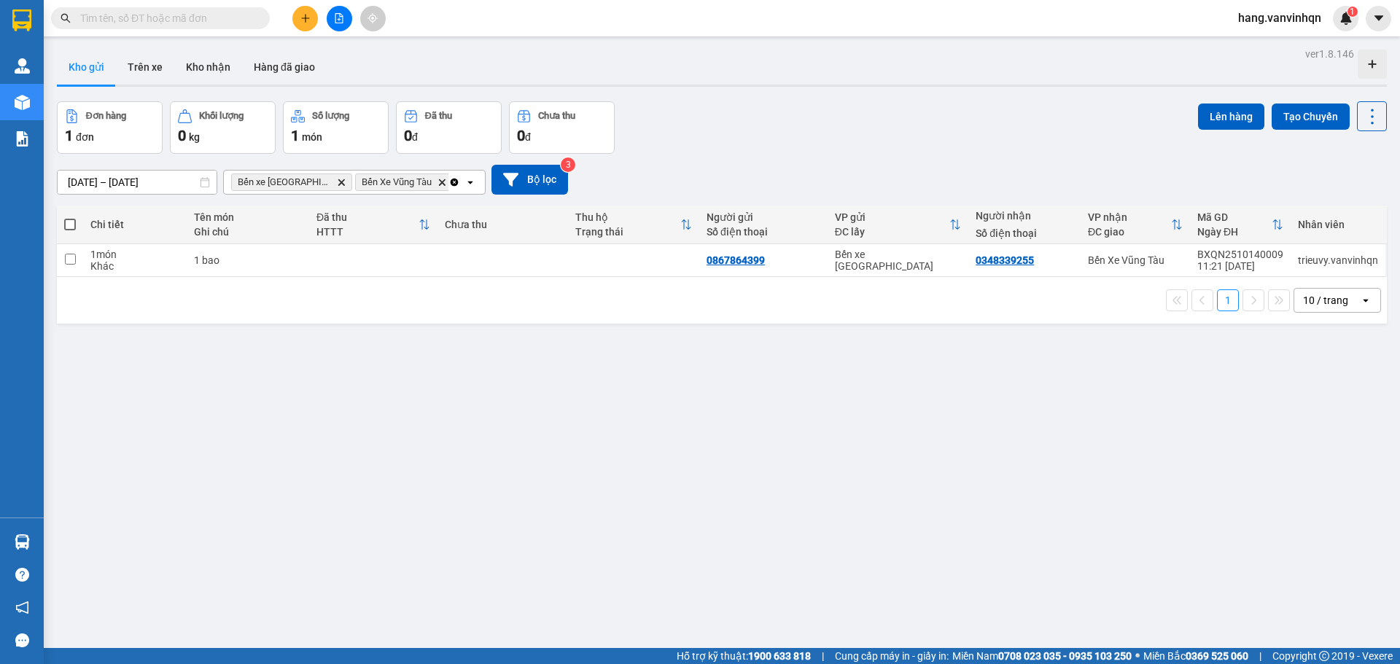
click at [1051, 371] on div "ver 1.8.146 Kho gửi Trên xe Kho nhận Hàng đã giao Đơn hàng 1 đơn Khối lượng 0 k…" at bounding box center [722, 376] width 1342 height 664
click at [305, 20] on icon "plus" at bounding box center [306, 18] width 10 height 10
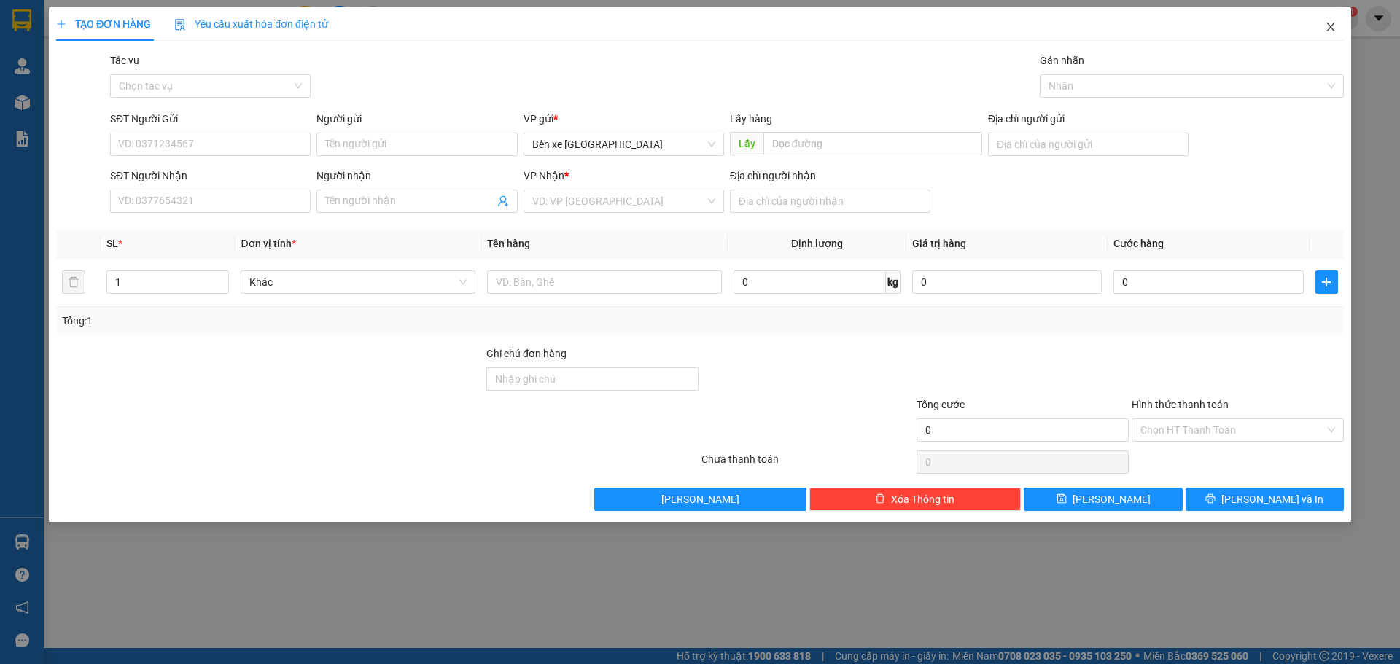
click at [1333, 26] on icon "close" at bounding box center [1331, 27] width 8 height 9
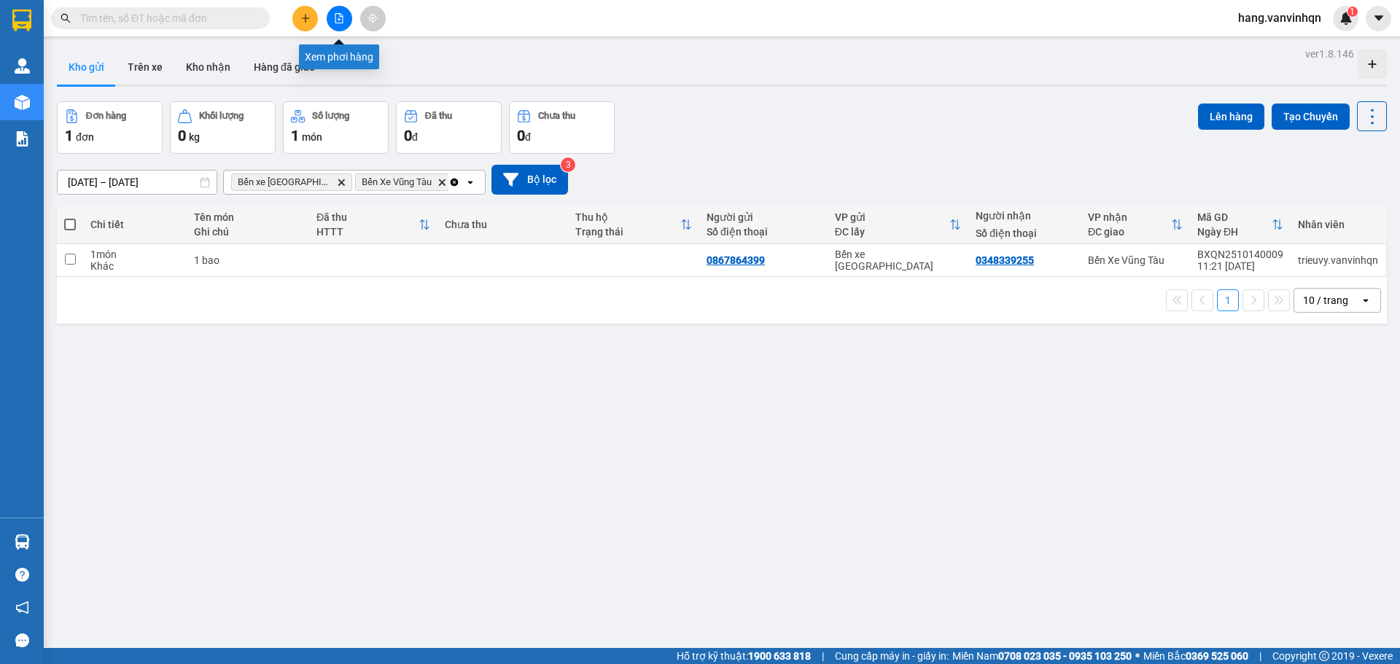
click at [335, 17] on icon "file-add" at bounding box center [339, 18] width 10 height 10
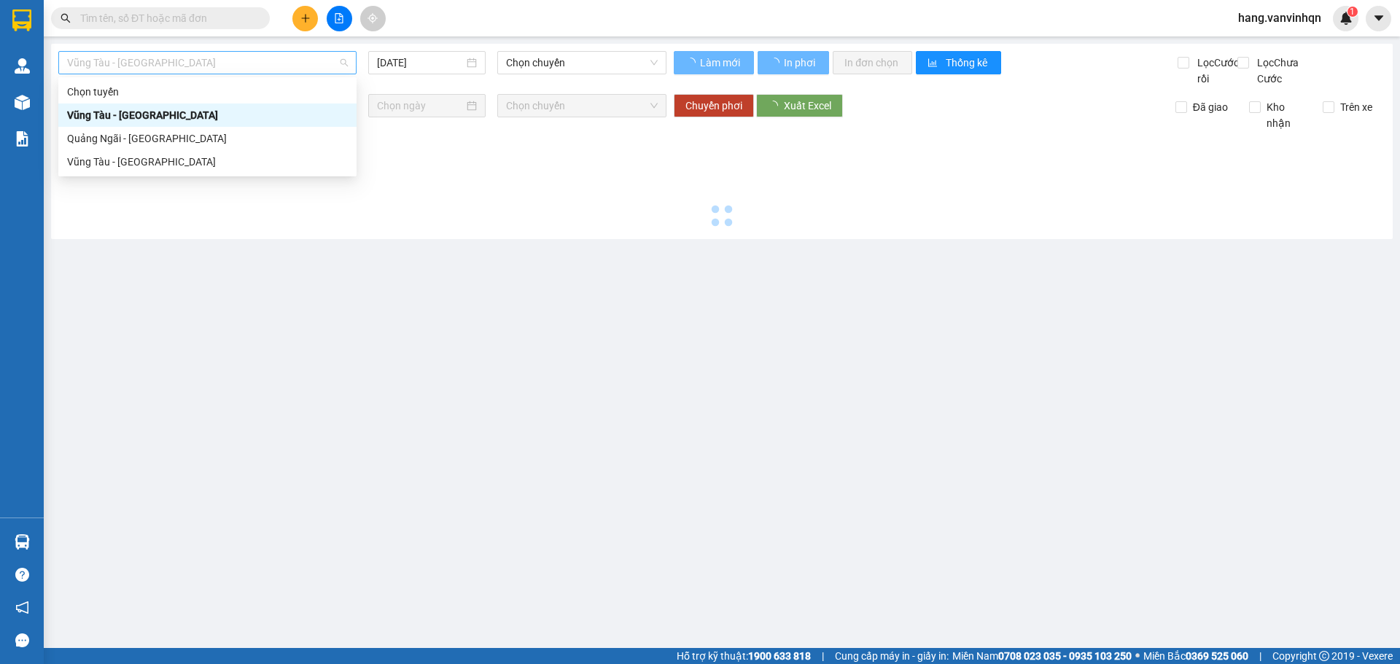
click at [198, 65] on span "Vũng Tàu - [GEOGRAPHIC_DATA]" at bounding box center [207, 63] width 281 height 22
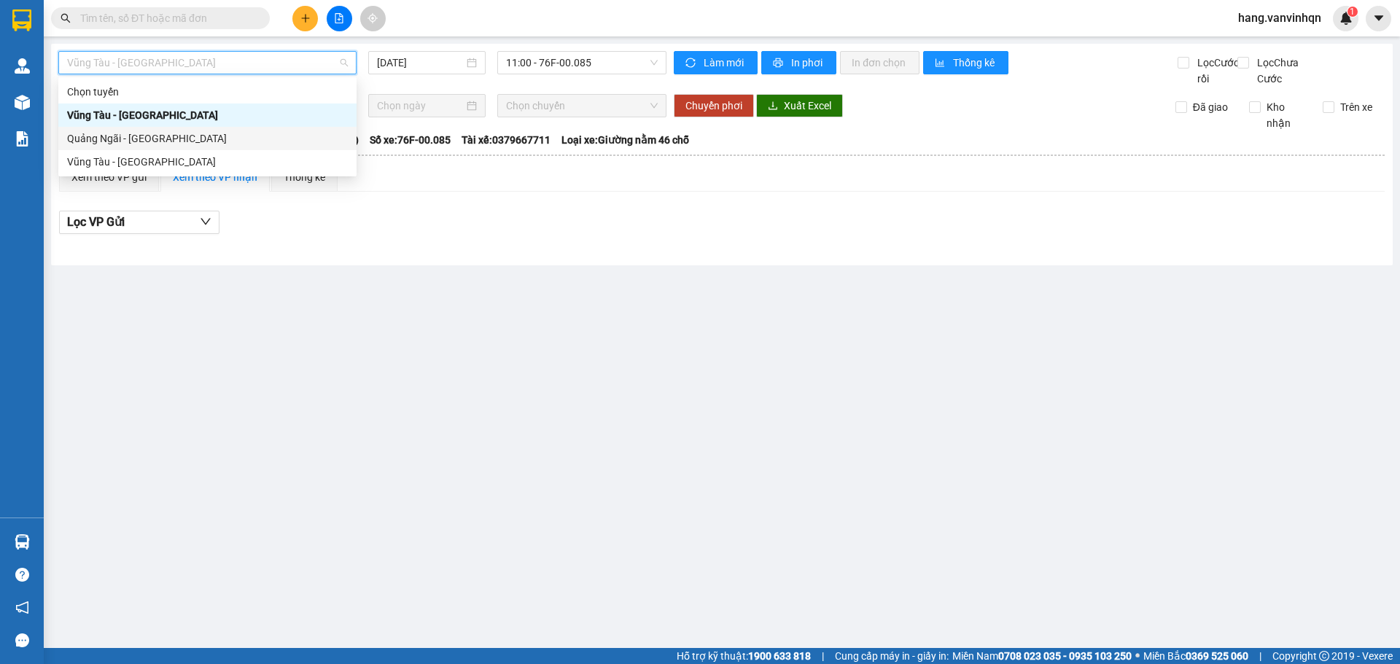
click at [173, 136] on div "Quảng Ngãi - [GEOGRAPHIC_DATA]" at bounding box center [207, 139] width 281 height 16
type input "[DATE]"
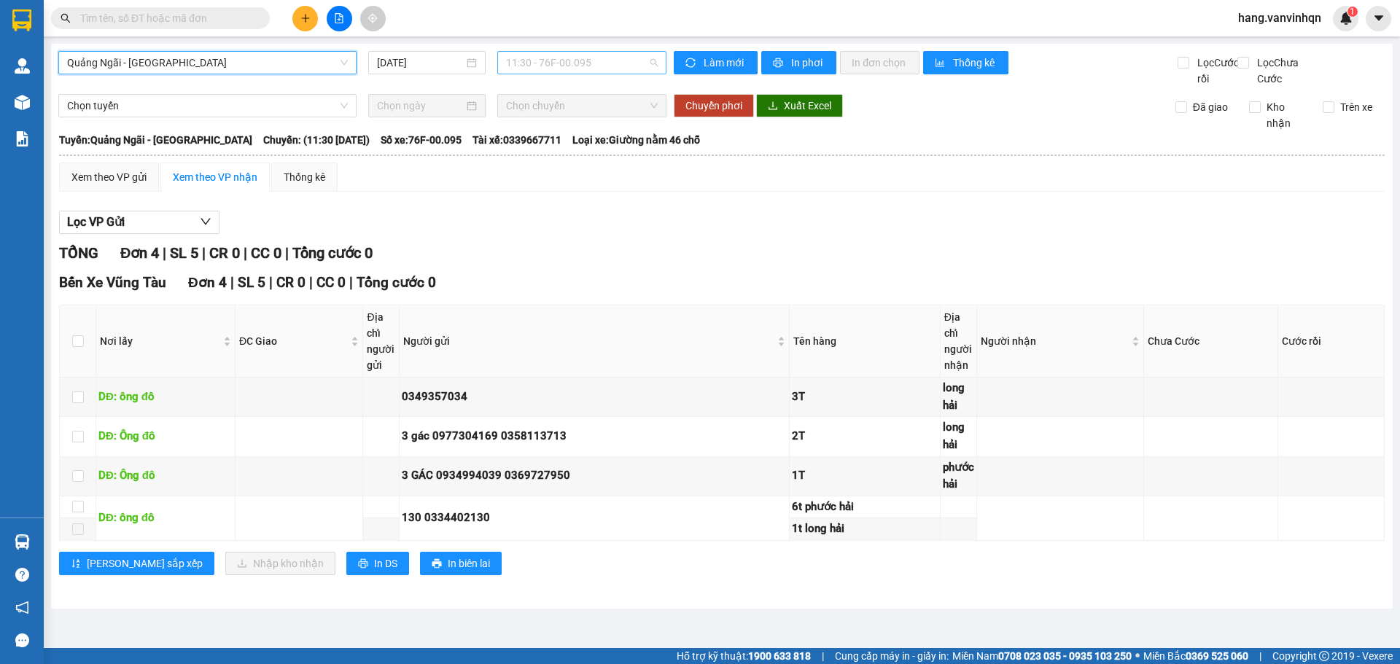
click at [601, 66] on span "11:30 - 76F-00.095" at bounding box center [582, 63] width 152 height 22
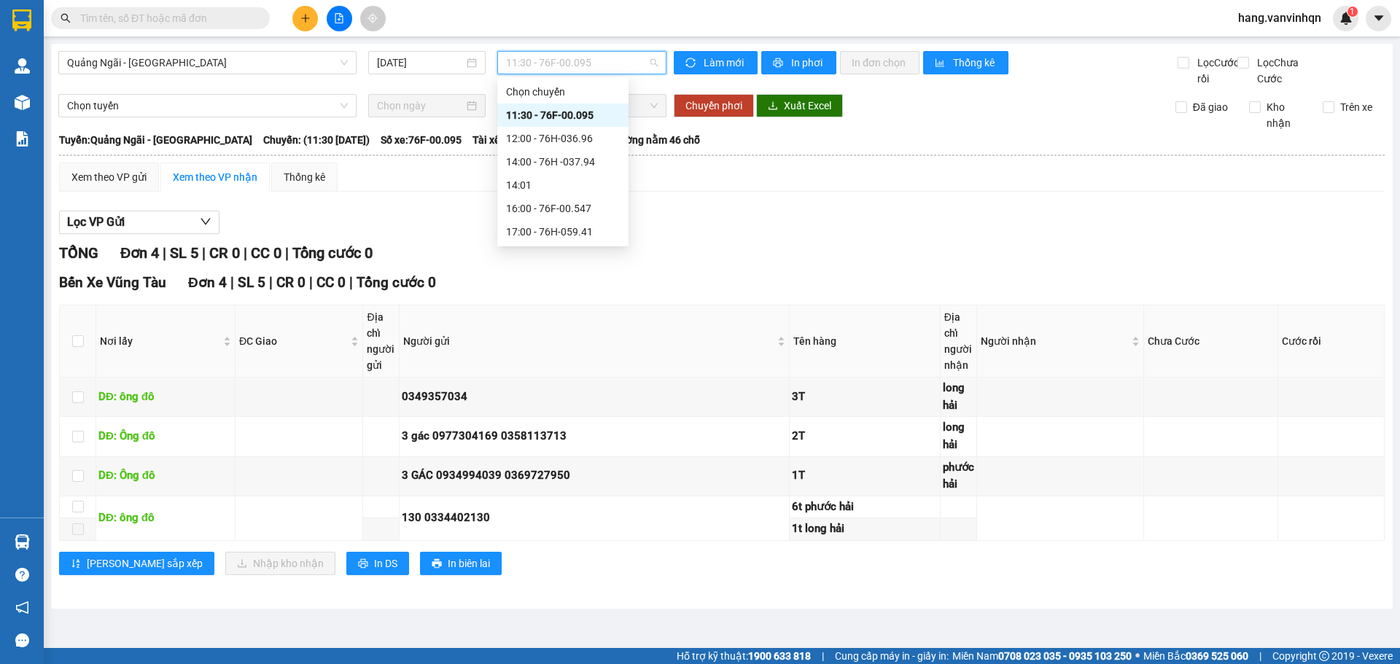
click at [613, 63] on span "11:30 - 76F-00.095" at bounding box center [582, 63] width 152 height 22
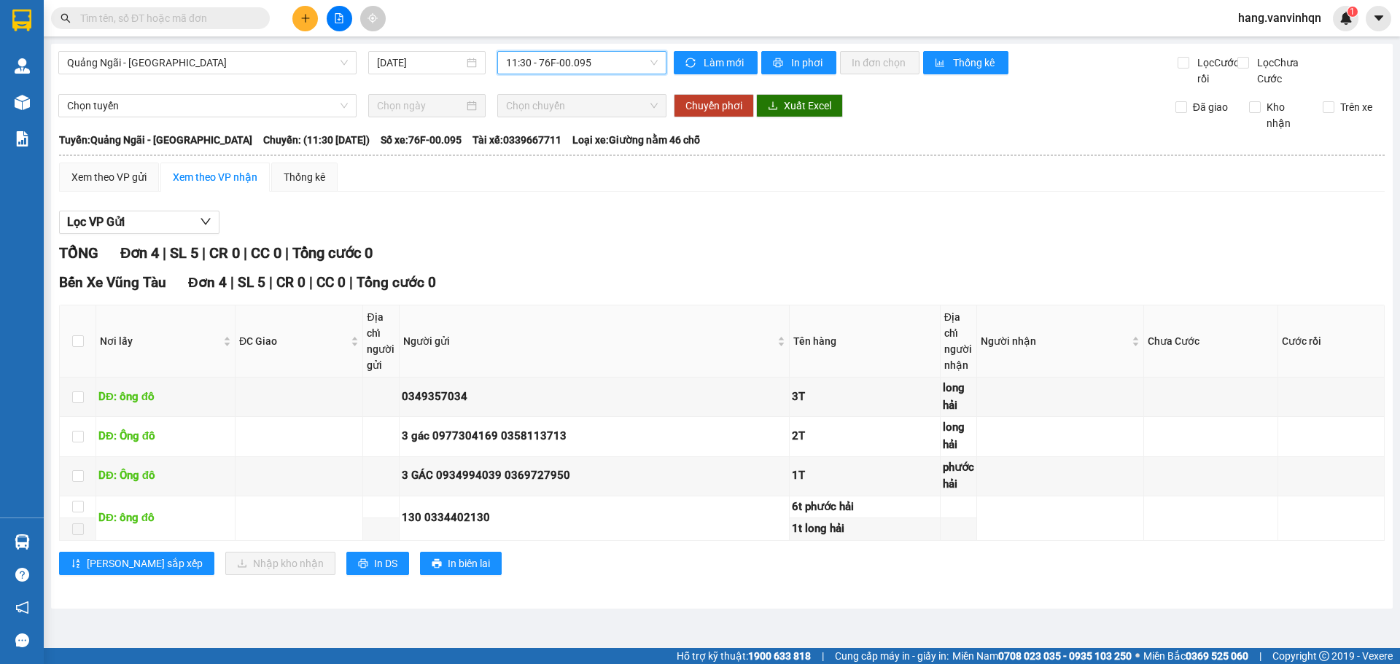
drag, startPoint x: 614, startPoint y: 63, endPoint x: 597, endPoint y: 69, distance: 17.8
click at [616, 63] on span "11:30 - 76F-00.095" at bounding box center [582, 63] width 152 height 22
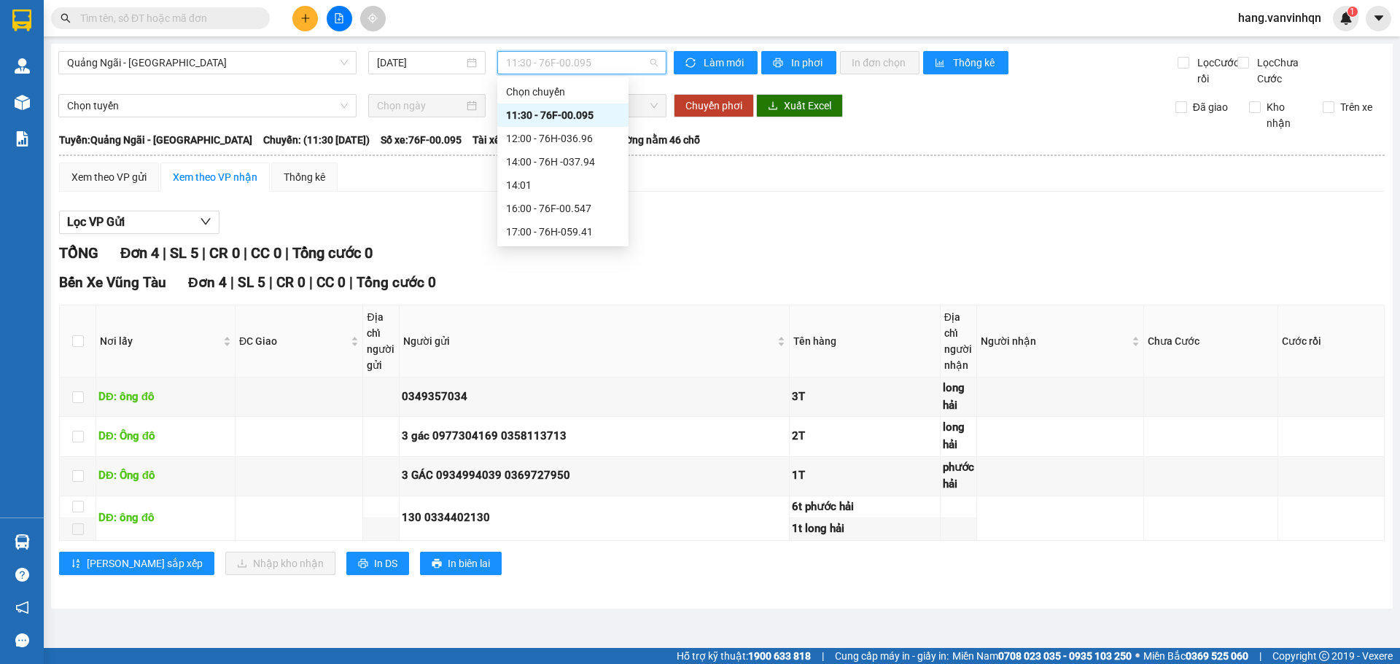
drag, startPoint x: 549, startPoint y: 111, endPoint x: 41, endPoint y: 239, distance: 524.3
click at [543, 112] on div "11:30 - 76F-00.095" at bounding box center [563, 115] width 114 height 16
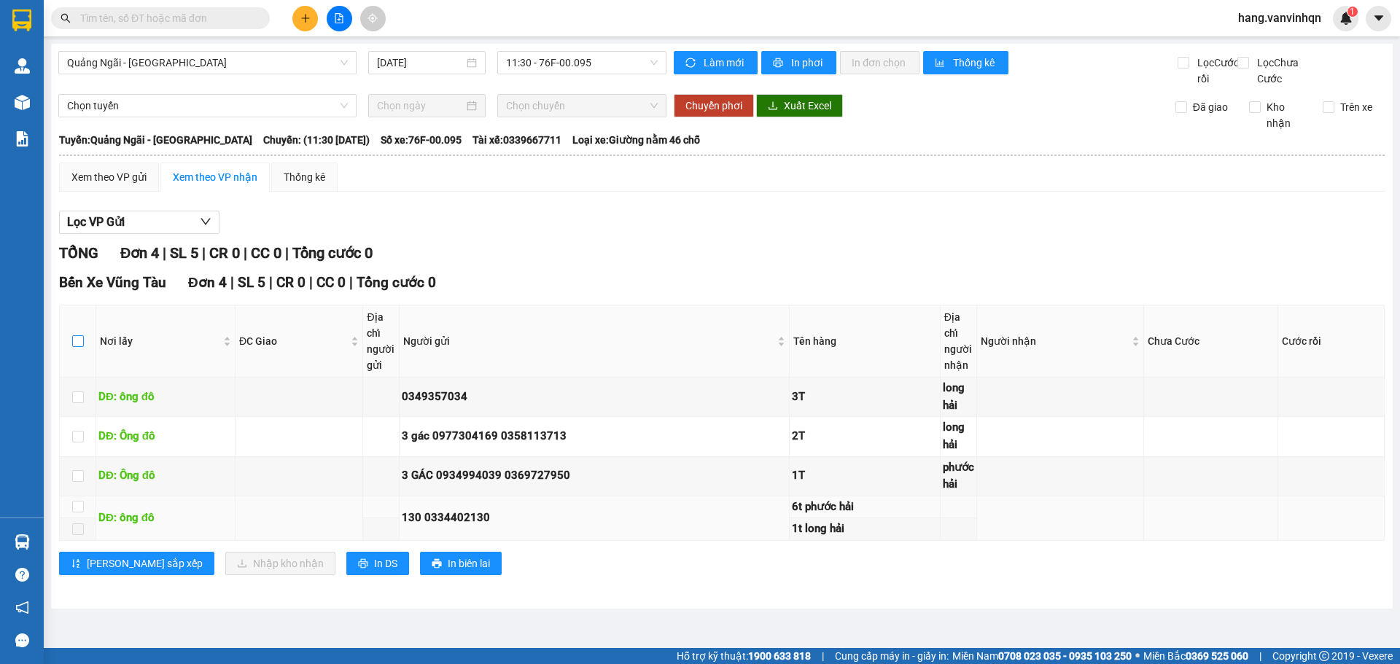
drag, startPoint x: 79, startPoint y: 360, endPoint x: 273, endPoint y: 516, distance: 248.6
click at [80, 347] on input "checkbox" at bounding box center [78, 342] width 12 height 12
checkbox input "true"
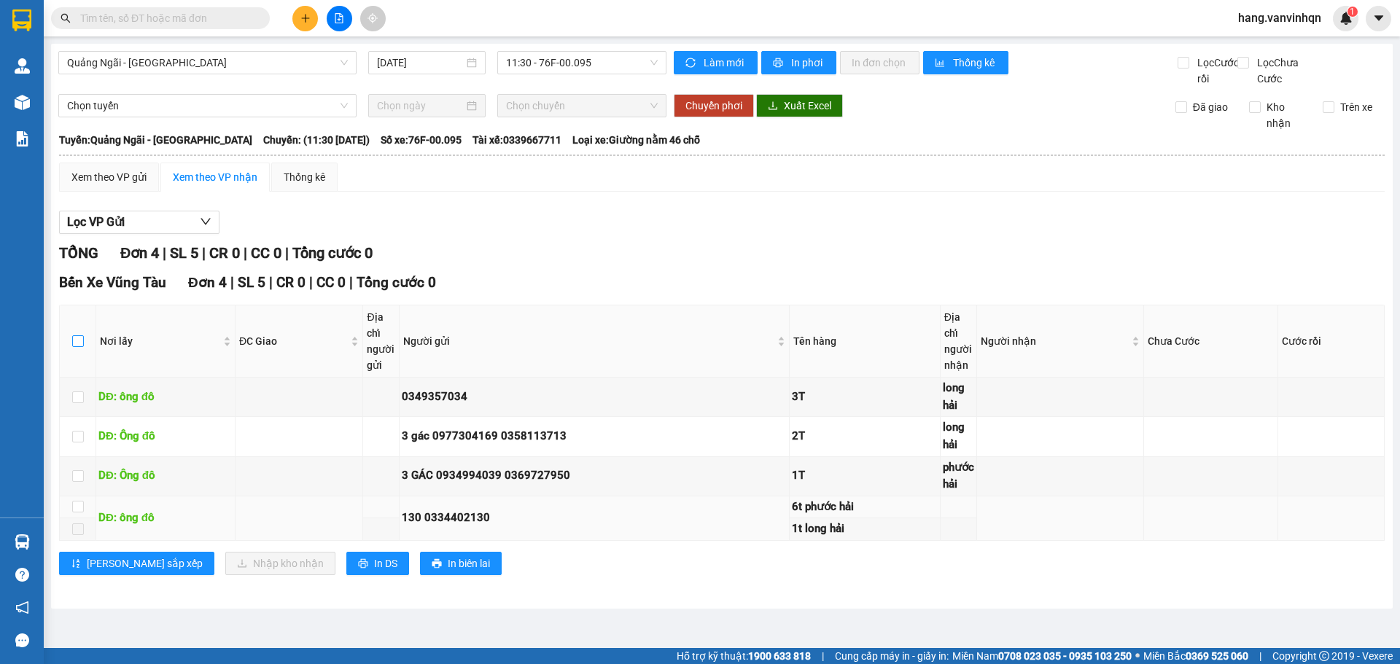
checkbox input "true"
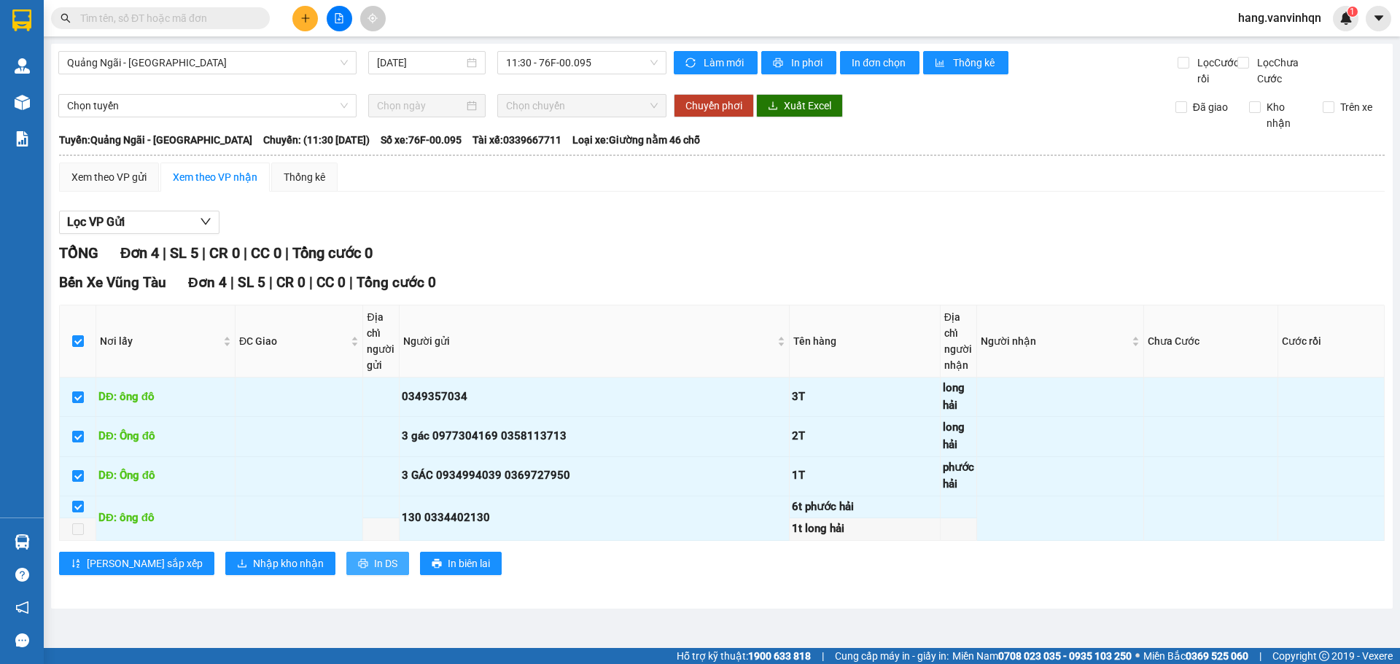
click at [374, 572] on span "In DS" at bounding box center [385, 564] width 23 height 16
drag, startPoint x: 1400, startPoint y: 419, endPoint x: 1400, endPoint y: 476, distance: 56.9
click at [1400, 476] on main "Quảng Ngãi - Vũng Tàu [DATE] 11:30 - 76F-00.095 Làm mới In phơi In đơn chọn Thố…" at bounding box center [700, 324] width 1400 height 648
drag, startPoint x: 785, startPoint y: 241, endPoint x: 773, endPoint y: 257, distance: 19.3
click at [786, 235] on div "Lọc VP Gửi" at bounding box center [722, 223] width 1326 height 24
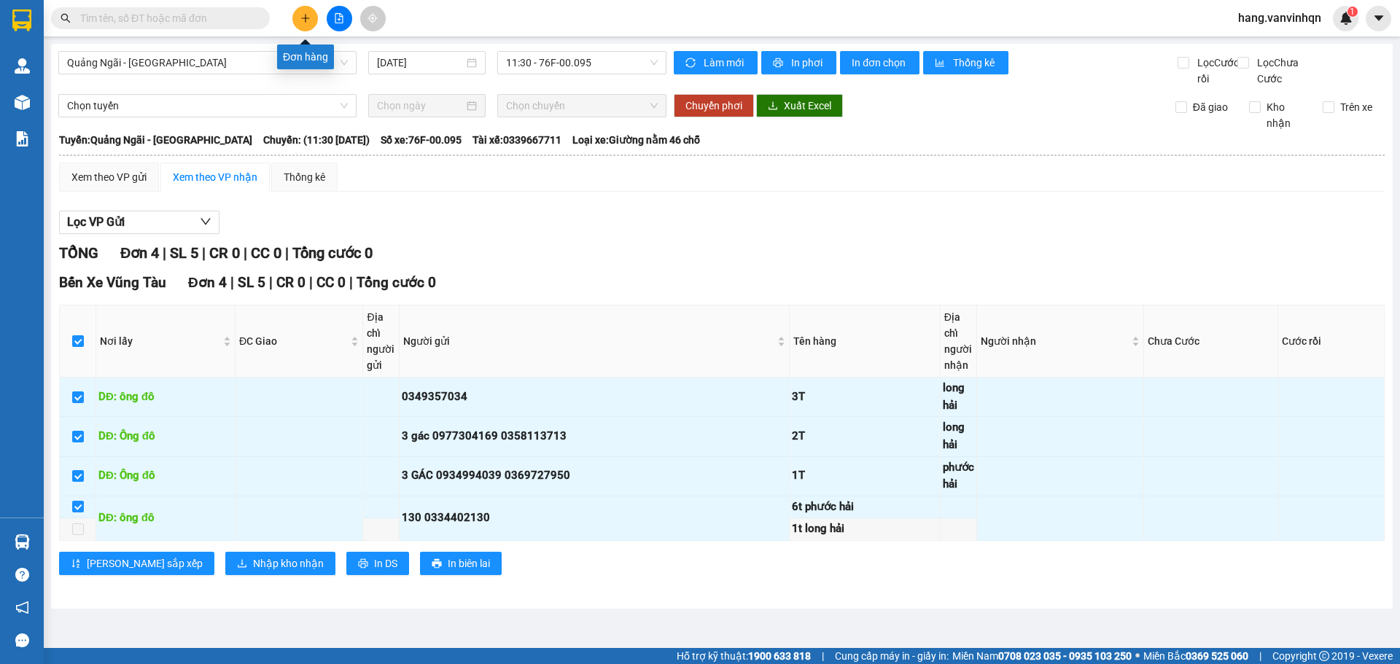
click at [304, 20] on icon "plus" at bounding box center [306, 18] width 10 height 10
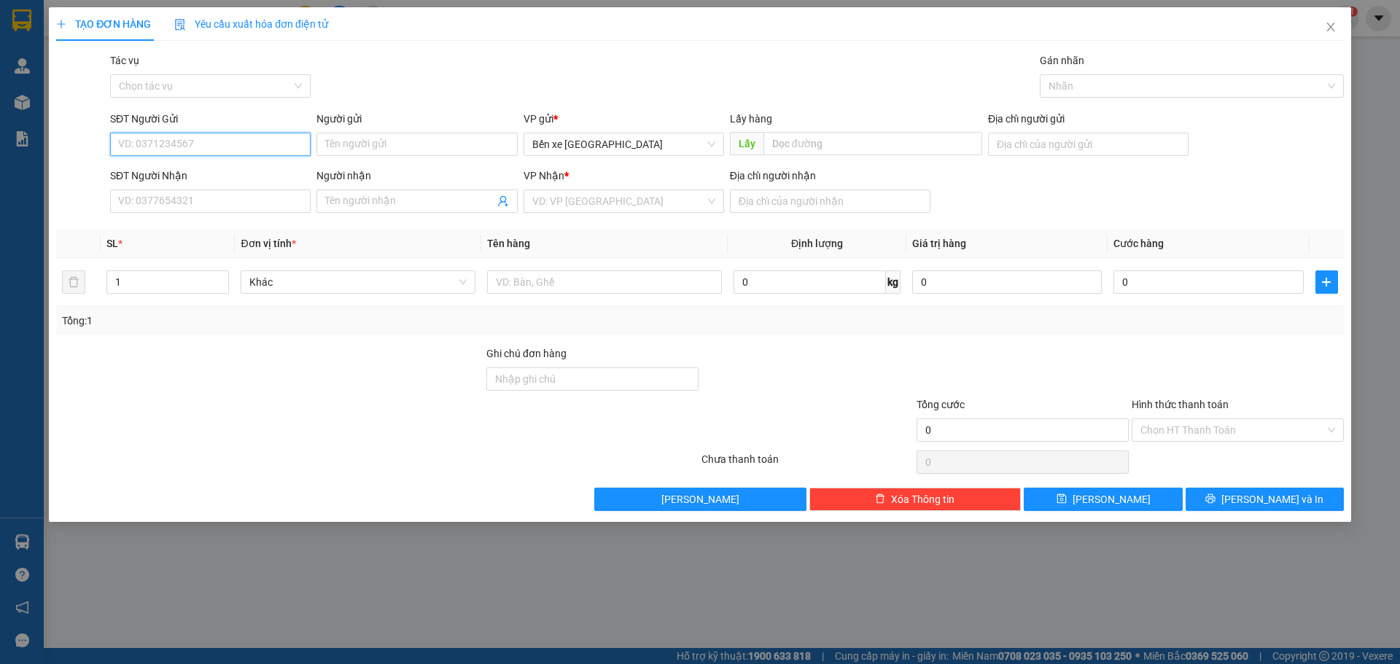
drag, startPoint x: 645, startPoint y: 133, endPoint x: 622, endPoint y: 158, distance: 33.5
click at [643, 137] on span "Bến xe [GEOGRAPHIC_DATA]" at bounding box center [623, 144] width 183 height 22
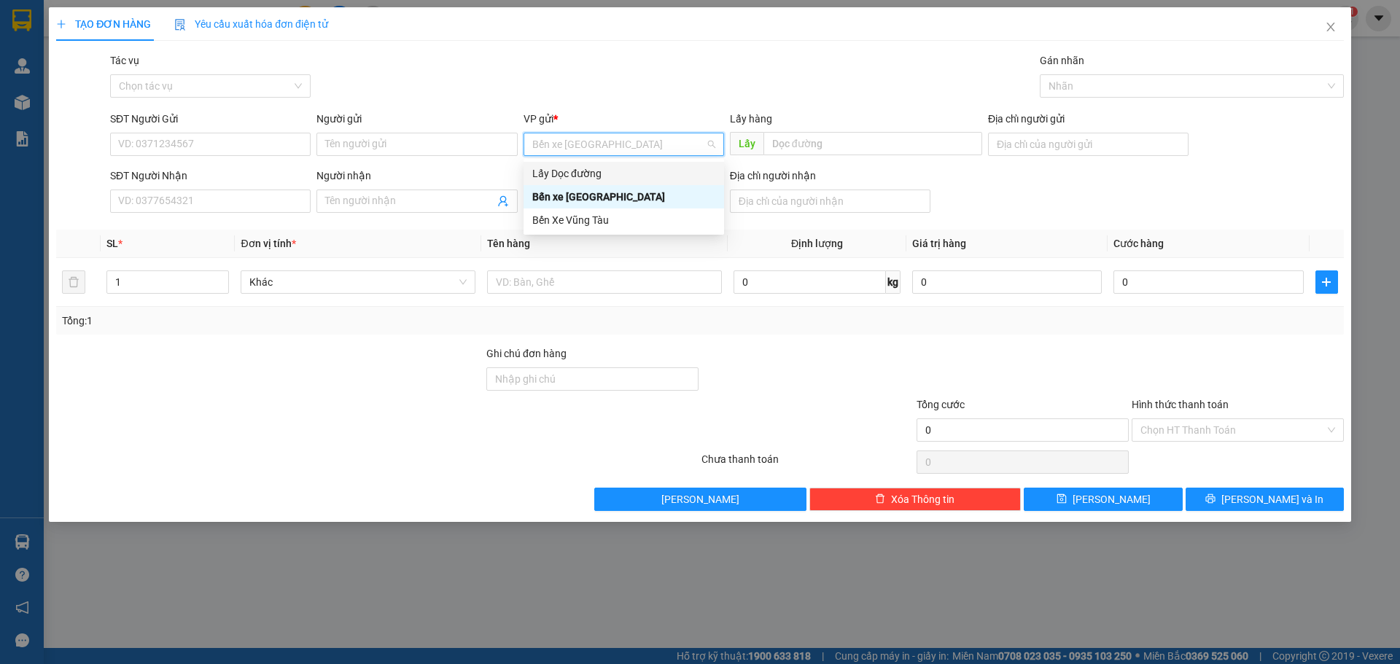
drag, startPoint x: 592, startPoint y: 165, endPoint x: 651, endPoint y: 166, distance: 59.8
click at [594, 166] on div "Lấy Dọc đường" at bounding box center [624, 173] width 201 height 23
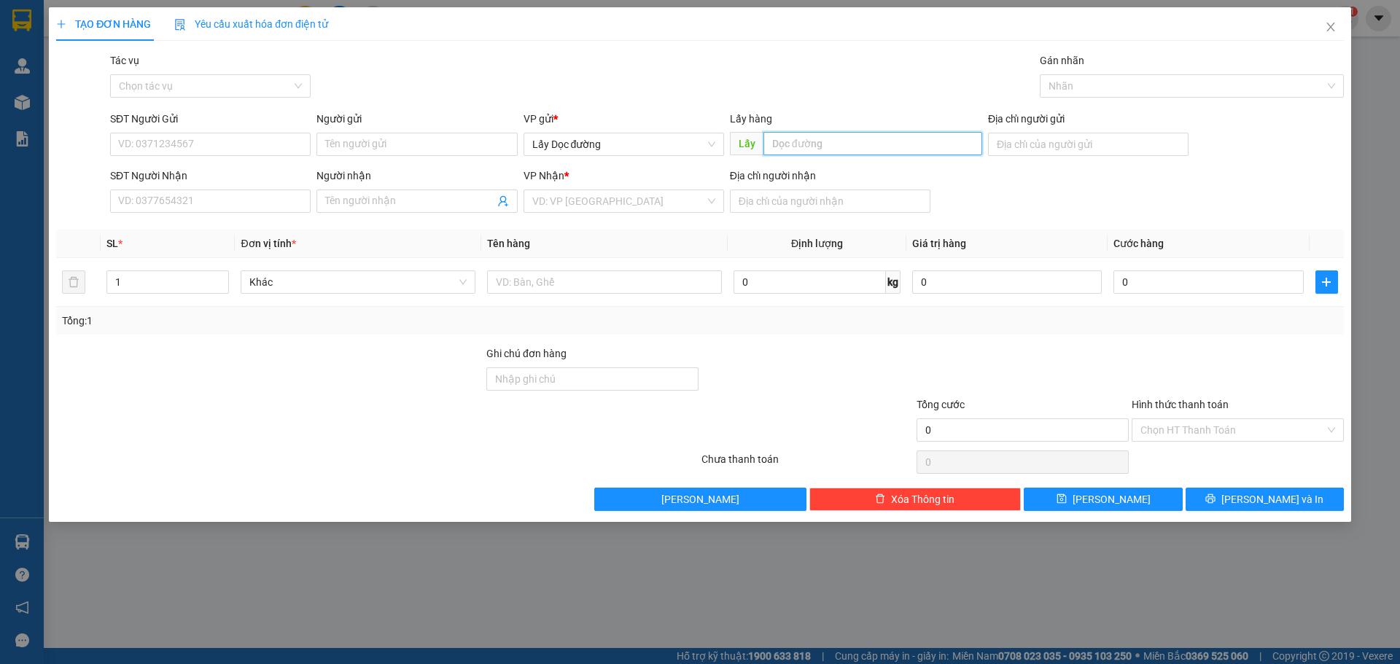
drag, startPoint x: 856, startPoint y: 147, endPoint x: 869, endPoint y: 146, distance: 12.5
click at [865, 145] on input "text" at bounding box center [873, 143] width 219 height 23
type input "quê huong"
click at [594, 214] on div "VP Nhận * VD: VP [GEOGRAPHIC_DATA]" at bounding box center [624, 193] width 201 height 51
click at [601, 217] on body "Kết quả tìm kiếm ( 3689 ) Bộ lọc Mã ĐH Trạng thái Món hàng Tổng cước Chưa cước …" at bounding box center [700, 332] width 1400 height 664
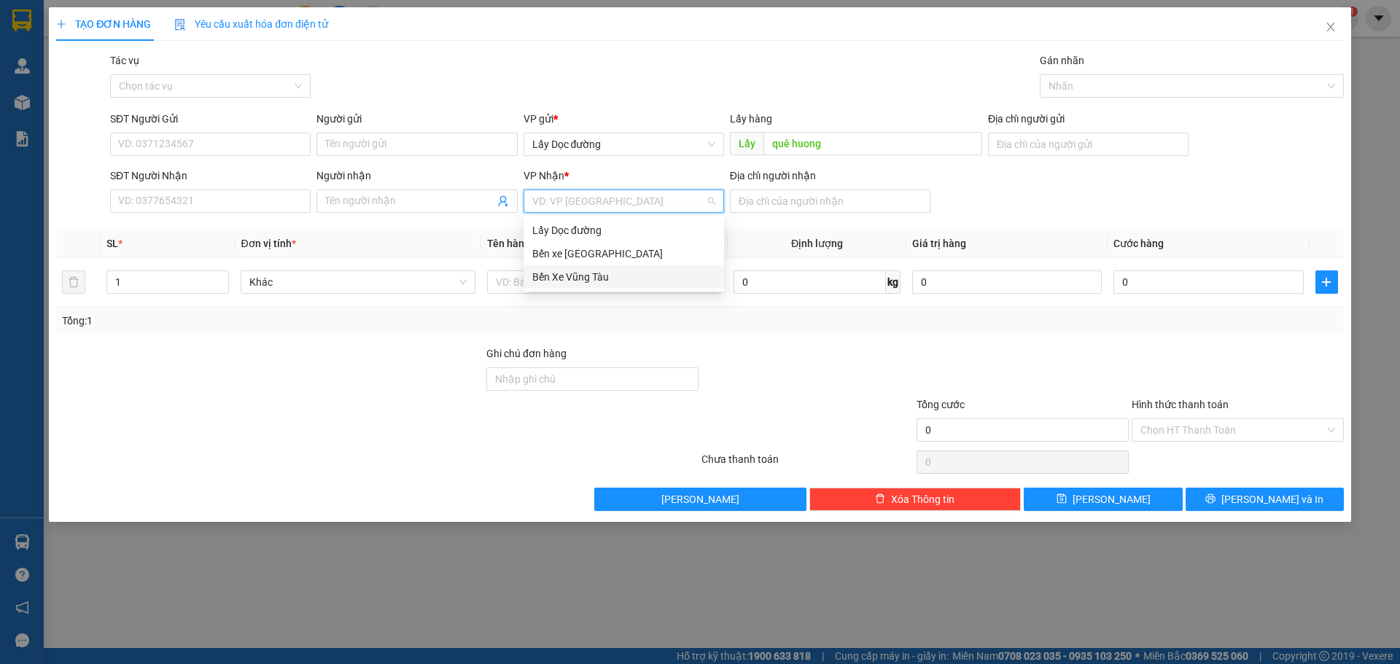
drag, startPoint x: 585, startPoint y: 271, endPoint x: 786, endPoint y: 228, distance: 205.7
click at [599, 271] on div "Bến Xe Vũng Tàu" at bounding box center [623, 277] width 183 height 16
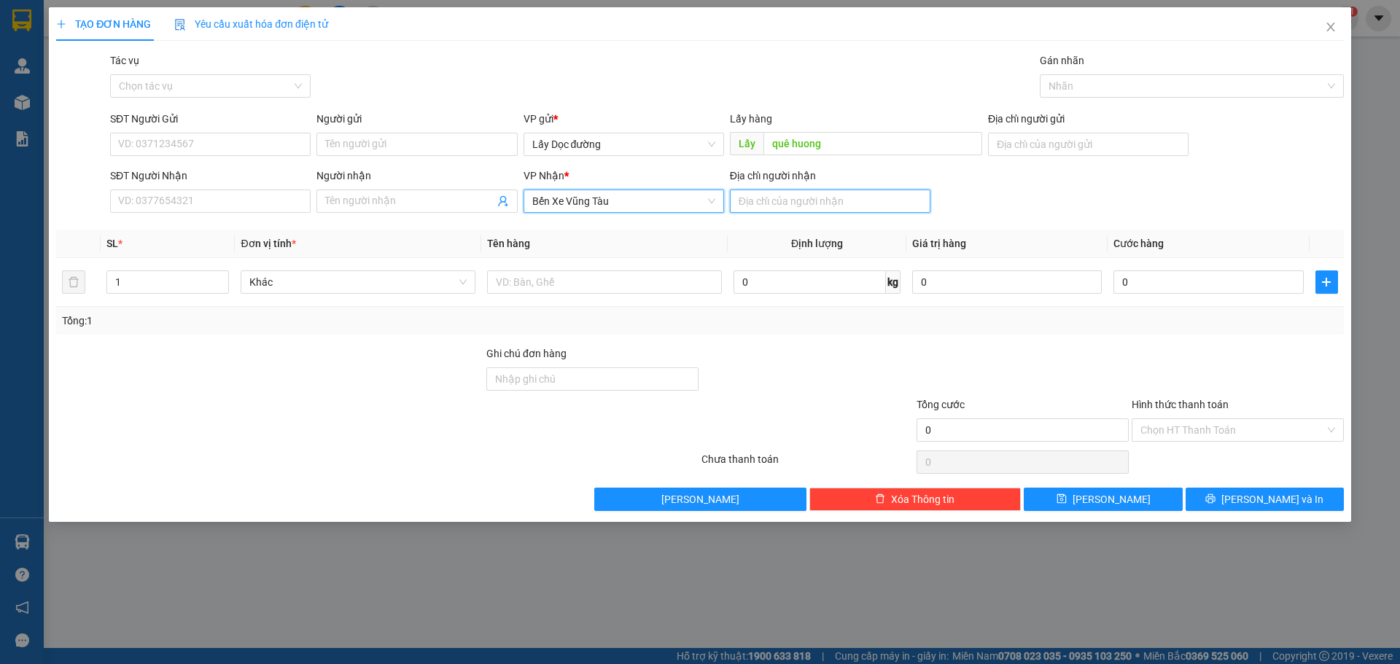
drag, startPoint x: 860, startPoint y: 195, endPoint x: 850, endPoint y: 208, distance: 16.6
click at [860, 198] on input "Địa chỉ người nhận" at bounding box center [830, 201] width 201 height 23
type input "bà [PERSON_NAME]"
drag, startPoint x: 244, startPoint y: 144, endPoint x: 485, endPoint y: 168, distance: 242.6
click at [254, 148] on input "SĐT Người Gửi" at bounding box center [210, 144] width 201 height 23
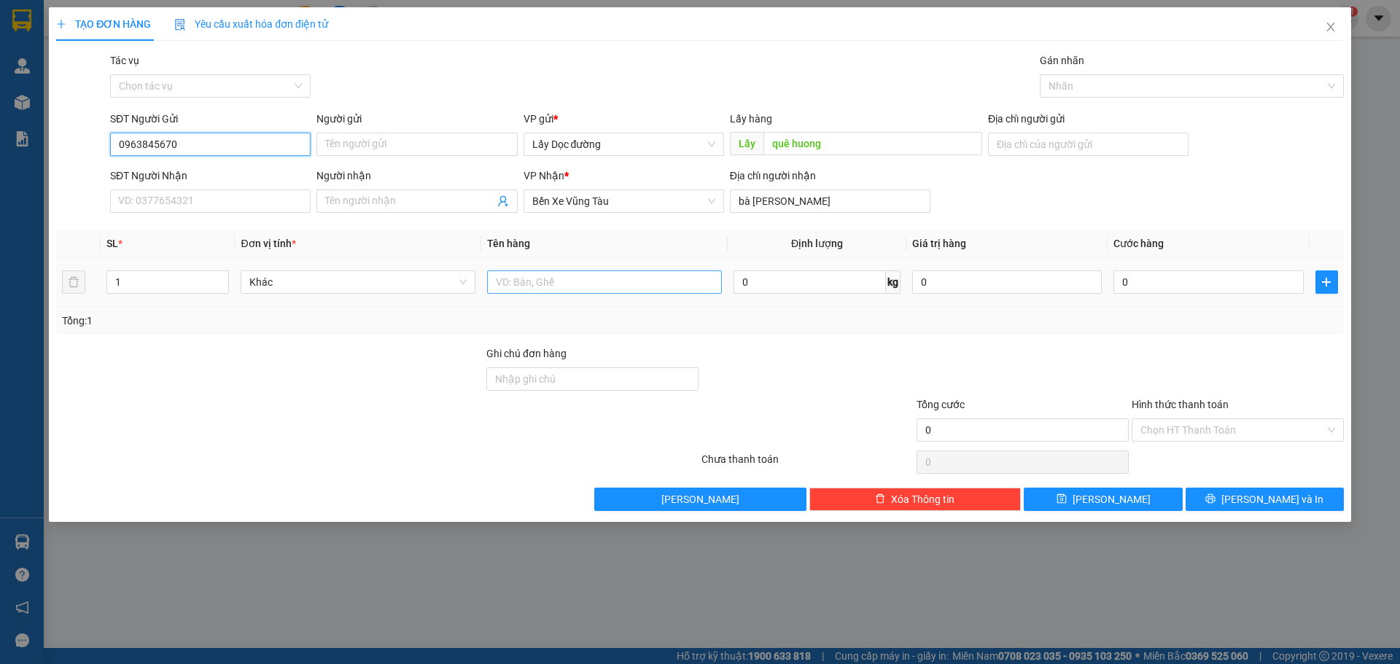
type input "0963845670"
click at [632, 278] on input "text" at bounding box center [604, 282] width 235 height 23
click at [527, 283] on input "máy gut sua" at bounding box center [604, 282] width 235 height 23
type input "máy hut sua"
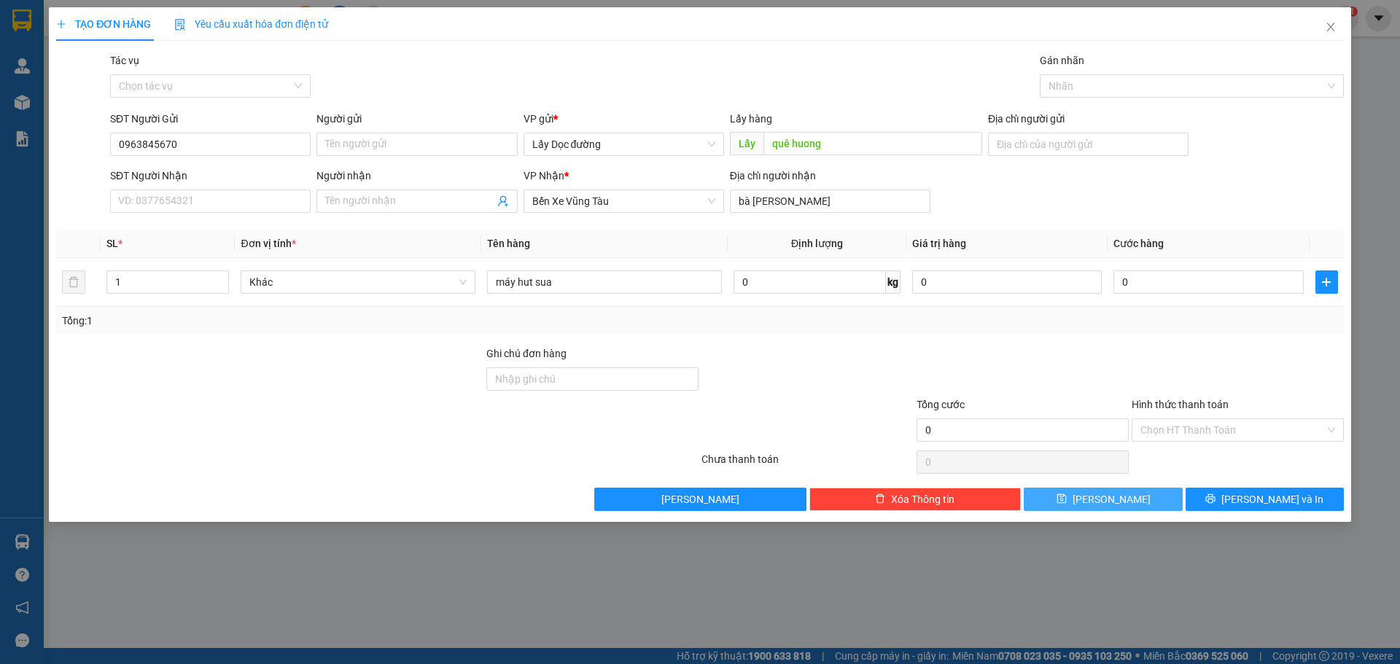
click at [1067, 496] on icon "save" at bounding box center [1062, 499] width 10 height 10
click at [1333, 24] on icon "close" at bounding box center [1331, 27] width 12 height 12
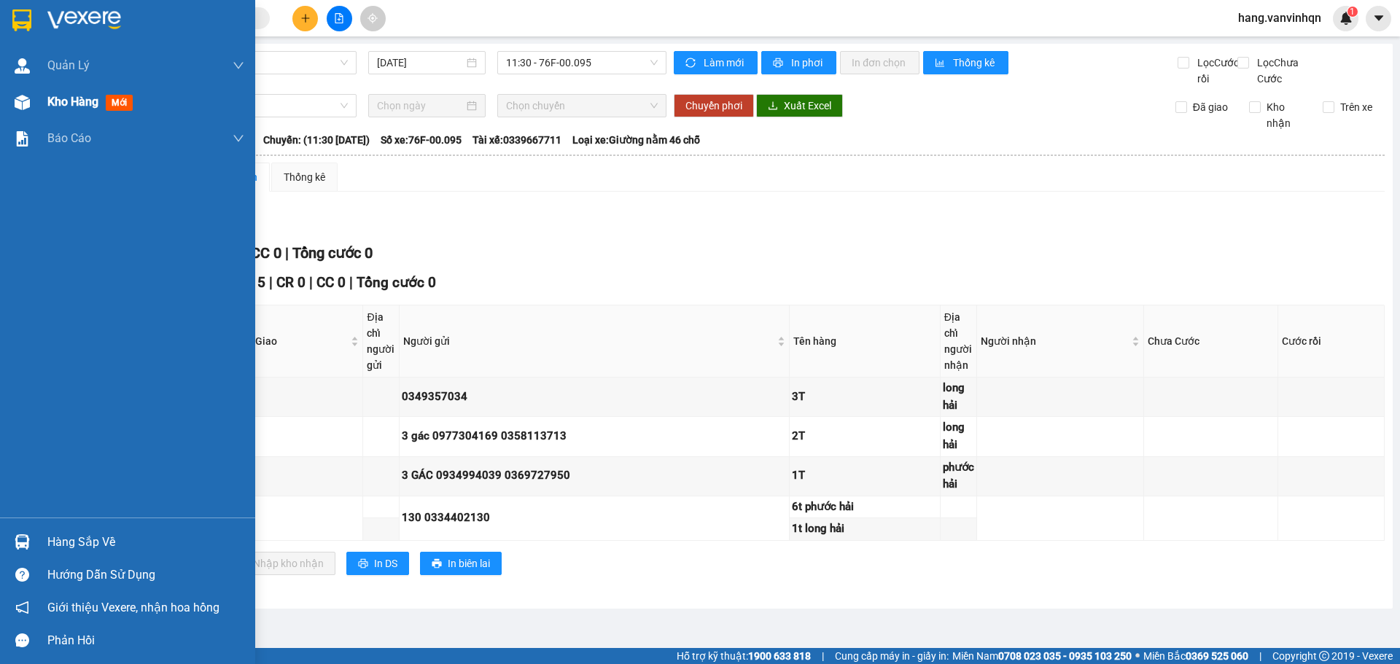
click at [57, 109] on div "Kho hàng mới" at bounding box center [92, 102] width 91 height 18
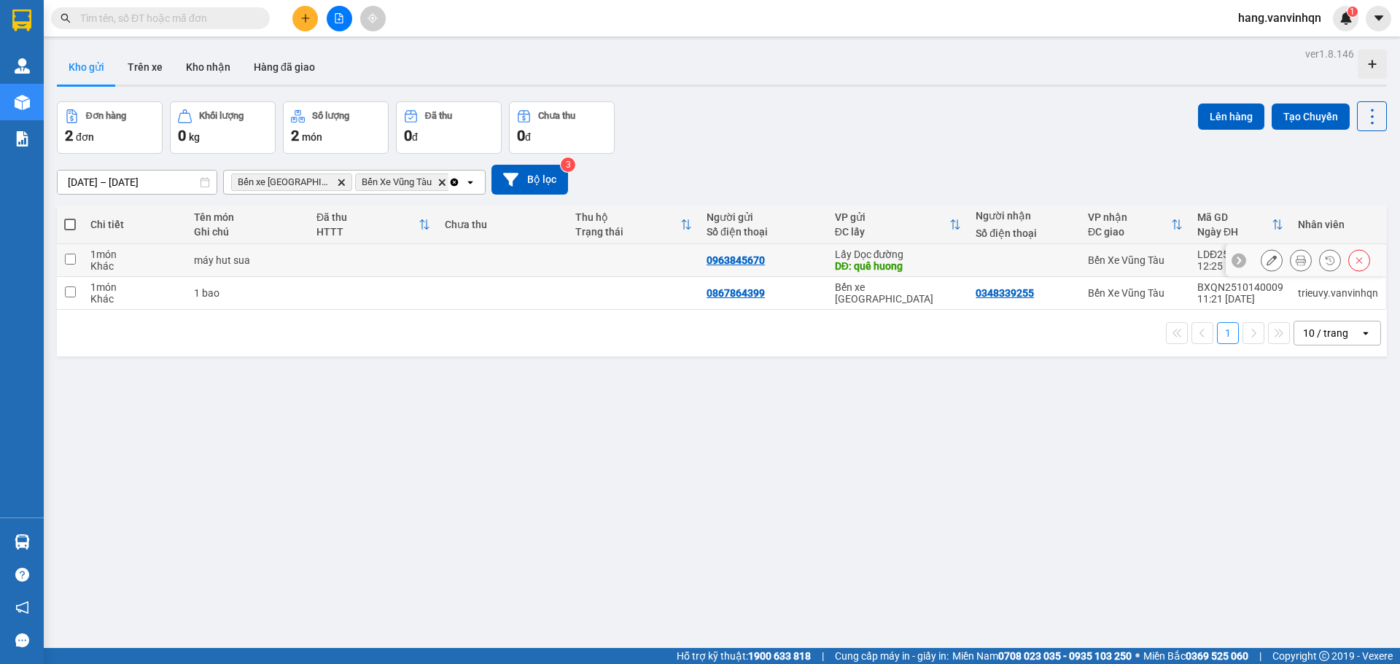
drag, startPoint x: 994, startPoint y: 255, endPoint x: 1080, endPoint y: 217, distance: 94.3
click at [1007, 247] on td at bounding box center [1025, 260] width 112 height 33
checkbox input "true"
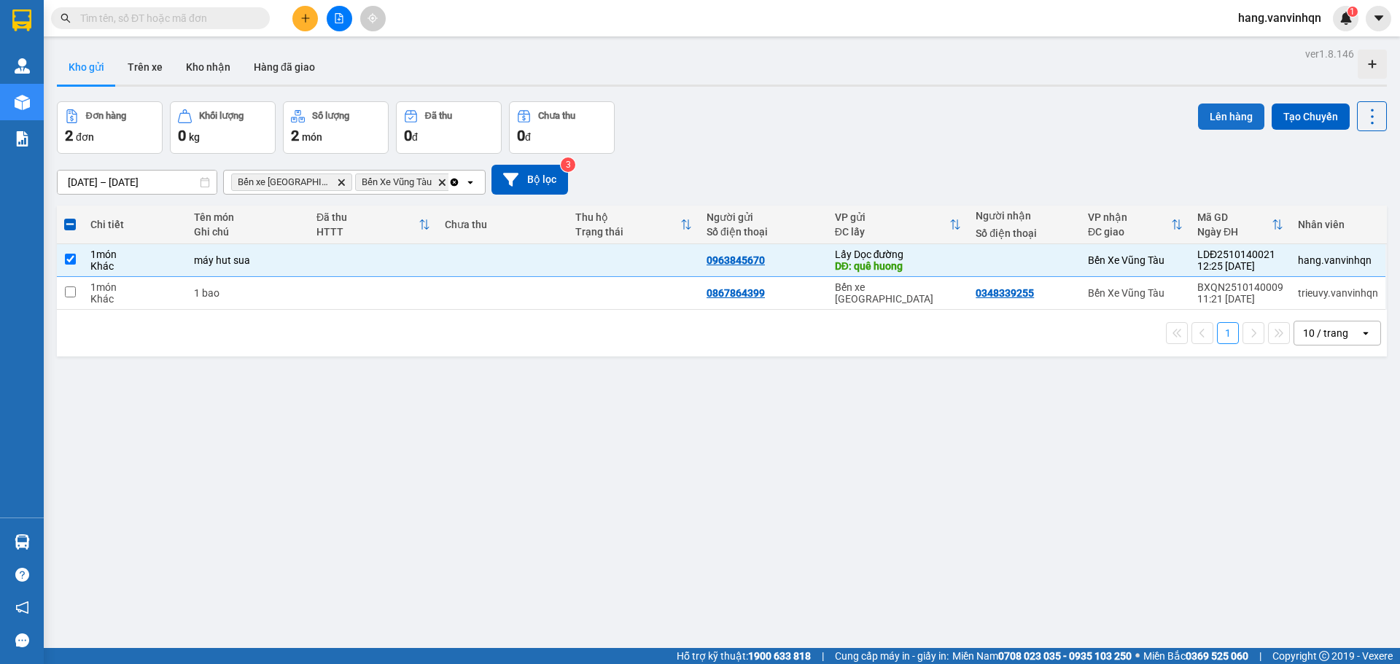
click at [1223, 107] on button "Lên hàng" at bounding box center [1231, 117] width 66 height 26
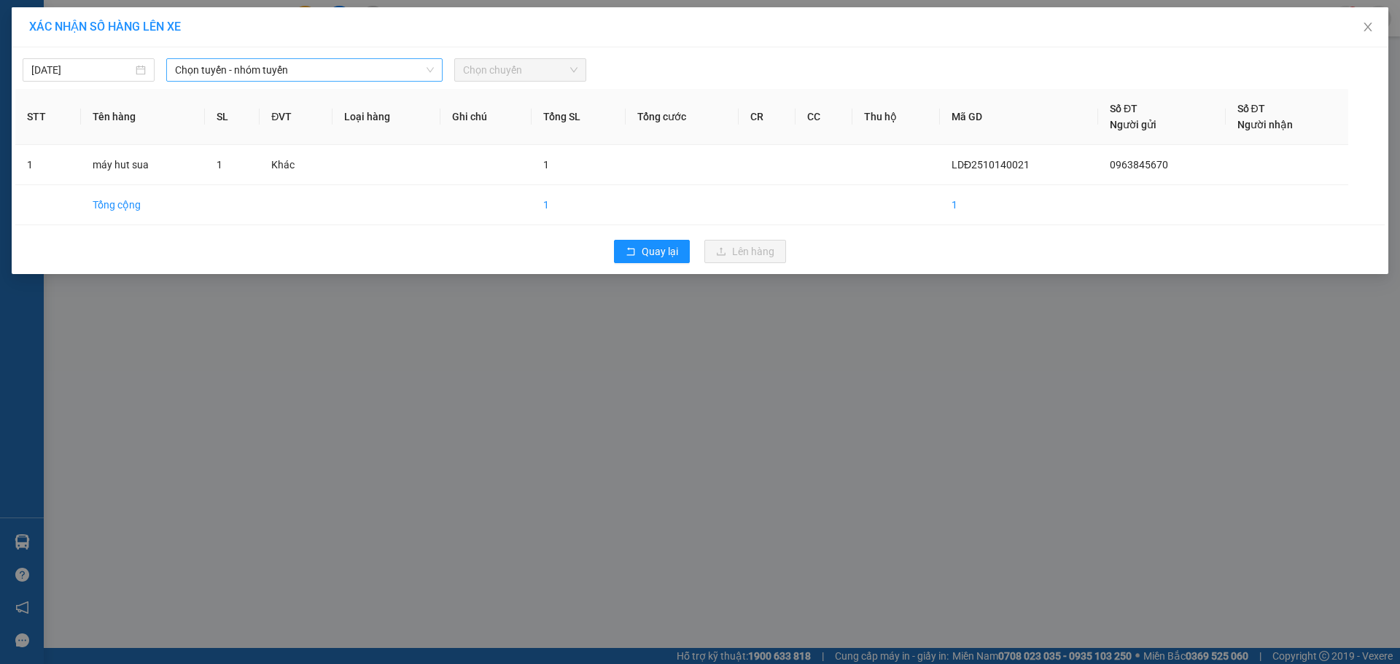
drag, startPoint x: 338, startPoint y: 68, endPoint x: 319, endPoint y: 80, distance: 23.3
click at [336, 68] on span "Chọn tuyến - nhóm tuyến" at bounding box center [304, 70] width 259 height 22
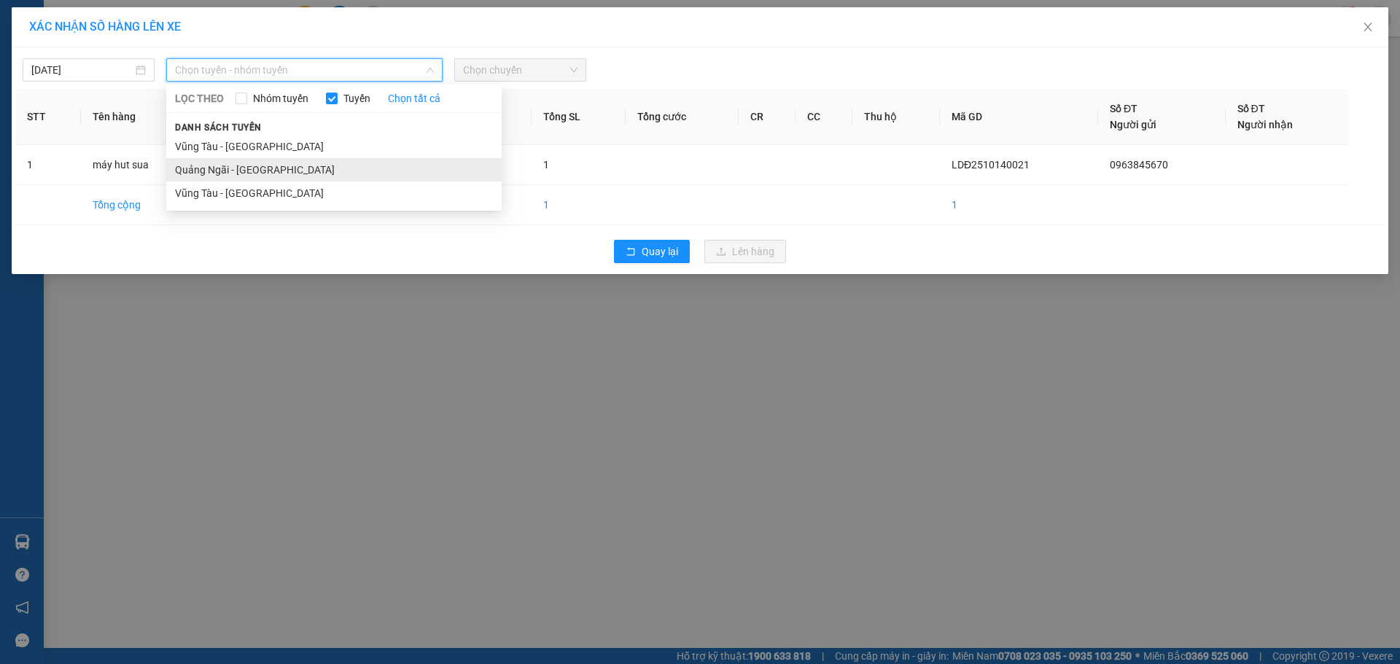
click at [253, 163] on li "Quảng Ngãi - [GEOGRAPHIC_DATA]" at bounding box center [334, 169] width 336 height 23
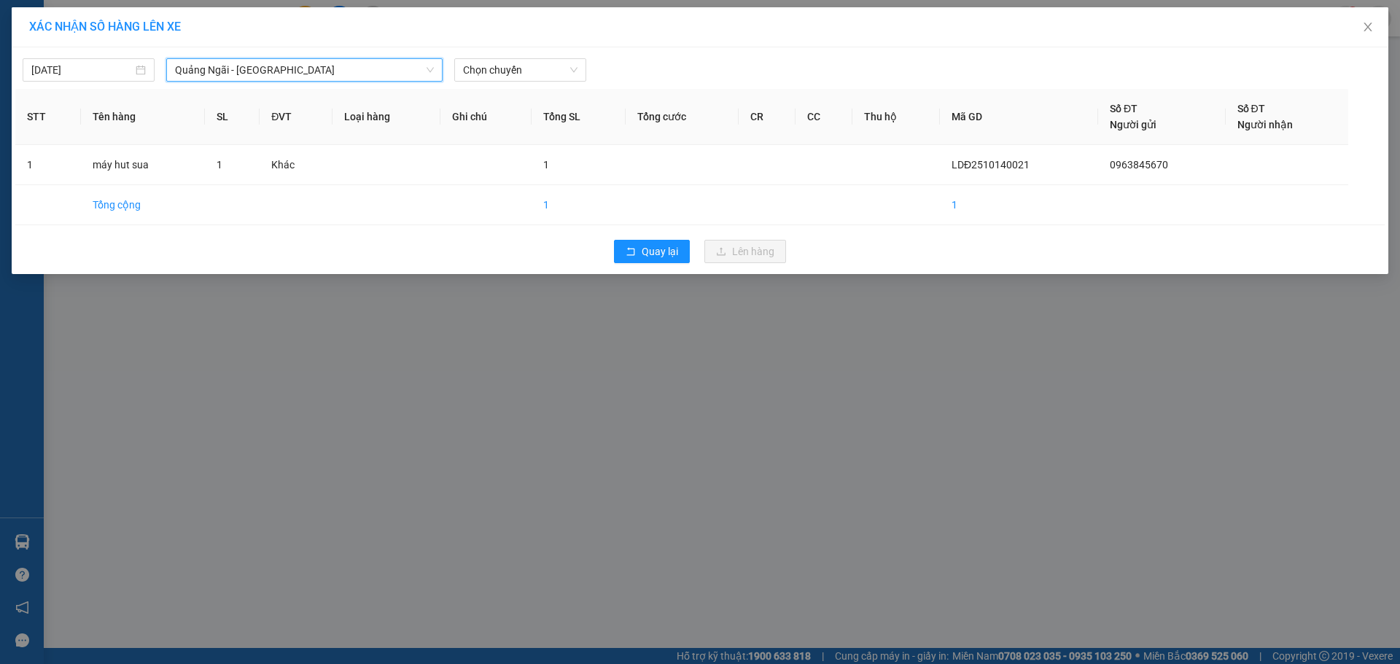
click at [508, 86] on div "[DATE] [GEOGRAPHIC_DATA] - [GEOGRAPHIC_DATA] [GEOGRAPHIC_DATA] - [GEOGRAPHIC_DA…" at bounding box center [700, 160] width 1377 height 227
click at [511, 72] on span "Chọn chuyến" at bounding box center [520, 70] width 115 height 22
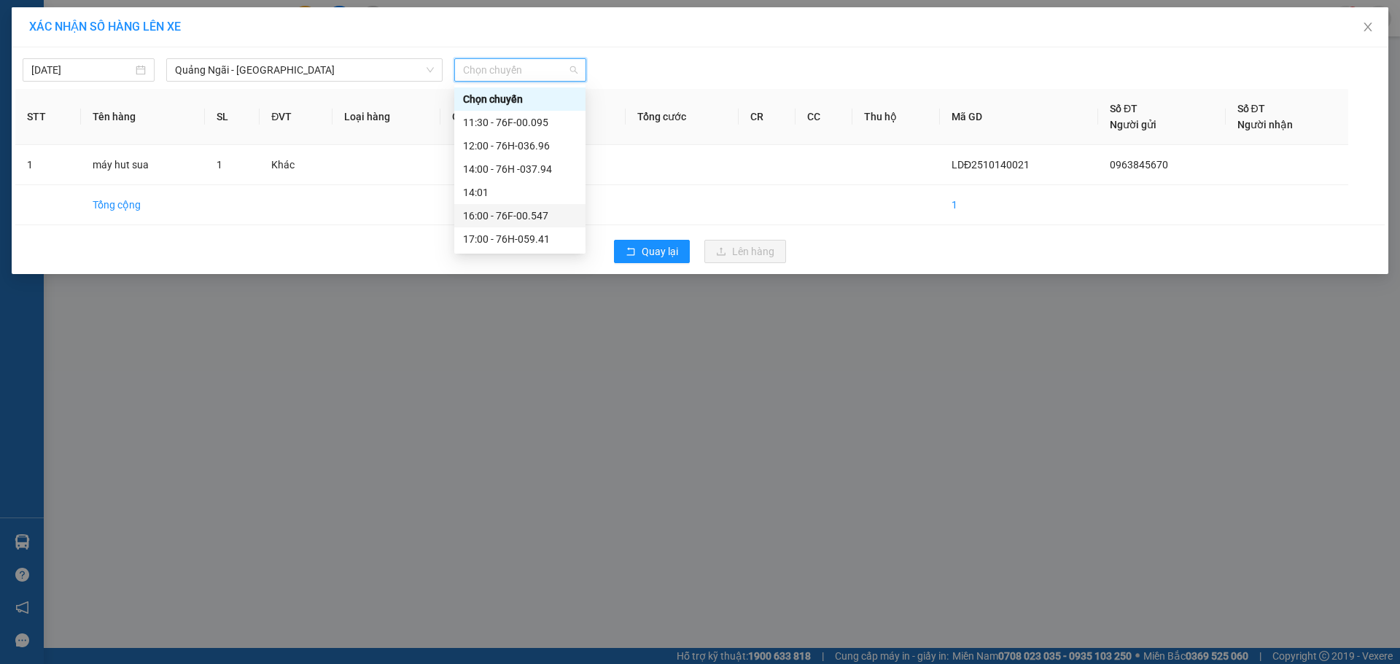
drag, startPoint x: 508, startPoint y: 222, endPoint x: 624, endPoint y: 401, distance: 213.6
click at [506, 222] on div "16:00 - 76F-00.547" at bounding box center [520, 216] width 114 height 16
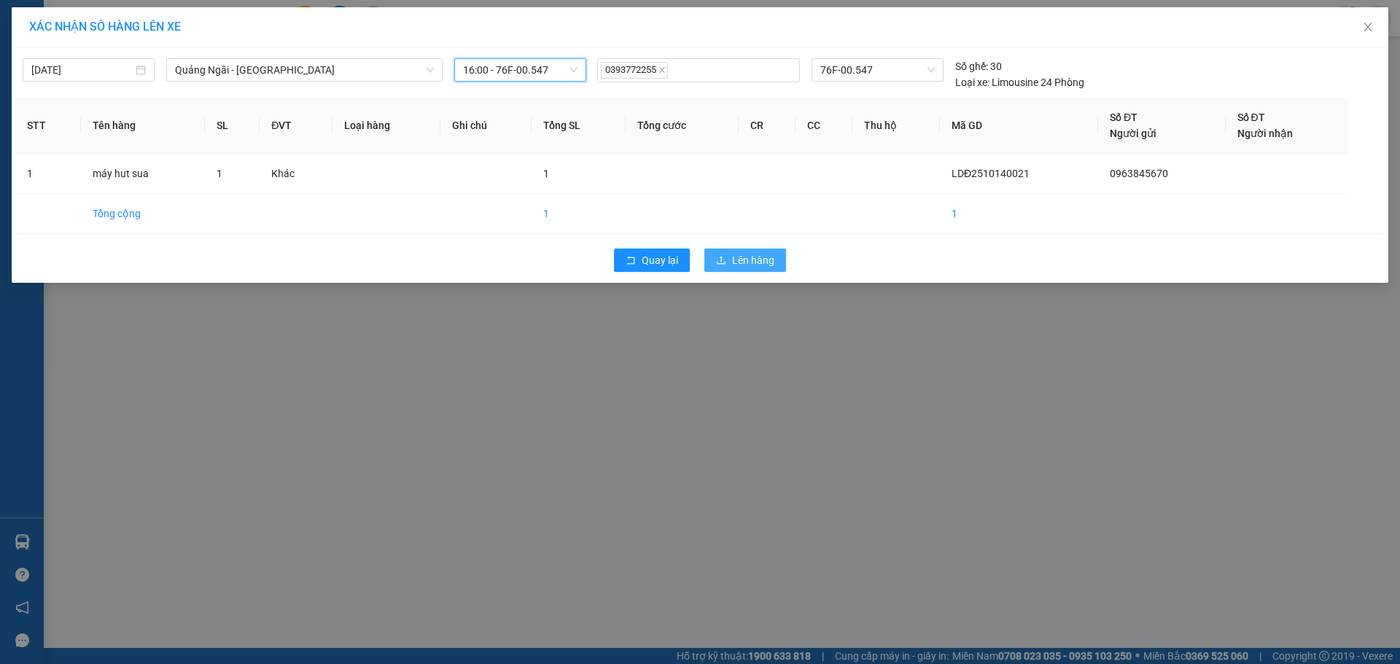
drag, startPoint x: 760, startPoint y: 263, endPoint x: 772, endPoint y: 255, distance: 15.2
click at [759, 263] on span "Lên hàng" at bounding box center [753, 260] width 42 height 16
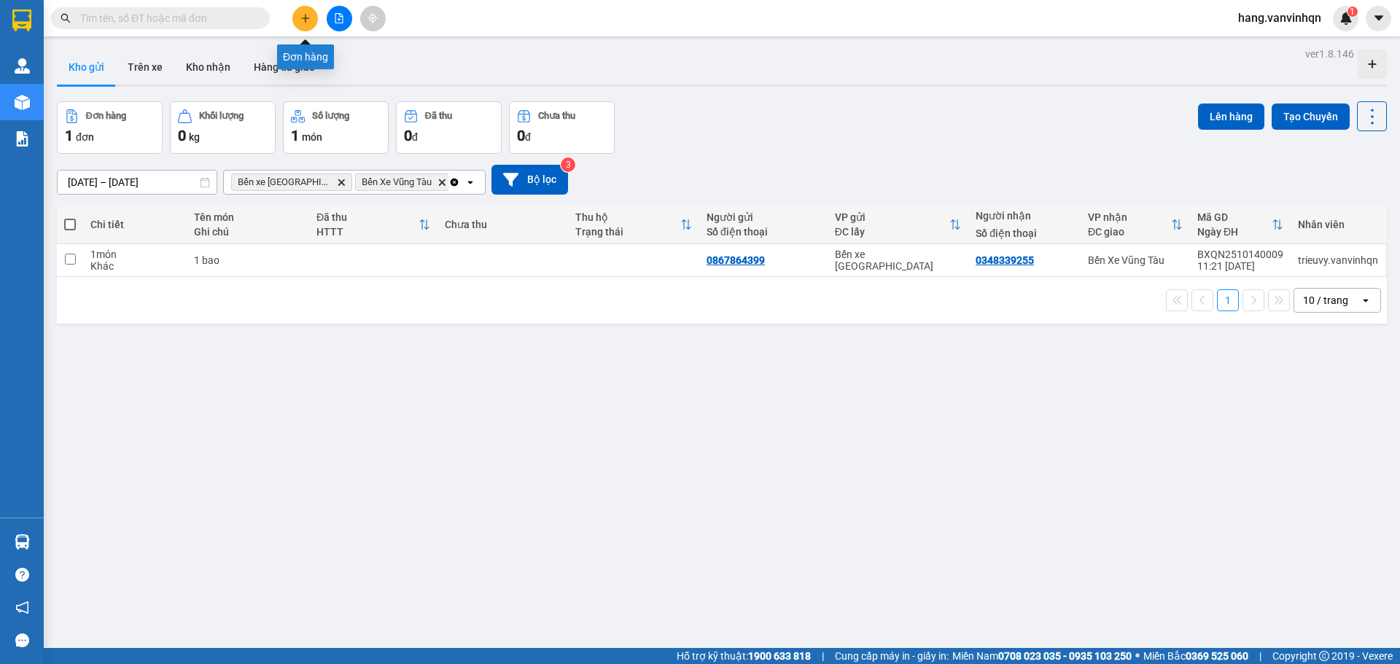
click at [309, 12] on button at bounding box center [305, 19] width 26 height 26
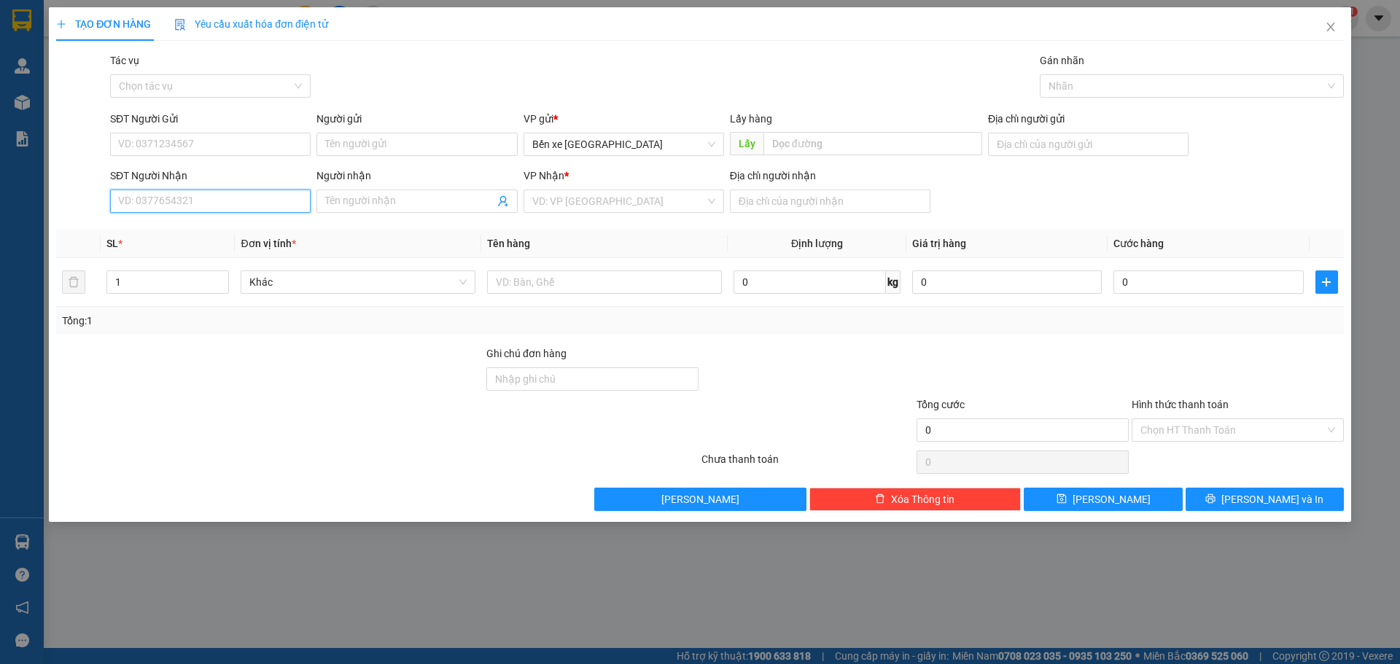
click at [250, 200] on input "SĐT Người Nhận" at bounding box center [210, 201] width 201 height 23
paste input "0909377417"
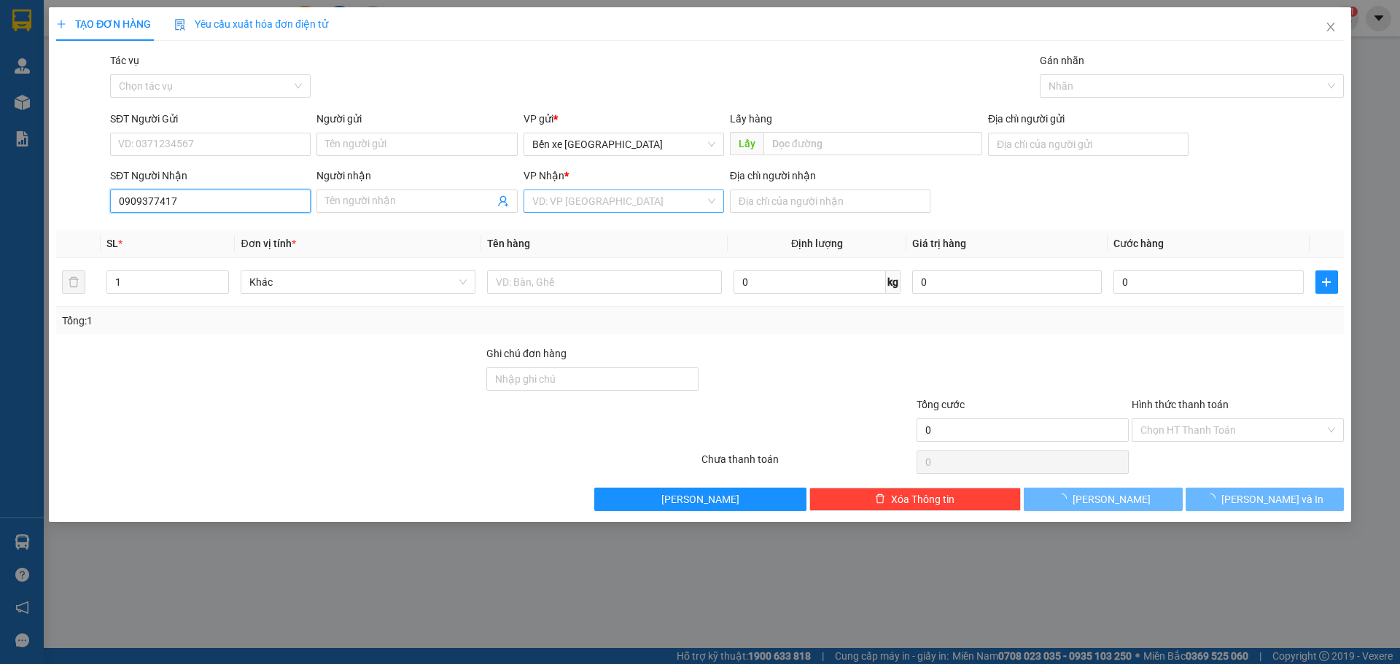
type input "0909377417"
click at [612, 203] on input "search" at bounding box center [618, 201] width 173 height 22
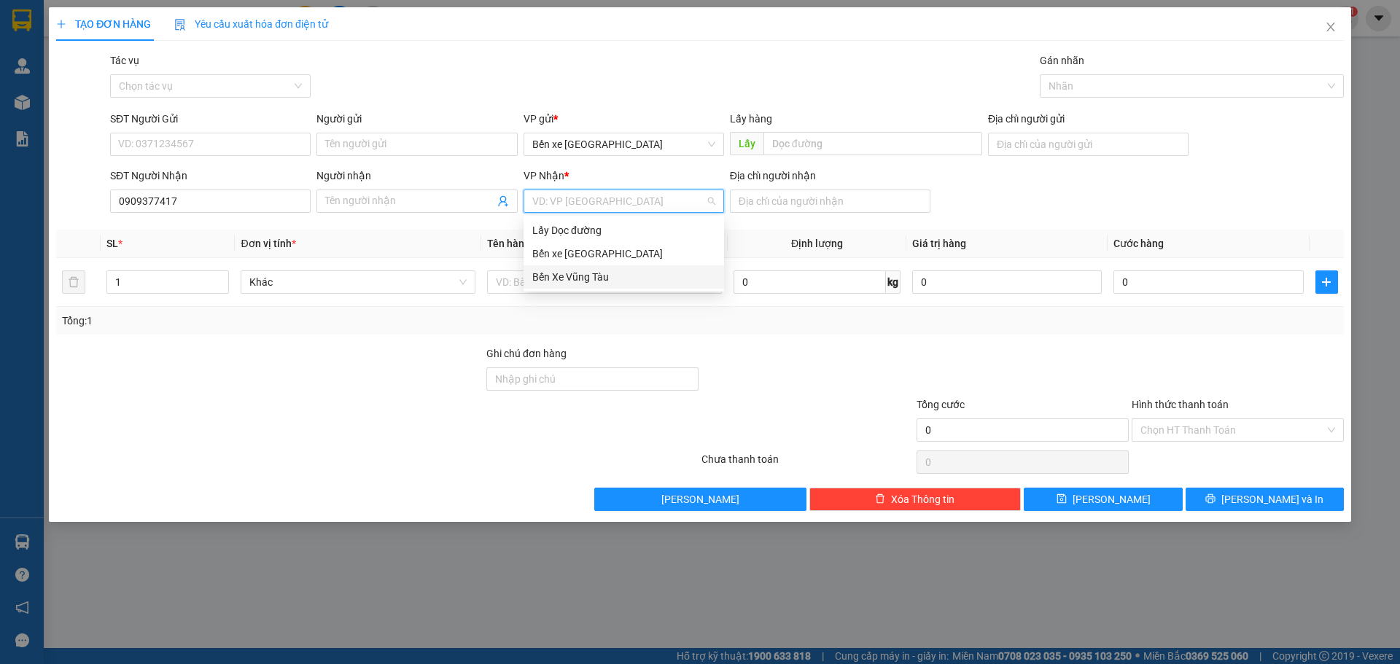
click at [597, 279] on div "Bến Xe Vũng Tàu" at bounding box center [623, 277] width 183 height 16
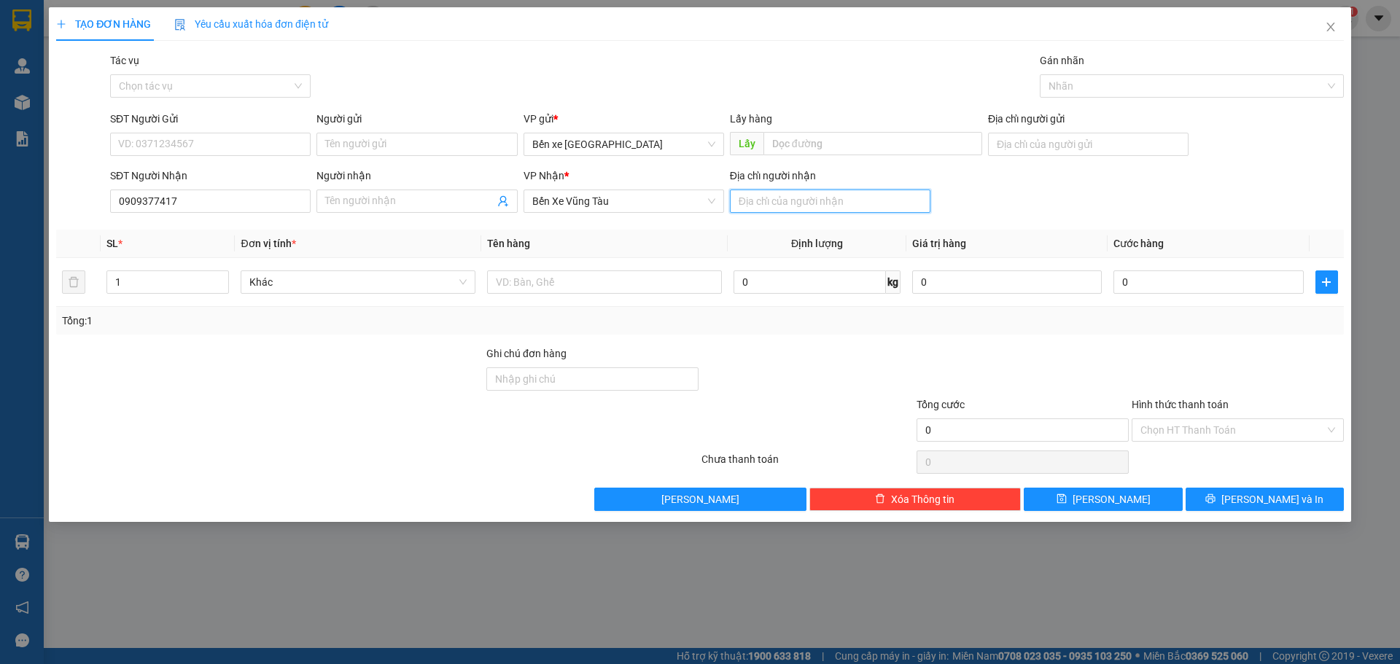
click at [774, 190] on input "Địa chỉ người nhận" at bounding box center [830, 201] width 201 height 23
click at [807, 203] on input "Địa chỉ người nhận" at bounding box center [830, 201] width 201 height 23
click at [645, 144] on span "Bến xe [GEOGRAPHIC_DATA]" at bounding box center [623, 144] width 183 height 22
type input "[DEMOGRAPHIC_DATA] thái"
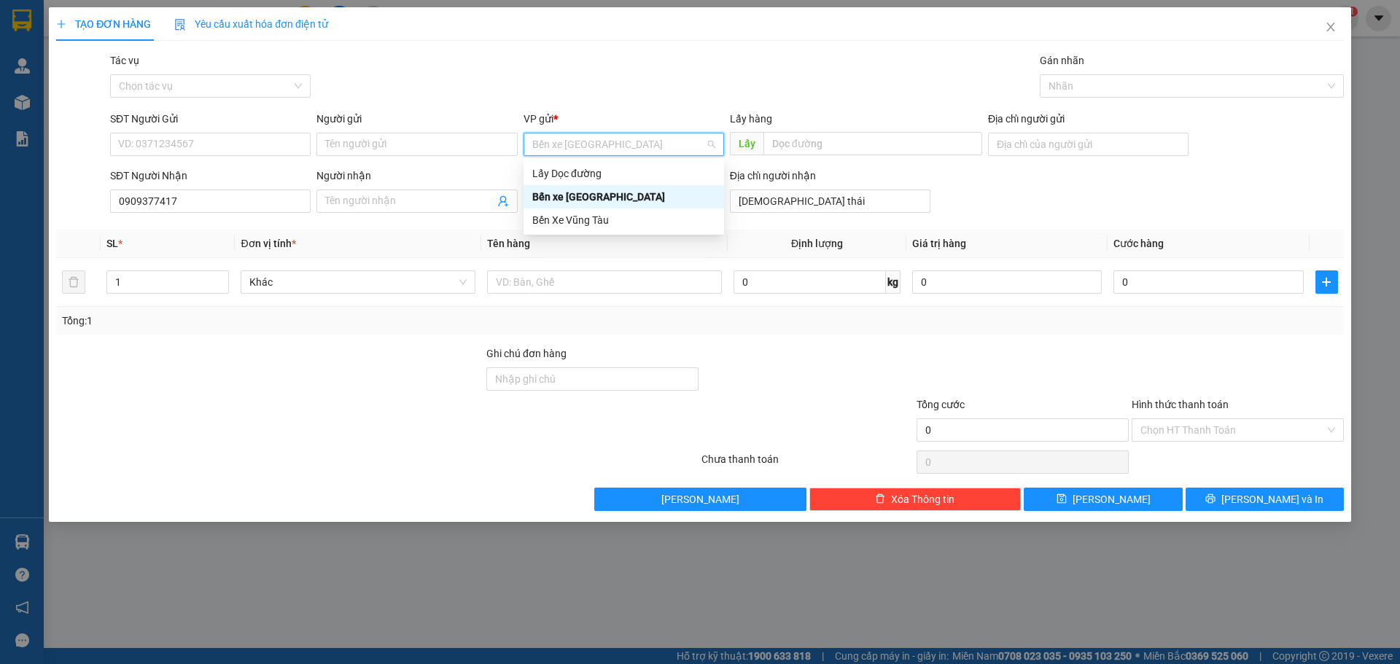
drag, startPoint x: 605, startPoint y: 195, endPoint x: 934, endPoint y: 155, distance: 332.1
click at [610, 195] on div "Bến xe [GEOGRAPHIC_DATA]" at bounding box center [623, 197] width 183 height 16
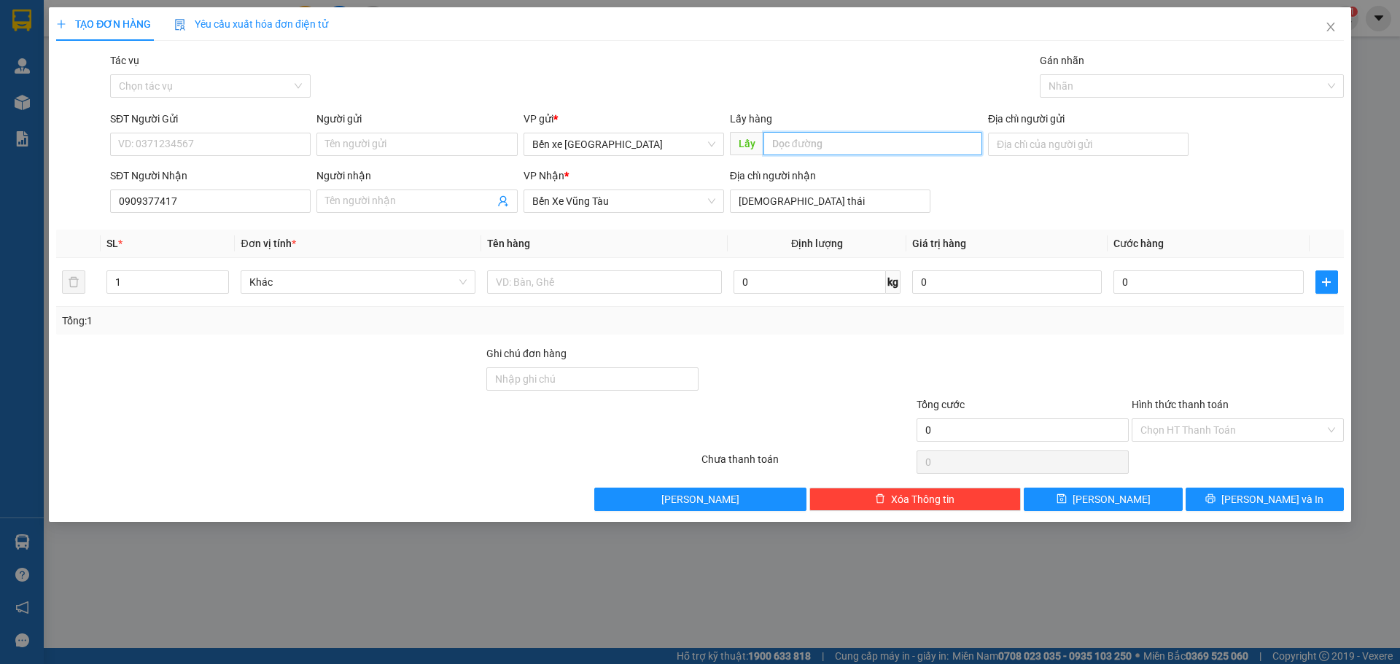
drag, startPoint x: 931, startPoint y: 147, endPoint x: 1053, endPoint y: 186, distance: 128.7
click at [930, 148] on input "text" at bounding box center [873, 143] width 219 height 23
click at [939, 141] on input "text" at bounding box center [873, 143] width 219 height 23
type input "bxe"
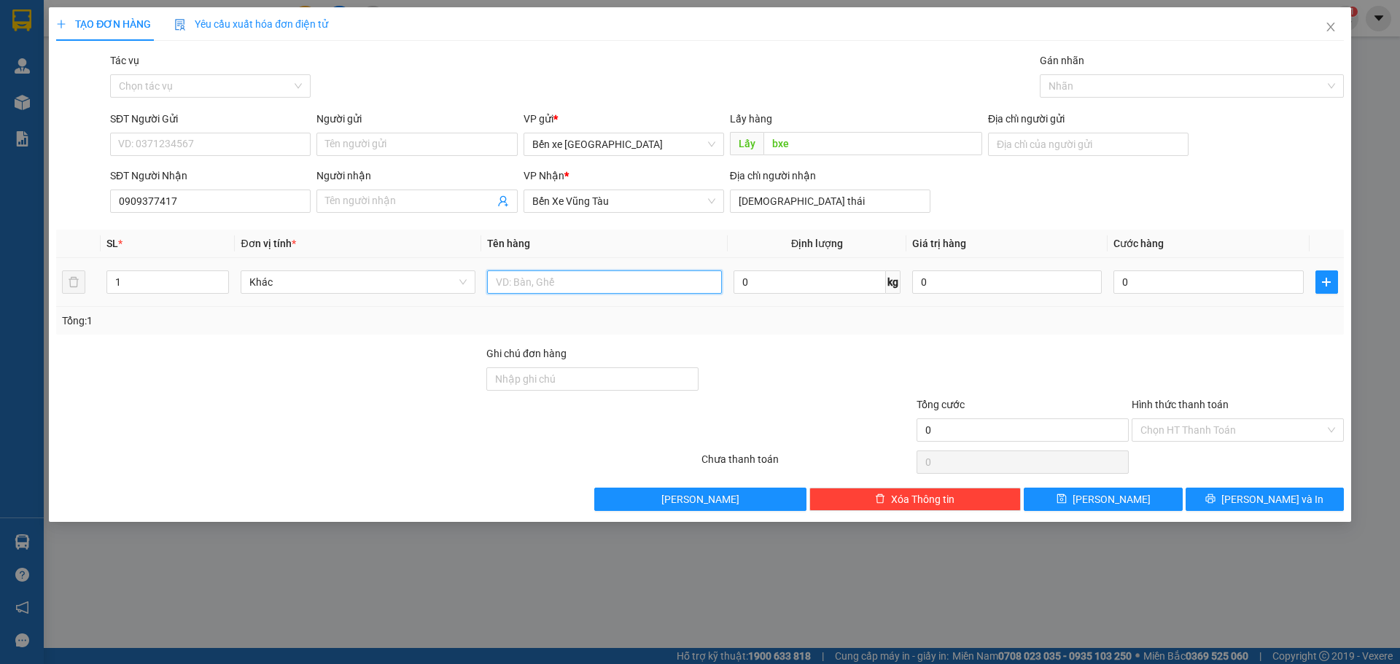
click at [610, 288] on input "text" at bounding box center [604, 282] width 235 height 23
click at [589, 286] on input "text" at bounding box center [604, 282] width 235 height 23
type input "6 bao"
click at [1168, 279] on input "0" at bounding box center [1209, 282] width 190 height 23
type input "5"
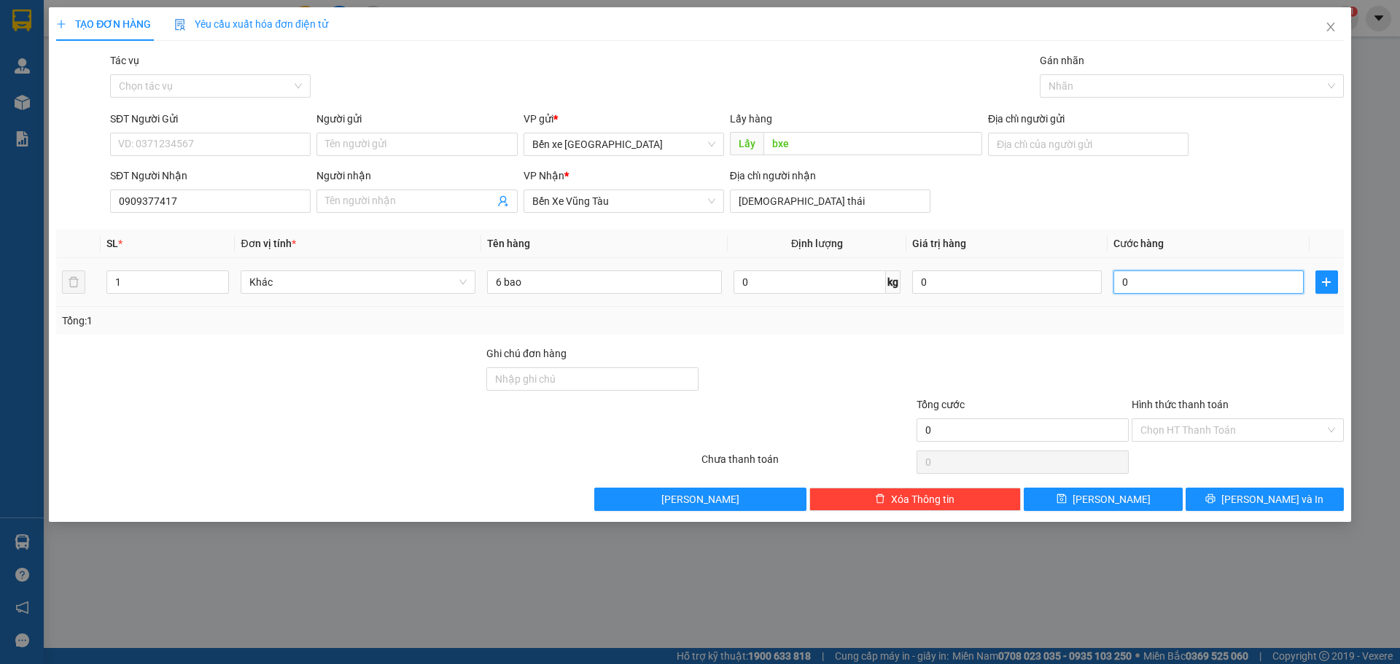
type input "5"
type input "54"
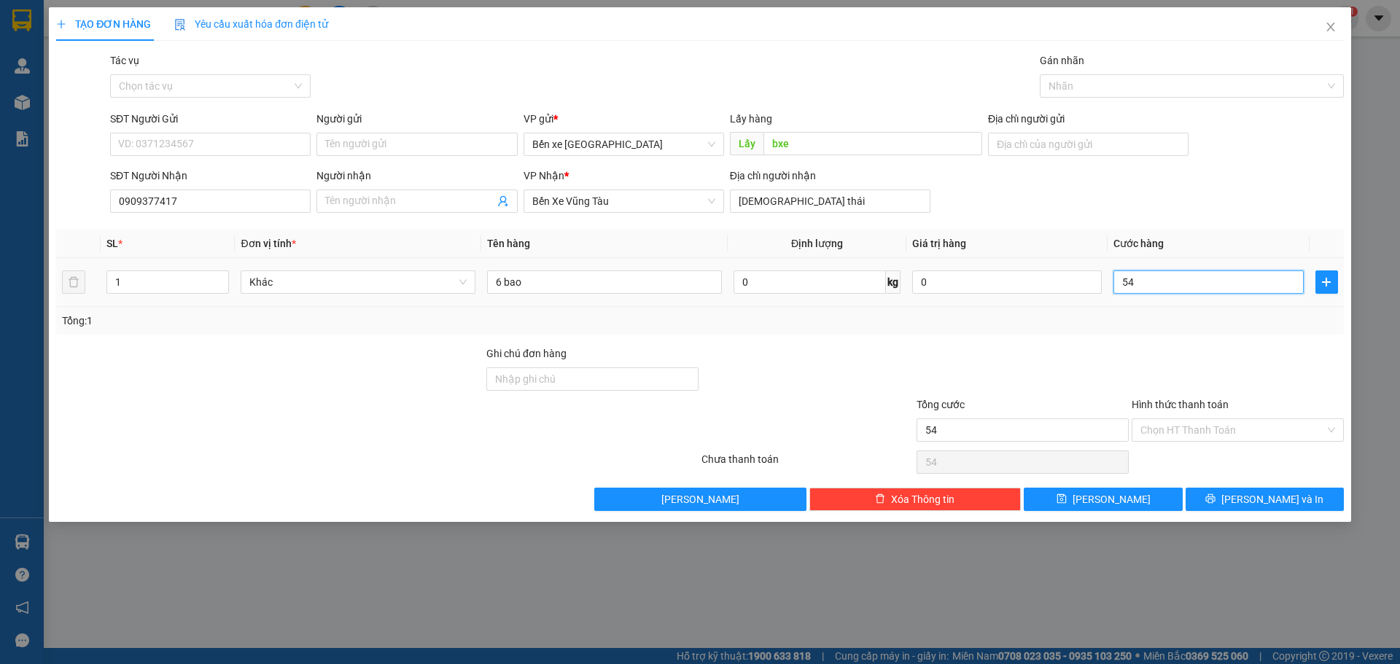
type input "540"
type input "540.000"
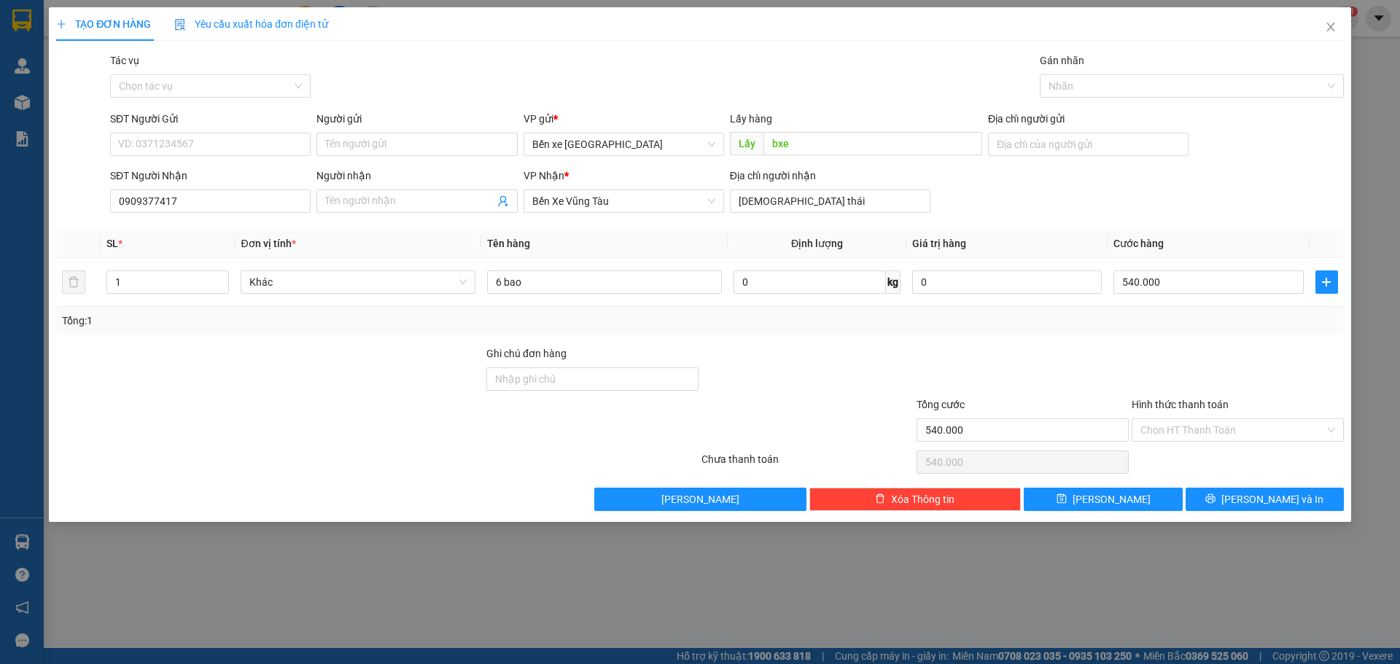
click at [1178, 355] on div at bounding box center [1238, 371] width 215 height 51
click at [1188, 414] on div "Hình thức thanh toán" at bounding box center [1238, 408] width 212 height 22
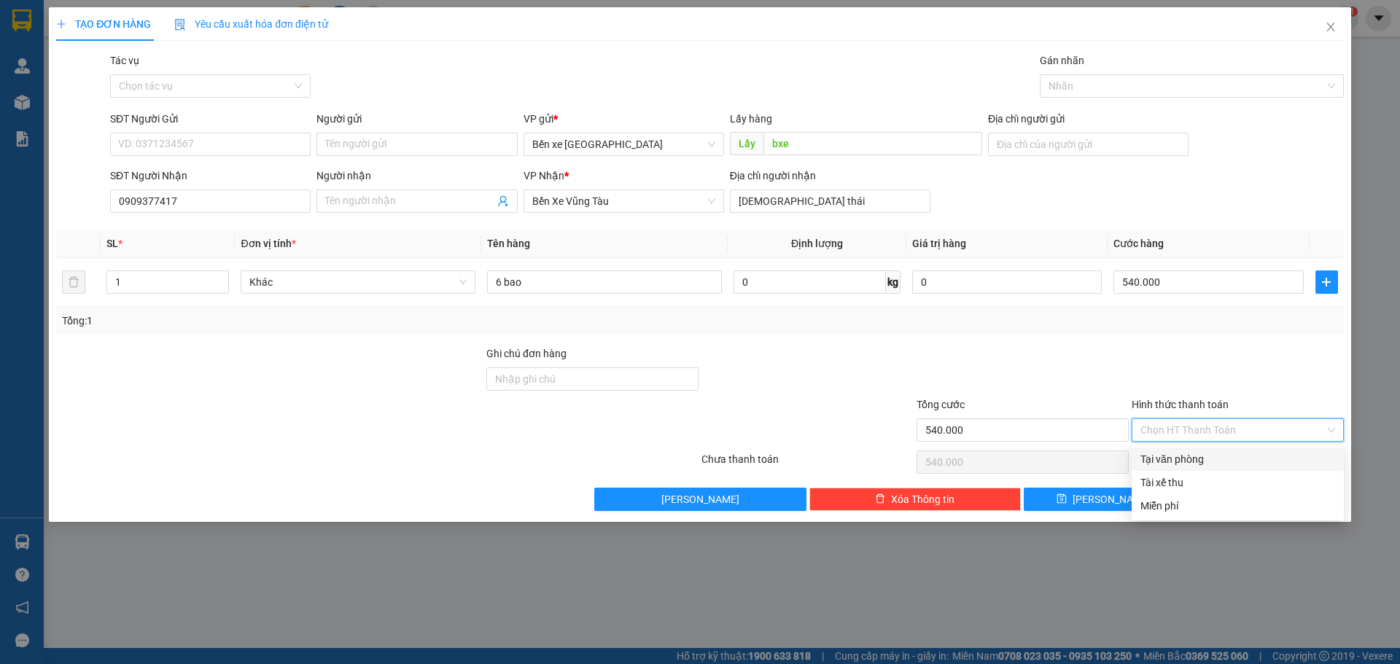
drag, startPoint x: 1220, startPoint y: 424, endPoint x: 1195, endPoint y: 443, distance: 30.2
click at [1217, 428] on input "Hình thức thanh toán" at bounding box center [1233, 430] width 185 height 22
click at [1169, 469] on div "Tại văn phòng" at bounding box center [1238, 459] width 212 height 23
type input "0"
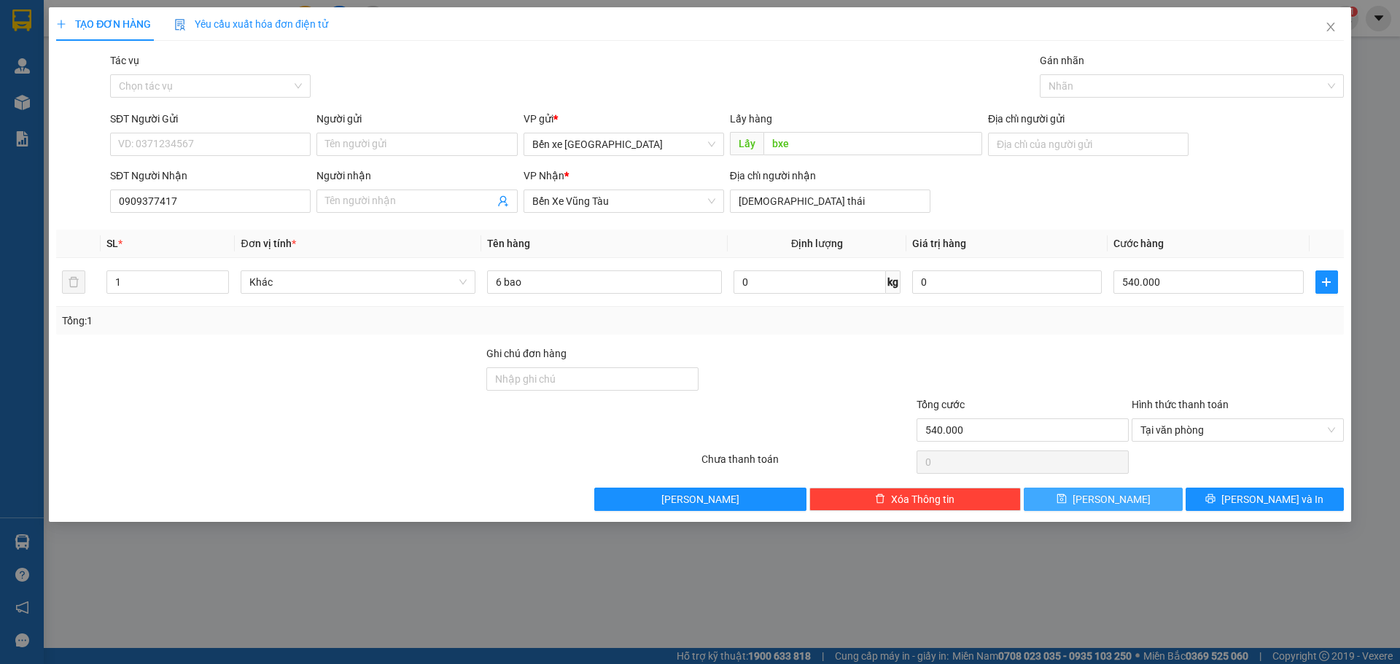
click at [1115, 504] on span "[PERSON_NAME]" at bounding box center [1112, 500] width 78 height 16
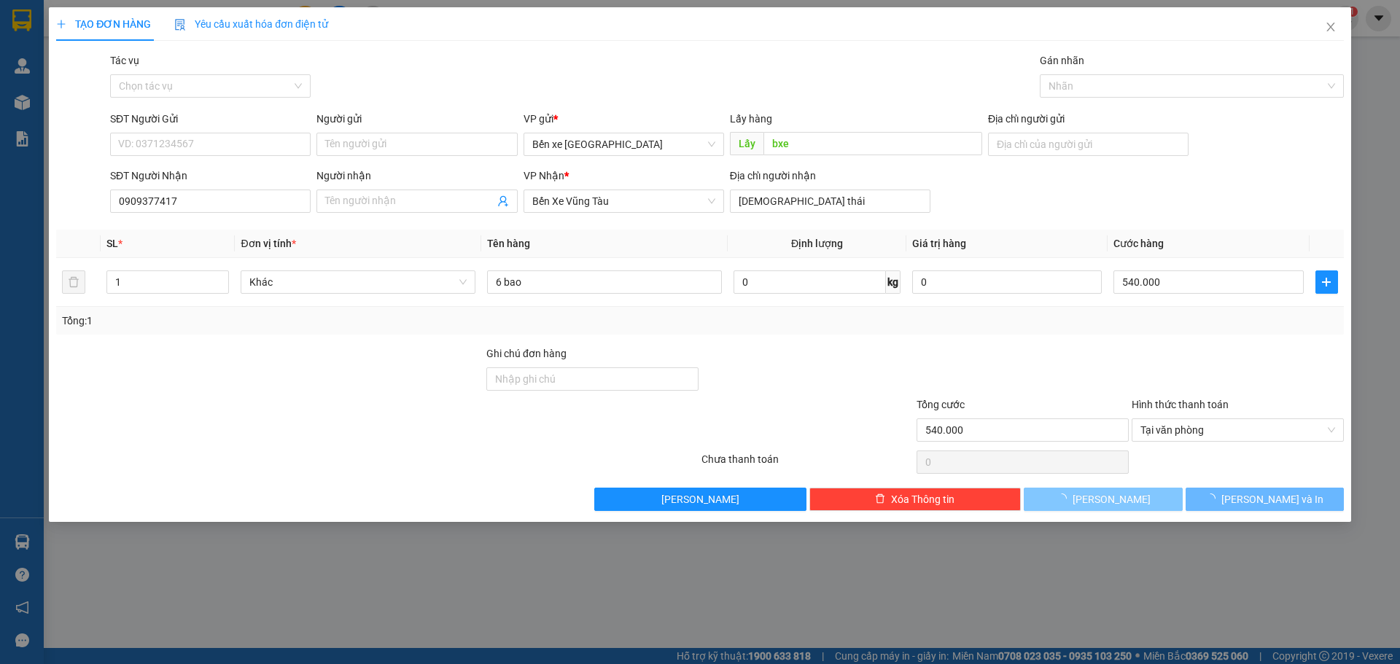
type input "0"
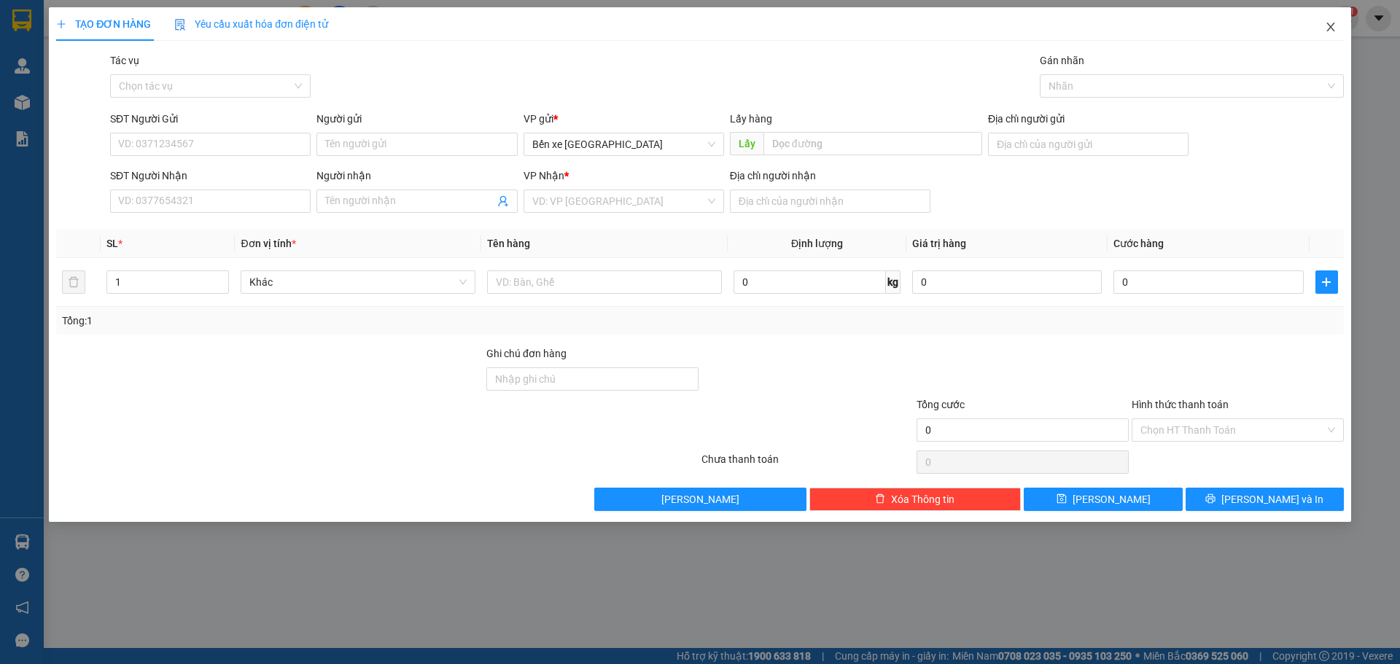
drag, startPoint x: 1337, startPoint y: 37, endPoint x: 1325, endPoint y: 19, distance: 22.1
click at [1337, 36] on span "Close" at bounding box center [1331, 27] width 41 height 41
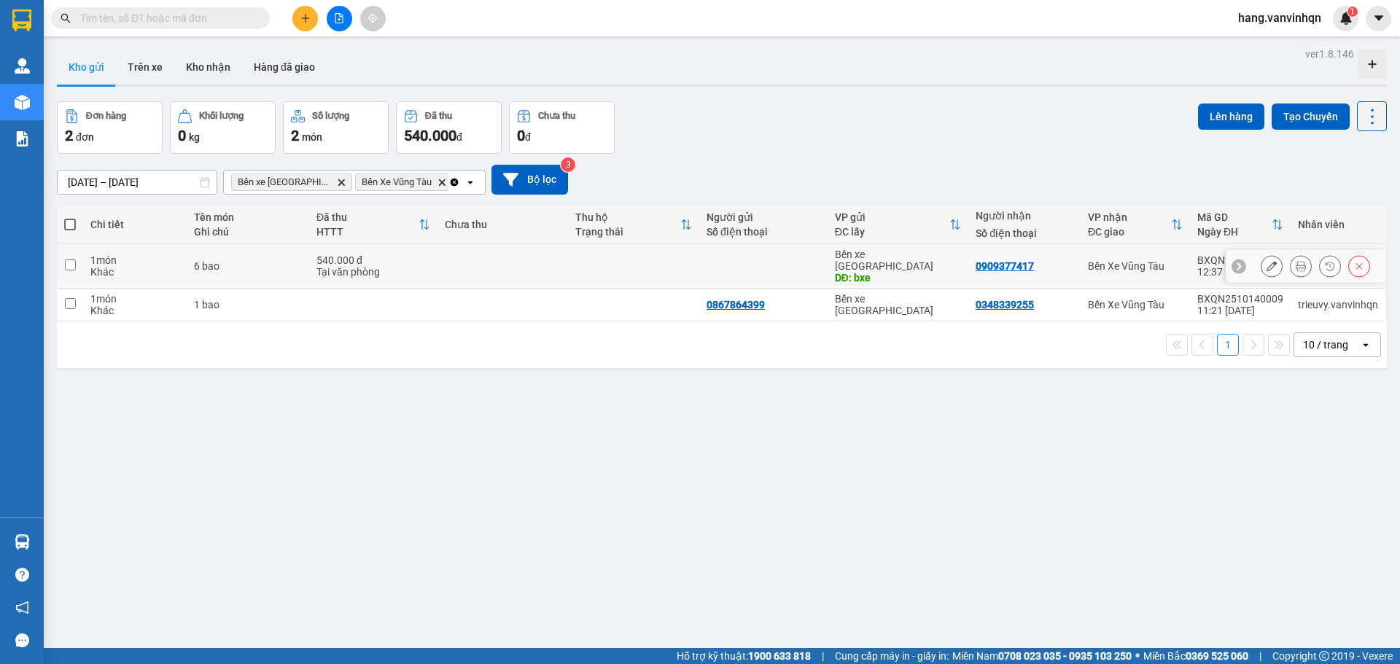
click at [573, 257] on td at bounding box center [633, 266] width 131 height 44
checkbox input "true"
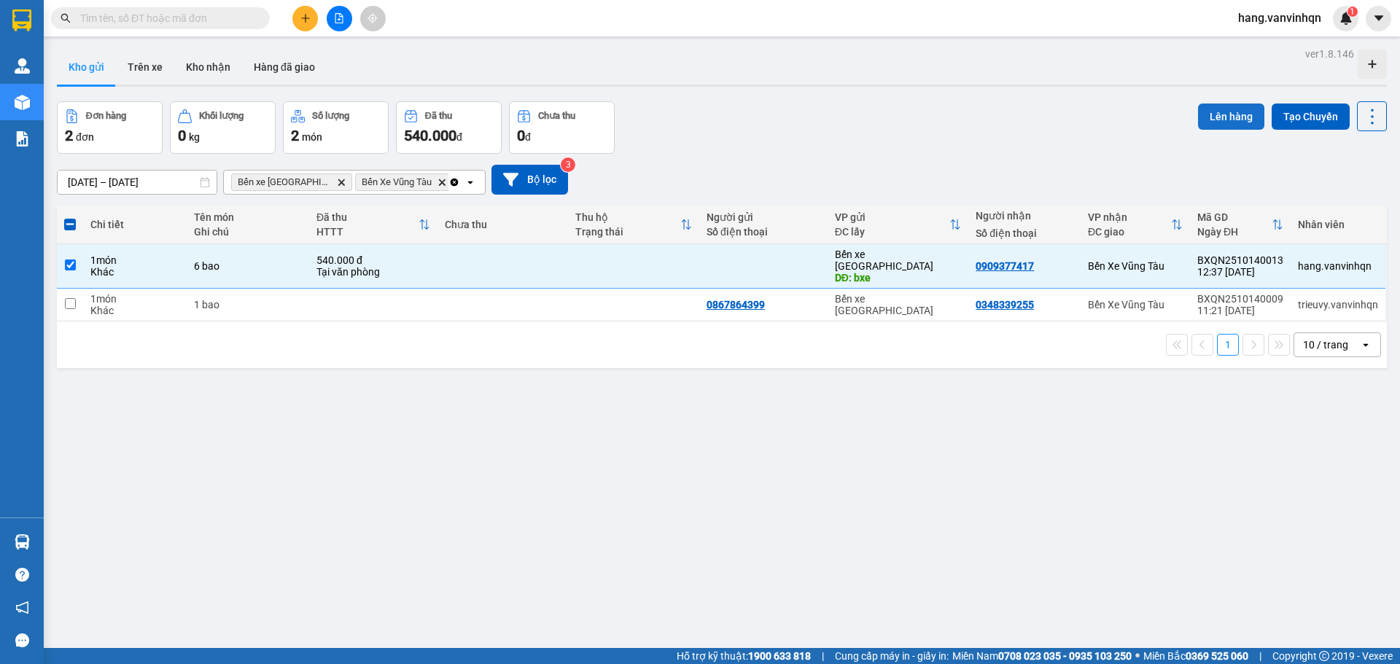
click at [1225, 122] on button "Lên hàng" at bounding box center [1231, 117] width 66 height 26
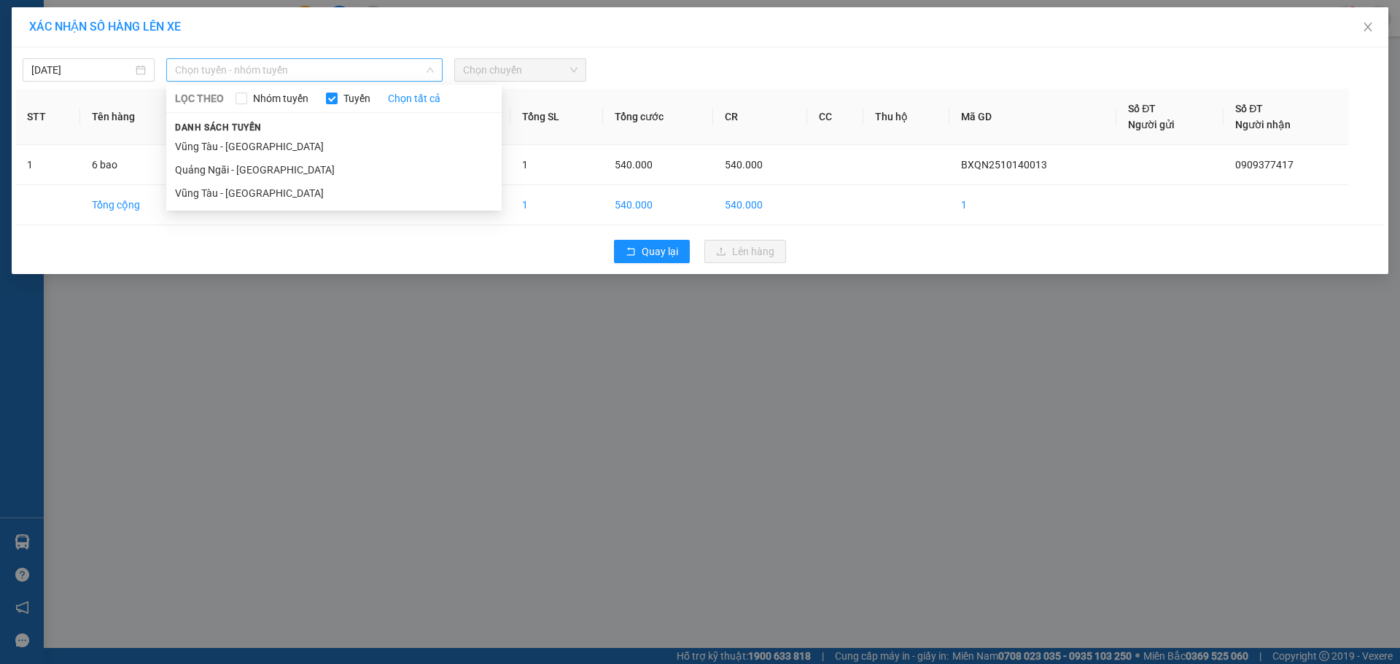
click at [385, 81] on div "Chọn tuyến - nhóm tuyến" at bounding box center [304, 69] width 276 height 23
click at [303, 171] on li "Quảng Ngãi - [GEOGRAPHIC_DATA]" at bounding box center [334, 169] width 336 height 23
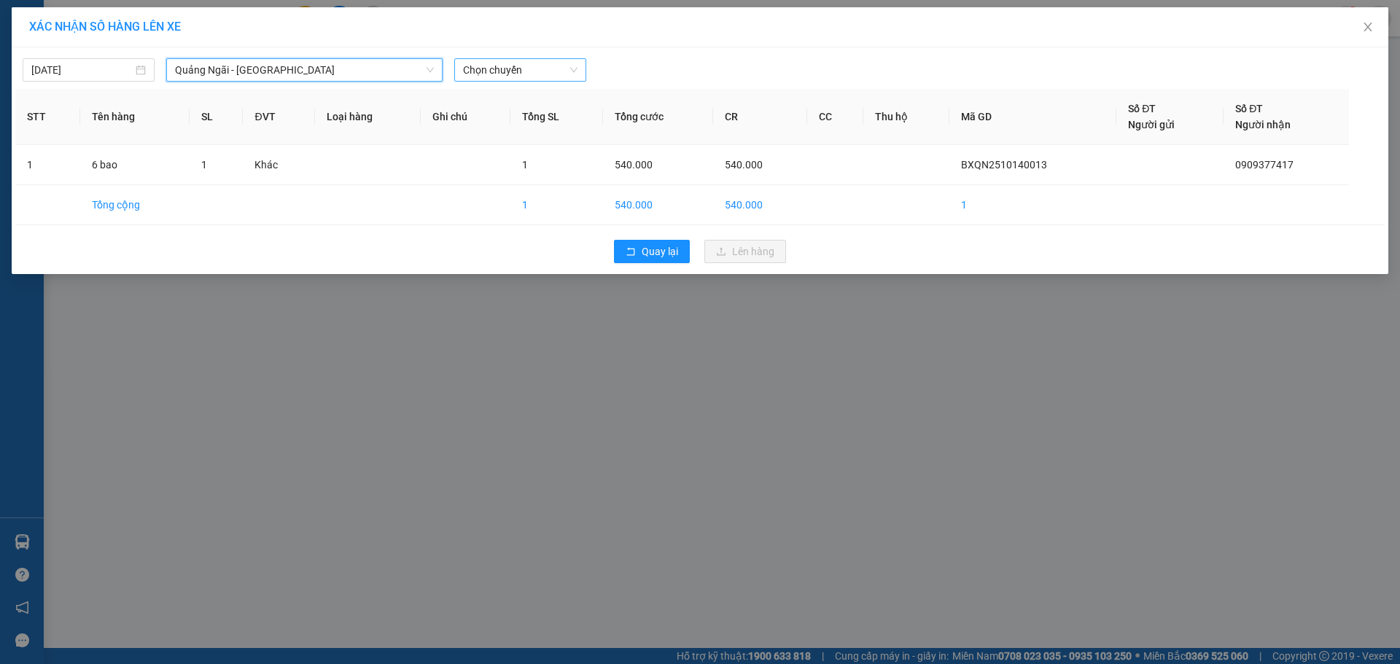
click at [543, 74] on span "Chọn chuyến" at bounding box center [520, 70] width 115 height 22
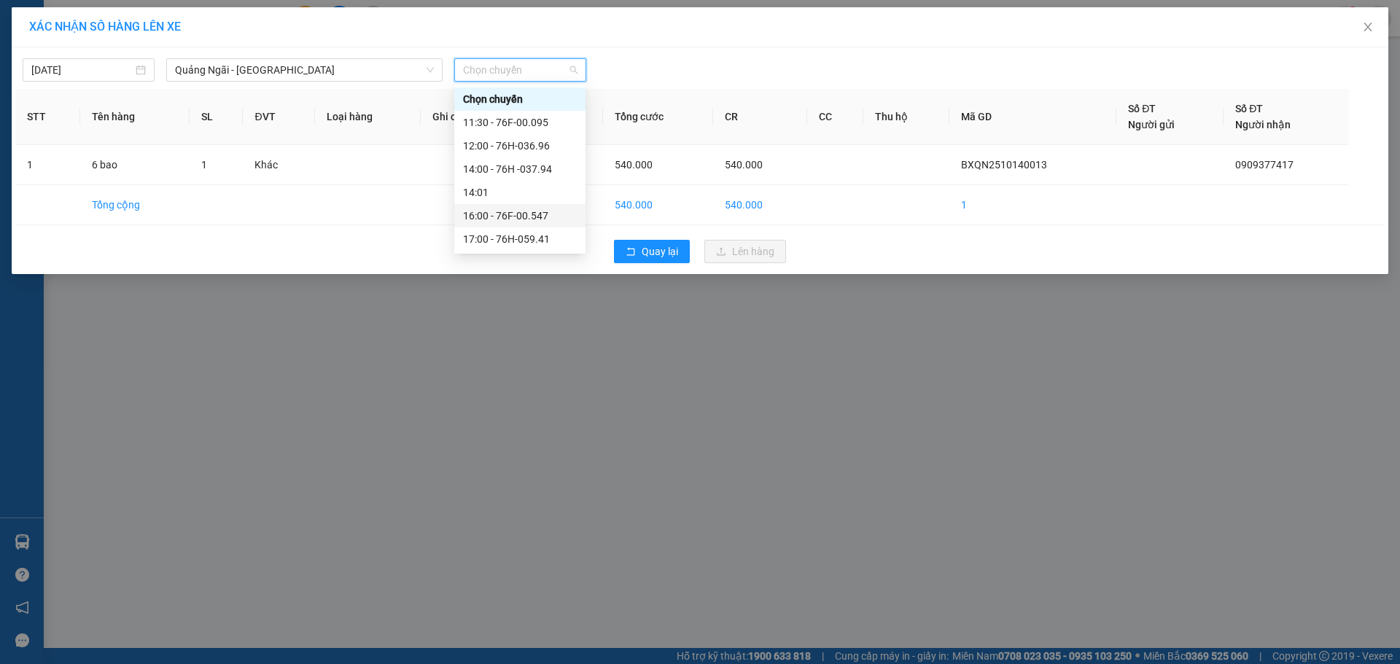
drag, startPoint x: 533, startPoint y: 168, endPoint x: 531, endPoint y: 222, distance: 54.7
click at [531, 222] on div "Chọn chuyến 11:30 - 76F-00.095 12:00 - 76H-036.96 14:00 - 76H -037.94 14:01 16:…" at bounding box center [519, 169] width 131 height 163
click at [529, 222] on div "16:00 - 76F-00.547" at bounding box center [520, 216] width 114 height 16
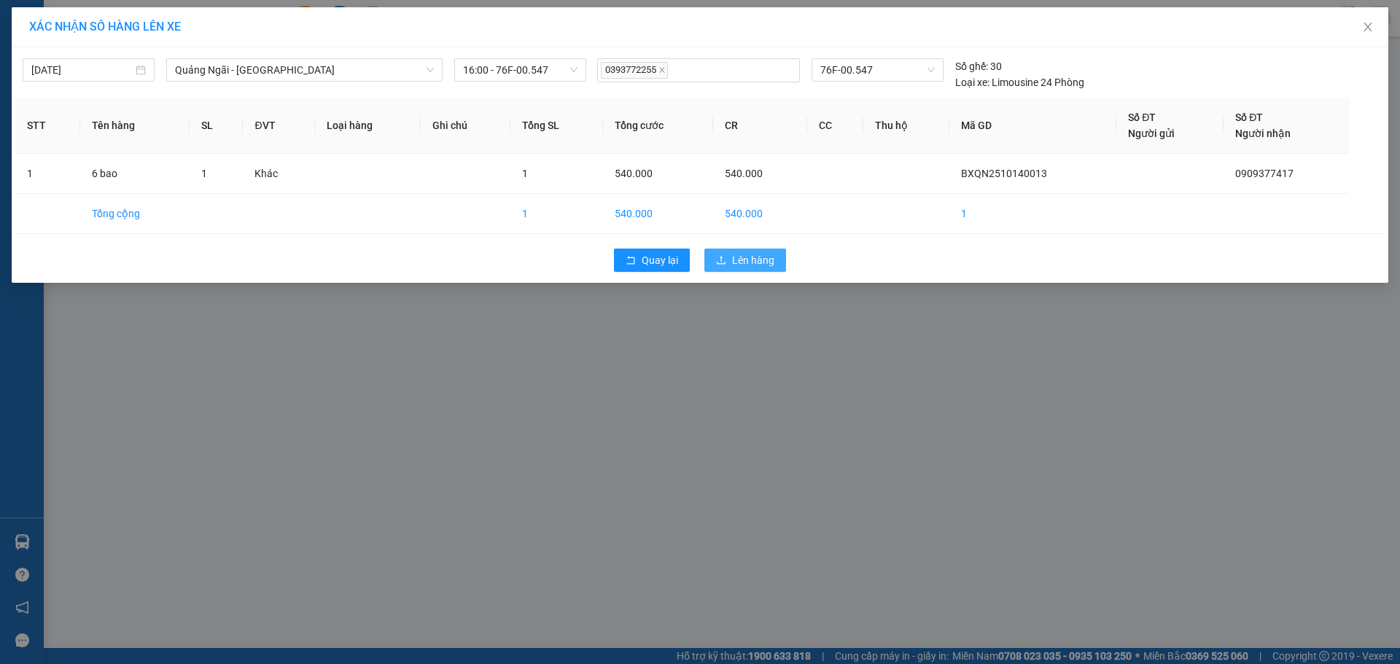
click at [743, 260] on span "Lên hàng" at bounding box center [753, 260] width 42 height 16
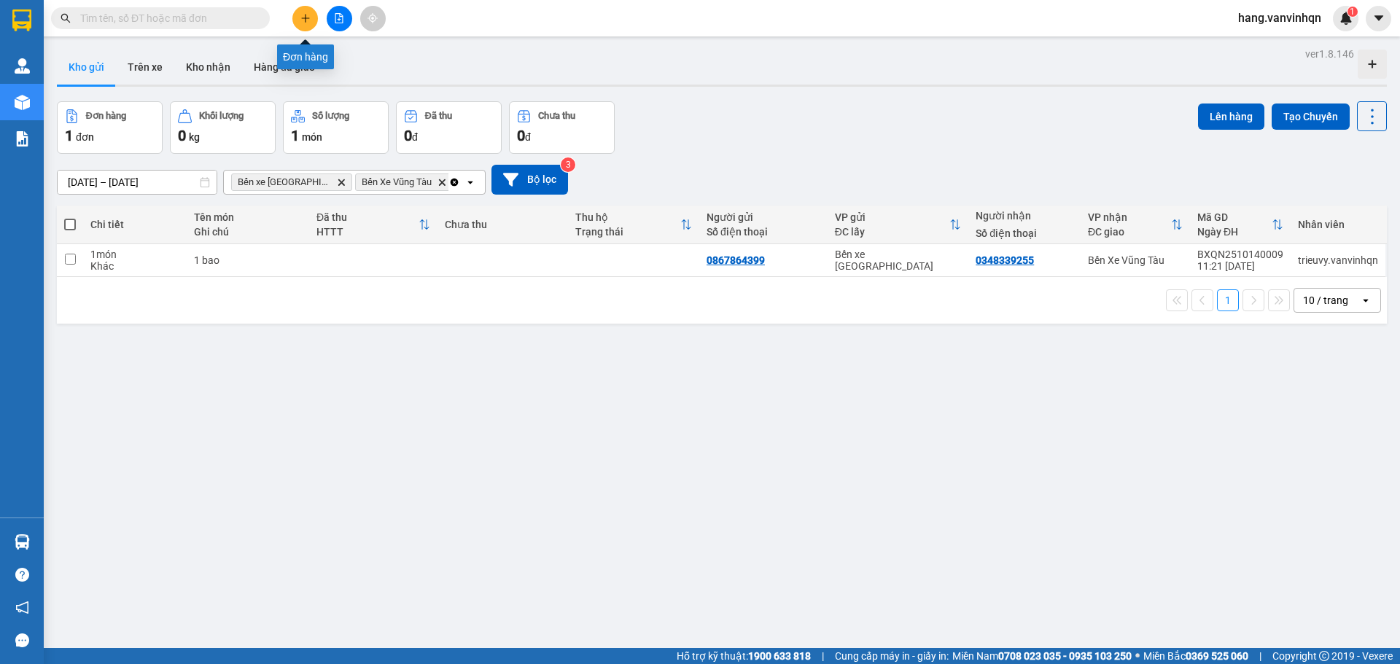
click at [310, 18] on icon "plus" at bounding box center [306, 18] width 10 height 10
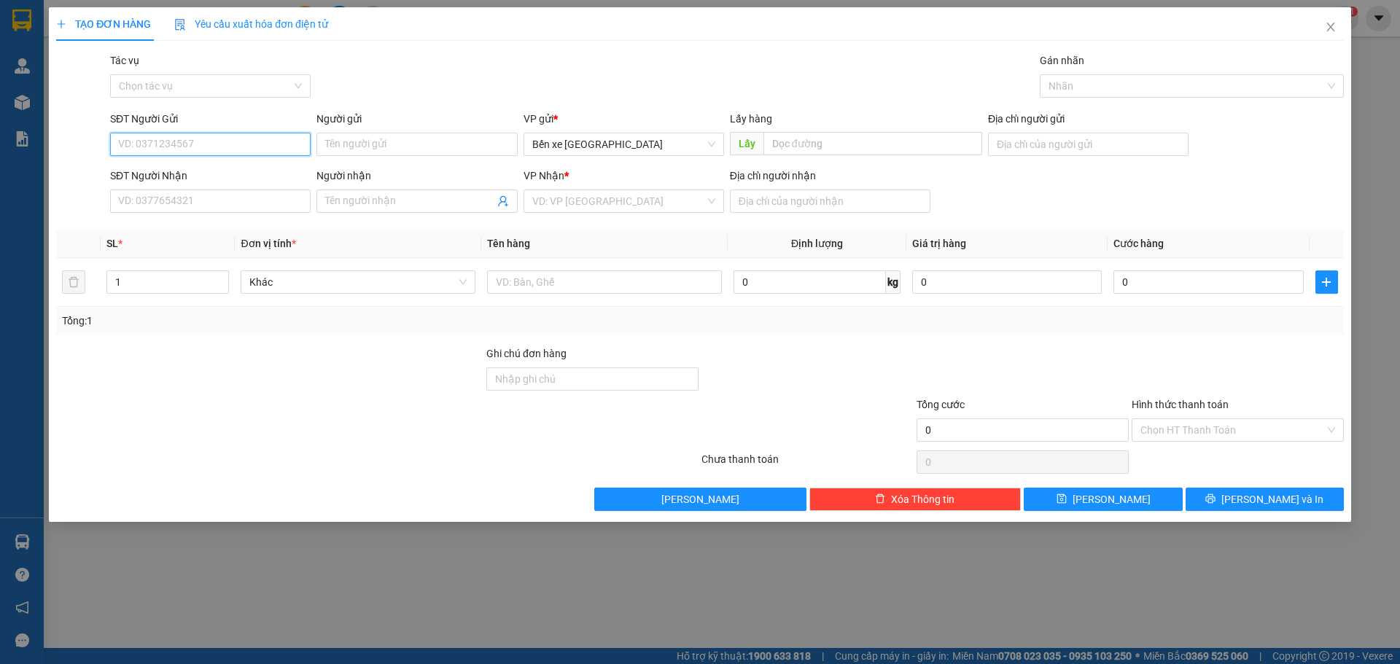
click at [257, 144] on input "SĐT Người Gửi" at bounding box center [210, 144] width 201 height 23
type input "0366730256"
click at [472, 144] on input "Người gửi" at bounding box center [417, 144] width 201 height 23
click at [404, 145] on input "pv mỹ á" at bounding box center [417, 144] width 201 height 23
click at [392, 151] on input "pv mỹ á" at bounding box center [417, 144] width 201 height 23
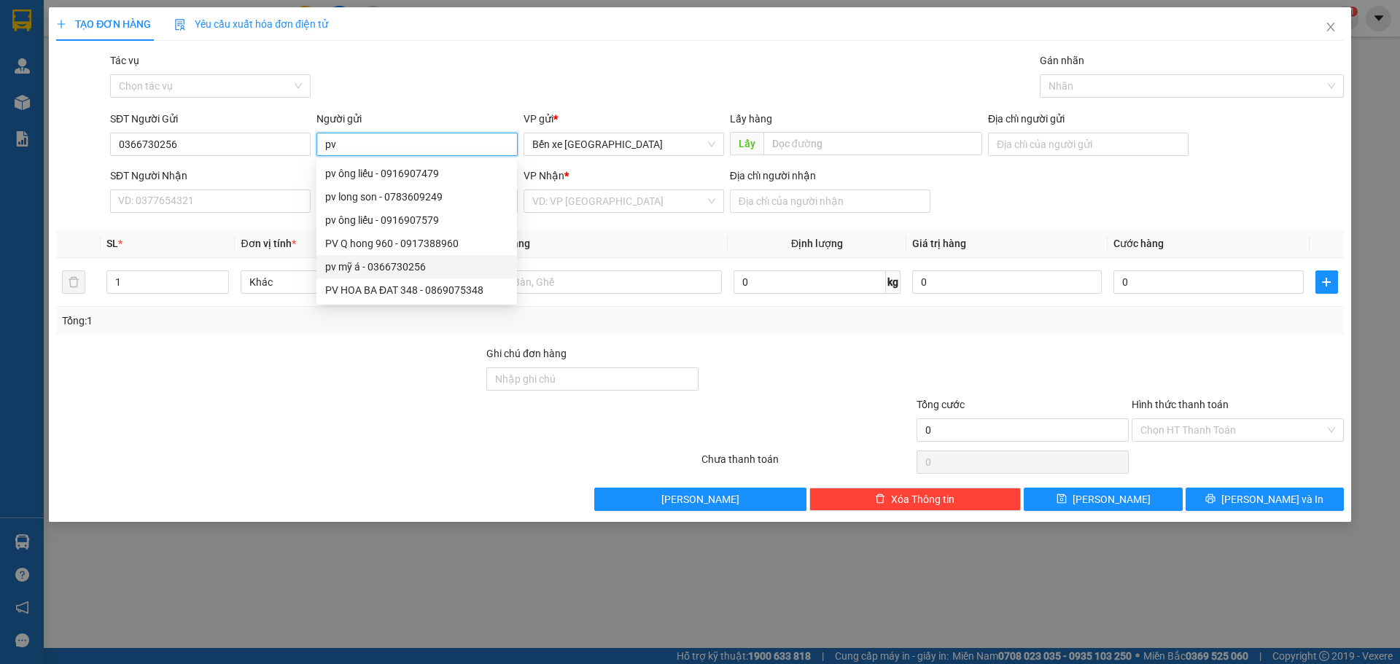
click at [410, 267] on div "pv mỹ á - 0366730256" at bounding box center [416, 267] width 183 height 16
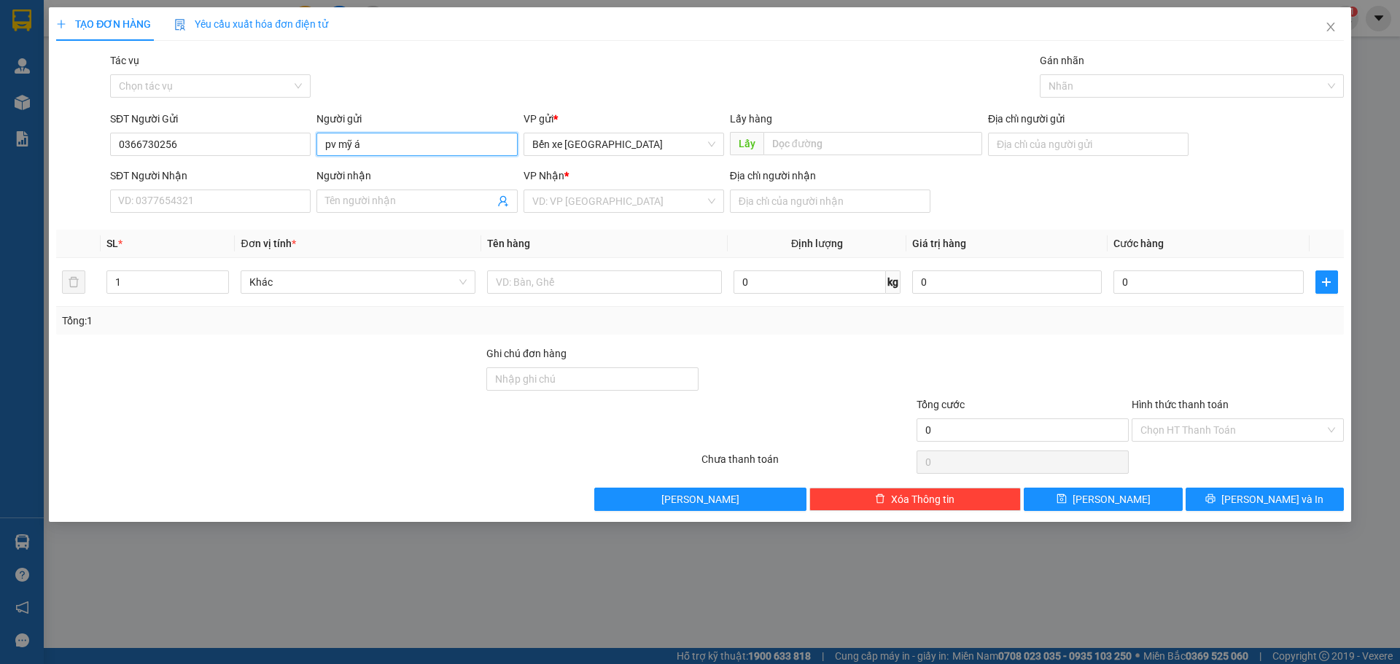
click at [386, 144] on input "pv mỹ á" at bounding box center [417, 144] width 201 height 23
type input "pv mỹ á 256"
click at [951, 155] on div "Lấy" at bounding box center [856, 144] width 252 height 23
drag, startPoint x: 371, startPoint y: 157, endPoint x: 391, endPoint y: 160, distance: 19.9
click at [391, 160] on div "Người gửi pv mỹ á 256 pv mỹ á 256" at bounding box center [417, 136] width 201 height 51
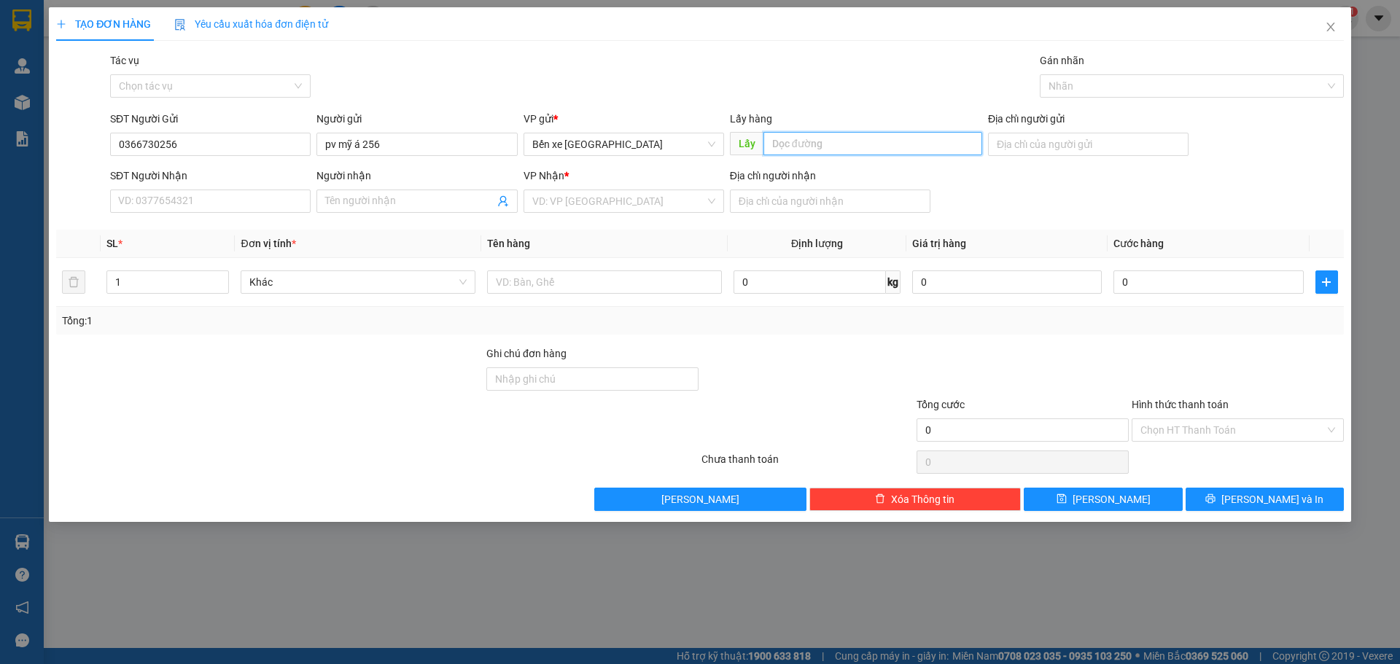
click at [809, 144] on input "text" at bounding box center [873, 143] width 219 height 23
paste input "pv mỹ á 256"
type input "pv mỹ á 256"
click at [642, 131] on div "VP gửi *" at bounding box center [624, 122] width 201 height 22
click at [633, 141] on span "Bến xe [GEOGRAPHIC_DATA]" at bounding box center [623, 144] width 183 height 22
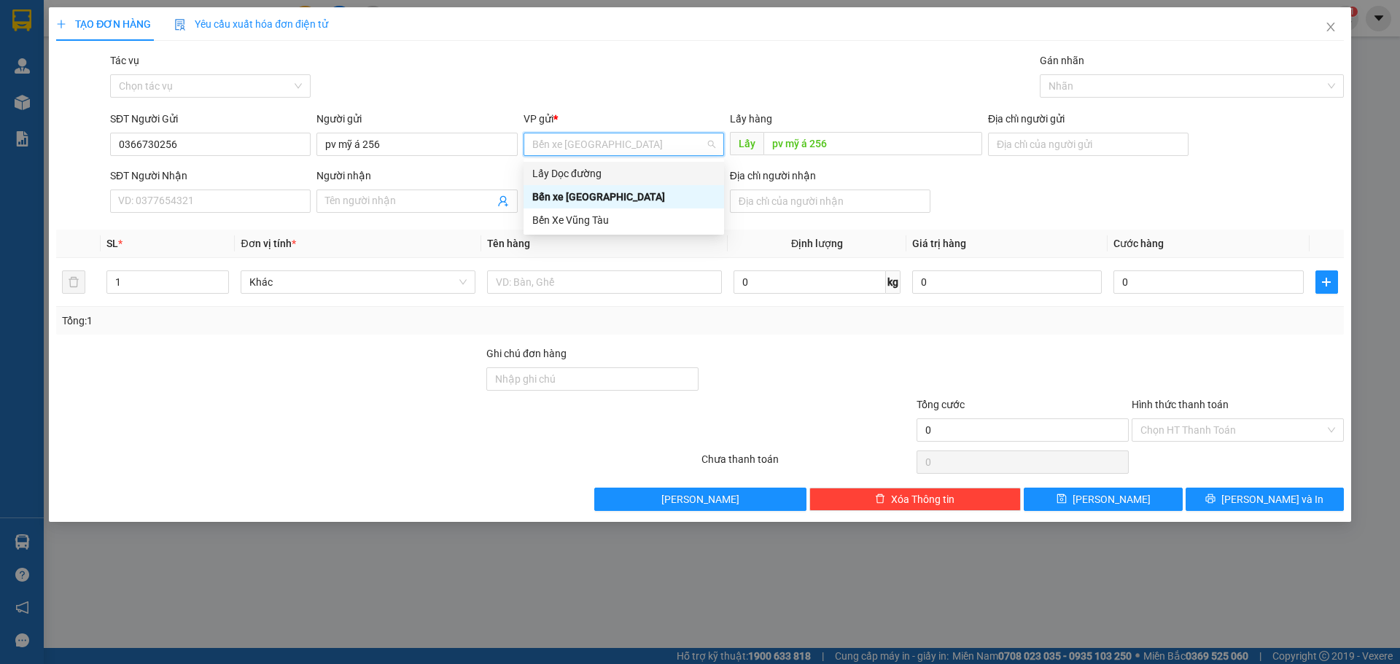
click at [583, 164] on div "Lấy Dọc đường" at bounding box center [624, 173] width 201 height 23
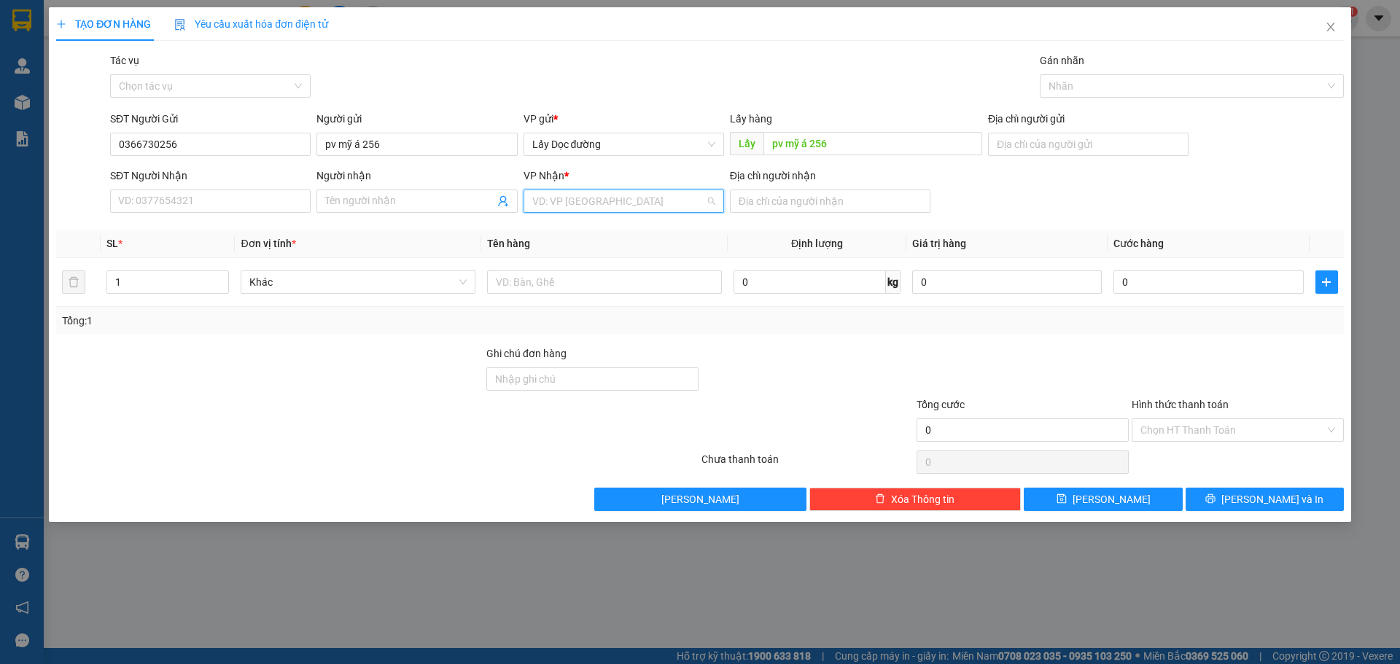
drag, startPoint x: 578, startPoint y: 212, endPoint x: 592, endPoint y: 264, distance: 54.1
click at [579, 212] on input "search" at bounding box center [618, 201] width 173 height 22
drag, startPoint x: 602, startPoint y: 282, endPoint x: 732, endPoint y: 214, distance: 145.8
click at [610, 275] on div "Bến Xe Vũng Tàu" at bounding box center [623, 277] width 183 height 16
click at [772, 197] on input "Địa chỉ người nhận" at bounding box center [830, 201] width 201 height 23
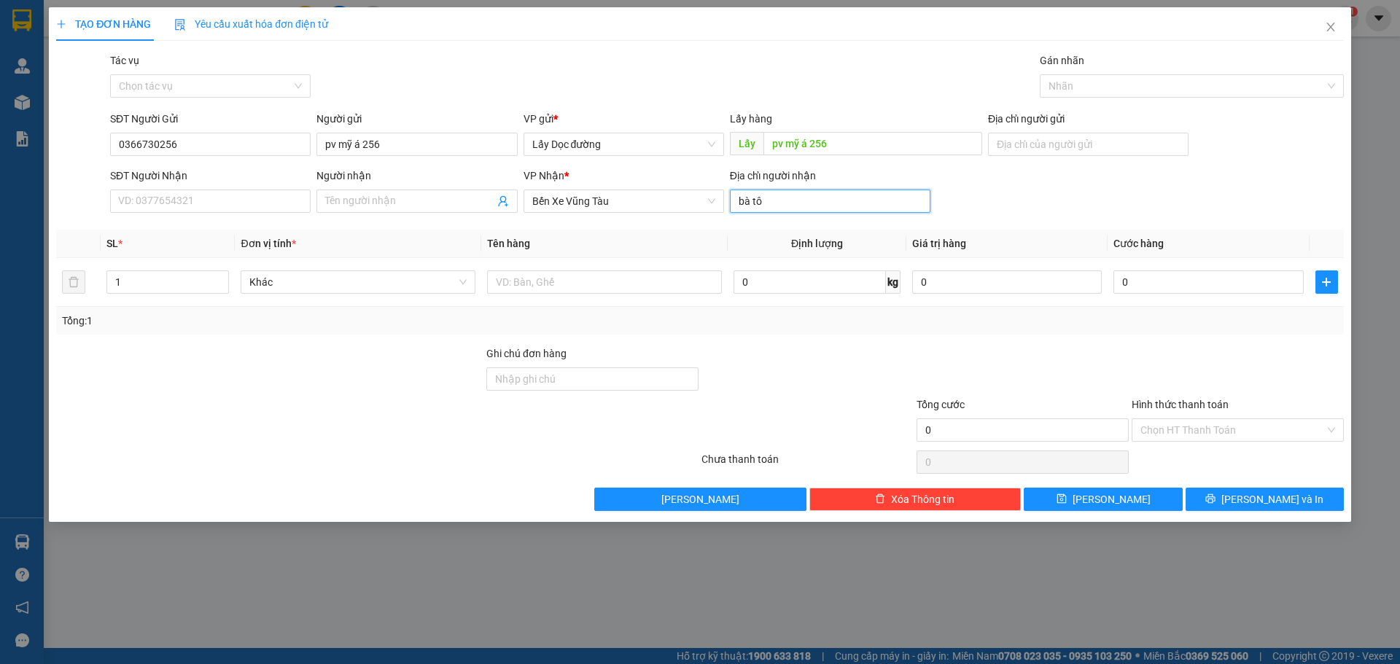
type input "bà tô"
click at [1056, 512] on div "TẠO ĐƠN HÀNG Yêu cầu xuất hóa đơn điện tử Transit Pickup Surcharge Ids Transit …" at bounding box center [700, 264] width 1303 height 515
drag, startPoint x: 1124, startPoint y: 499, endPoint x: 963, endPoint y: 468, distance: 164.1
click at [1124, 500] on button "[PERSON_NAME]" at bounding box center [1103, 499] width 158 height 23
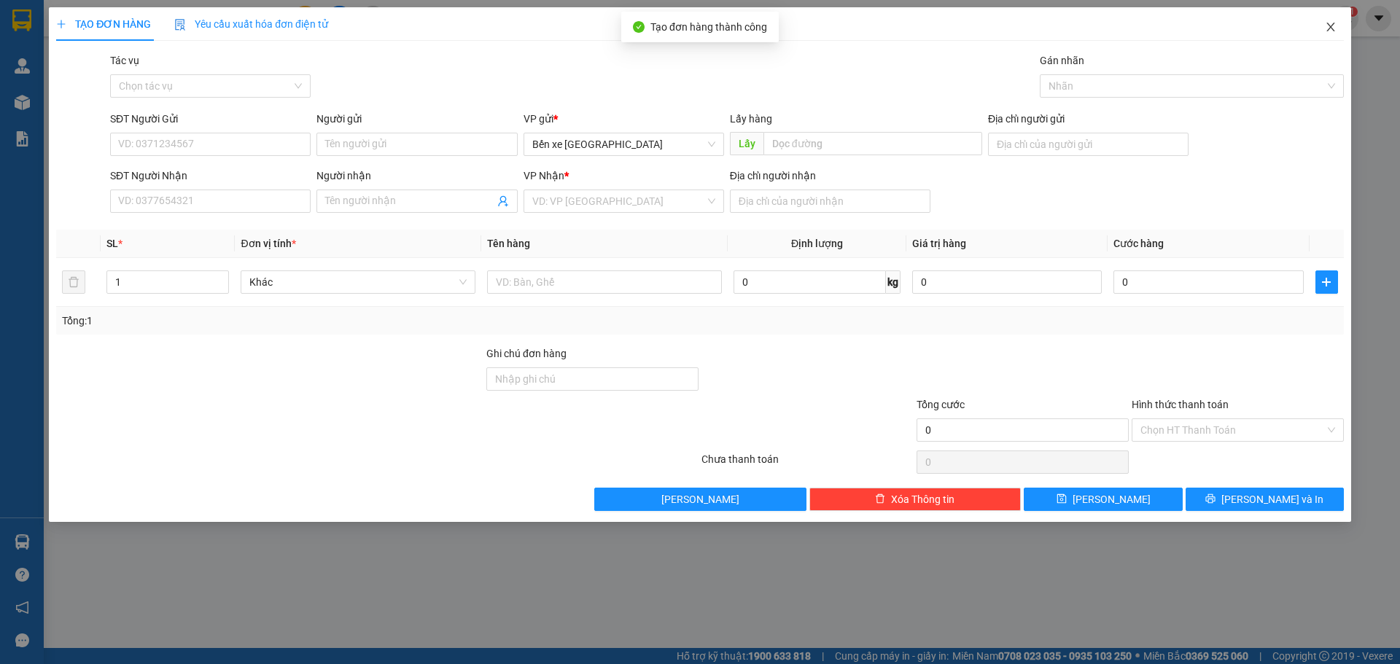
click at [1335, 23] on icon "close" at bounding box center [1331, 27] width 12 height 12
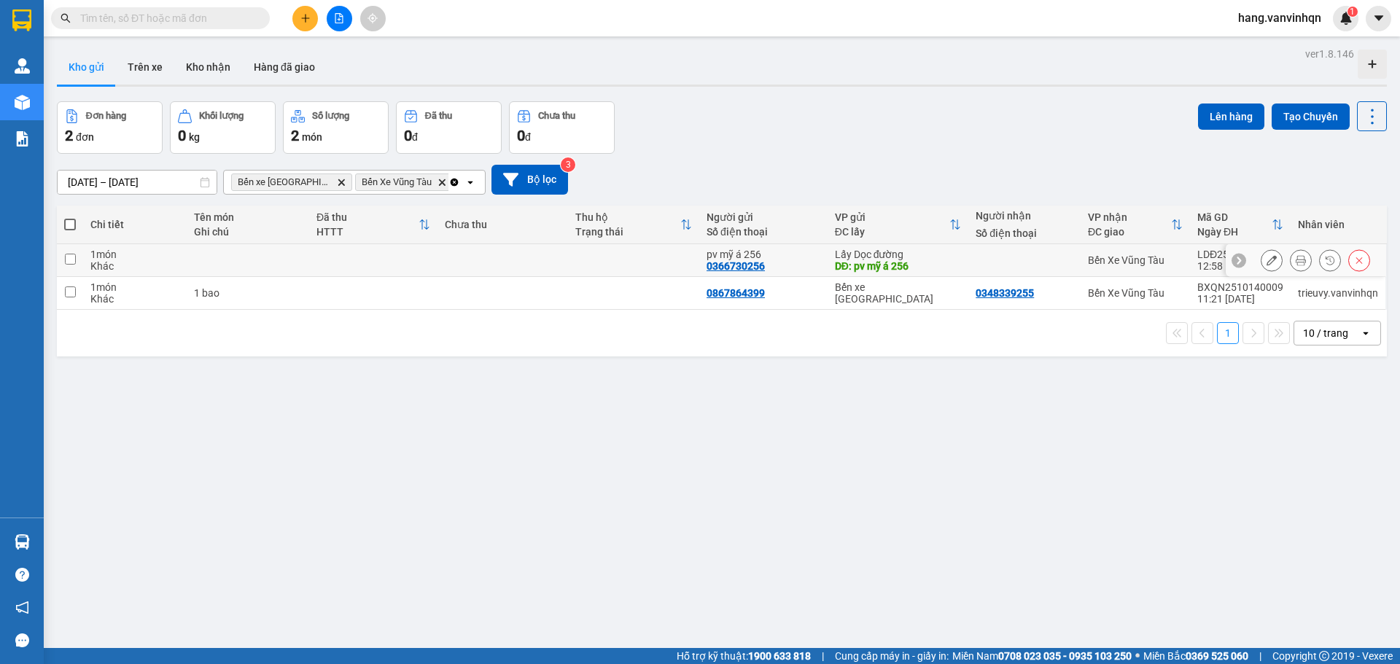
click at [836, 263] on div "DĐ: pv mỹ á 256" at bounding box center [898, 266] width 127 height 12
checkbox input "true"
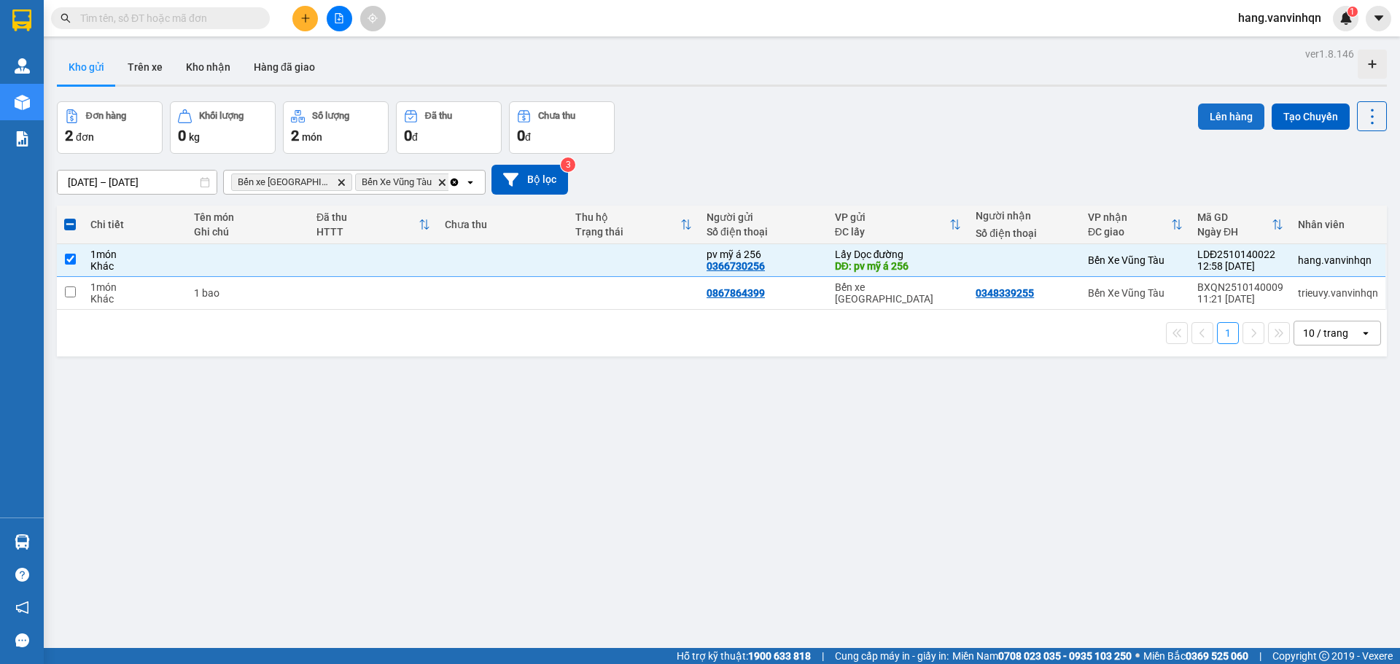
click at [1205, 114] on button "Lên hàng" at bounding box center [1231, 117] width 66 height 26
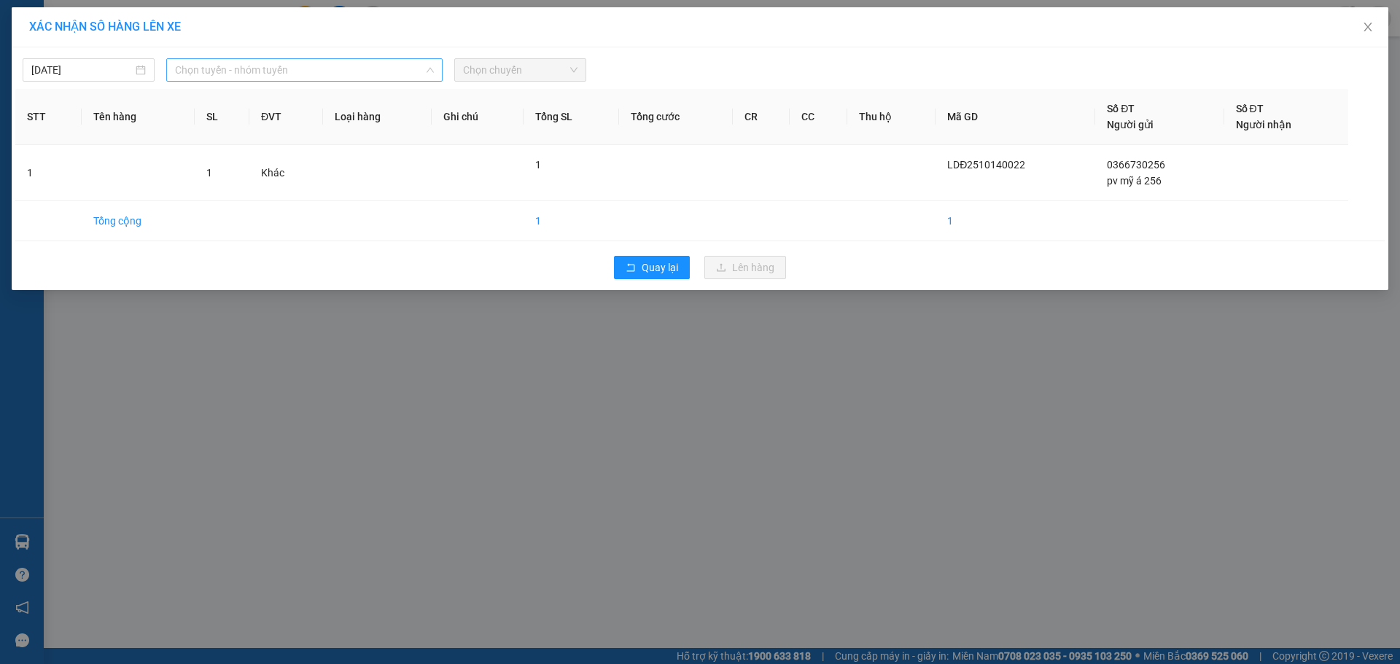
click at [322, 79] on span "Chọn tuyến - nhóm tuyến" at bounding box center [304, 70] width 259 height 22
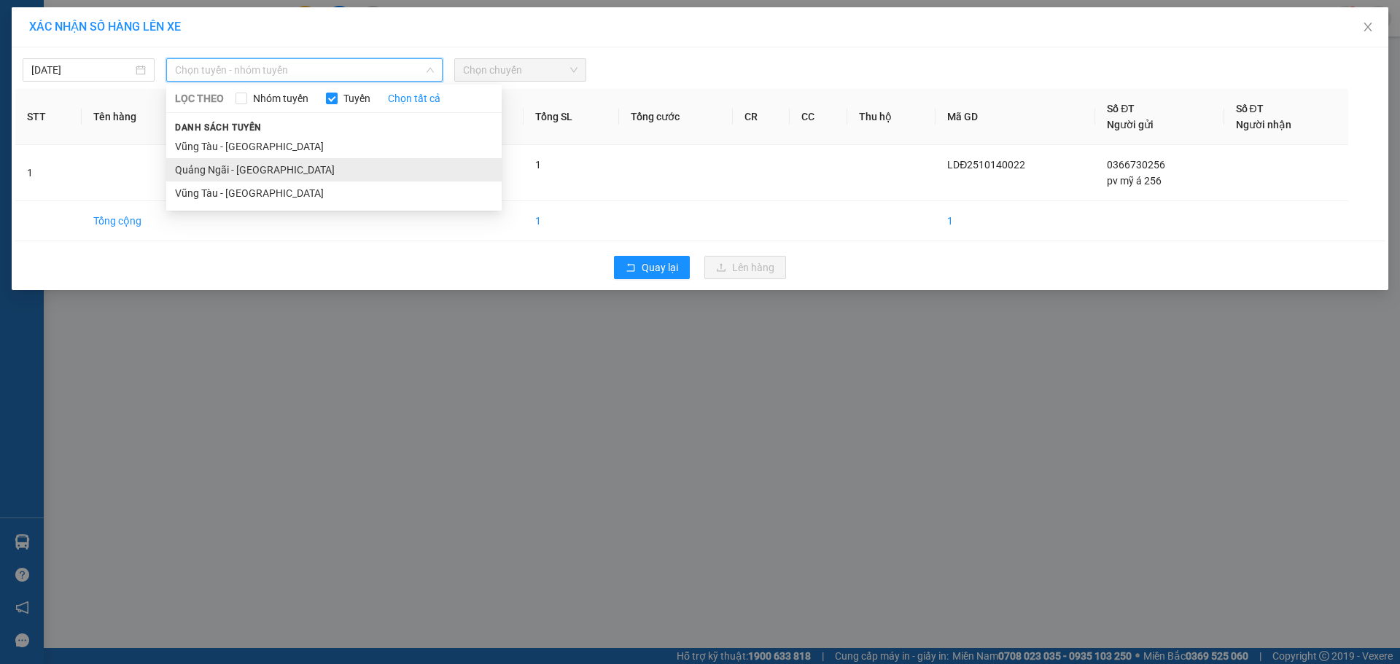
click at [284, 171] on li "Quảng Ngãi - [GEOGRAPHIC_DATA]" at bounding box center [334, 169] width 336 height 23
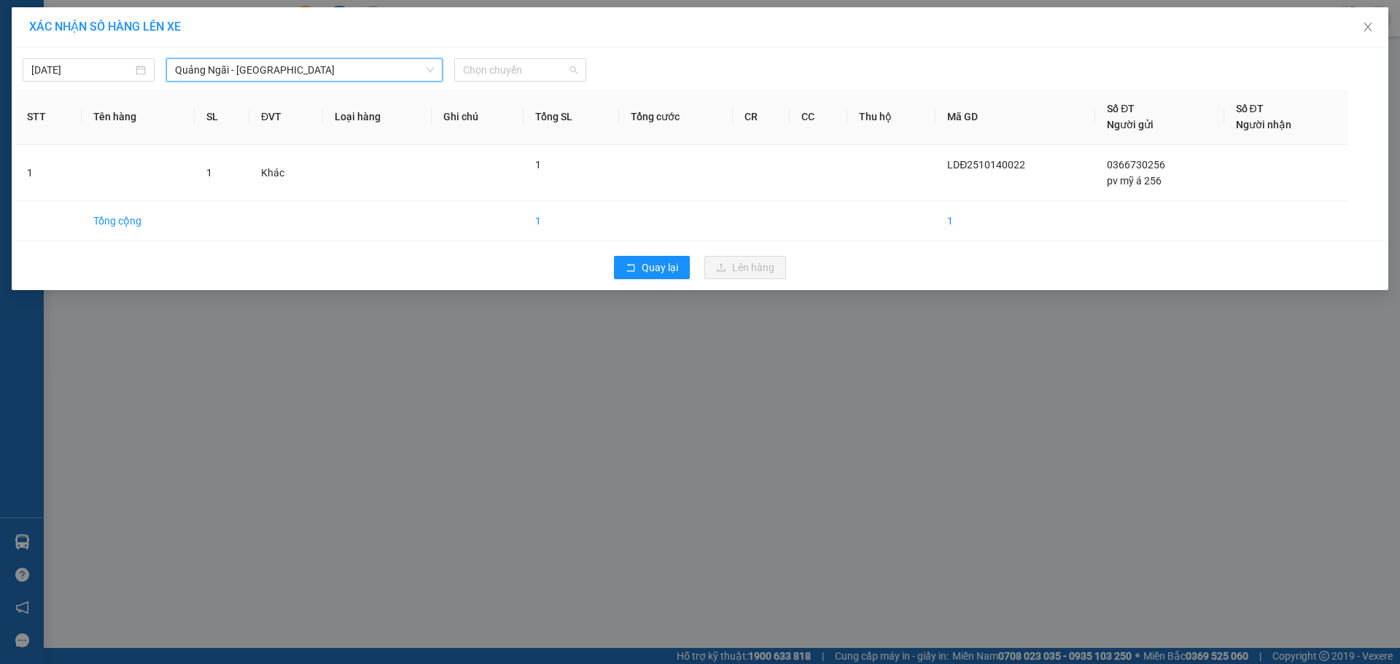
drag, startPoint x: 531, startPoint y: 75, endPoint x: 488, endPoint y: 155, distance: 91.0
click at [533, 82] on div "[DATE] [GEOGRAPHIC_DATA] - [GEOGRAPHIC_DATA] [GEOGRAPHIC_DATA] - [GEOGRAPHIC_DA…" at bounding box center [700, 168] width 1377 height 243
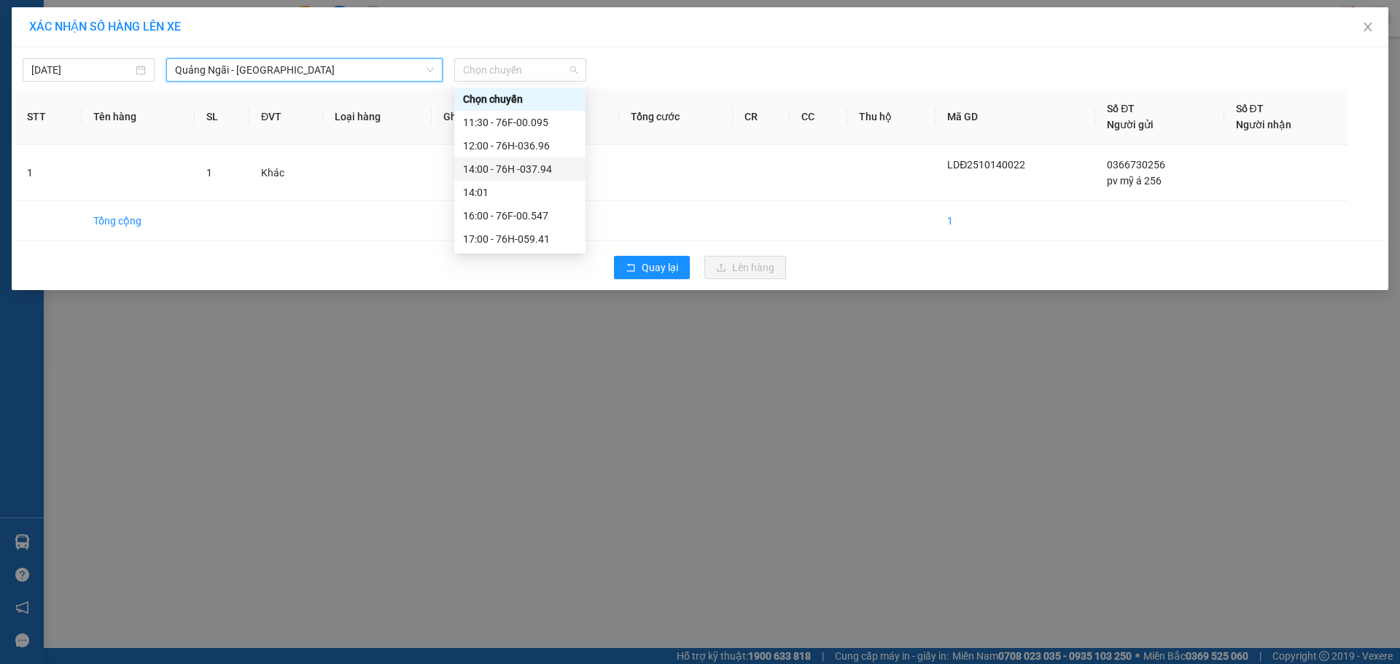
drag, startPoint x: 534, startPoint y: 165, endPoint x: 797, endPoint y: 264, distance: 281.4
click at [545, 165] on div "14:00 - 76H -037.94" at bounding box center [520, 169] width 114 height 16
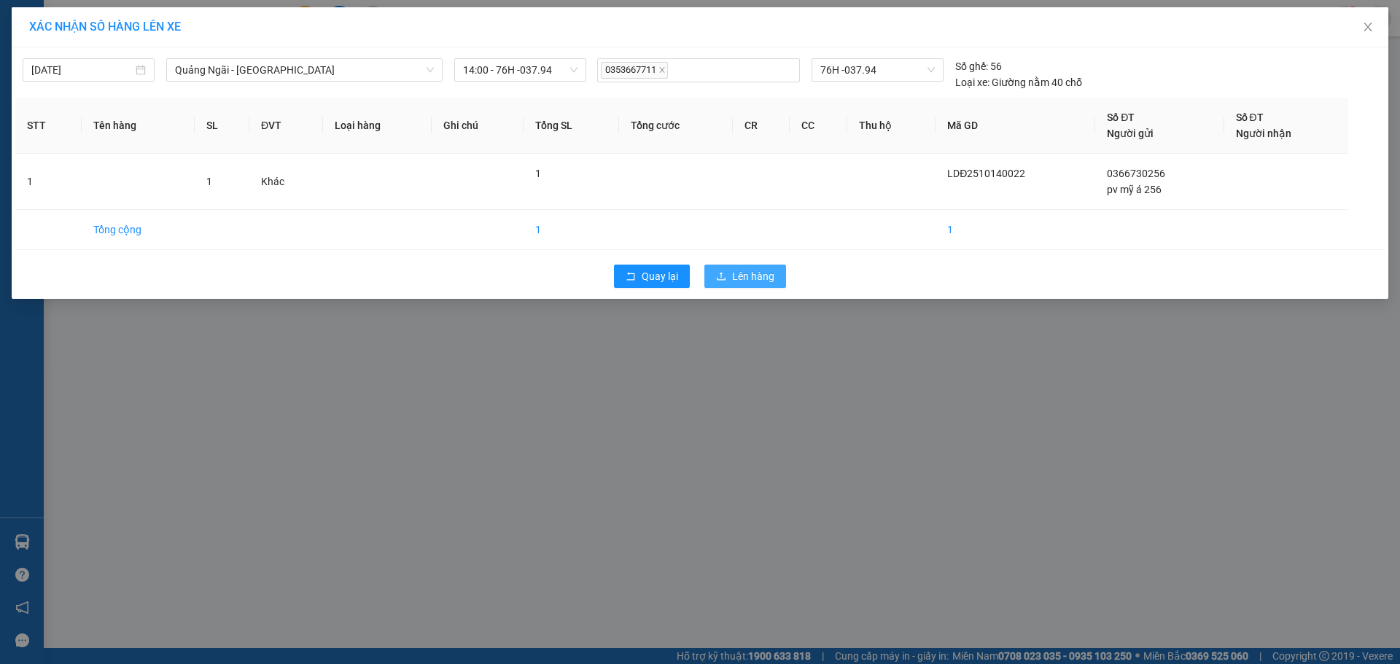
click at [751, 276] on span "Lên hàng" at bounding box center [753, 276] width 42 height 16
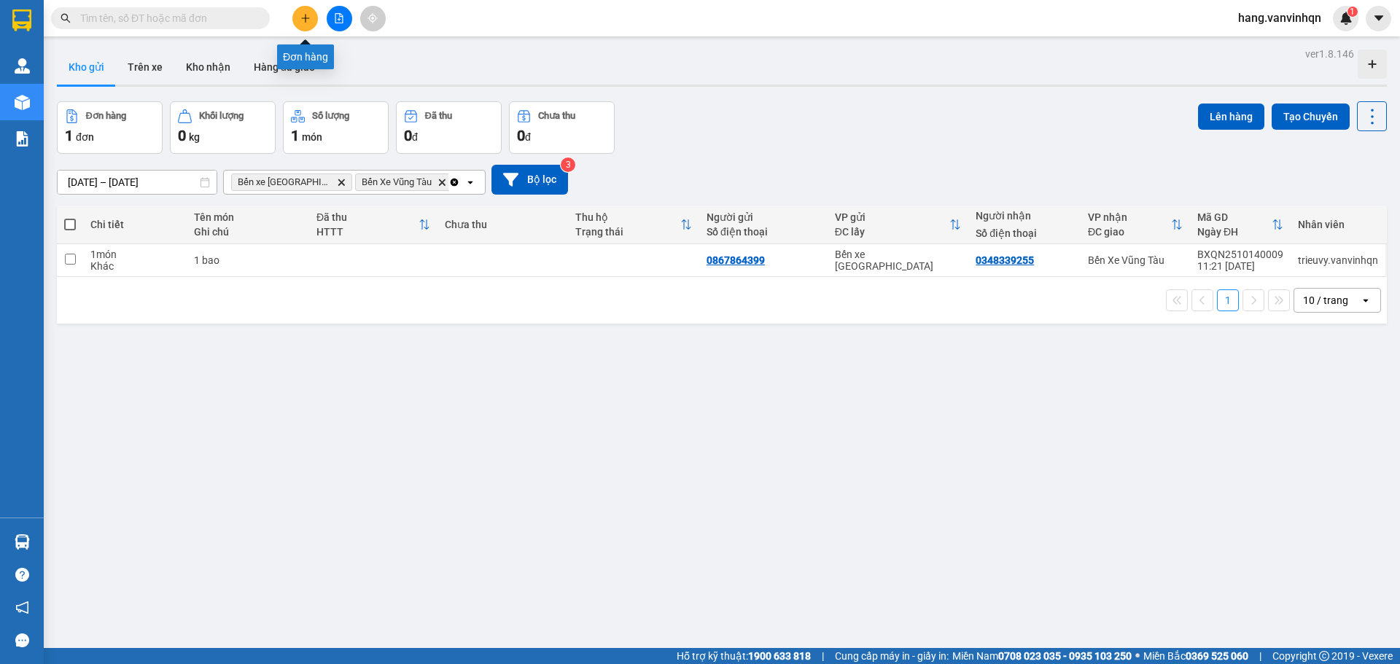
click at [310, 18] on icon "plus" at bounding box center [306, 18] width 10 height 10
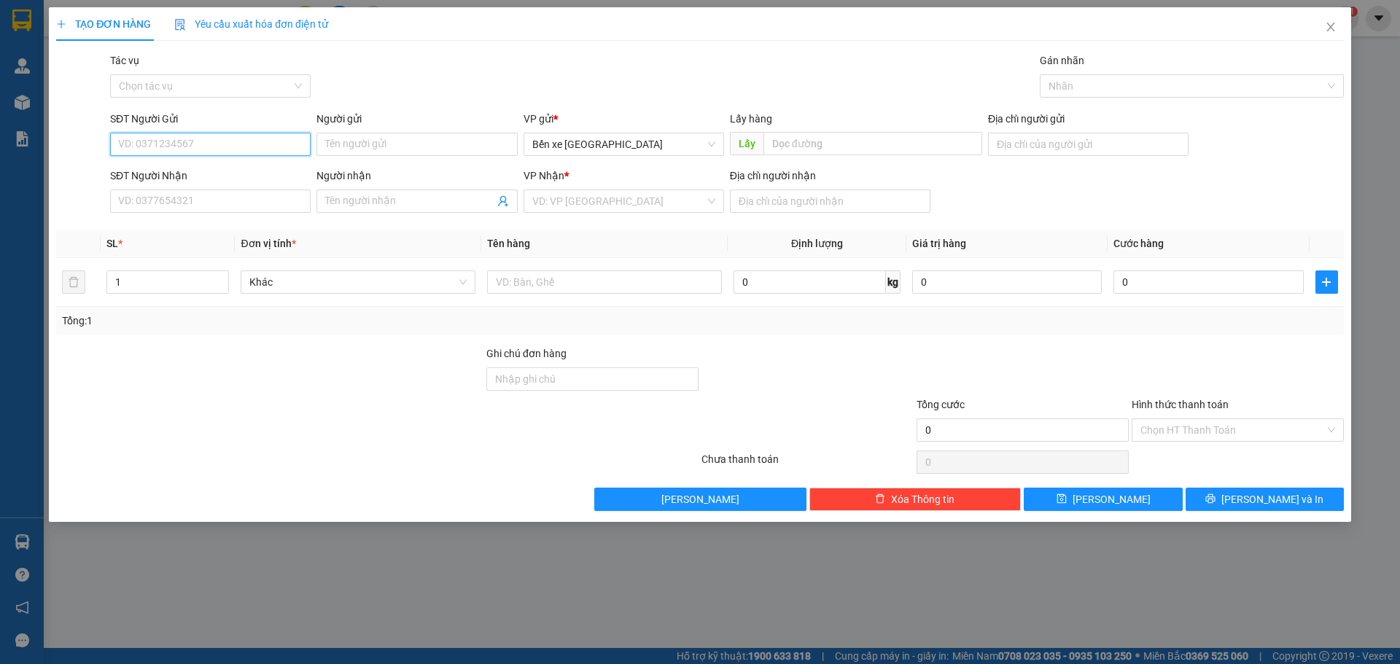
click at [243, 149] on input "SĐT Người Gửi" at bounding box center [210, 144] width 201 height 23
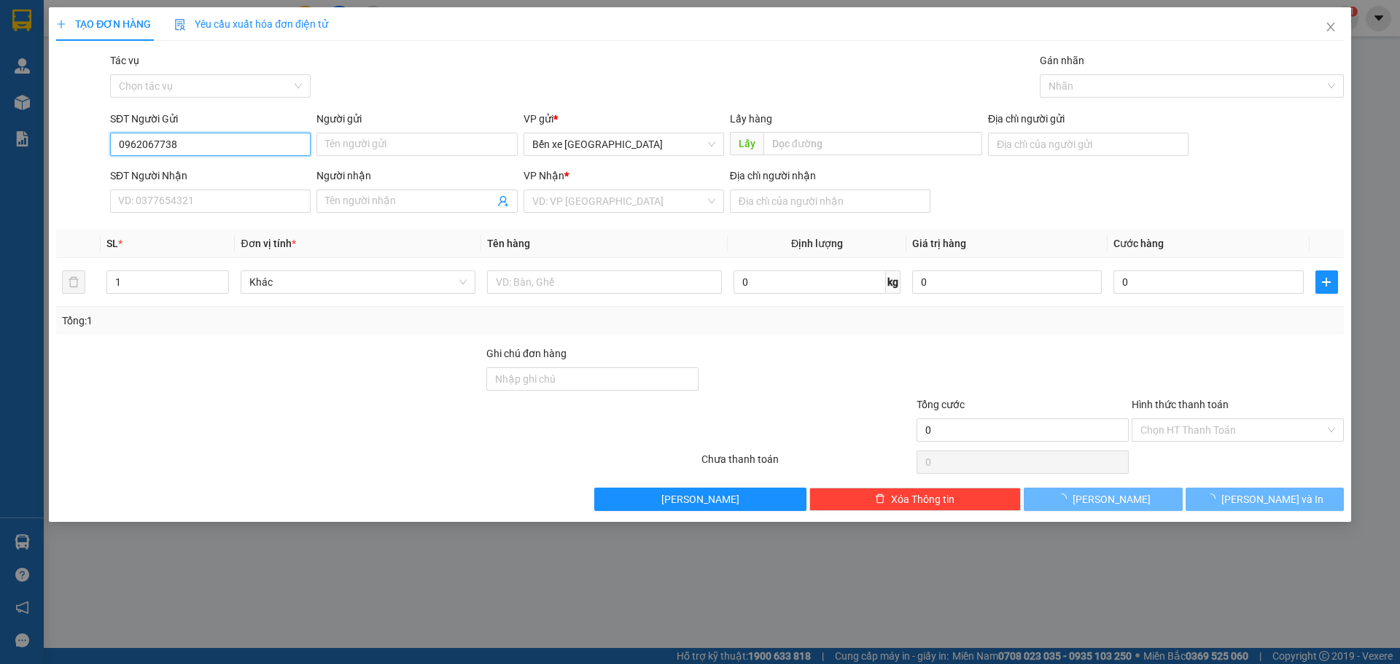
type input "0962067738"
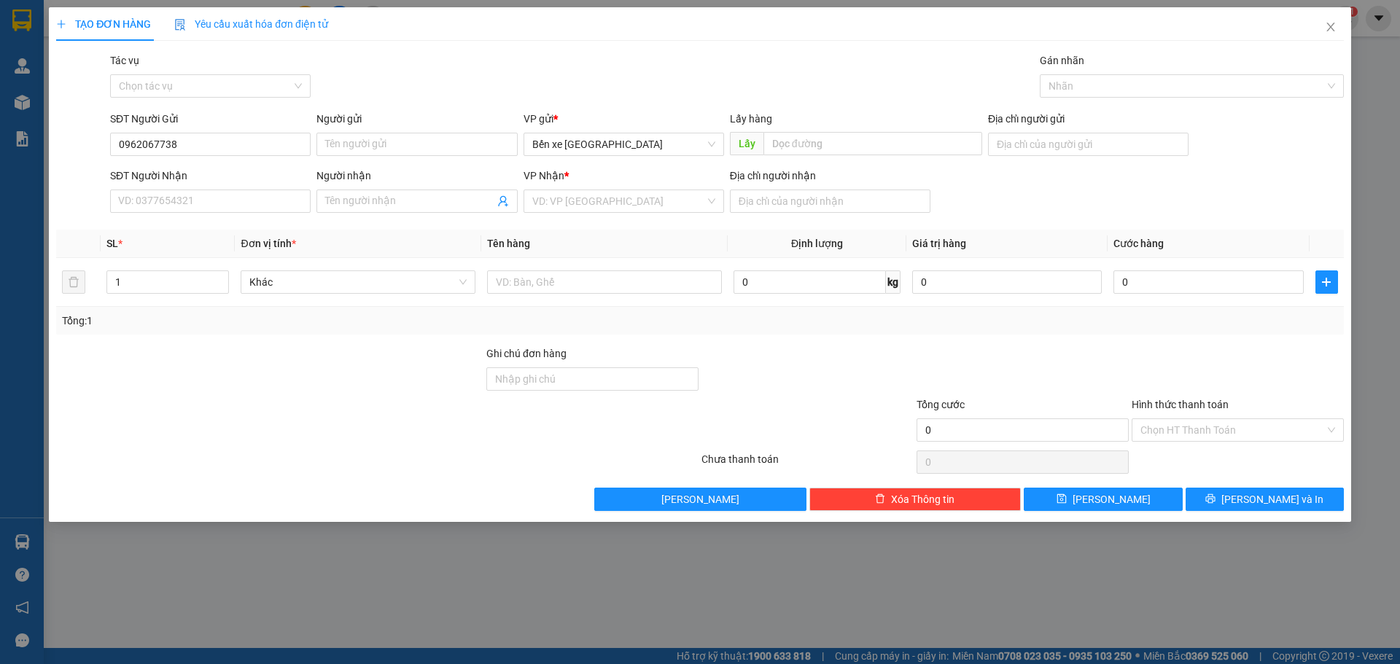
click at [646, 158] on div "VP gửi * Bến xe [GEOGRAPHIC_DATA]" at bounding box center [624, 136] width 201 height 51
drag, startPoint x: 644, startPoint y: 140, endPoint x: 630, endPoint y: 167, distance: 30.3
click at [644, 144] on span "Bến xe [GEOGRAPHIC_DATA]" at bounding box center [623, 144] width 183 height 22
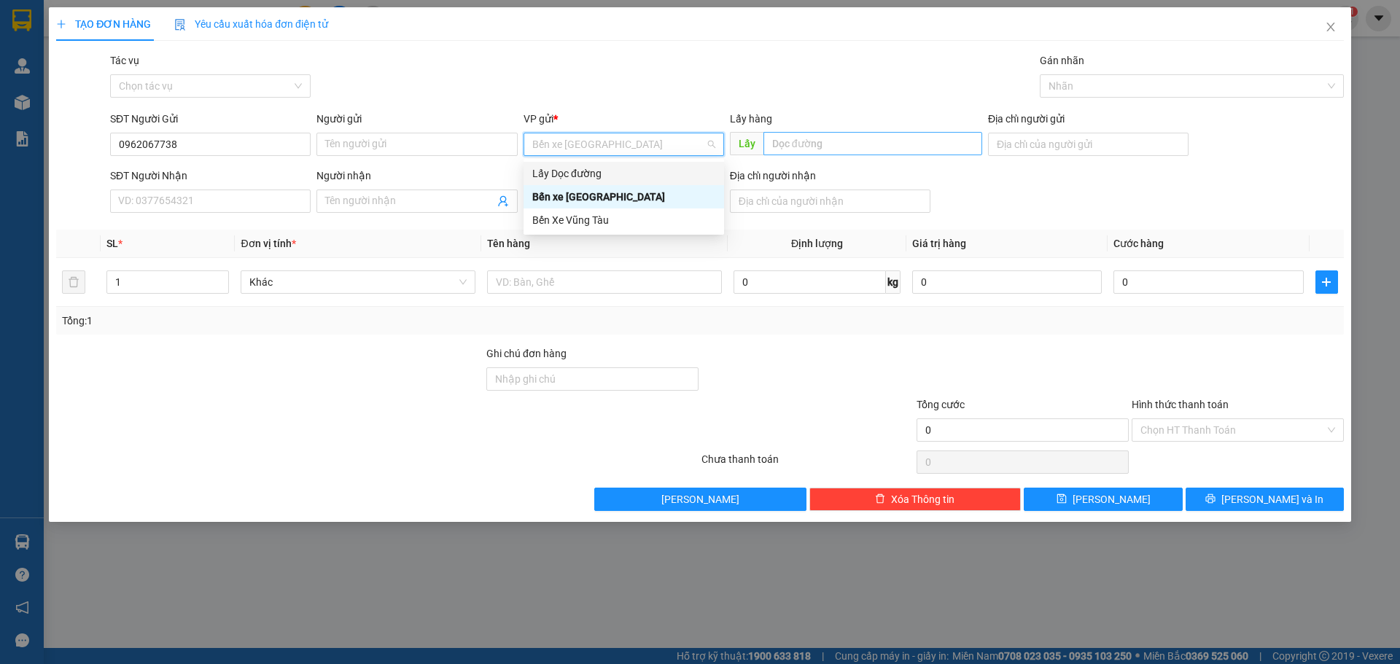
drag, startPoint x: 587, startPoint y: 172, endPoint x: 819, endPoint y: 144, distance: 233.6
click at [591, 171] on div "Lấy Dọc đường" at bounding box center [623, 174] width 183 height 16
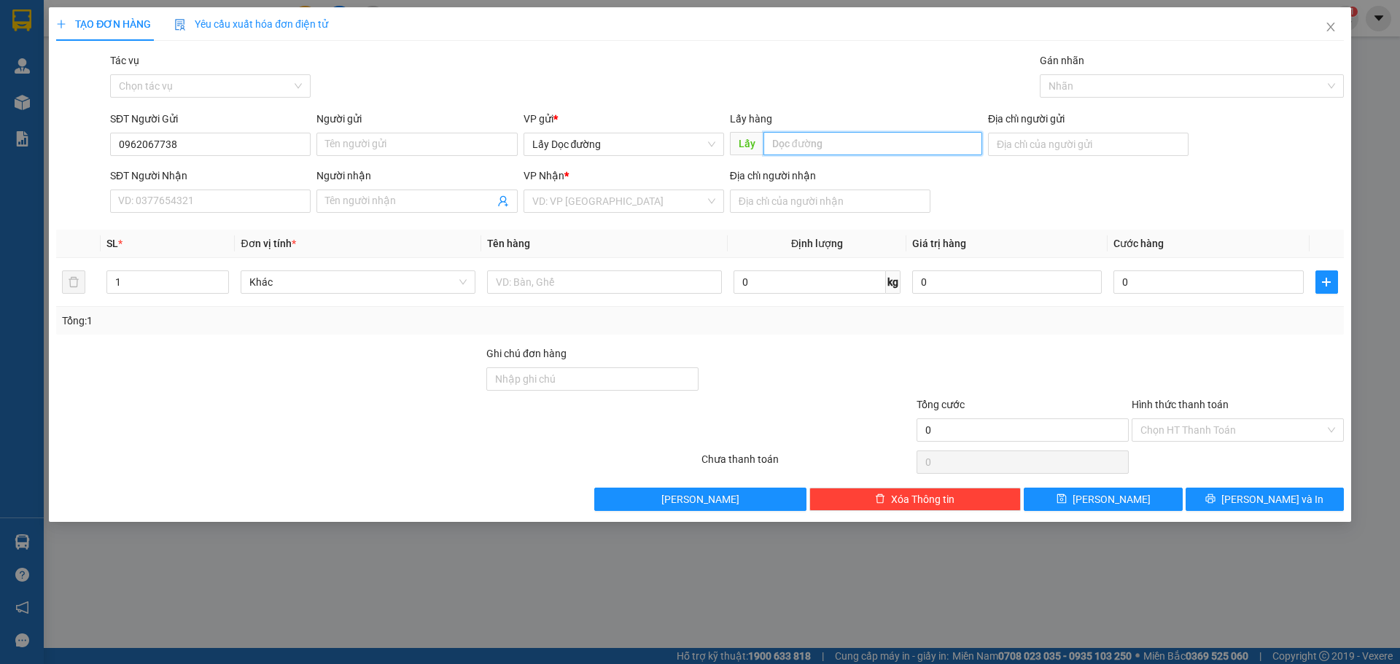
click at [829, 152] on input "text" at bounding box center [873, 143] width 219 height 23
type input "an nhon"
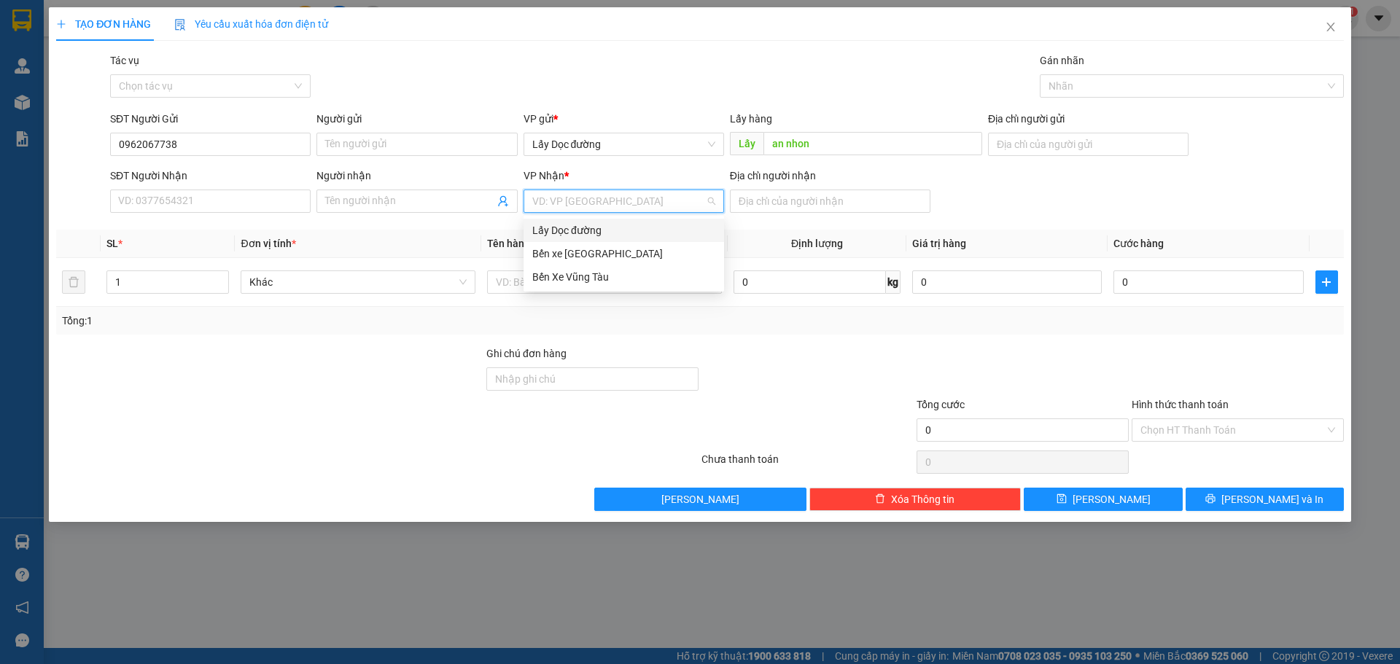
drag, startPoint x: 617, startPoint y: 198, endPoint x: 539, endPoint y: 284, distance: 115.6
click at [605, 217] on body "Kết quả tìm kiếm ( 3689 ) Bộ lọc Mã ĐH Trạng thái Món hàng Tổng cước Chưa cước …" at bounding box center [700, 332] width 1400 height 664
drag, startPoint x: 542, startPoint y: 279, endPoint x: 617, endPoint y: 282, distance: 75.2
click at [565, 288] on div "Bến Xe Vũng Tàu" at bounding box center [624, 276] width 201 height 23
drag, startPoint x: 777, startPoint y: 204, endPoint x: 800, endPoint y: 225, distance: 31.5
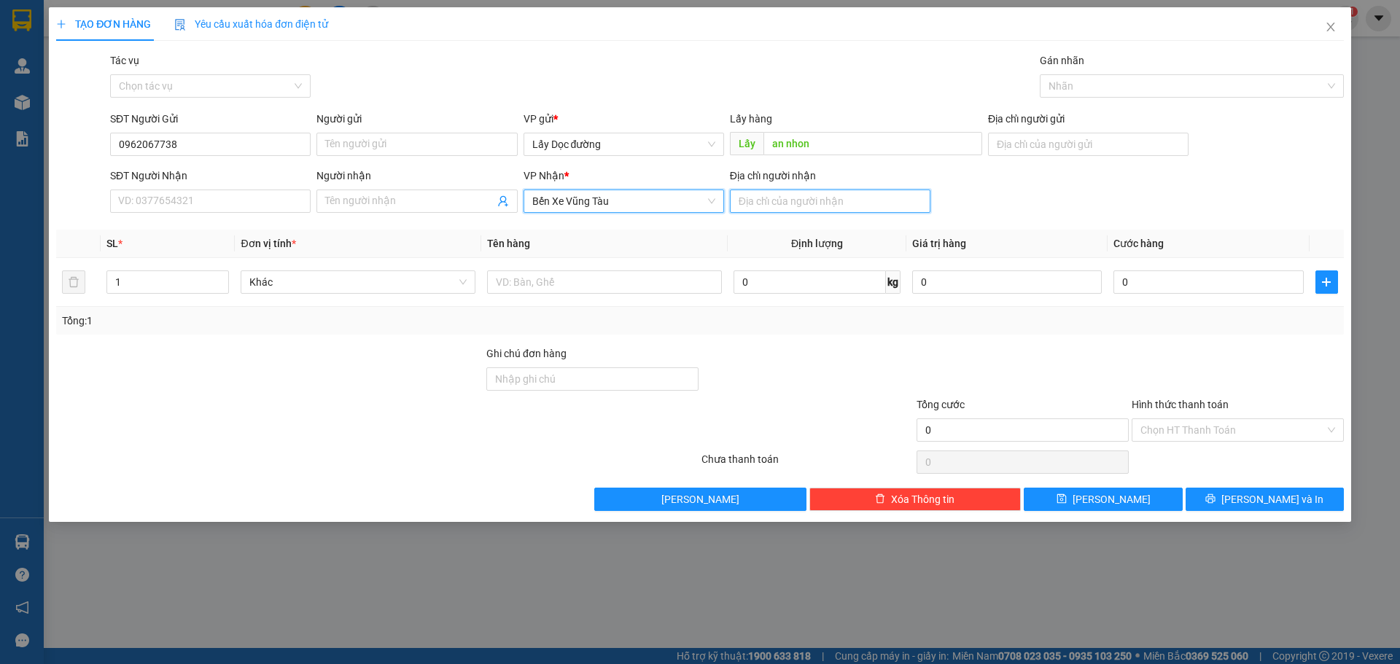
click at [800, 225] on div "Transit Pickup Surcharge Ids Transit Deliver Surcharge Ids Transit Deliver Surc…" at bounding box center [700, 282] width 1288 height 459
type input "[GEOGRAPHIC_DATA]"
drag, startPoint x: 802, startPoint y: 205, endPoint x: 691, endPoint y: 204, distance: 110.1
click at [691, 204] on div "SĐT Người Nhận VD: 0377654321 Người nhận Tên người nhận VP Nhận * Bến Xe Vũng T…" at bounding box center [727, 193] width 1240 height 51
type input "phước thai"
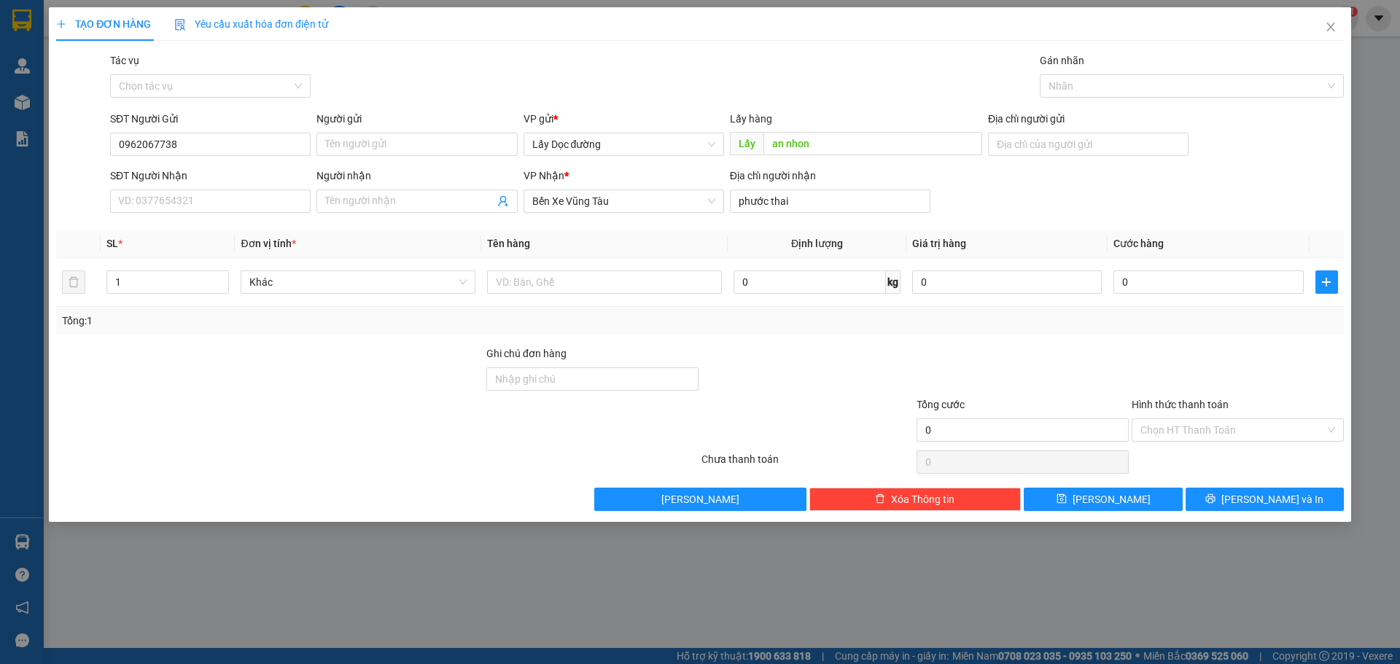
click at [1134, 512] on div "TẠO ĐƠN HÀNG Yêu cầu xuất hóa đơn điện tử Transit Pickup Surcharge Ids Transit …" at bounding box center [700, 264] width 1303 height 515
click at [1083, 494] on button "[PERSON_NAME]" at bounding box center [1103, 499] width 158 height 23
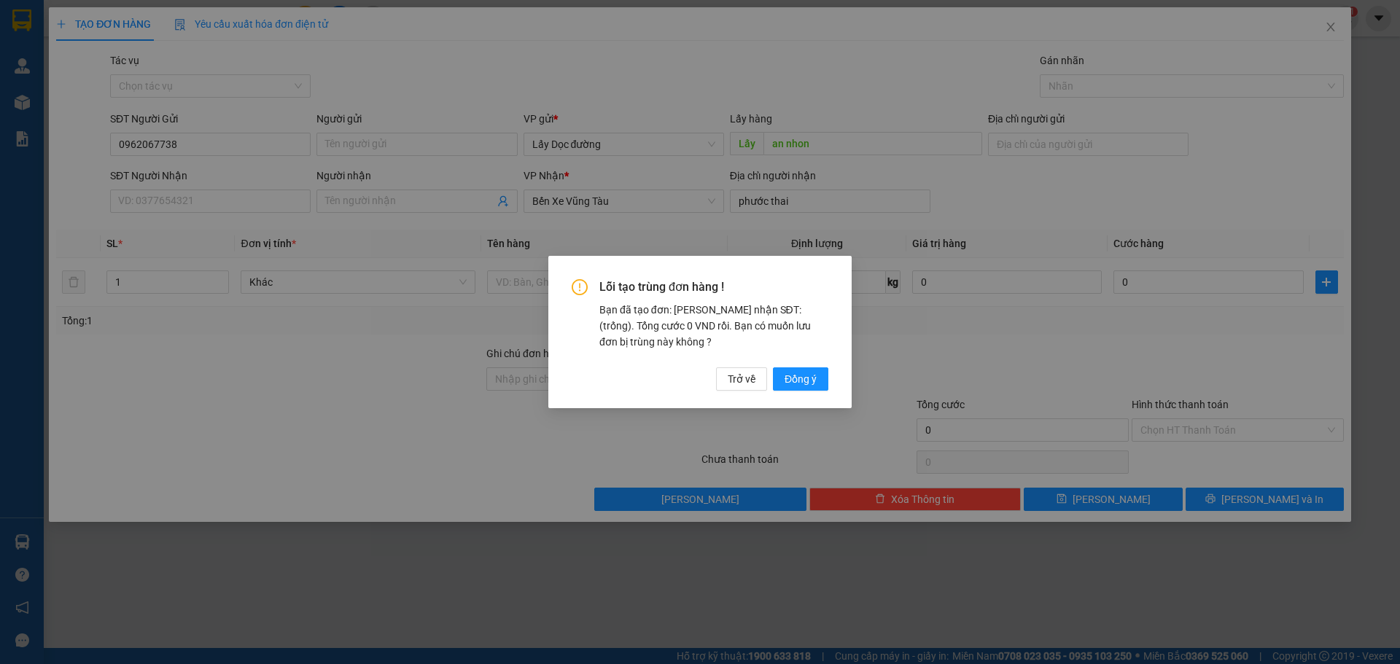
drag, startPoint x: 810, startPoint y: 379, endPoint x: 1342, endPoint y: 1, distance: 652.9
click at [821, 374] on button "Đồng ý" at bounding box center [800, 379] width 55 height 23
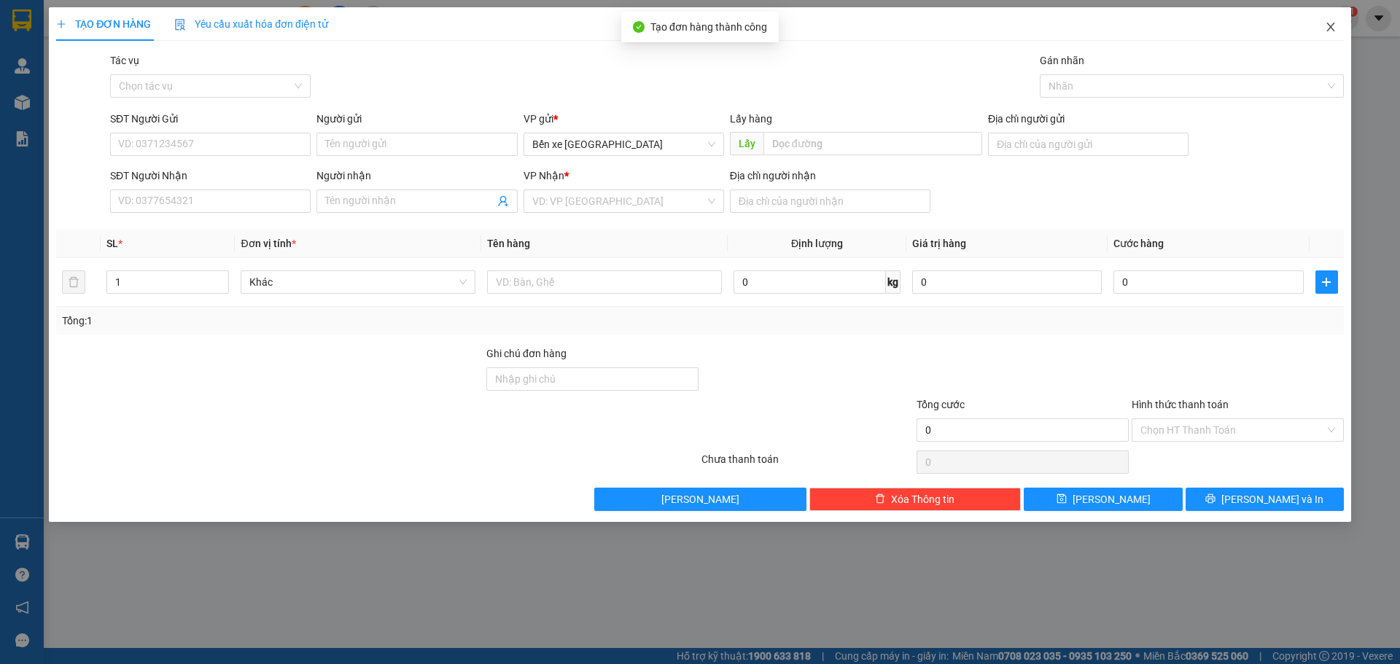
click at [1334, 22] on span "Close" at bounding box center [1331, 27] width 41 height 41
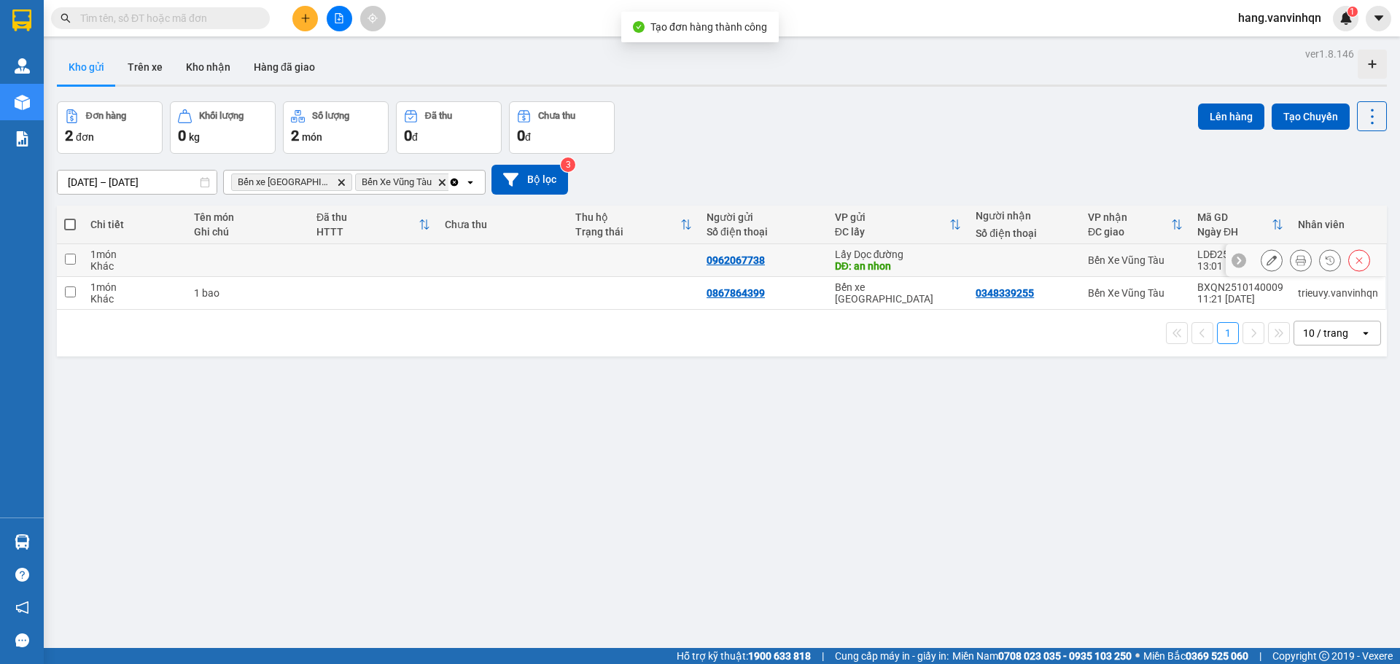
drag, startPoint x: 899, startPoint y: 271, endPoint x: 934, endPoint y: 257, distance: 37.9
click at [902, 271] on div "DĐ: an nhon" at bounding box center [898, 266] width 127 height 12
checkbox input "true"
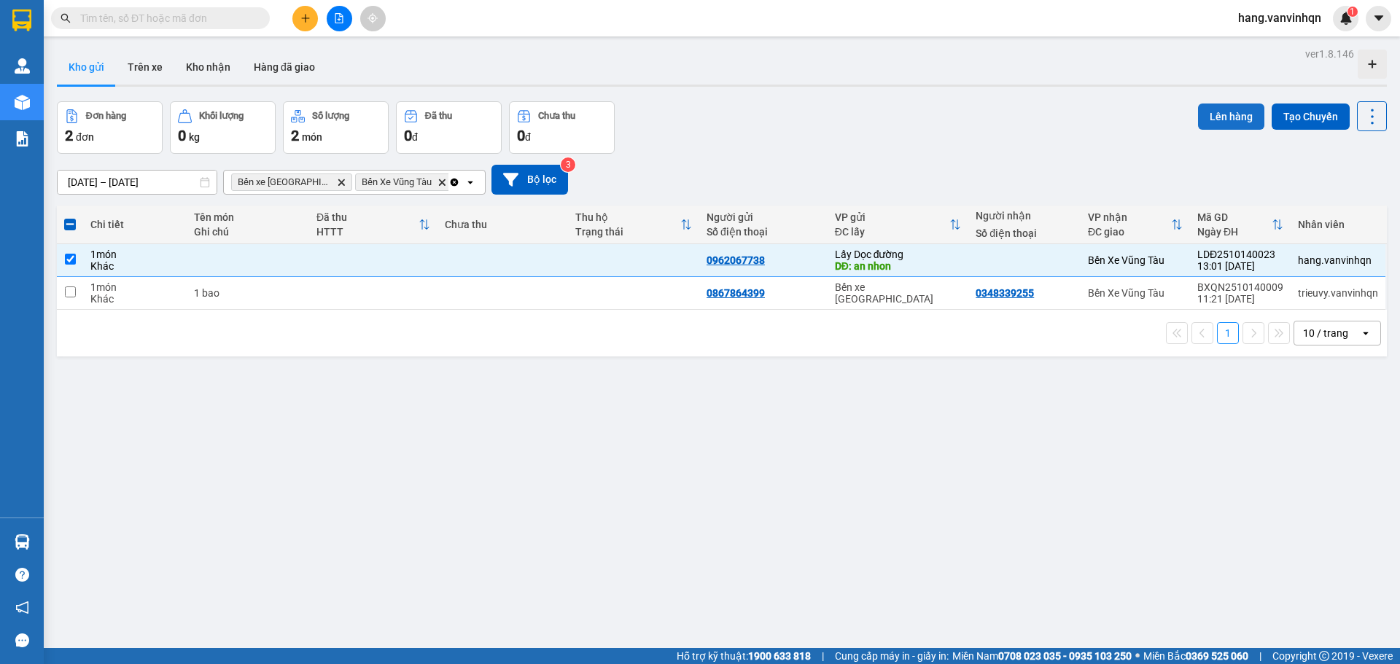
click at [1212, 124] on button "Lên hàng" at bounding box center [1231, 117] width 66 height 26
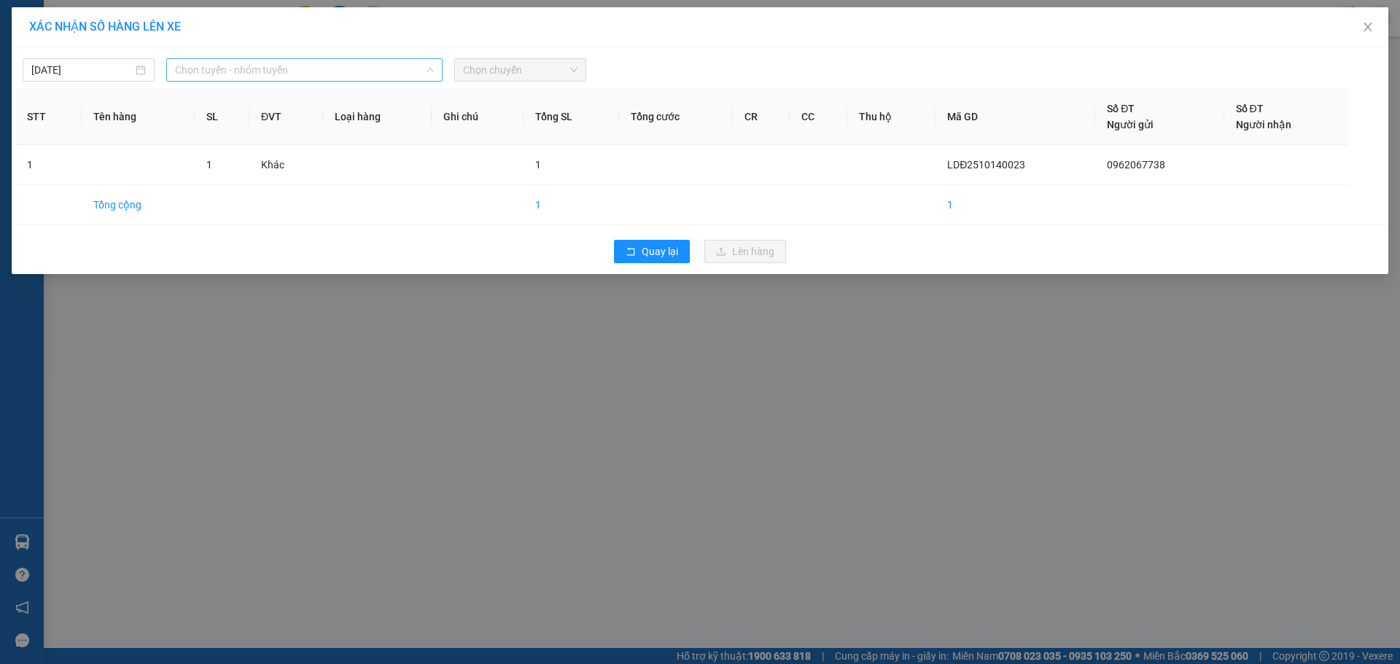
drag, startPoint x: 292, startPoint y: 58, endPoint x: 268, endPoint y: 144, distance: 89.4
click at [293, 59] on div "Chọn tuyến - nhóm tuyến" at bounding box center [304, 69] width 276 height 23
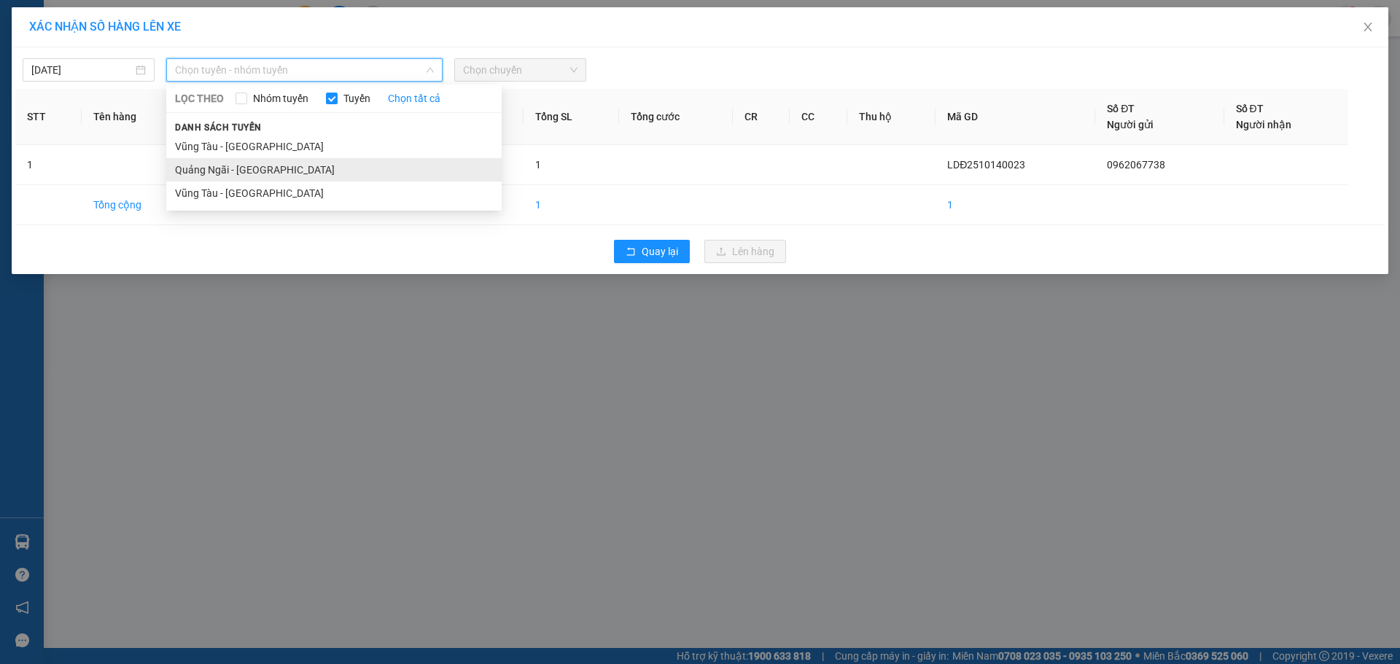
click at [262, 168] on li "Quảng Ngãi - [GEOGRAPHIC_DATA]" at bounding box center [334, 169] width 336 height 23
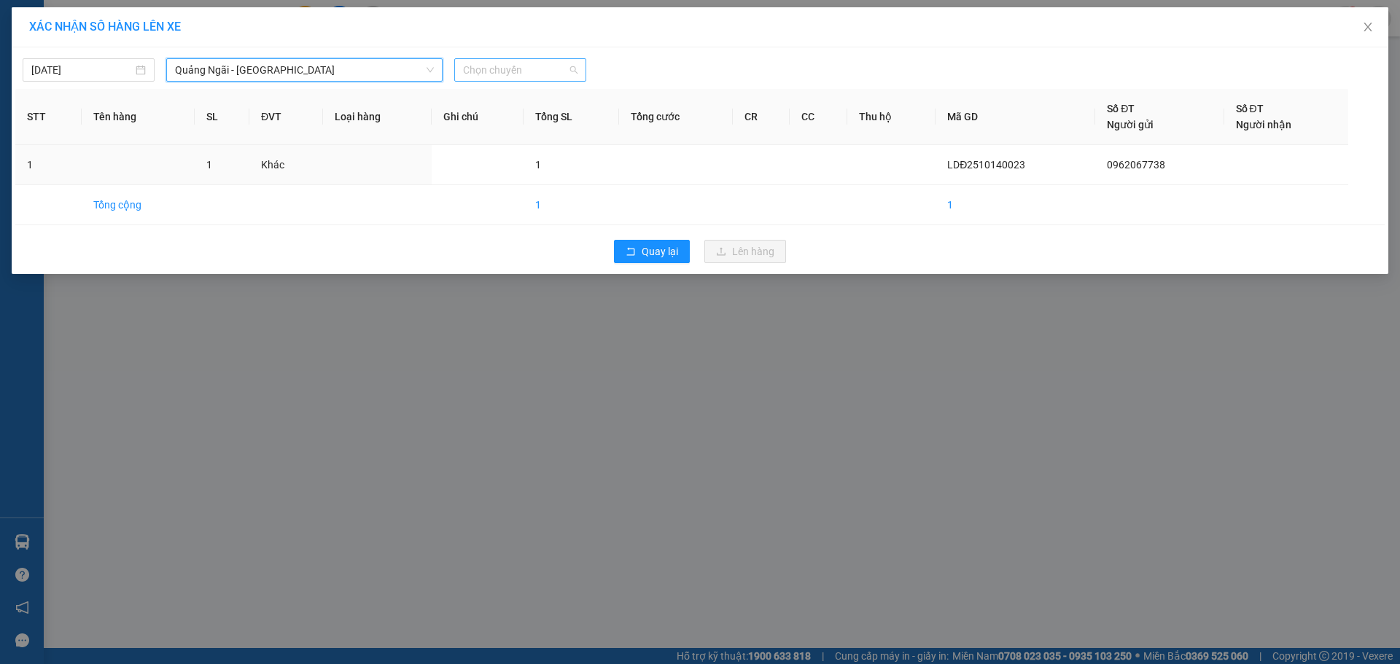
click at [540, 73] on span "Chọn chuyến" at bounding box center [520, 70] width 115 height 22
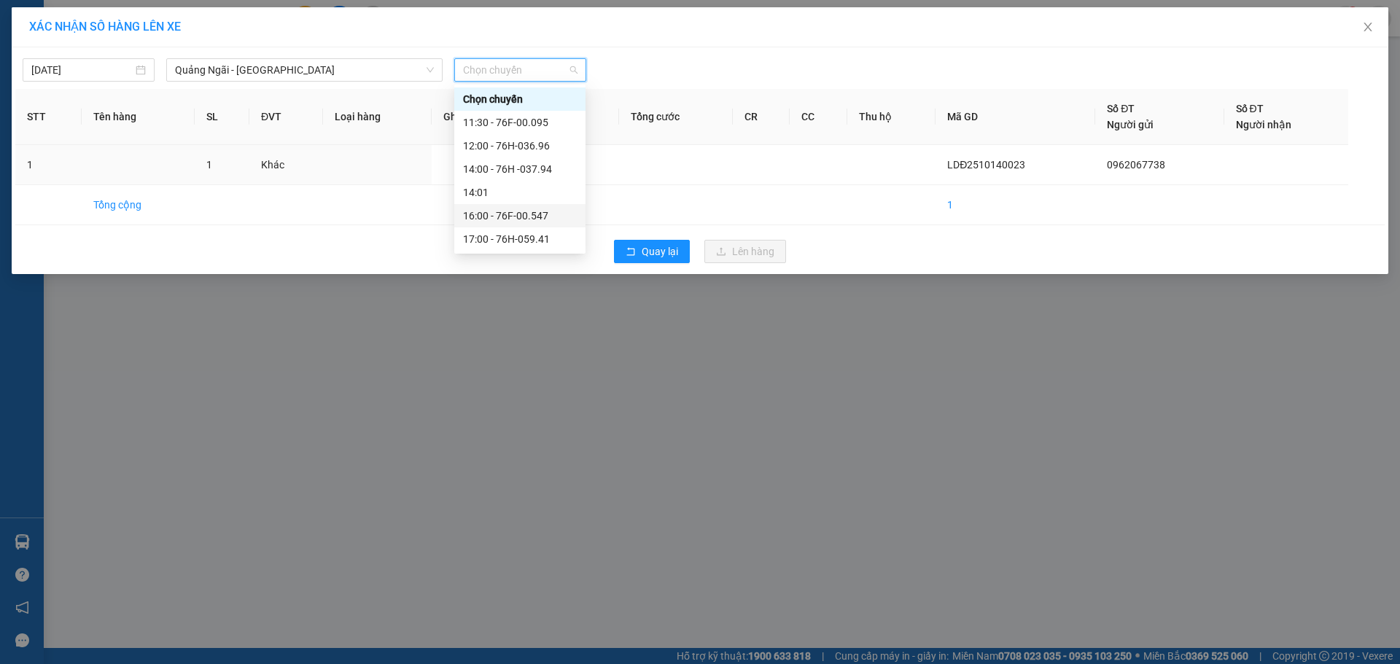
drag, startPoint x: 517, startPoint y: 213, endPoint x: 737, endPoint y: 301, distance: 237.0
click at [518, 215] on div "16:00 - 76F-00.547" at bounding box center [520, 216] width 114 height 16
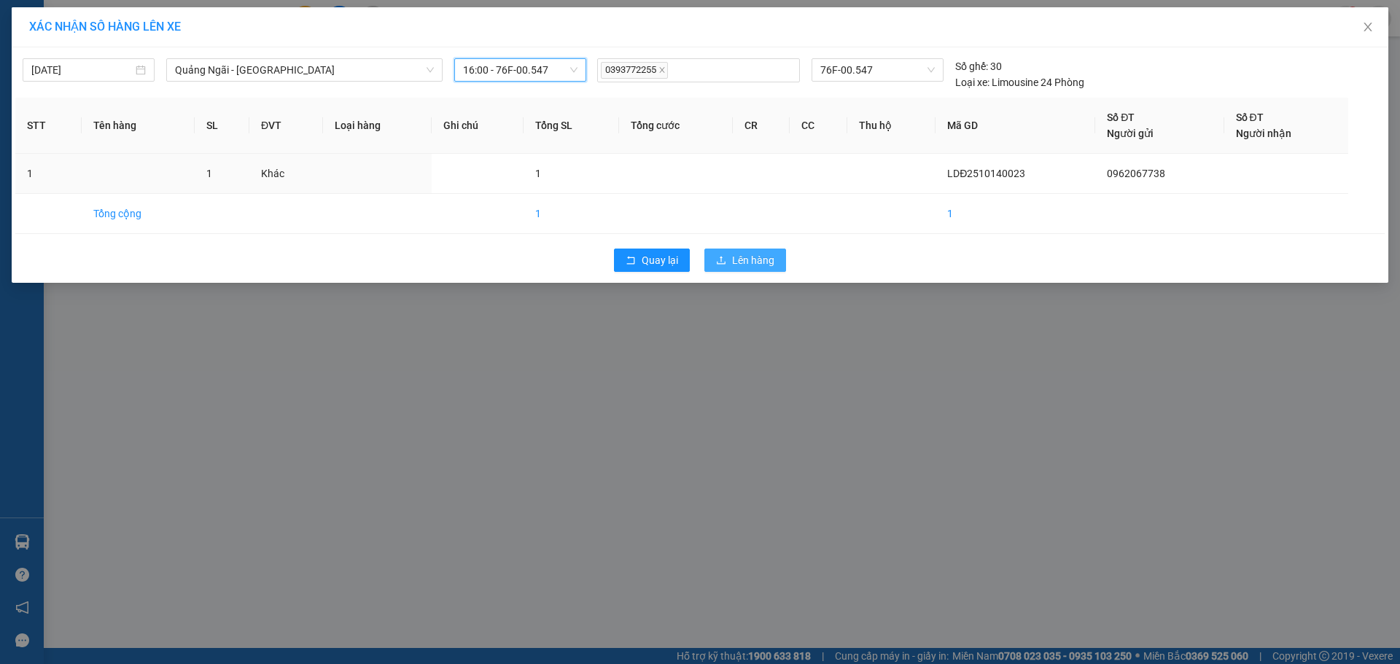
click at [747, 255] on button "Lên hàng" at bounding box center [746, 260] width 82 height 23
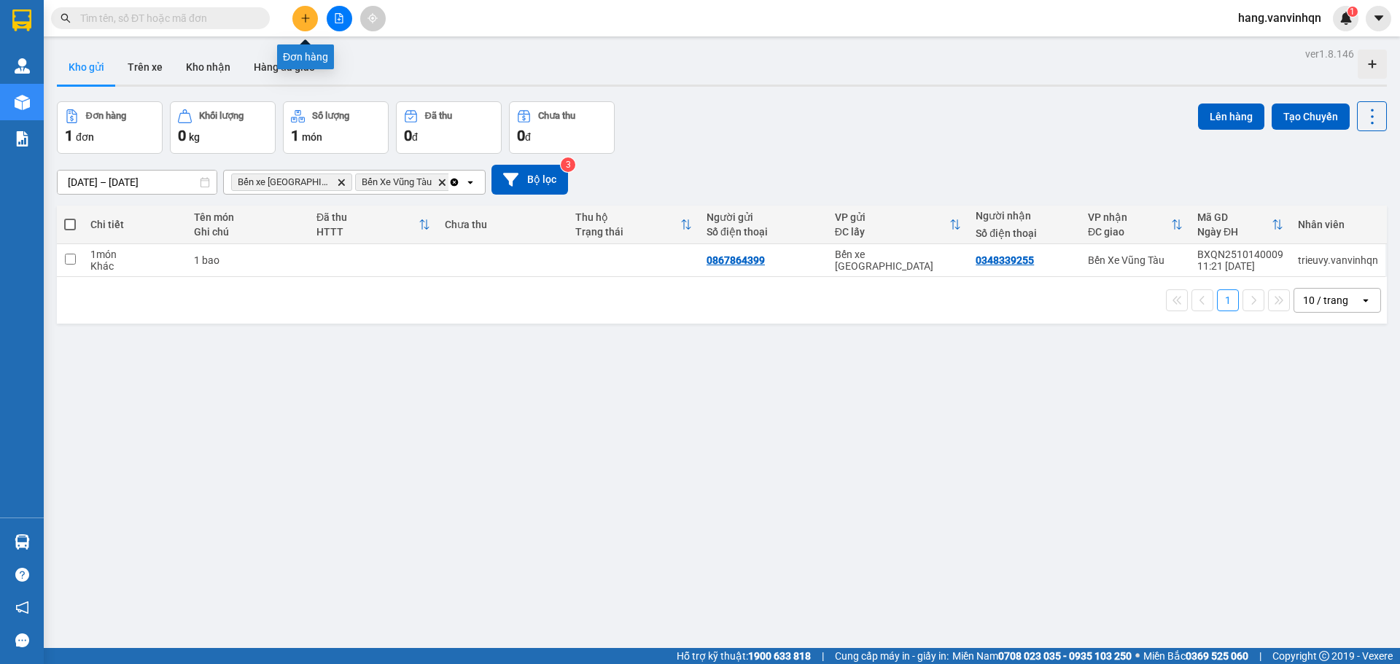
click at [314, 24] on button at bounding box center [305, 19] width 26 height 26
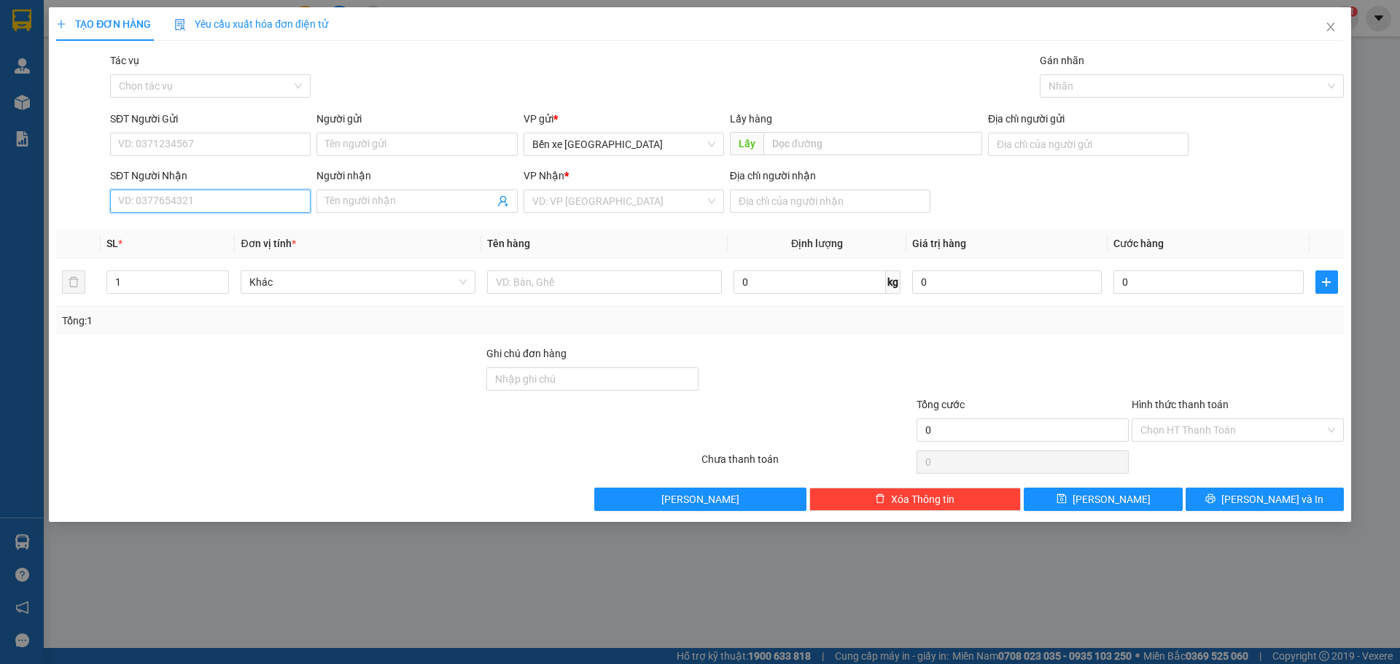
click at [251, 209] on input "SĐT Người Nhận" at bounding box center [210, 201] width 201 height 23
click at [588, 212] on input "search" at bounding box center [618, 201] width 173 height 22
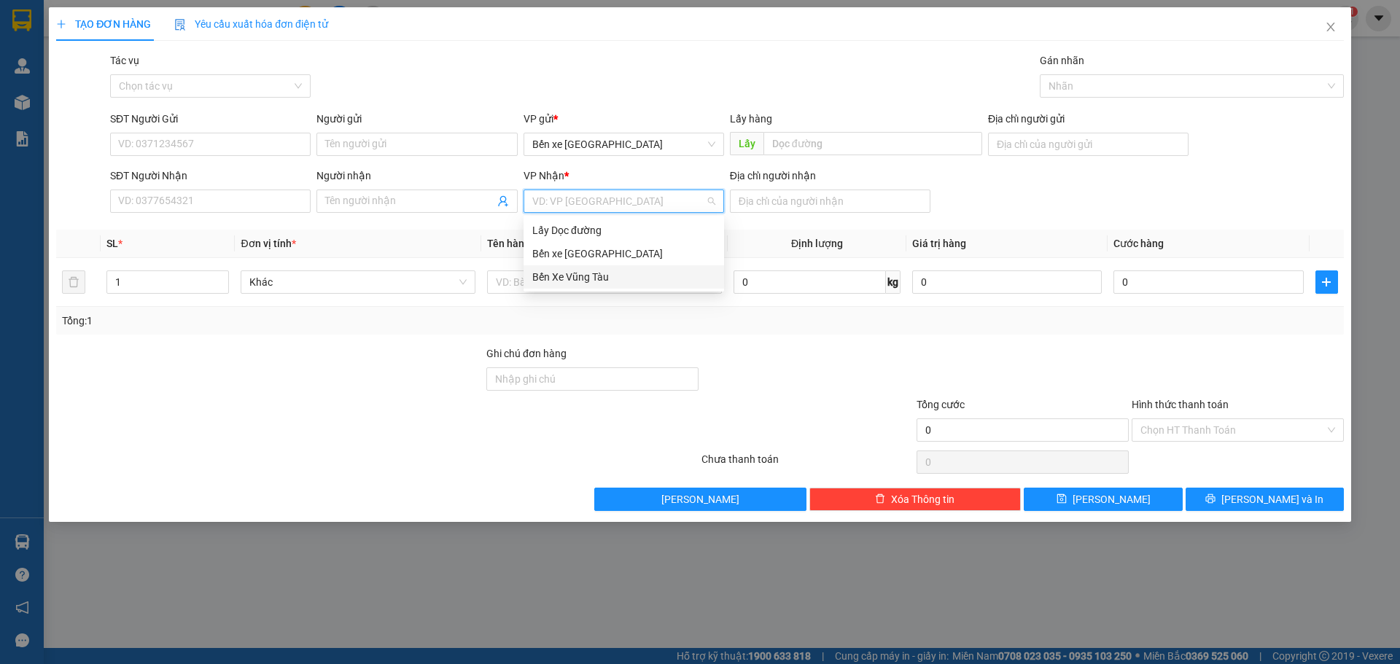
click at [585, 283] on div "Bến Xe Vũng Tàu" at bounding box center [623, 277] width 183 height 16
drag, startPoint x: 681, startPoint y: 142, endPoint x: 656, endPoint y: 158, distance: 28.9
click at [678, 144] on span "Bến xe [GEOGRAPHIC_DATA]" at bounding box center [623, 144] width 183 height 22
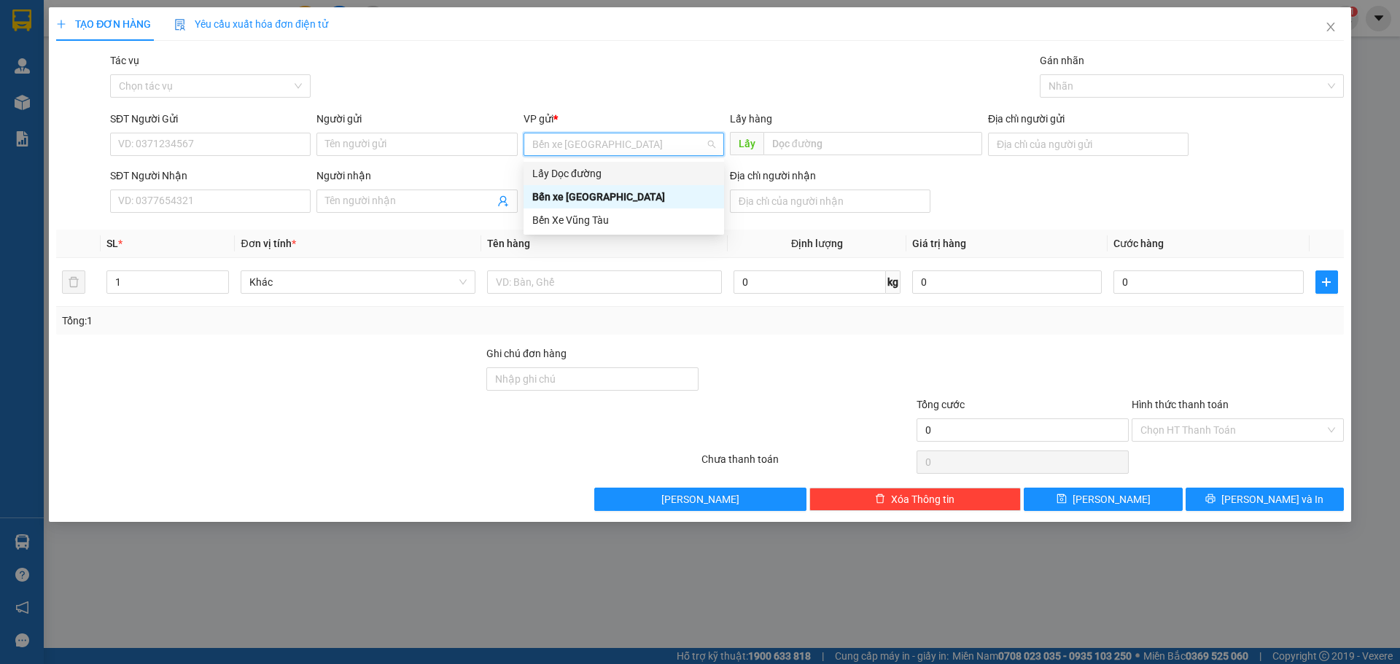
click at [621, 178] on div "Lấy Dọc đường" at bounding box center [623, 174] width 183 height 16
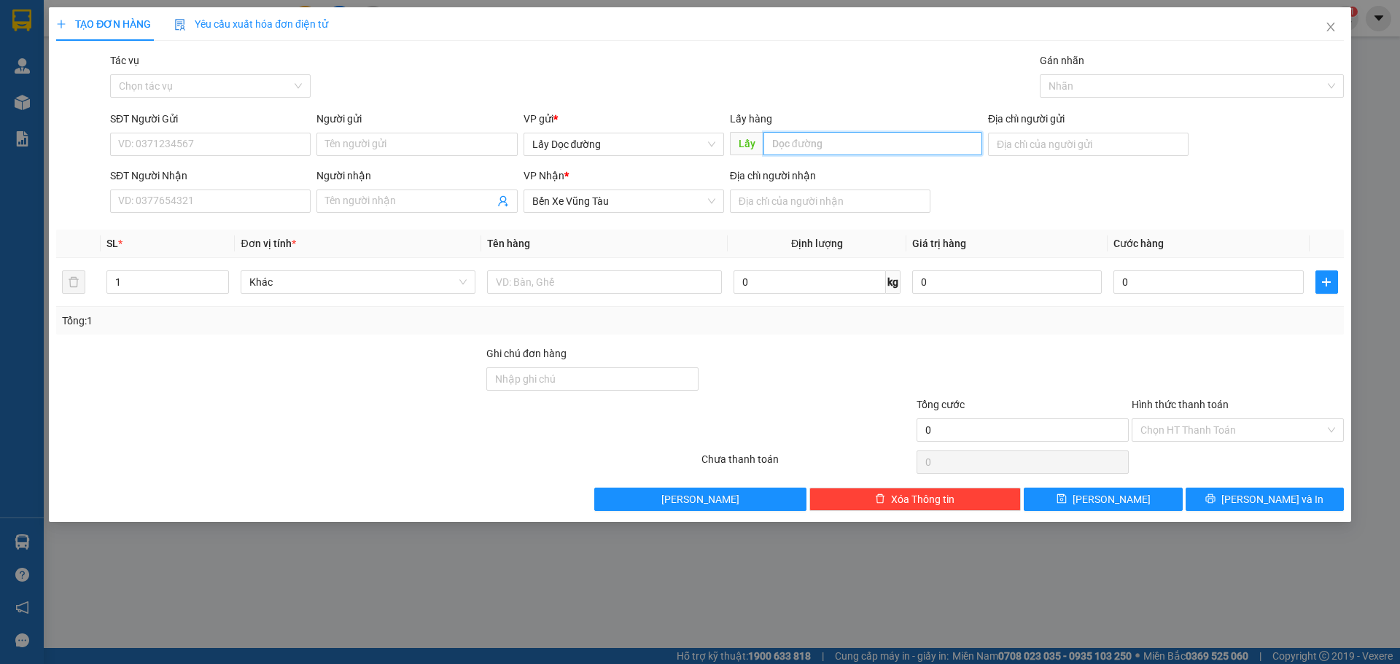
click at [807, 152] on input "text" at bounding box center [873, 143] width 219 height 23
type input "tu trà cau"
click at [275, 151] on input "SĐT Người Gửi" at bounding box center [210, 144] width 201 height 23
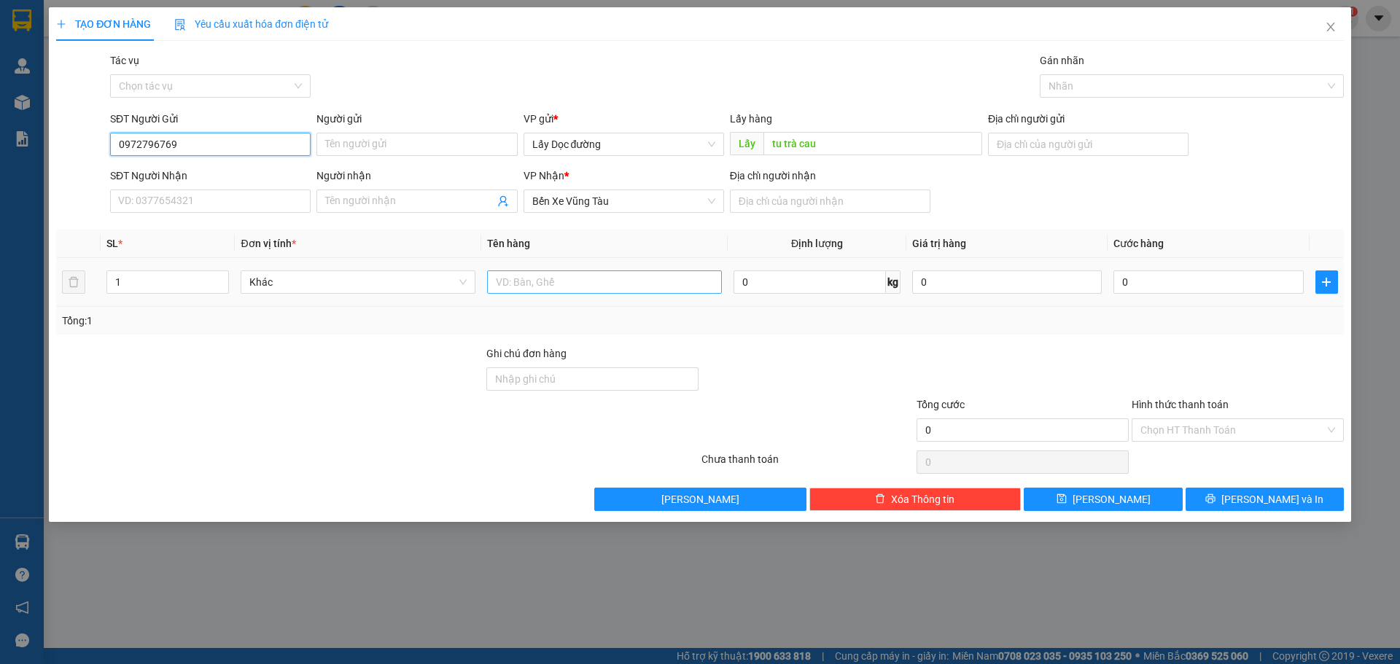
type input "0972796769"
click at [585, 274] on input "text" at bounding box center [604, 282] width 235 height 23
type input "gạo"
click at [737, 201] on input "Địa chỉ người nhận" at bounding box center [830, 201] width 201 height 23
type input "vũng tàu"
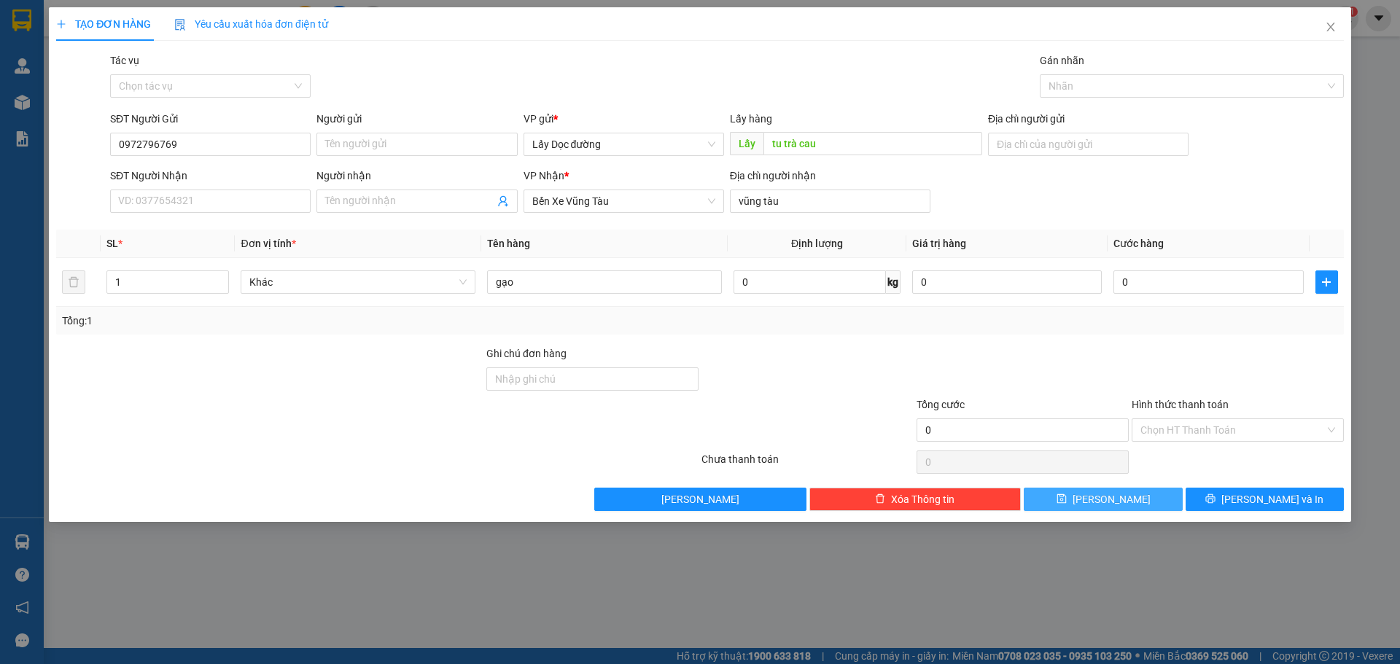
click at [1125, 501] on button "[PERSON_NAME]" at bounding box center [1103, 499] width 158 height 23
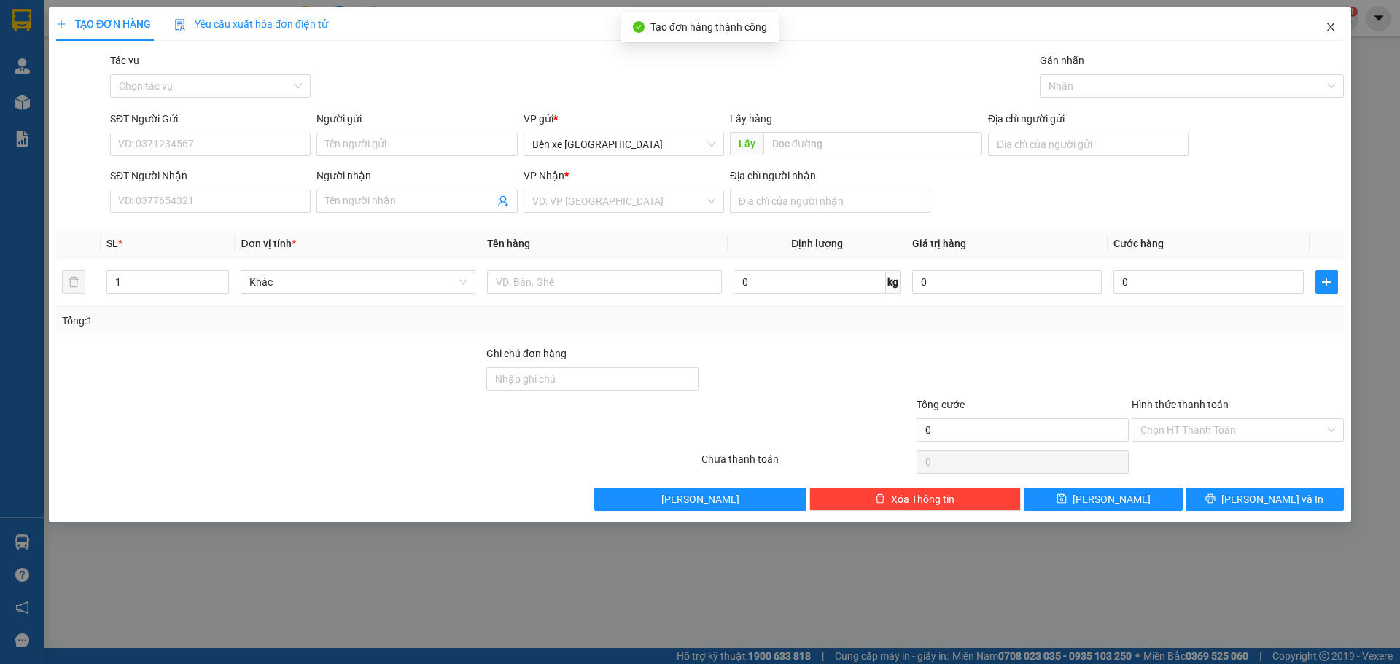
click at [1327, 35] on span "Close" at bounding box center [1331, 27] width 41 height 41
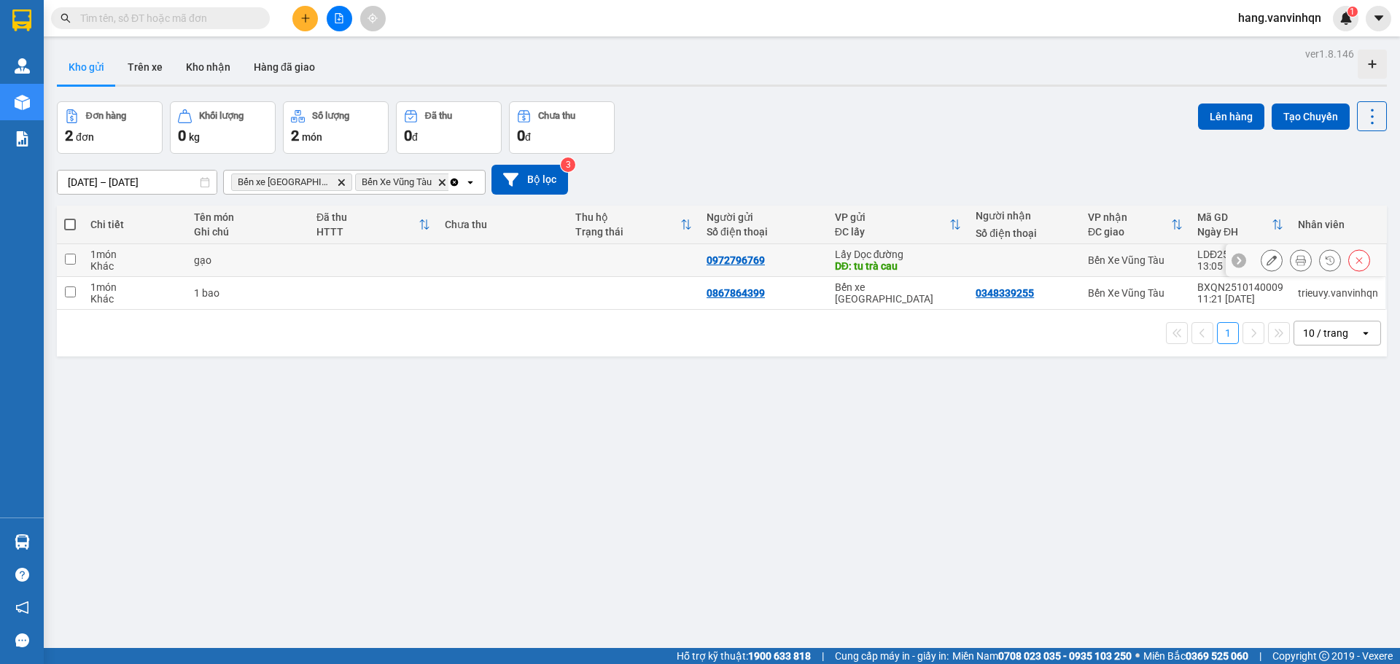
drag, startPoint x: 799, startPoint y: 271, endPoint x: 988, endPoint y: 271, distance: 188.2
click at [820, 271] on td "0972796769" at bounding box center [763, 260] width 128 height 33
checkbox input "true"
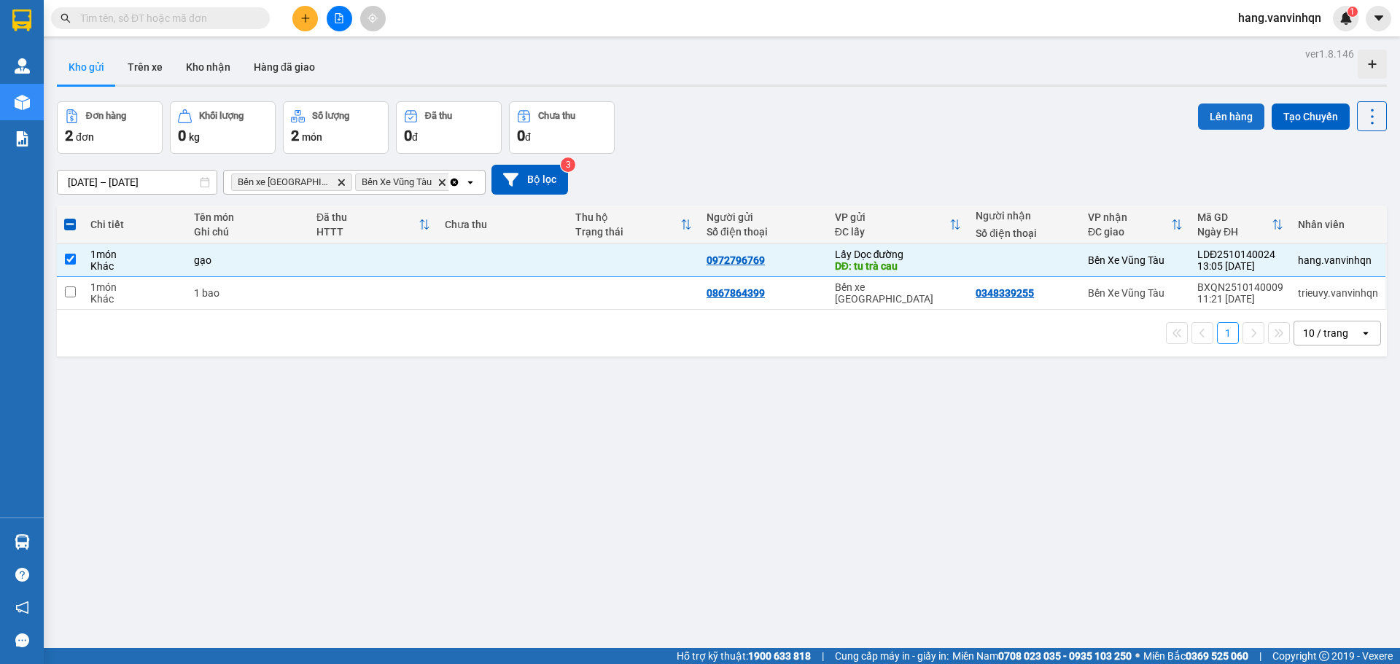
click at [1230, 120] on button "Lên hàng" at bounding box center [1231, 117] width 66 height 26
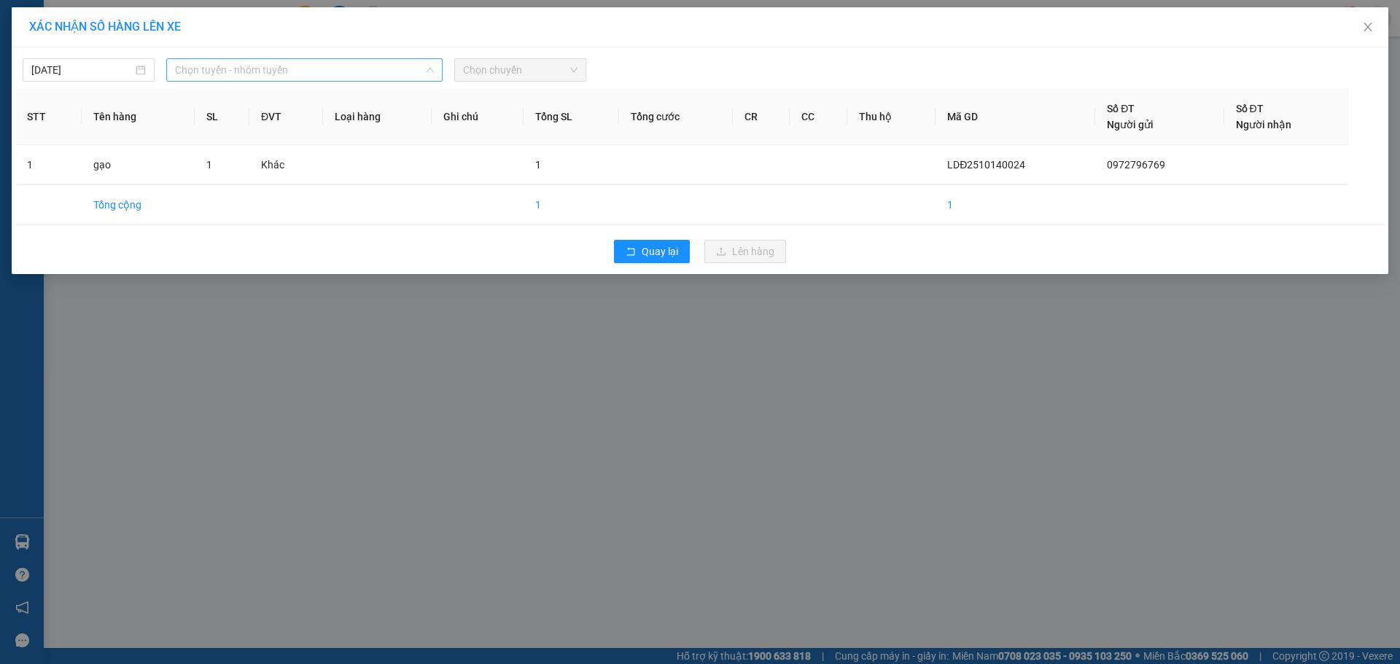
drag, startPoint x: 314, startPoint y: 76, endPoint x: 311, endPoint y: 88, distance: 12.6
click at [314, 80] on span "Chọn tuyến - nhóm tuyến" at bounding box center [304, 70] width 259 height 22
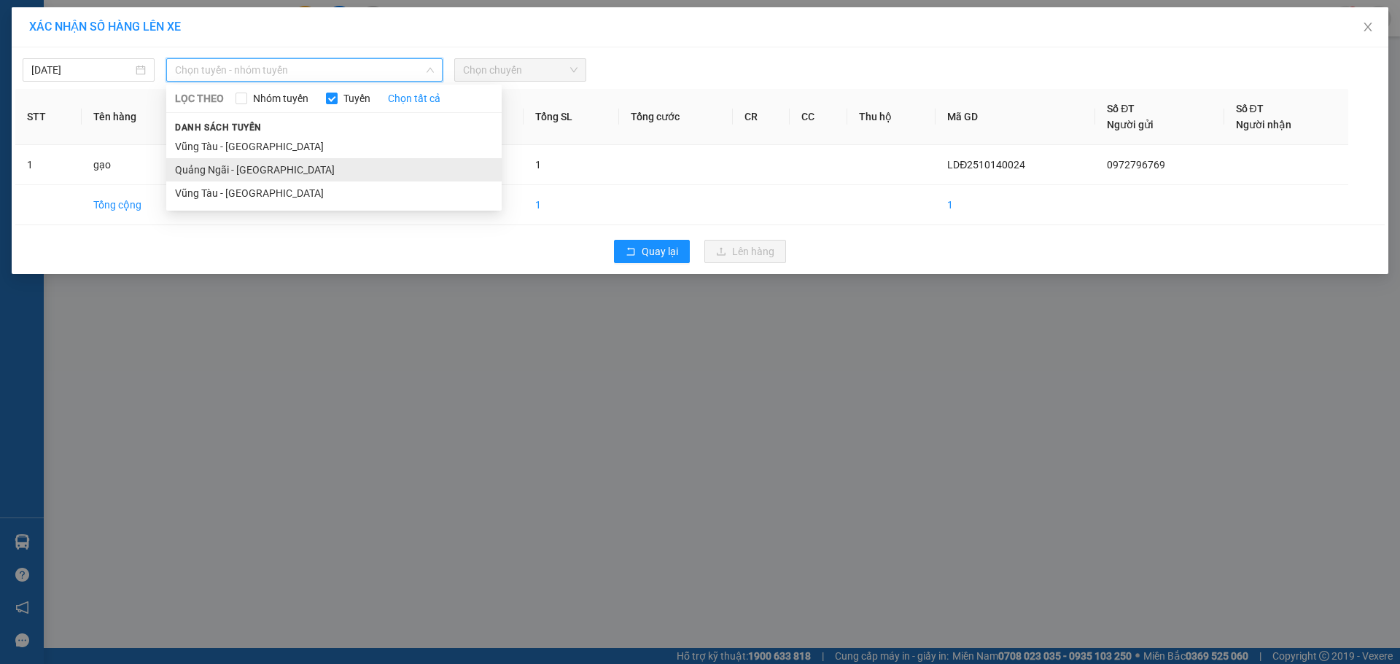
drag, startPoint x: 278, startPoint y: 168, endPoint x: 446, endPoint y: 106, distance: 178.8
click at [286, 163] on li "Quảng Ngãi - [GEOGRAPHIC_DATA]" at bounding box center [334, 169] width 336 height 23
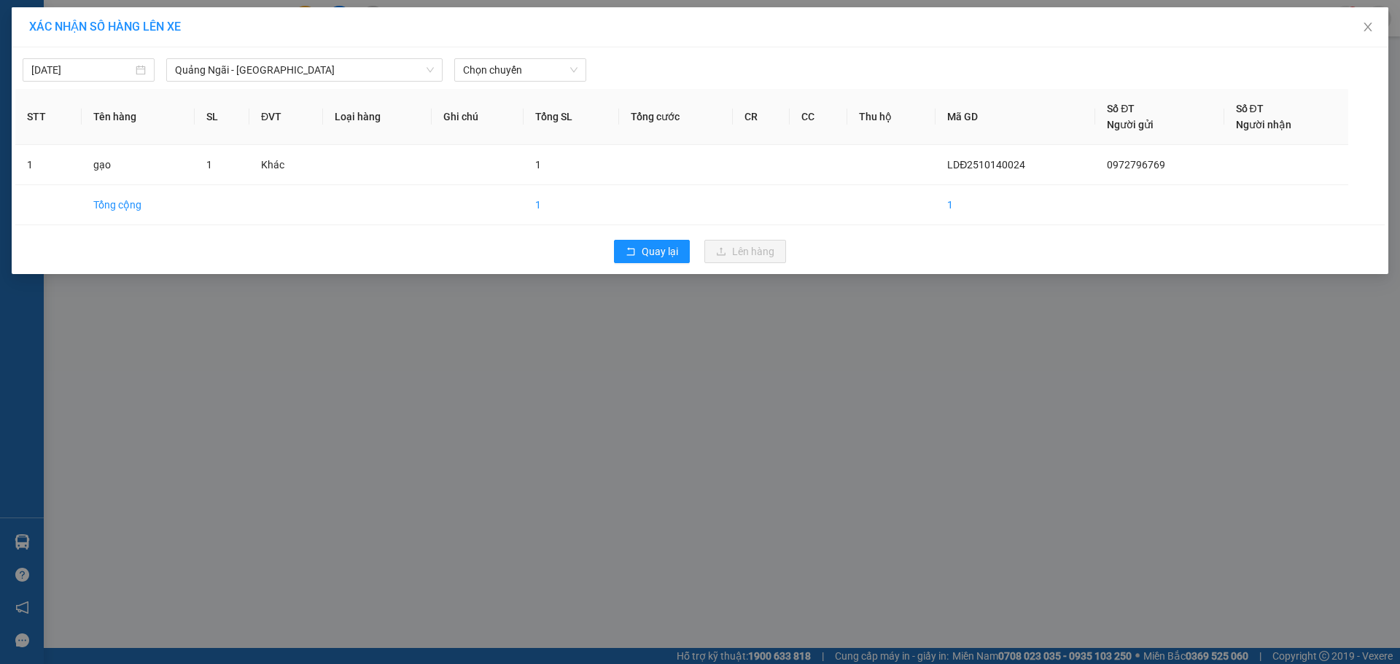
drag, startPoint x: 534, startPoint y: 57, endPoint x: 545, endPoint y: 136, distance: 80.3
click at [534, 61] on div "[DATE] [GEOGRAPHIC_DATA] - [GEOGRAPHIC_DATA] LỌC THEO Nhóm tuyến Tuyến Chọn tất…" at bounding box center [700, 66] width 1370 height 31
click at [550, 80] on span "Chọn chuyến" at bounding box center [520, 70] width 115 height 22
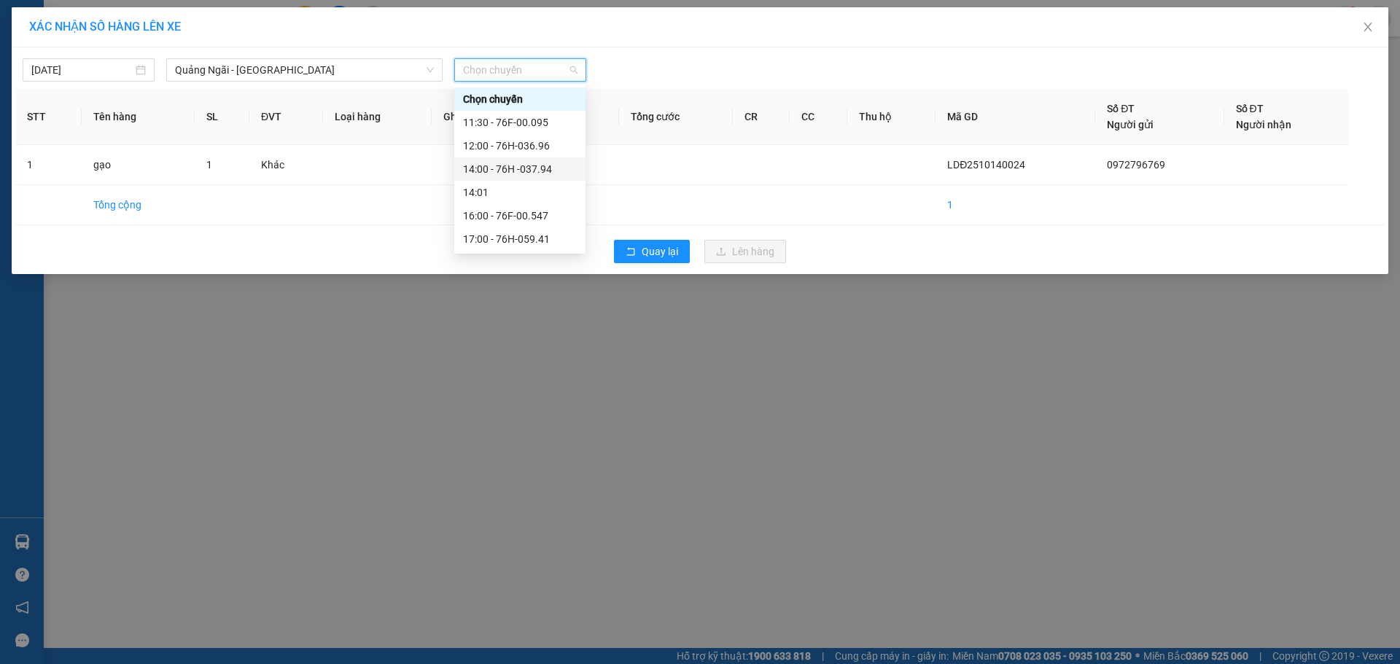
click at [540, 168] on div "14:00 - 76H -037.94" at bounding box center [520, 169] width 114 height 16
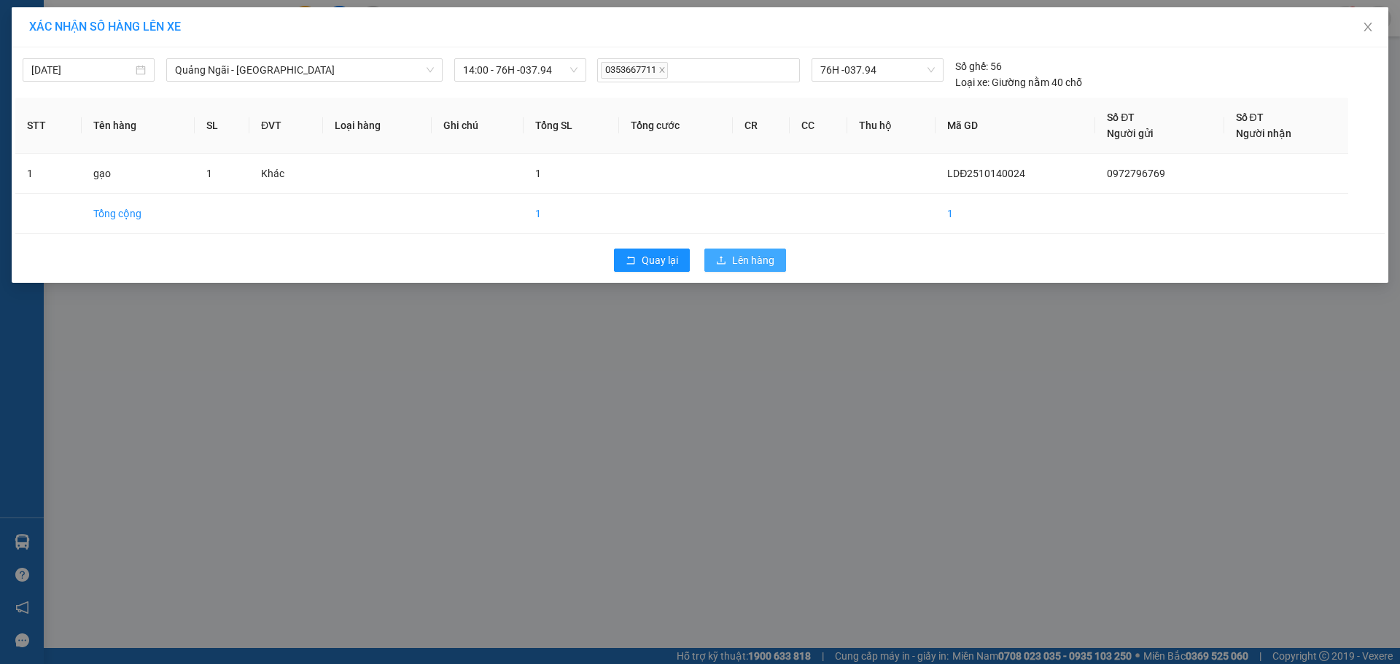
click at [746, 260] on span "Lên hàng" at bounding box center [753, 260] width 42 height 16
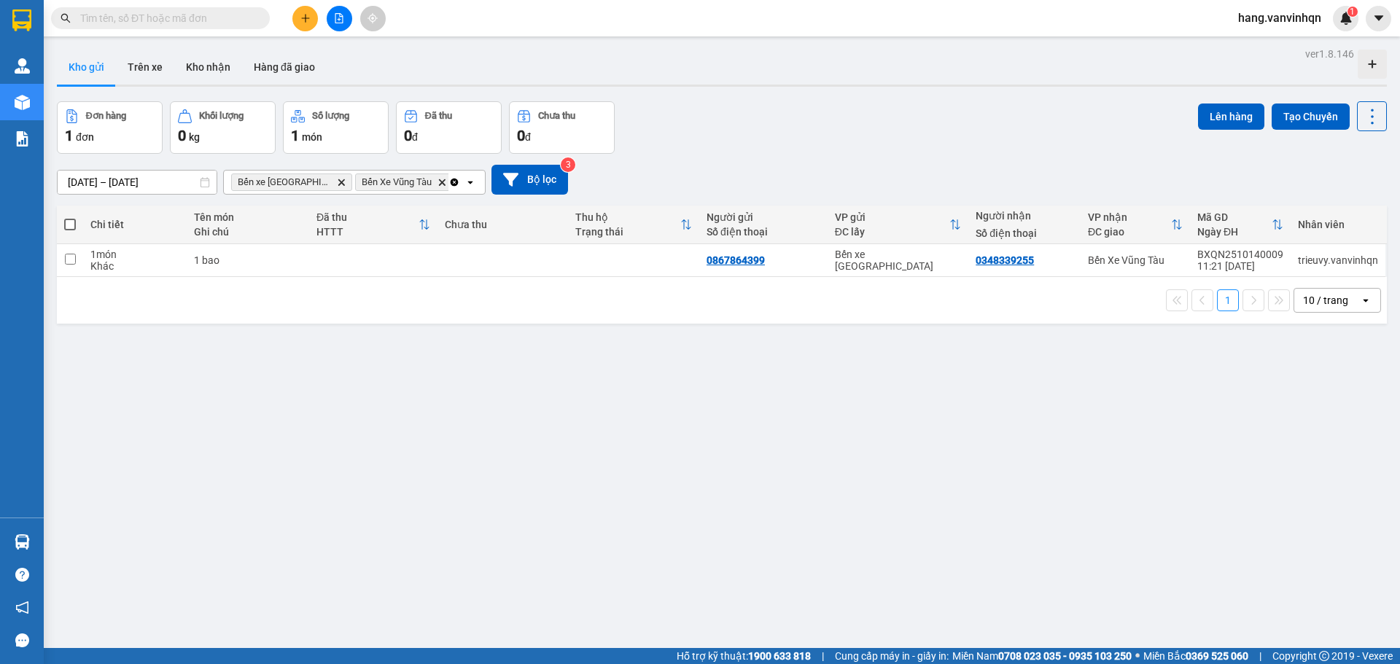
click at [197, 20] on input "text" at bounding box center [166, 18] width 172 height 16
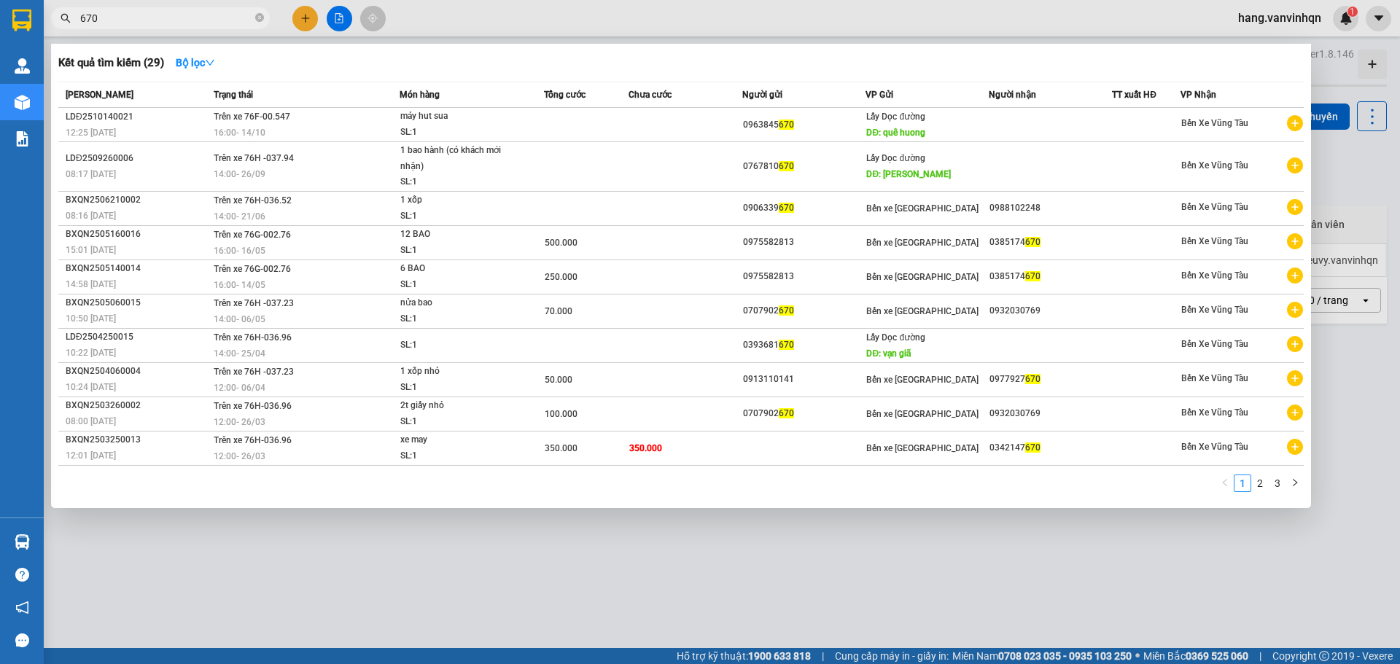
type input "670"
